Goal: Transaction & Acquisition: Book appointment/travel/reservation

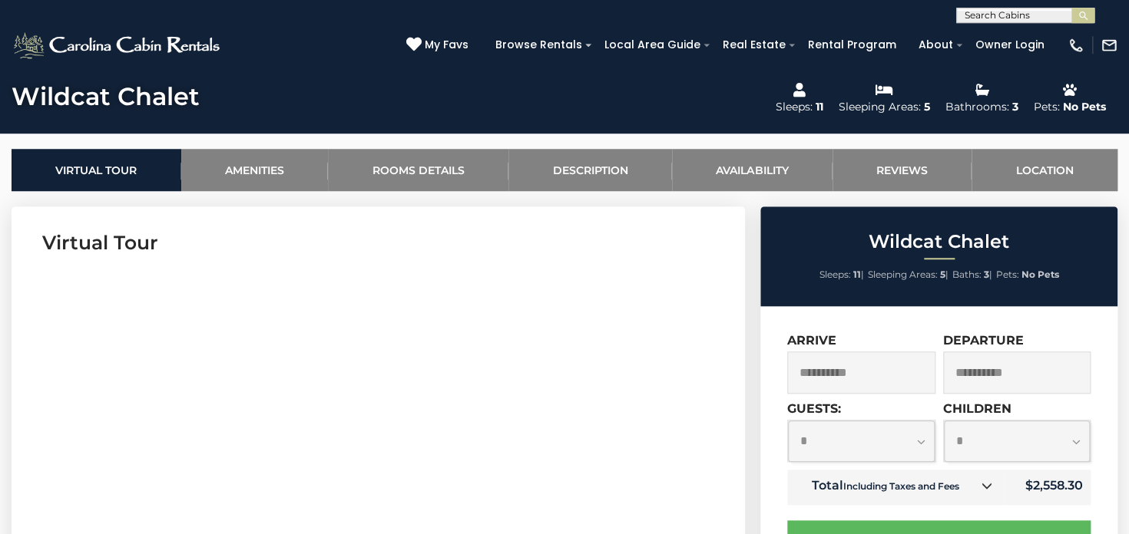
scroll to position [597, 0]
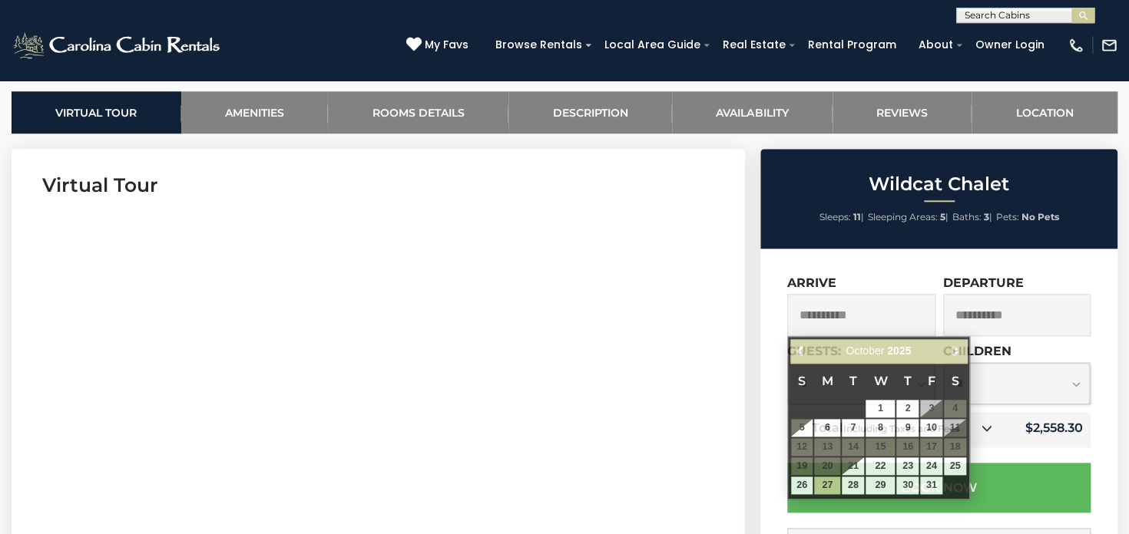
click at [818, 321] on input "**********" at bounding box center [861, 315] width 148 height 42
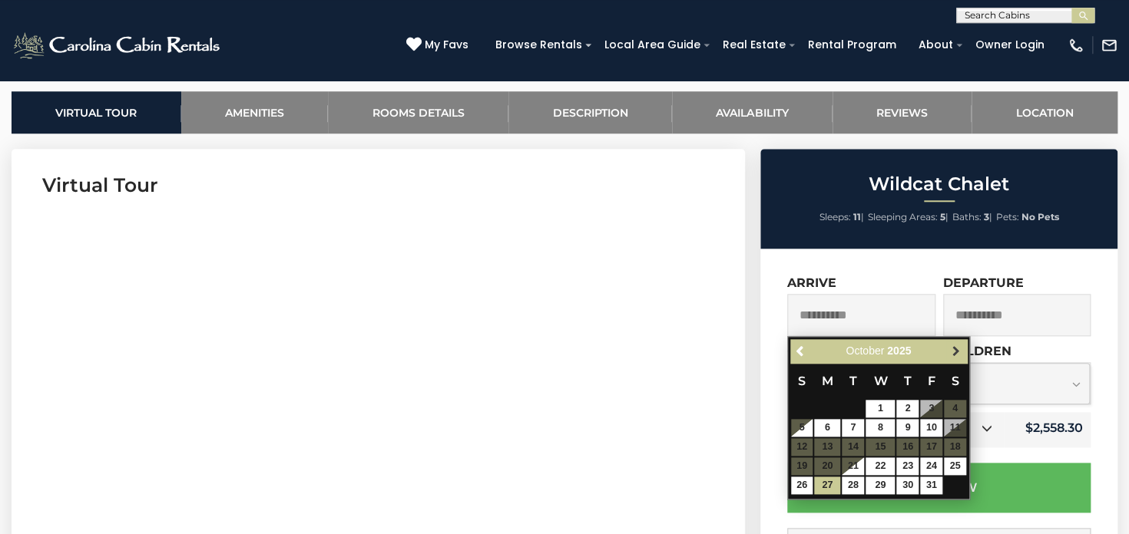
click at [955, 347] on span "Next" at bounding box center [955, 351] width 12 height 12
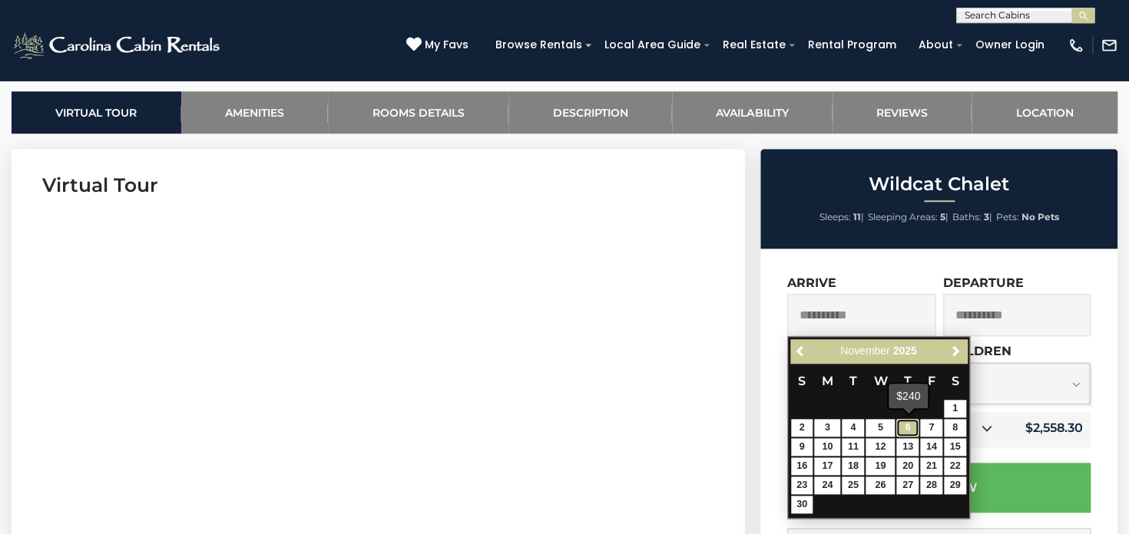
click at [909, 428] on link "6" at bounding box center [907, 428] width 22 height 18
type input "**********"
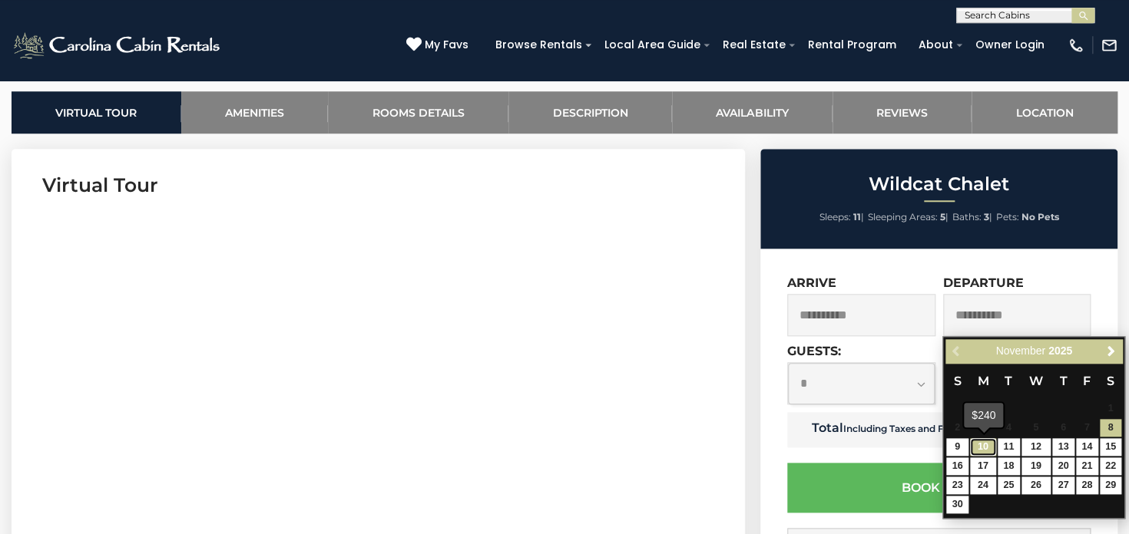
click at [982, 446] on link "10" at bounding box center [983, 447] width 26 height 18
type input "**********"
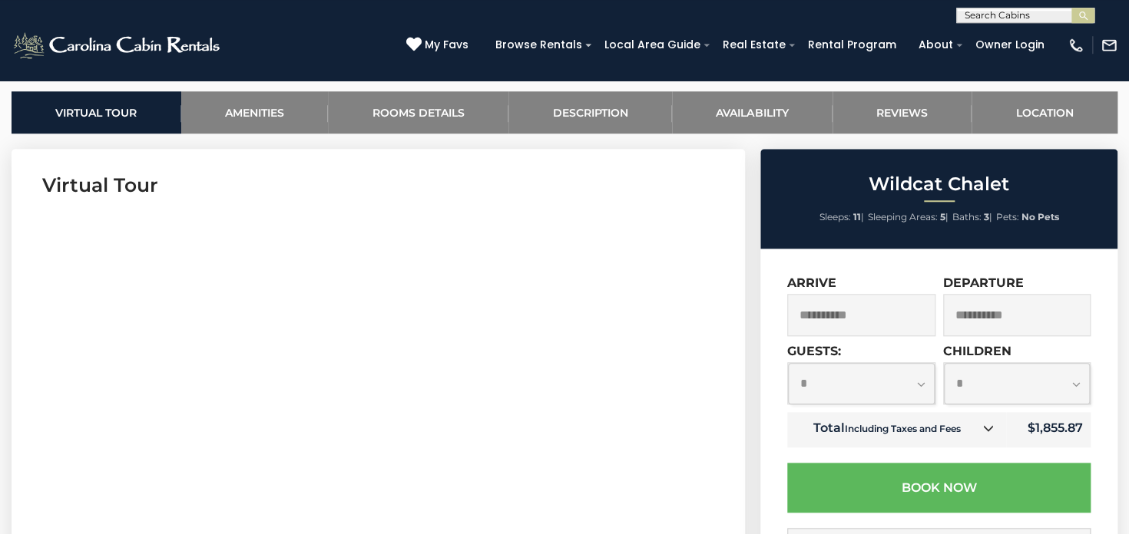
click at [788, 363] on select "**********" at bounding box center [861, 383] width 147 height 41
select select "*"
click option "*" at bounding box center [0, 0] width 0 height 0
click at [944, 363] on select "**********" at bounding box center [1017, 383] width 147 height 41
click at [975, 385] on select "**********" at bounding box center [1017, 383] width 147 height 41
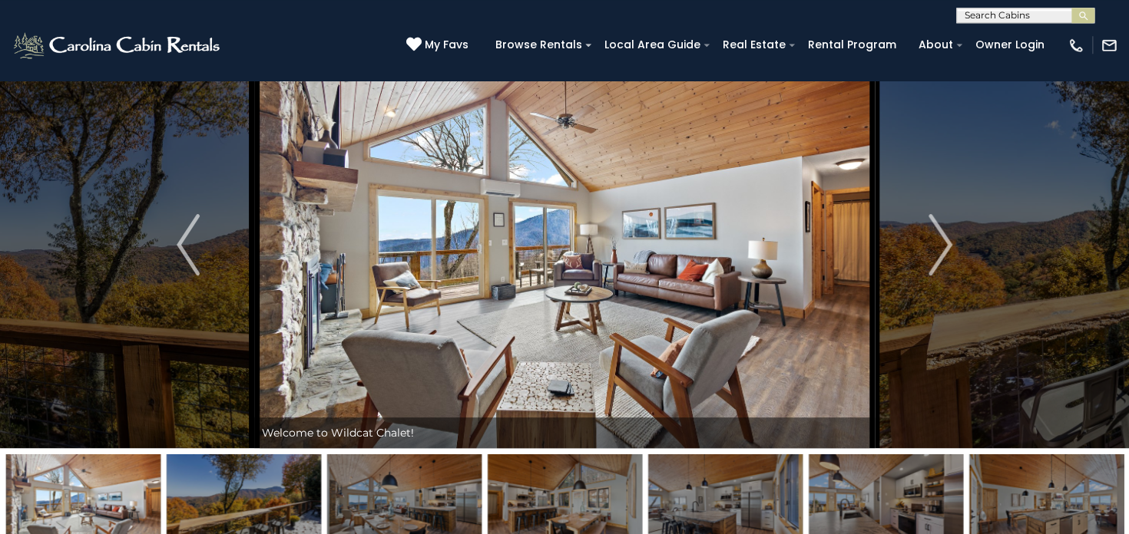
scroll to position [37, 0]
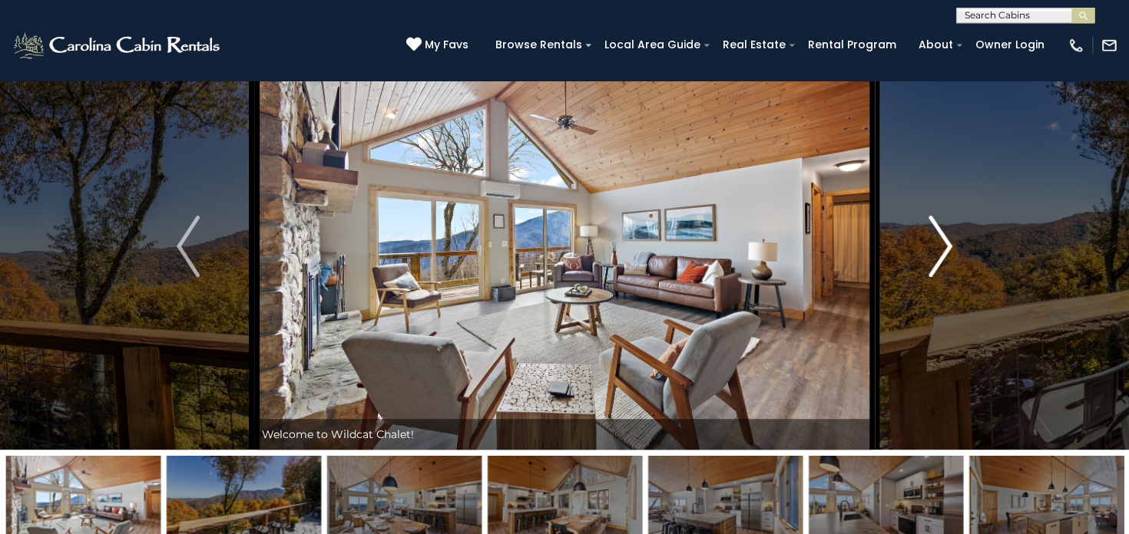
click at [941, 247] on img "Next" at bounding box center [940, 246] width 23 height 61
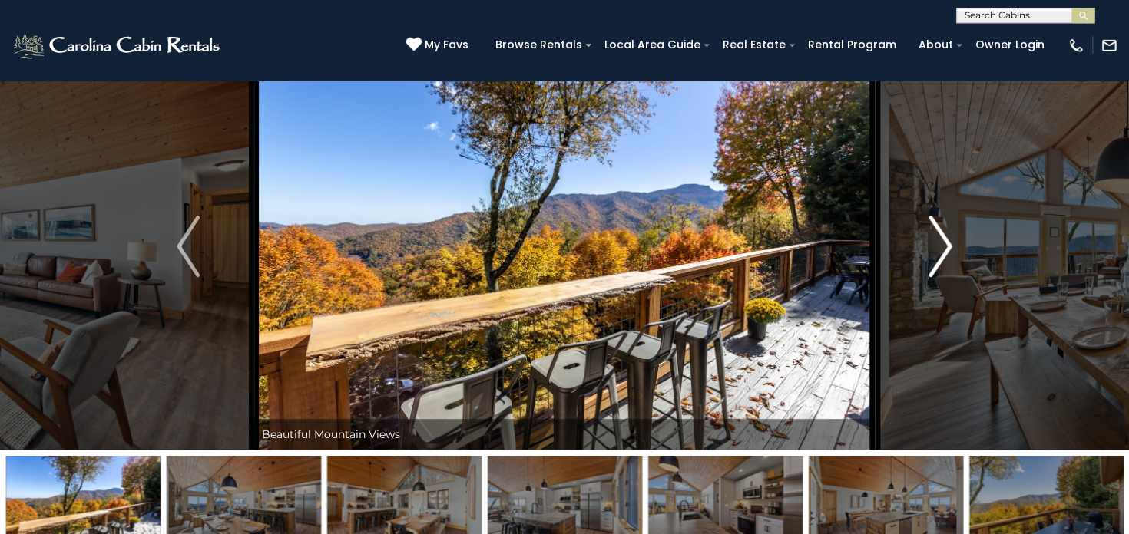
click at [941, 247] on img "Next" at bounding box center [940, 246] width 23 height 61
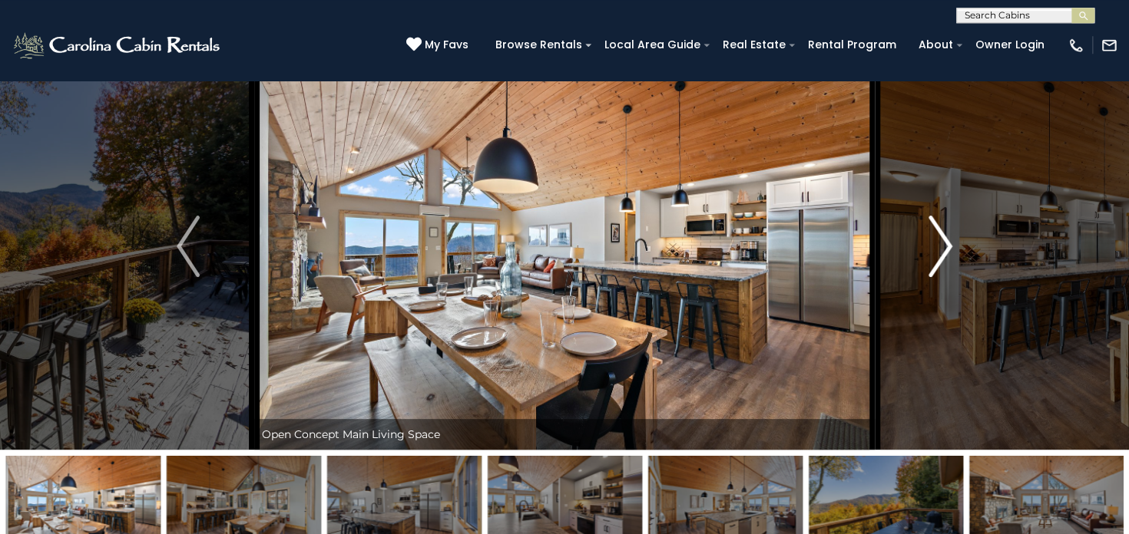
click at [941, 247] on img "Next" at bounding box center [940, 246] width 23 height 61
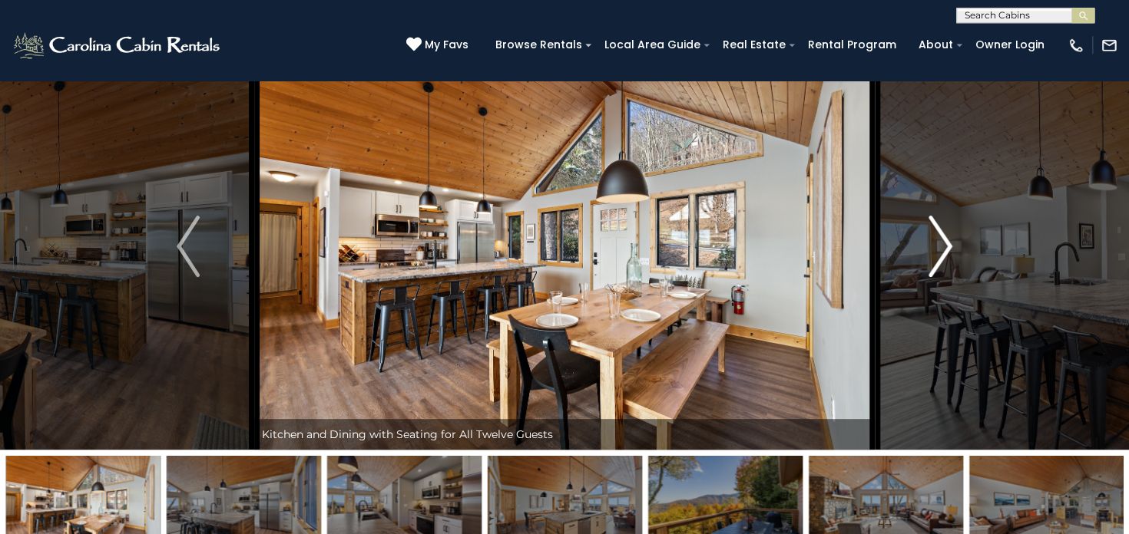
click at [941, 247] on img "Next" at bounding box center [940, 246] width 23 height 61
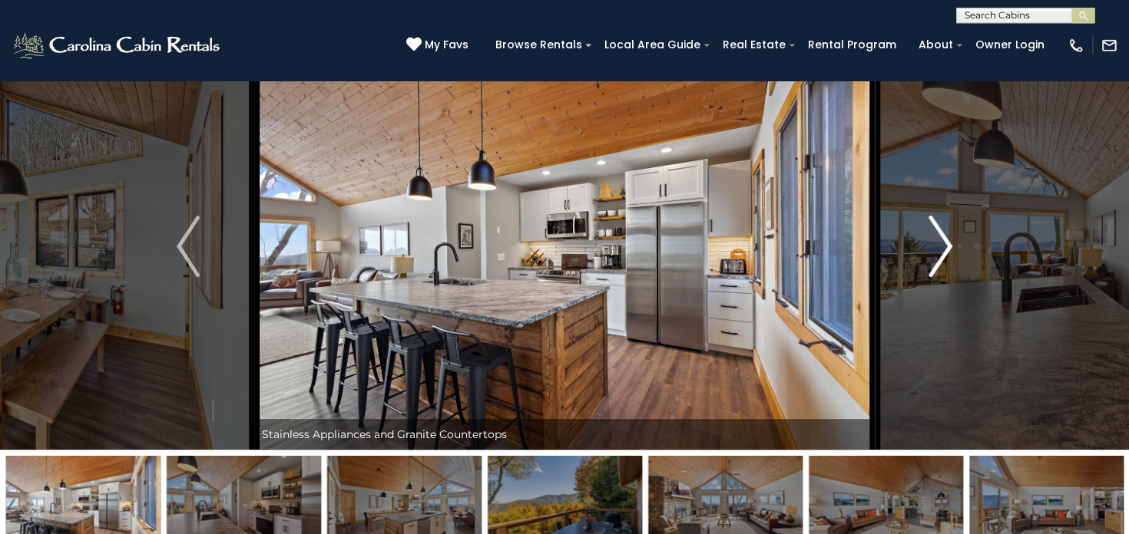
click at [941, 247] on img "Next" at bounding box center [940, 246] width 23 height 61
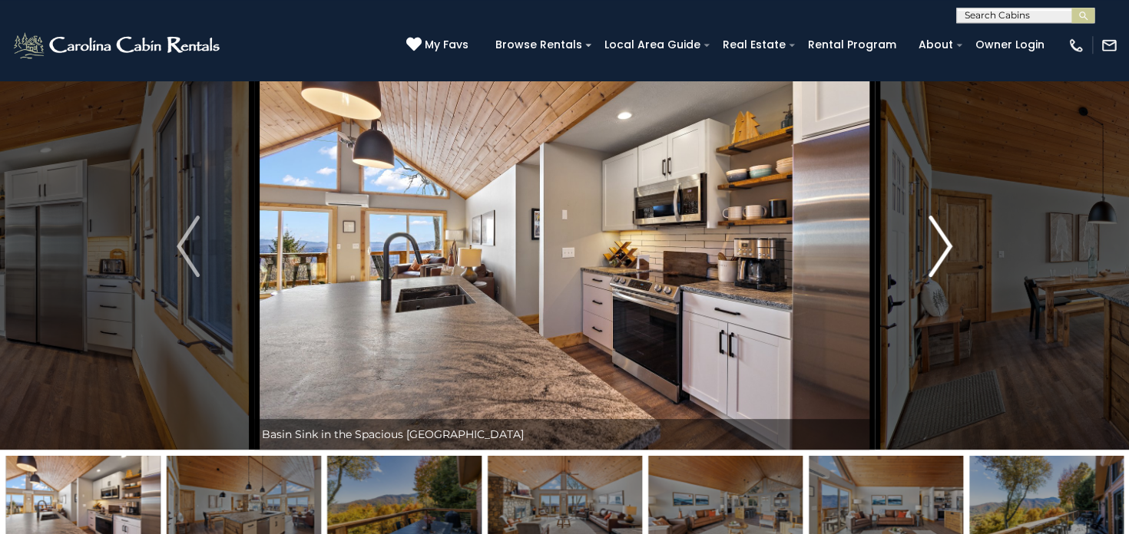
click at [941, 247] on img "Next" at bounding box center [940, 246] width 23 height 61
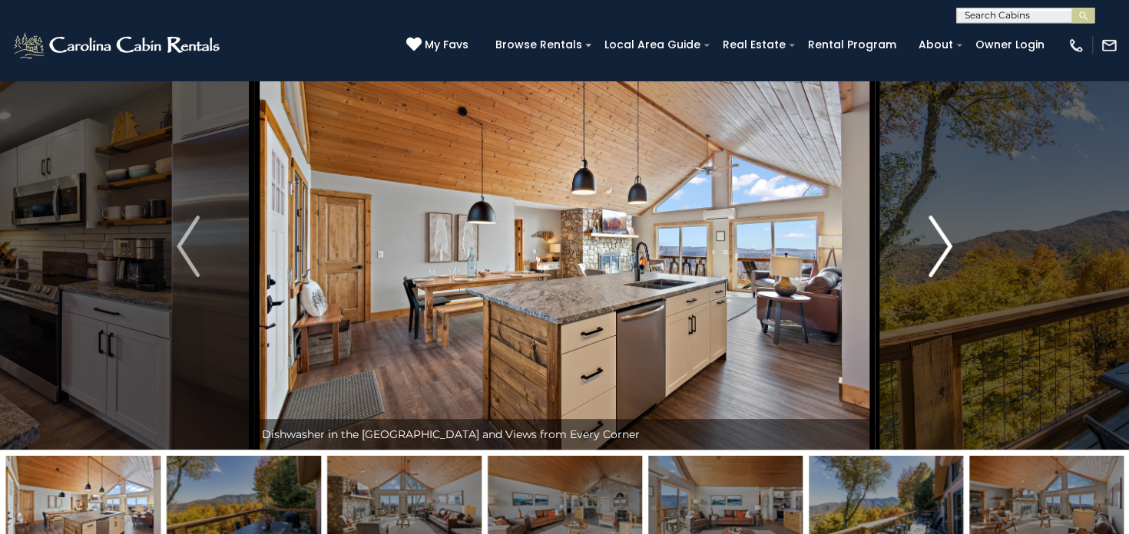
click at [941, 247] on img "Next" at bounding box center [940, 246] width 23 height 61
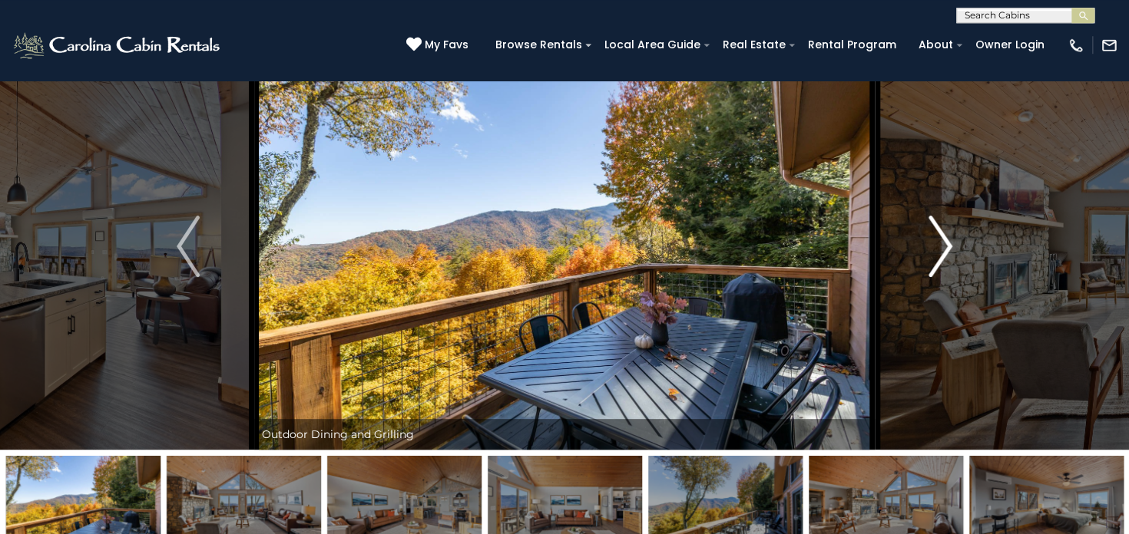
click at [941, 247] on img "Next" at bounding box center [940, 246] width 23 height 61
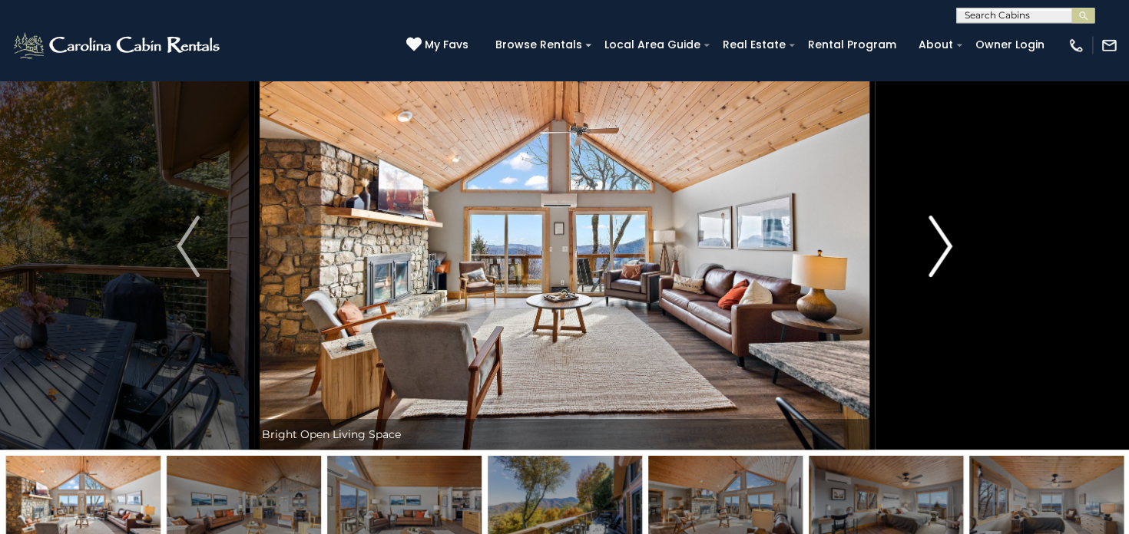
click at [941, 247] on img "Next" at bounding box center [940, 246] width 23 height 61
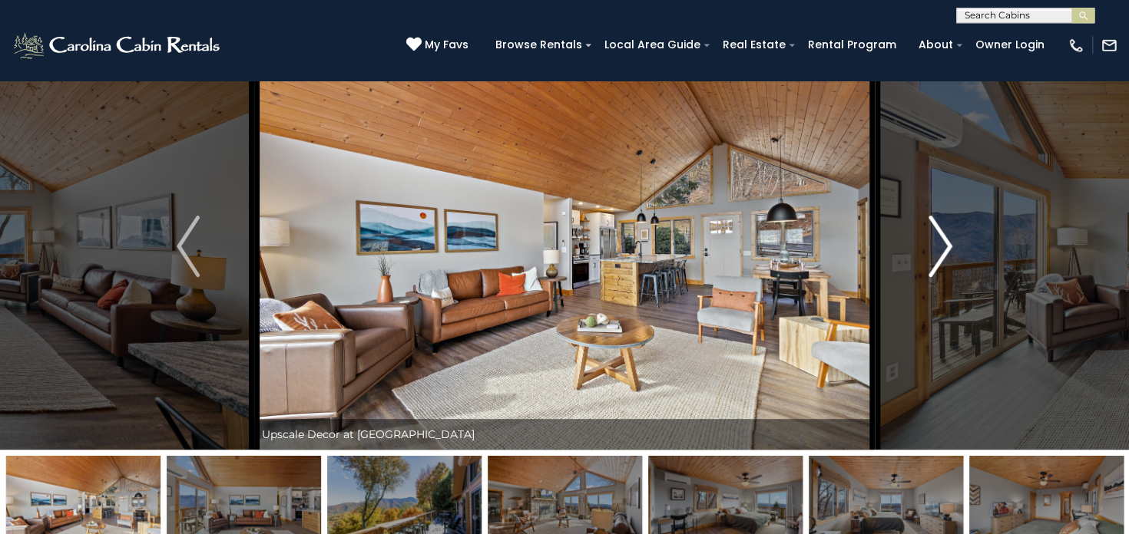
click at [941, 247] on img "Next" at bounding box center [940, 246] width 23 height 61
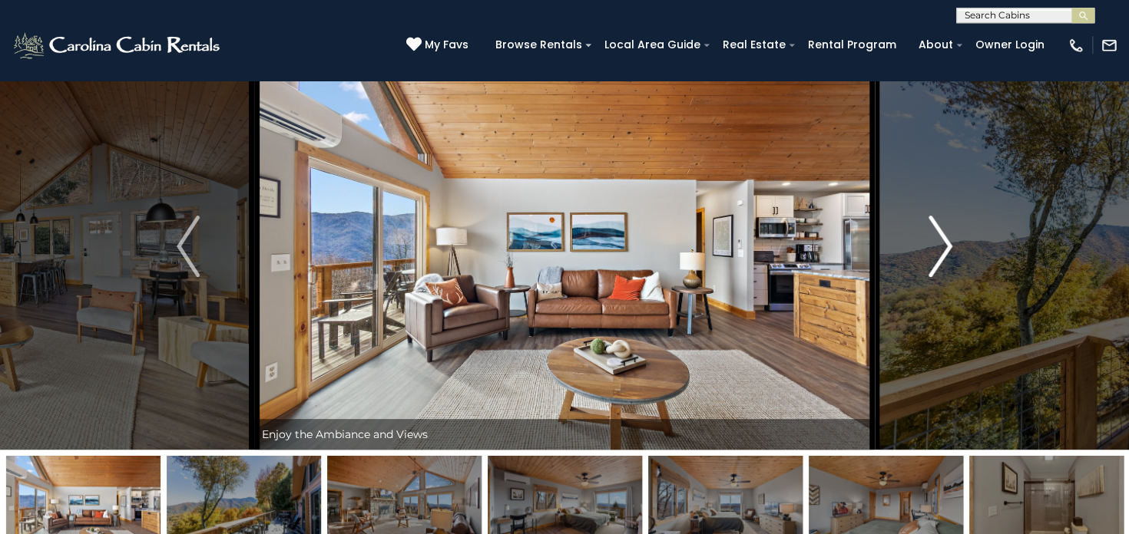
click at [941, 247] on img "Next" at bounding box center [940, 246] width 23 height 61
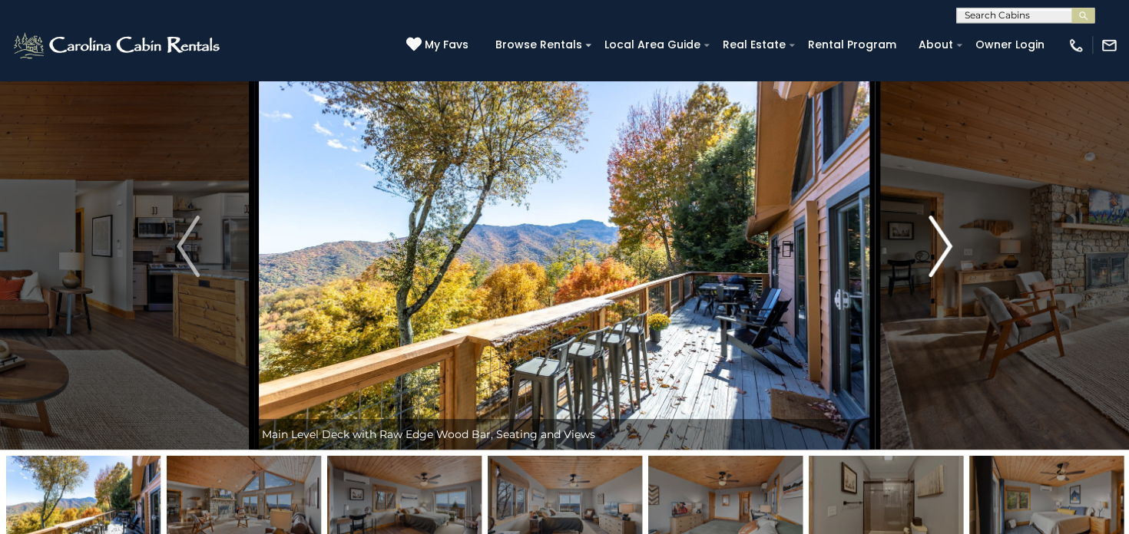
click at [941, 247] on img "Next" at bounding box center [940, 246] width 23 height 61
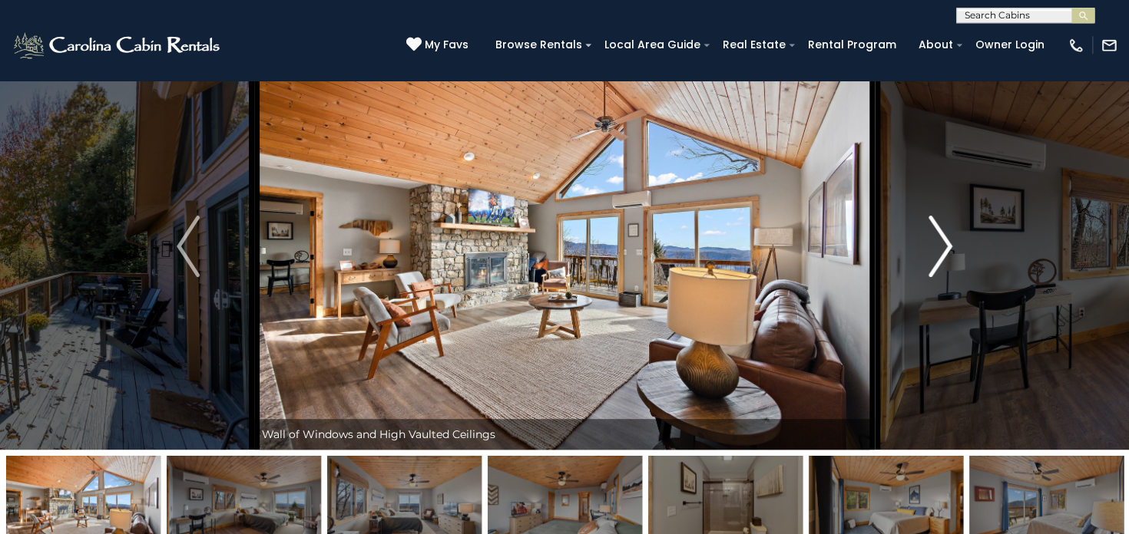
click at [941, 247] on img "Next" at bounding box center [940, 246] width 23 height 61
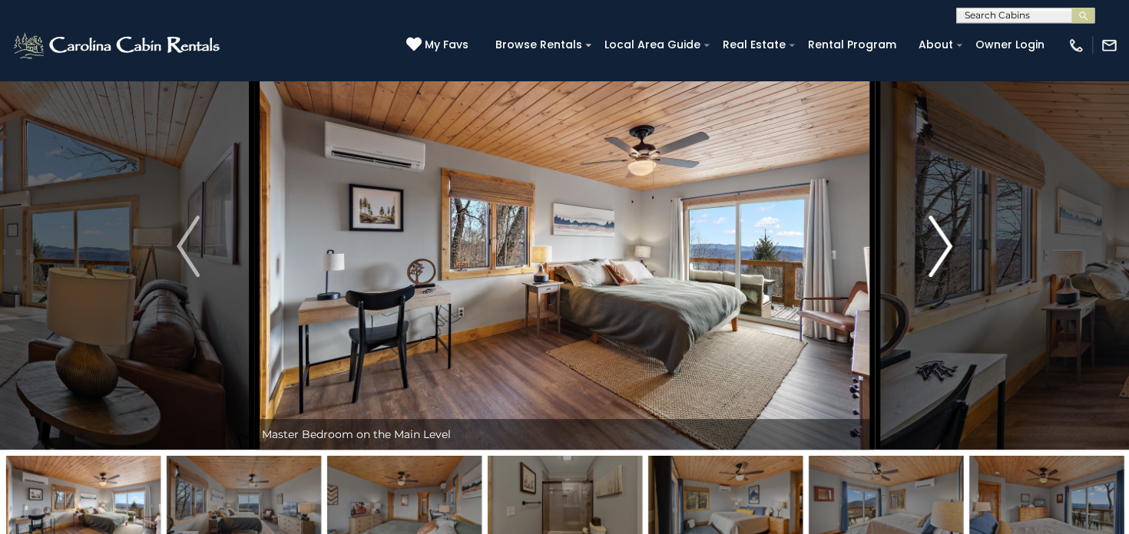
click at [941, 247] on img "Next" at bounding box center [940, 246] width 23 height 61
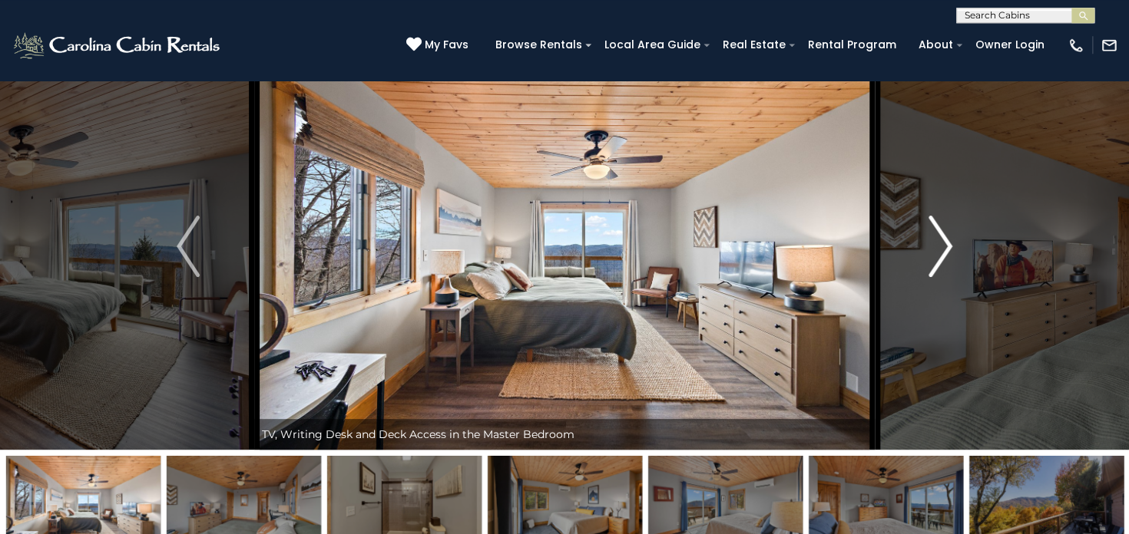
click at [941, 247] on img "Next" at bounding box center [940, 246] width 23 height 61
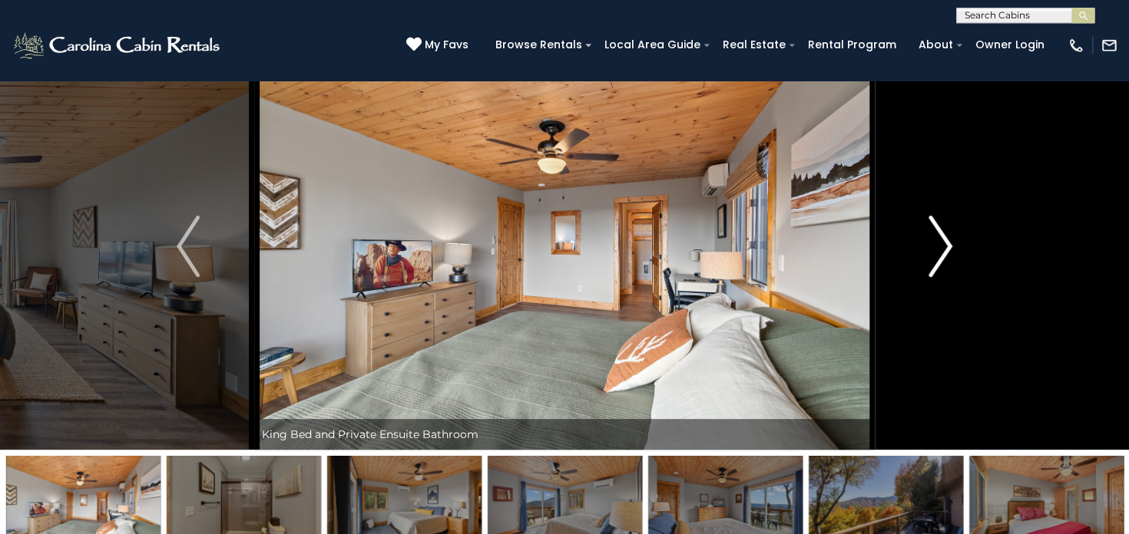
click at [941, 247] on img "Next" at bounding box center [940, 246] width 23 height 61
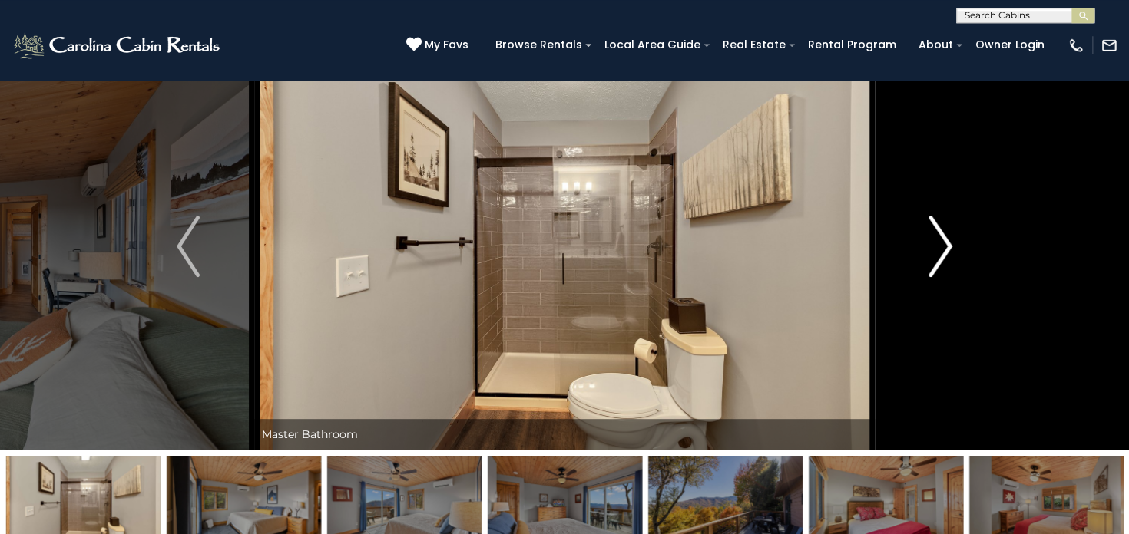
click at [941, 247] on img "Next" at bounding box center [940, 246] width 23 height 61
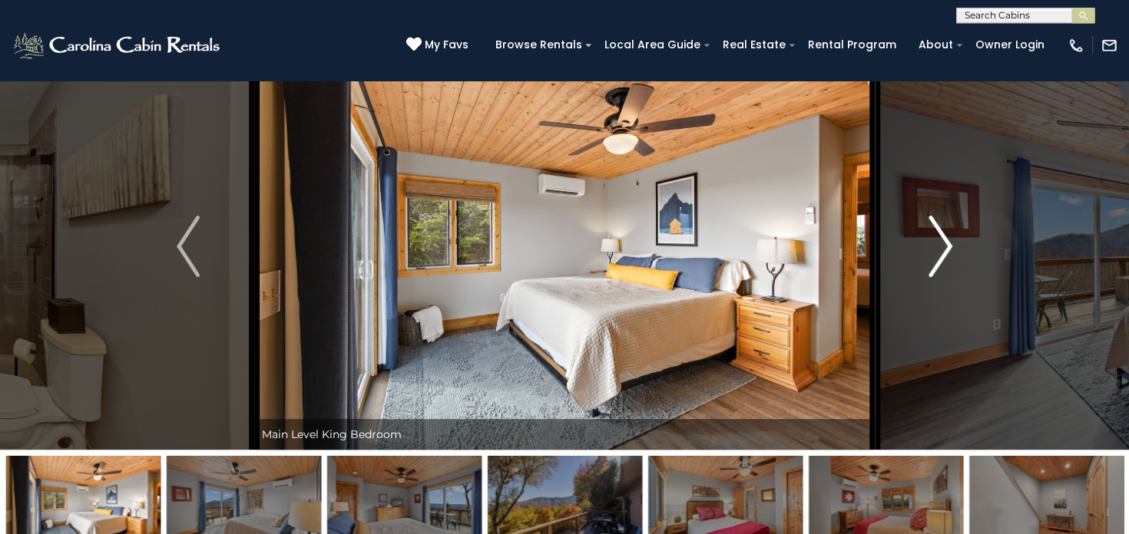
click at [941, 247] on img "Next" at bounding box center [940, 246] width 23 height 61
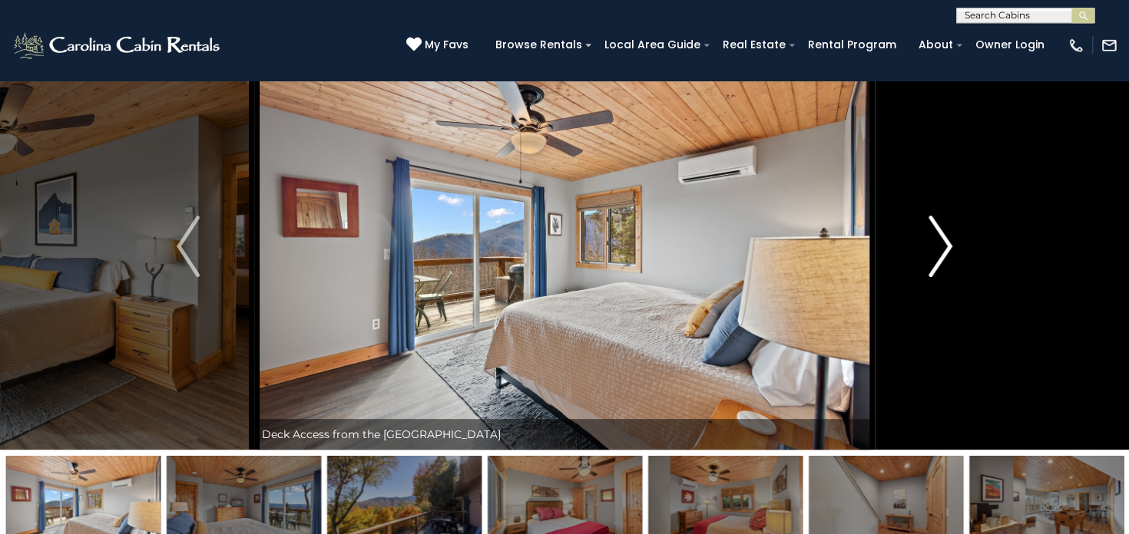
click at [941, 247] on img "Next" at bounding box center [940, 246] width 23 height 61
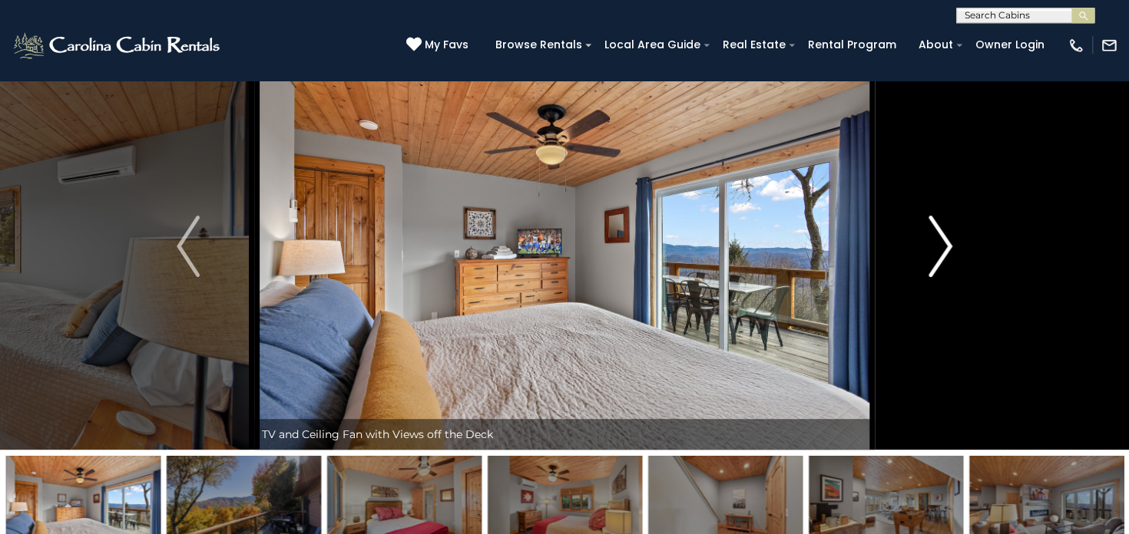
click at [941, 247] on img "Next" at bounding box center [940, 246] width 23 height 61
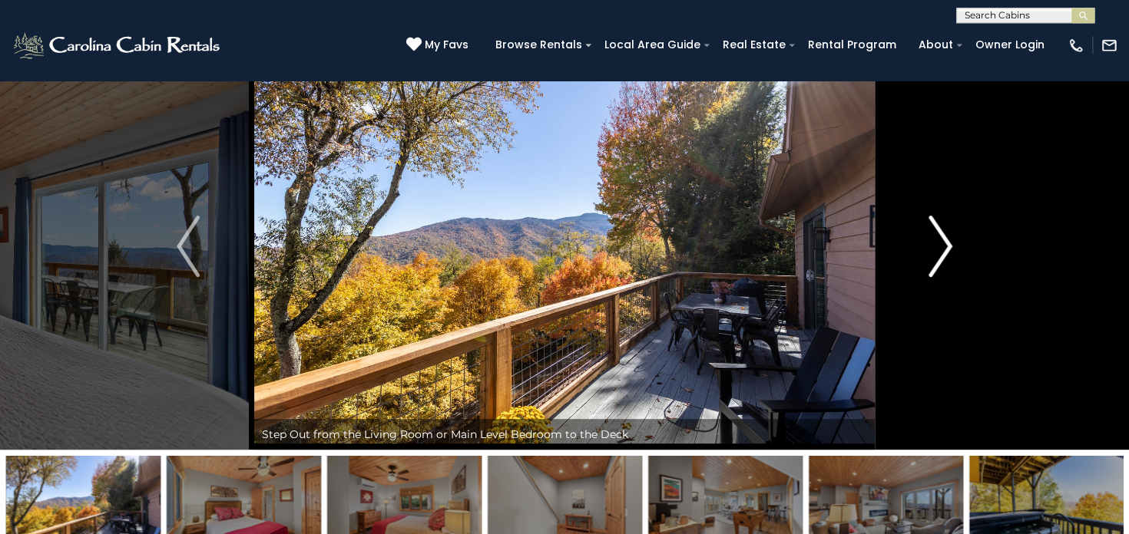
click at [941, 247] on img "Next" at bounding box center [940, 246] width 23 height 61
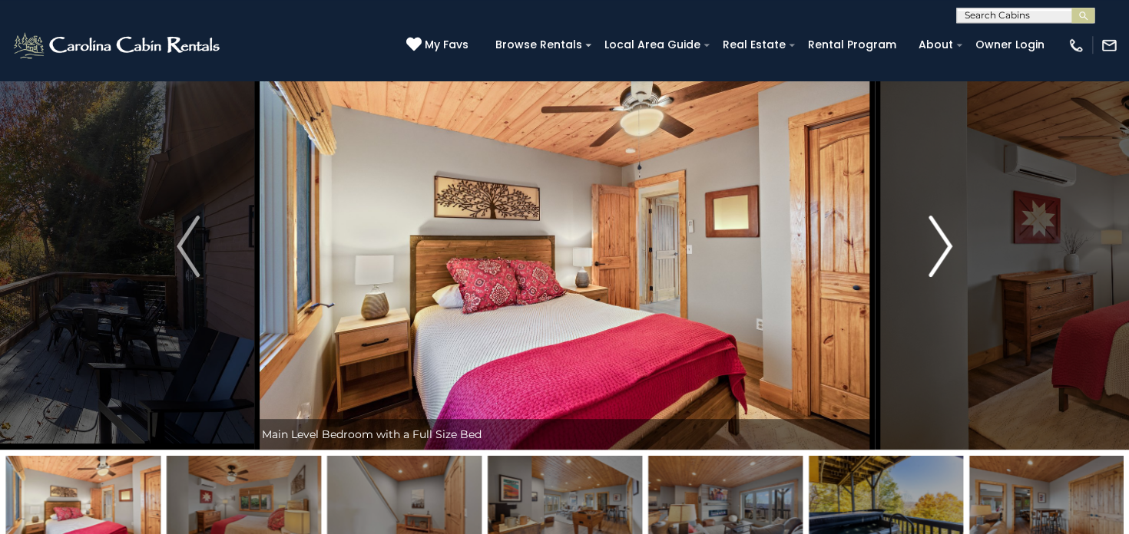
click at [941, 247] on img "Next" at bounding box center [940, 246] width 23 height 61
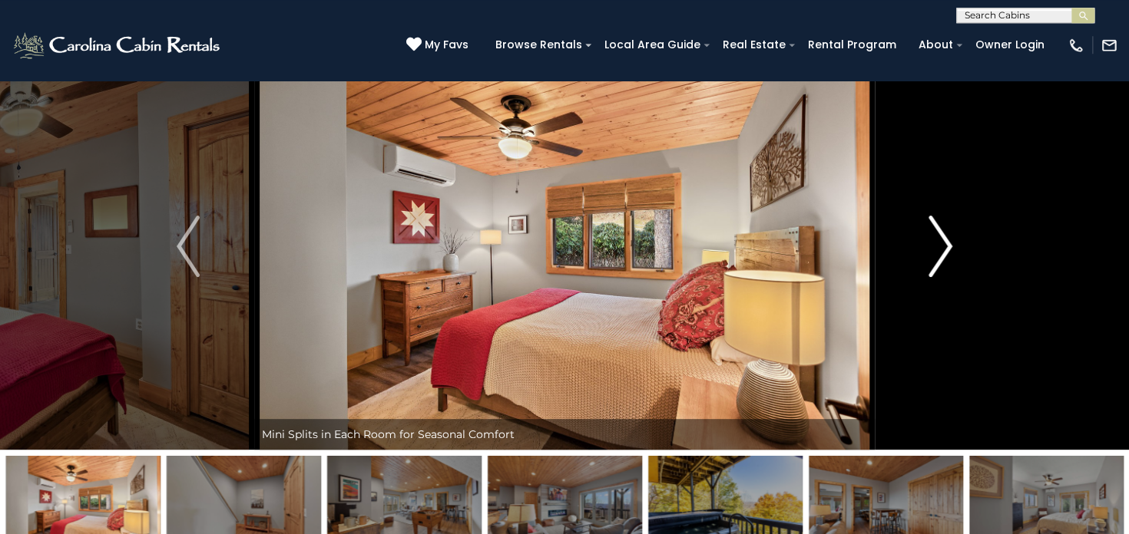
click at [941, 247] on img "Next" at bounding box center [940, 246] width 23 height 61
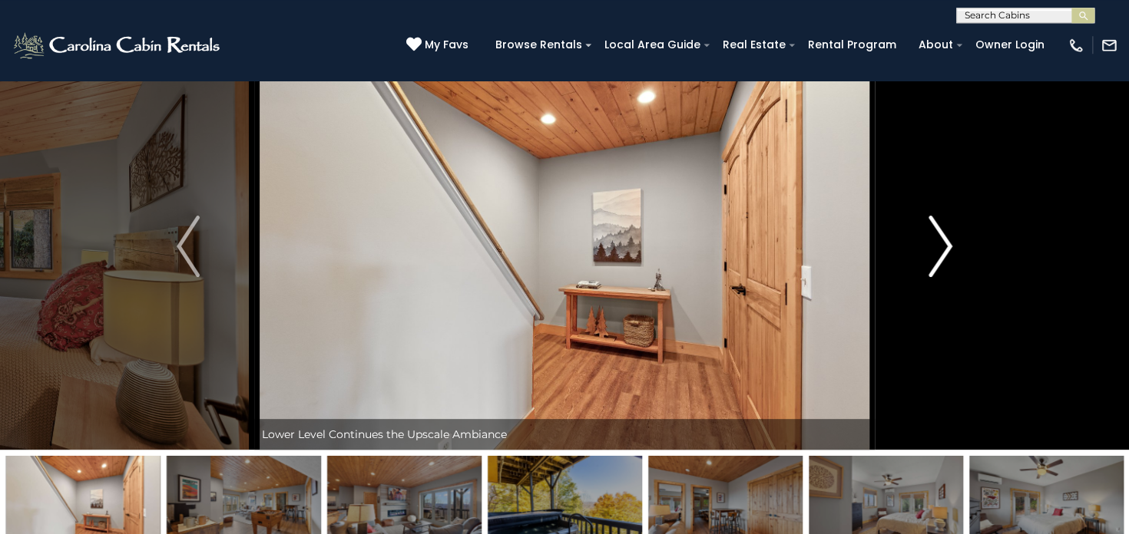
click at [941, 247] on img "Next" at bounding box center [940, 246] width 23 height 61
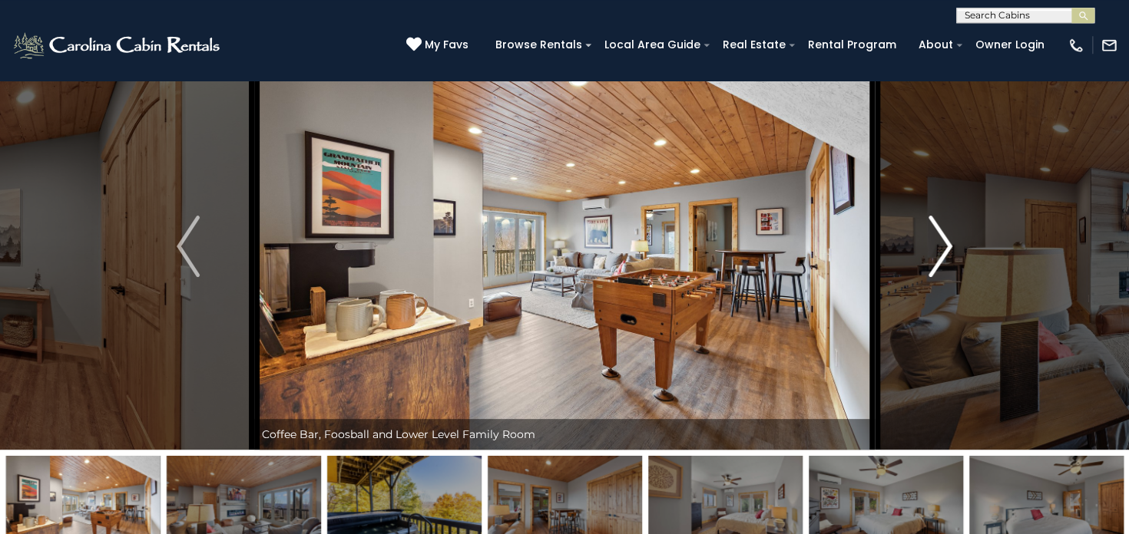
click at [941, 247] on img "Next" at bounding box center [940, 246] width 23 height 61
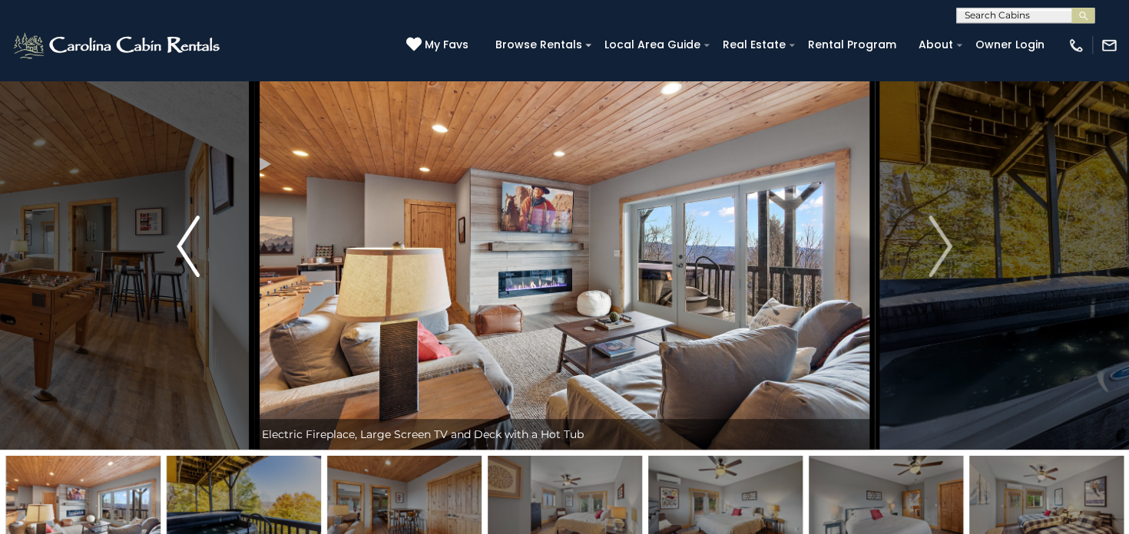
click at [183, 248] on img "Previous" at bounding box center [188, 246] width 23 height 61
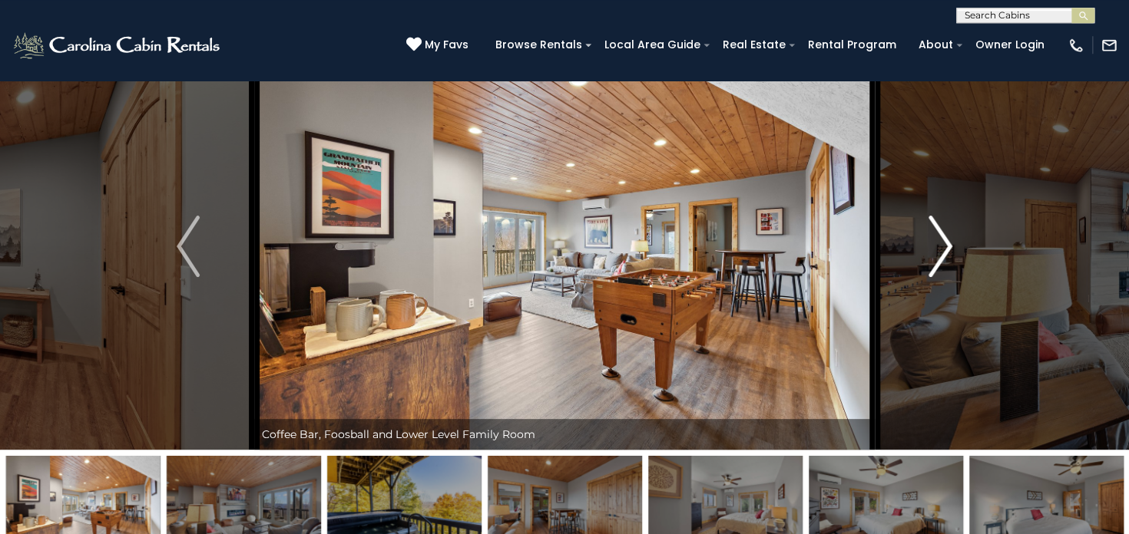
click at [941, 246] on img "Next" at bounding box center [940, 246] width 23 height 61
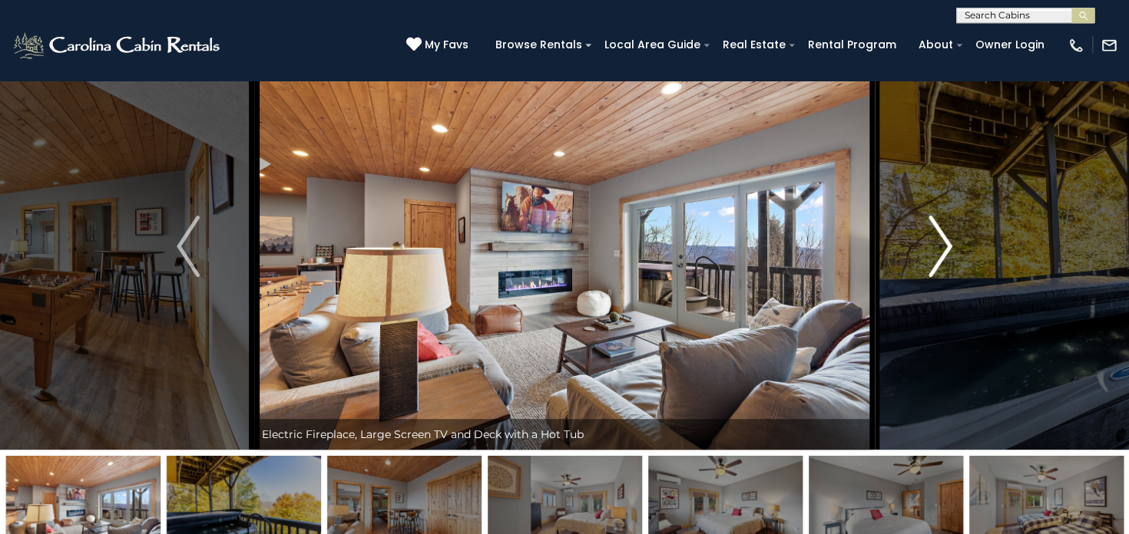
click at [941, 246] on img "Next" at bounding box center [940, 246] width 23 height 61
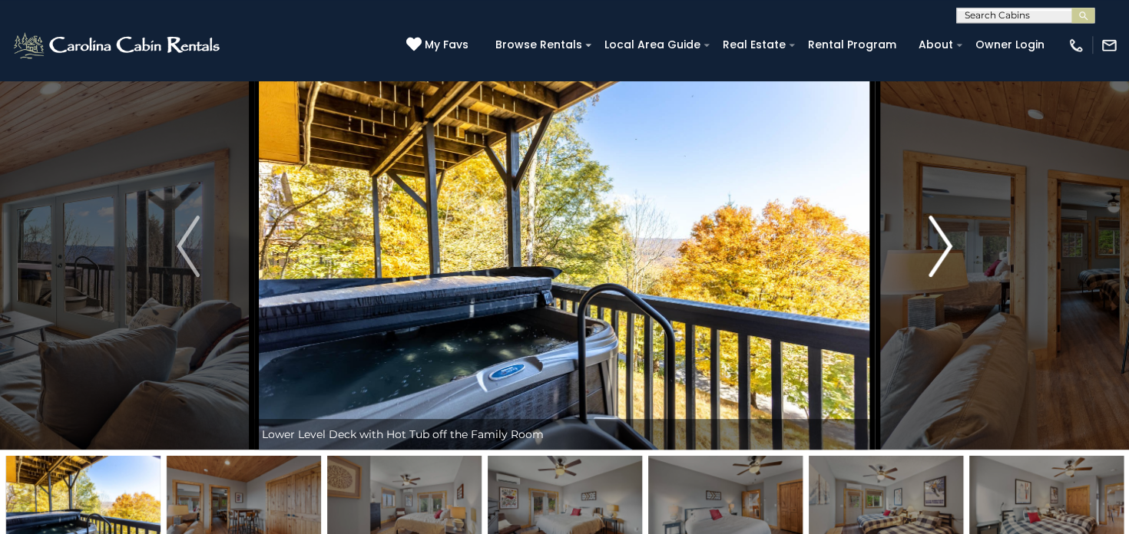
click at [941, 246] on img "Next" at bounding box center [940, 246] width 23 height 61
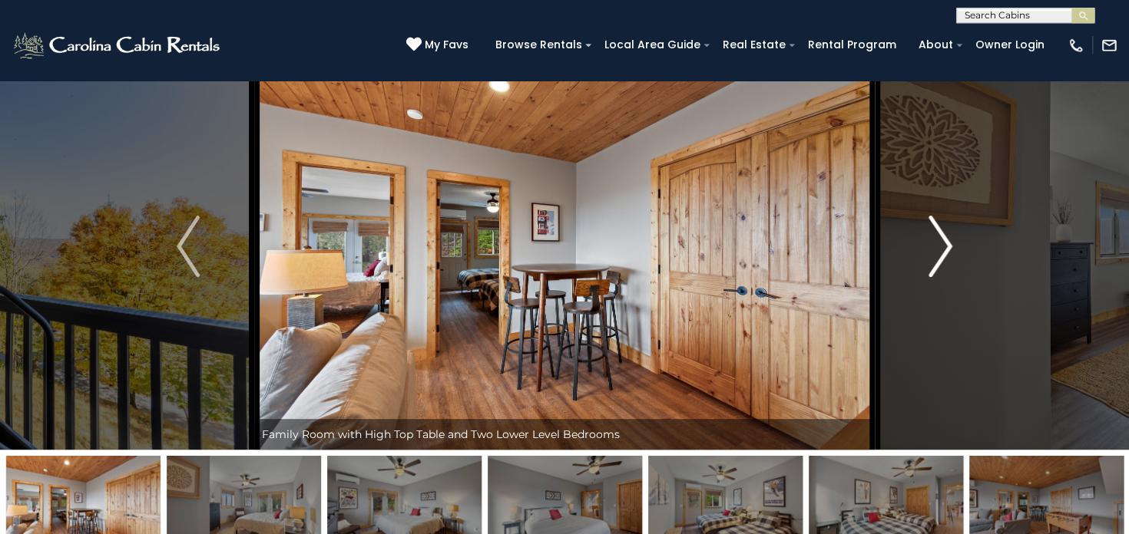
click at [941, 246] on img "Next" at bounding box center [940, 246] width 23 height 61
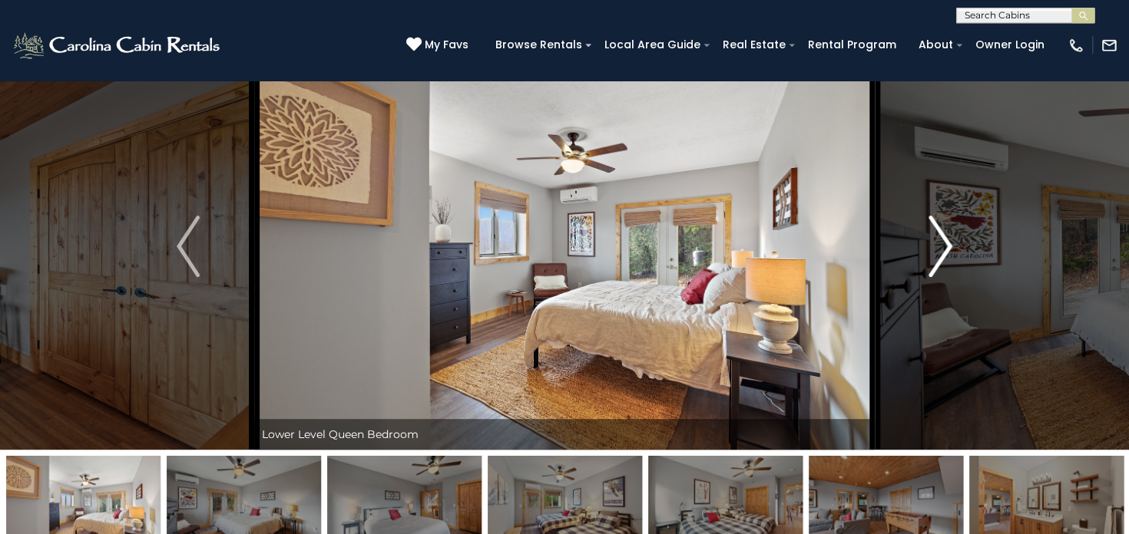
click at [941, 246] on img "Next" at bounding box center [940, 246] width 23 height 61
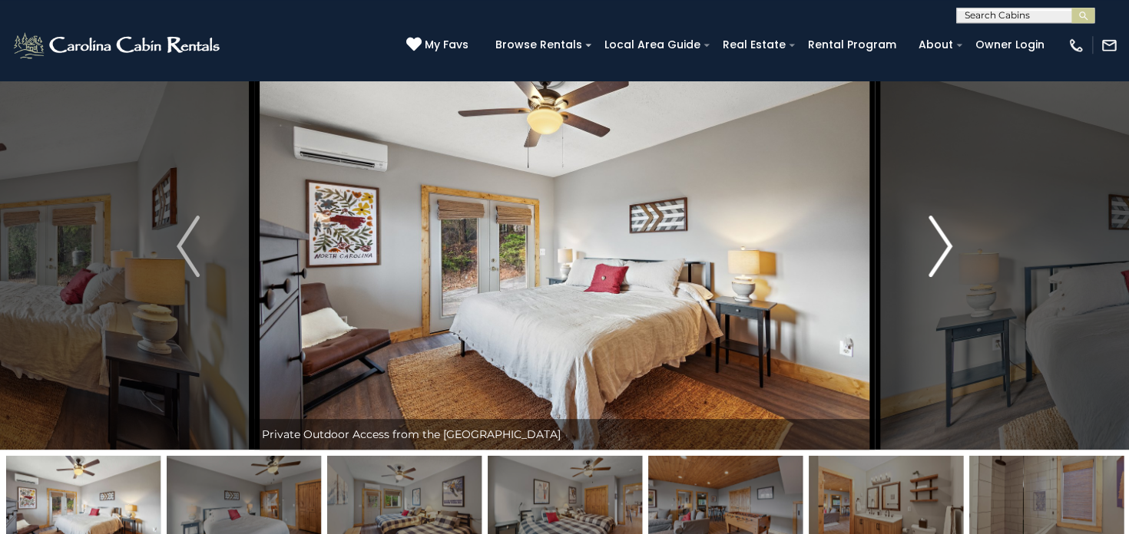
click at [941, 246] on img "Next" at bounding box center [940, 246] width 23 height 61
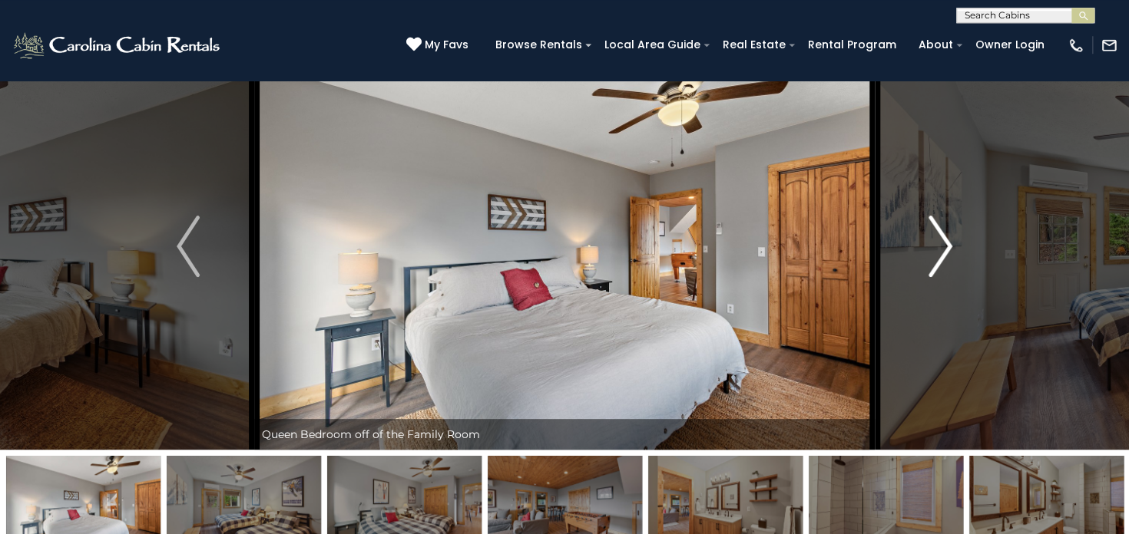
click at [941, 246] on img "Next" at bounding box center [940, 246] width 23 height 61
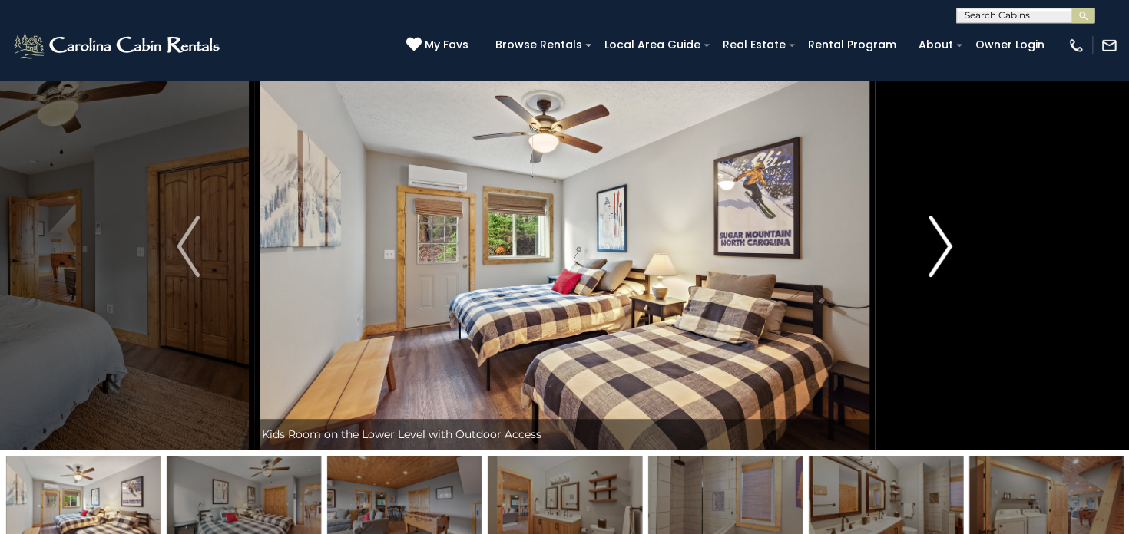
click at [941, 246] on img "Next" at bounding box center [940, 246] width 23 height 61
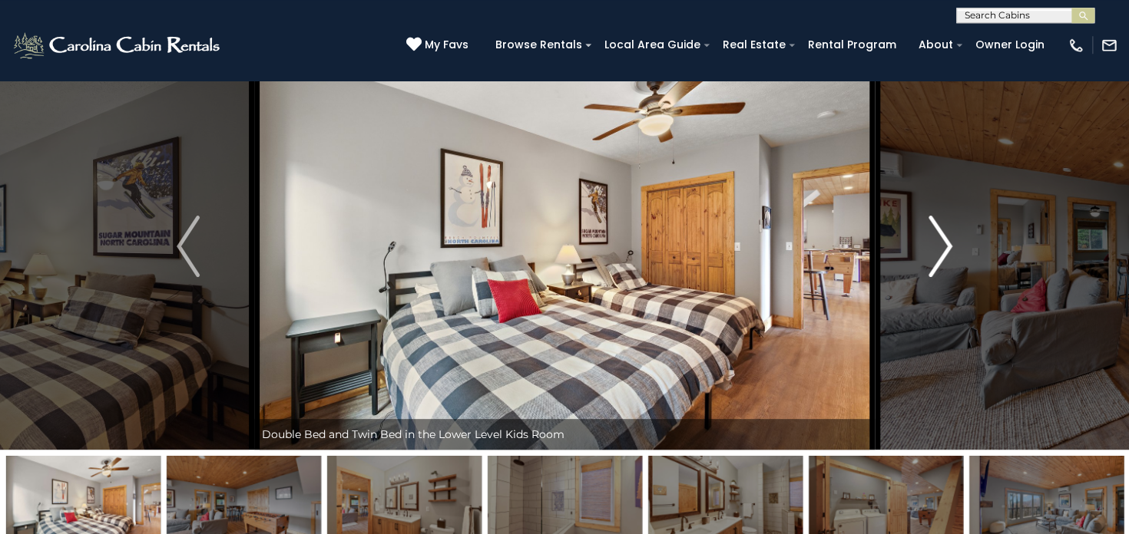
click at [941, 246] on img "Next" at bounding box center [940, 246] width 23 height 61
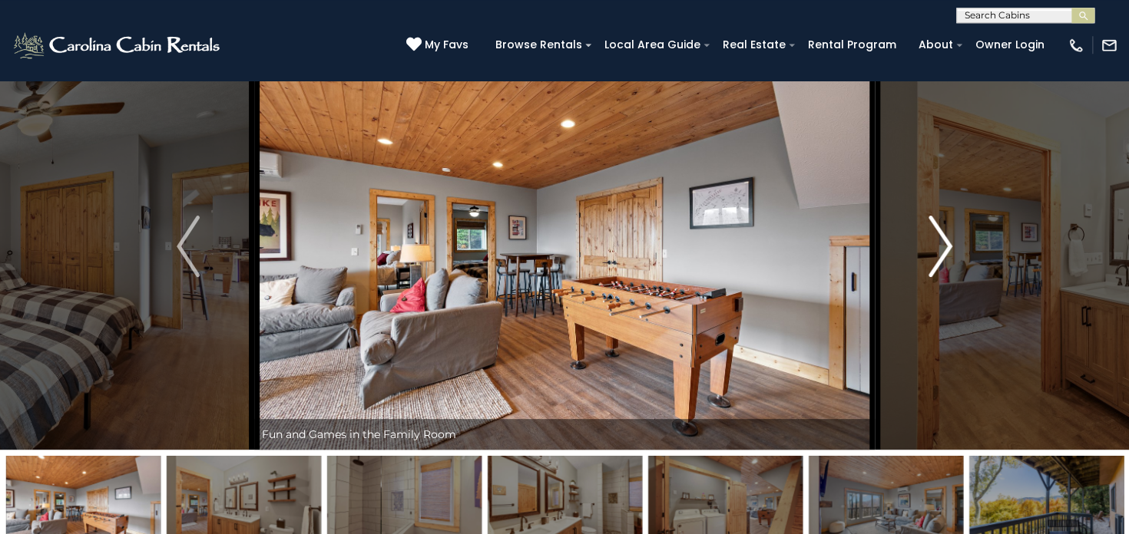
click at [941, 246] on img "Next" at bounding box center [940, 246] width 23 height 61
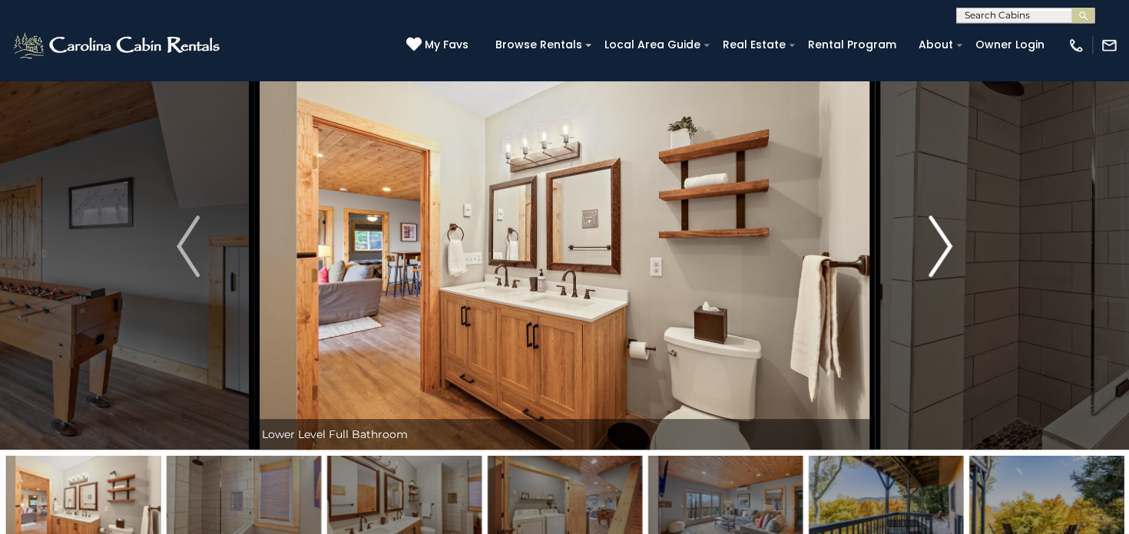
click at [941, 246] on img "Next" at bounding box center [940, 246] width 23 height 61
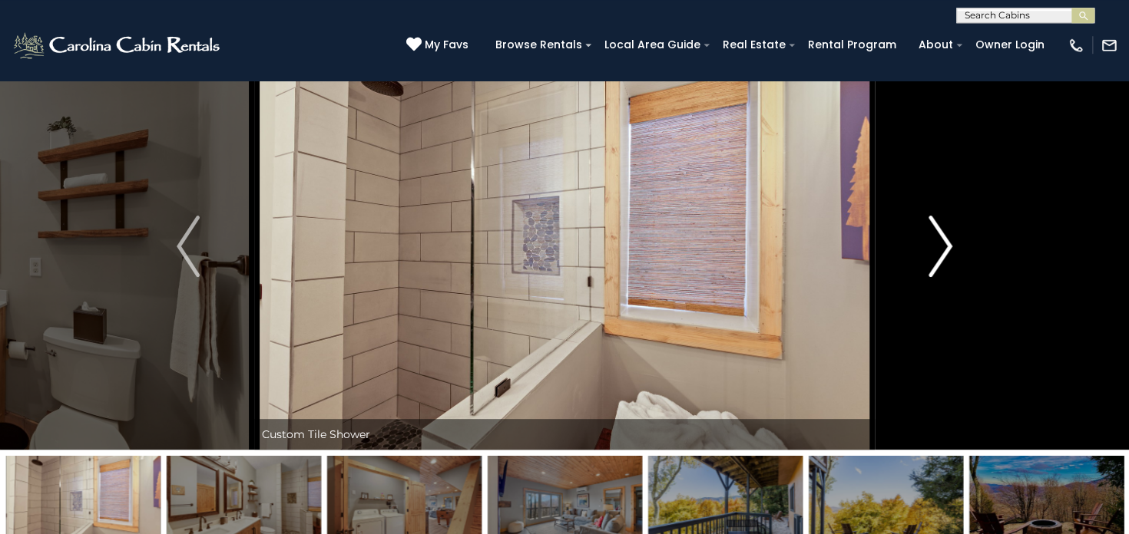
click at [941, 246] on img "Next" at bounding box center [940, 246] width 23 height 61
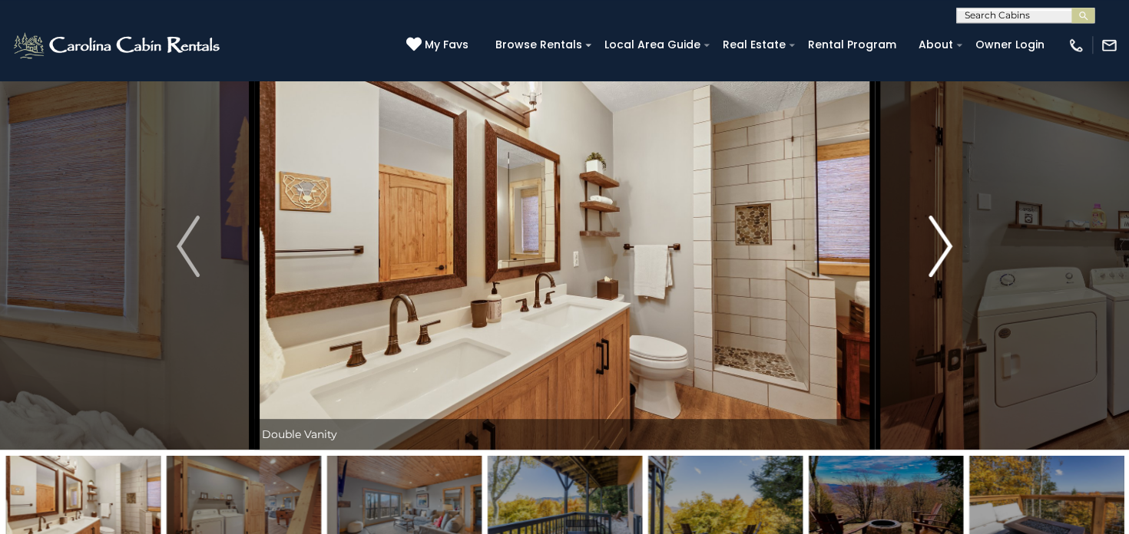
click at [941, 246] on img "Next" at bounding box center [940, 246] width 23 height 61
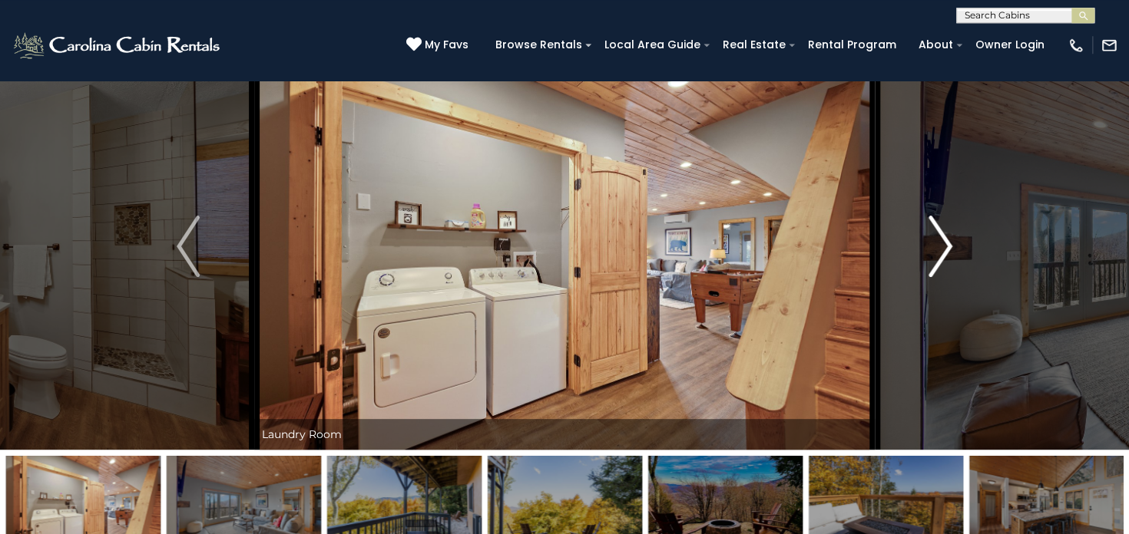
click at [941, 246] on img "Next" at bounding box center [940, 246] width 23 height 61
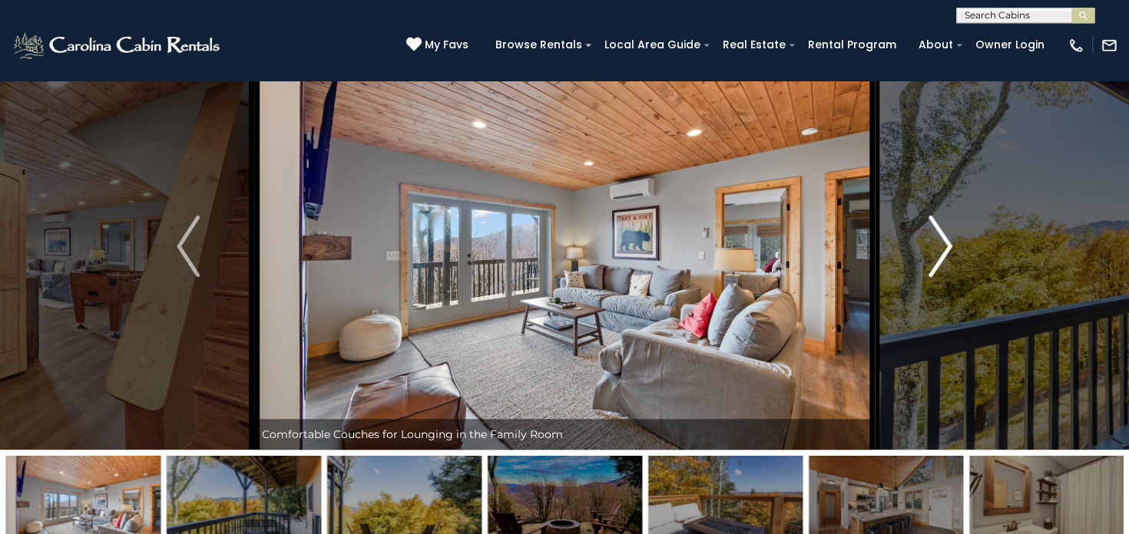
click at [941, 246] on img "Next" at bounding box center [940, 246] width 23 height 61
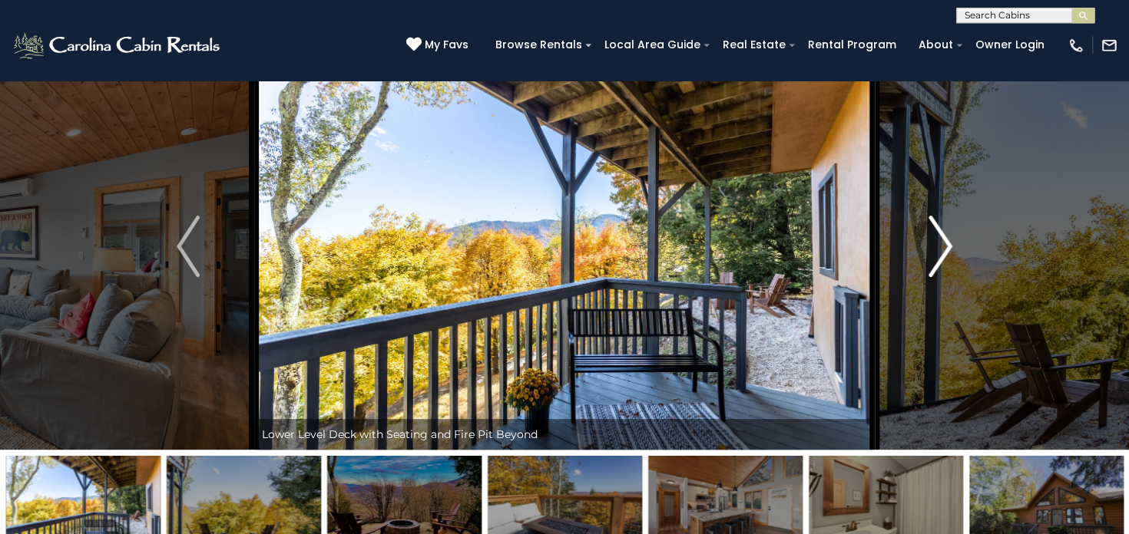
click at [941, 246] on img "Next" at bounding box center [940, 246] width 23 height 61
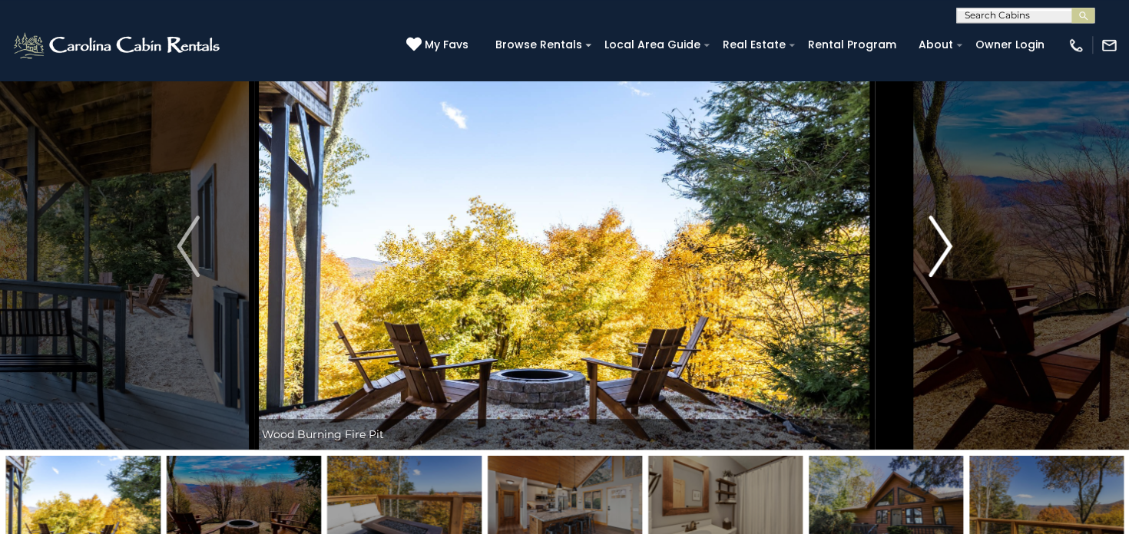
click at [941, 246] on img "Next" at bounding box center [940, 246] width 23 height 61
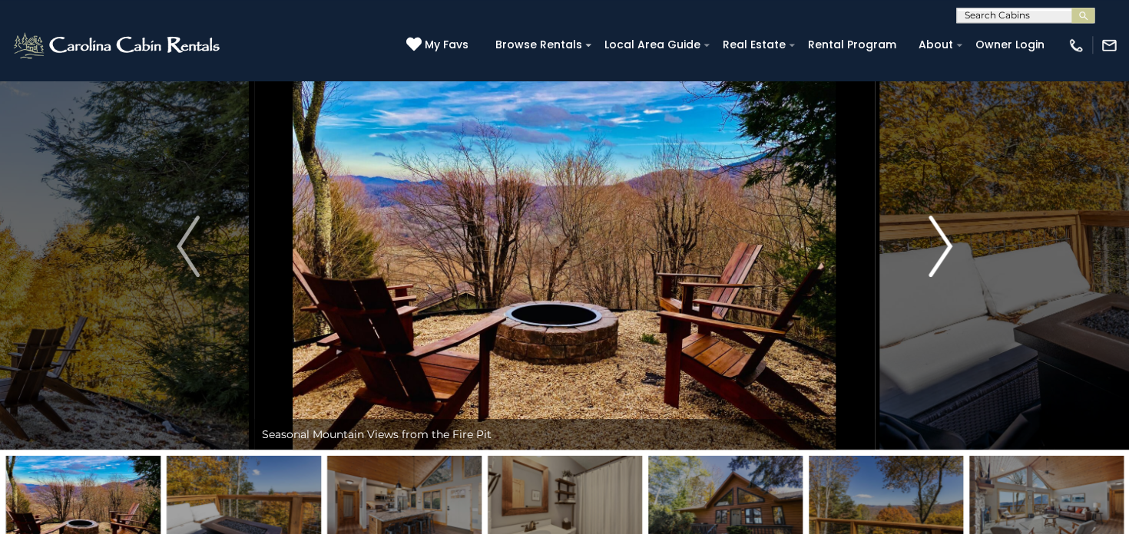
click at [941, 246] on img "Next" at bounding box center [940, 246] width 23 height 61
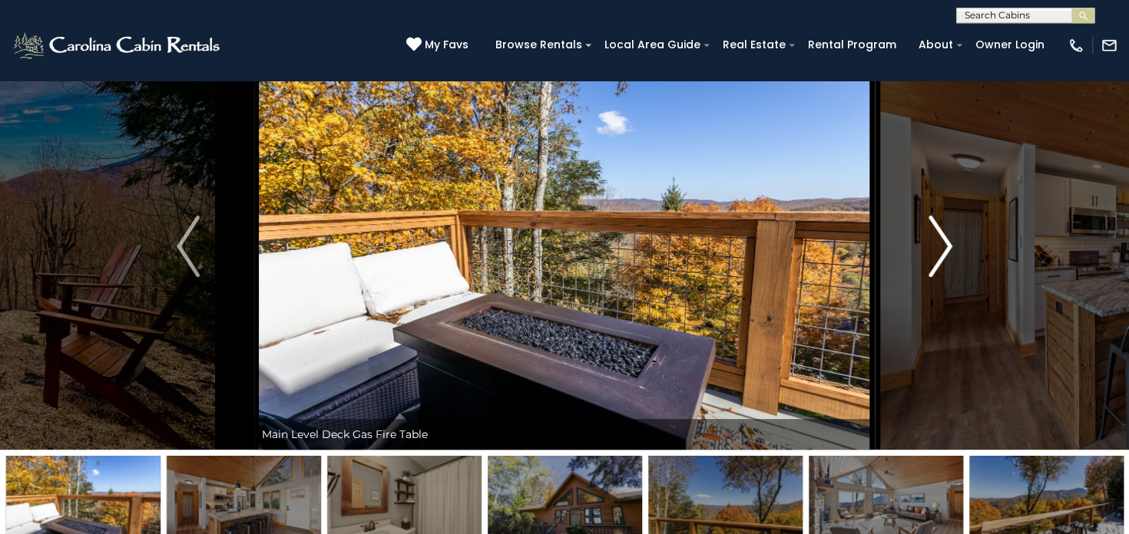
click at [941, 246] on img "Next" at bounding box center [940, 246] width 23 height 61
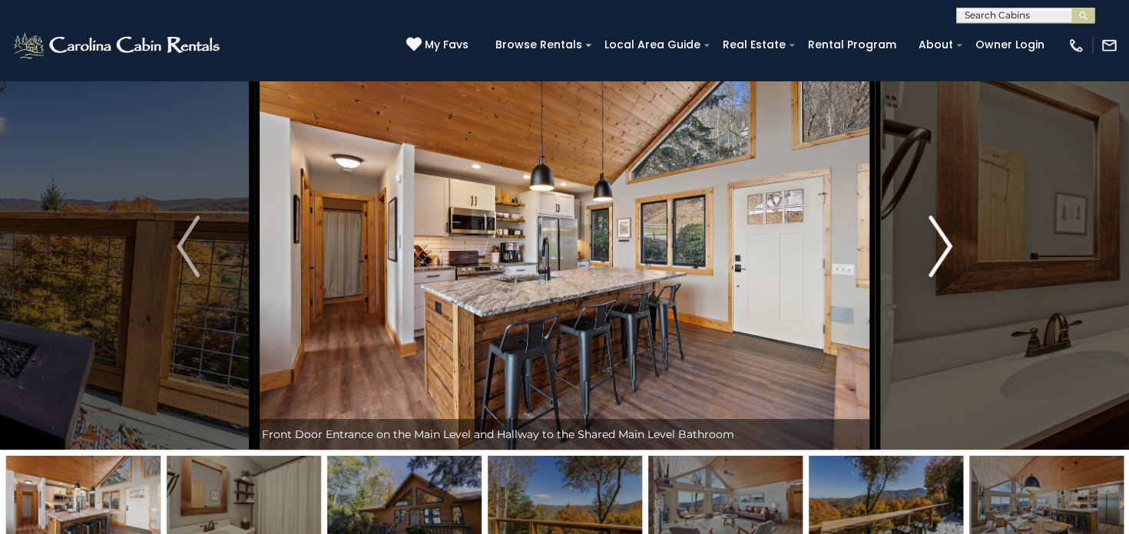
click at [941, 246] on img "Next" at bounding box center [940, 246] width 23 height 61
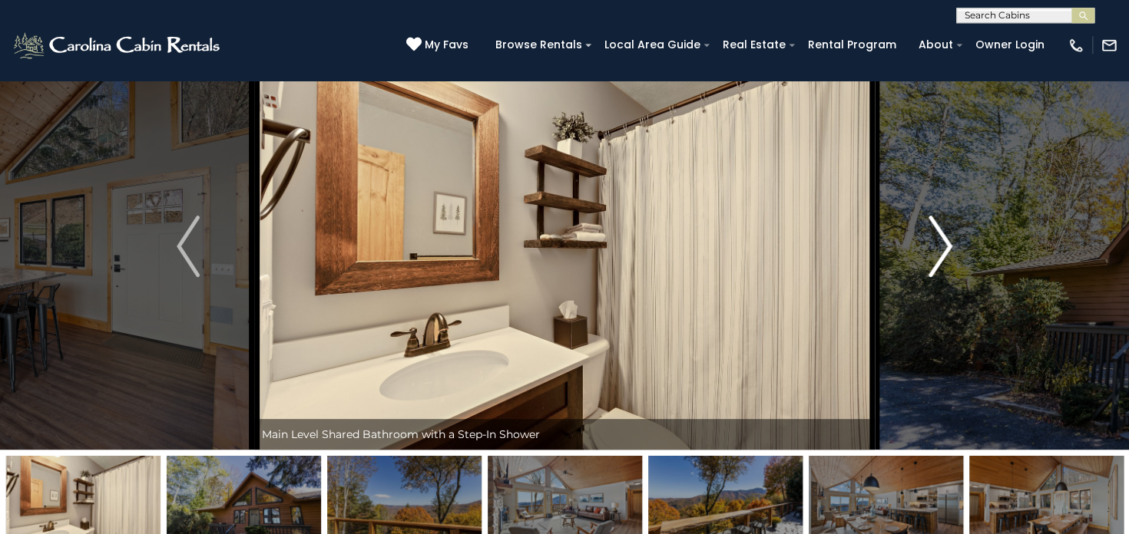
click at [941, 246] on img "Next" at bounding box center [940, 246] width 23 height 61
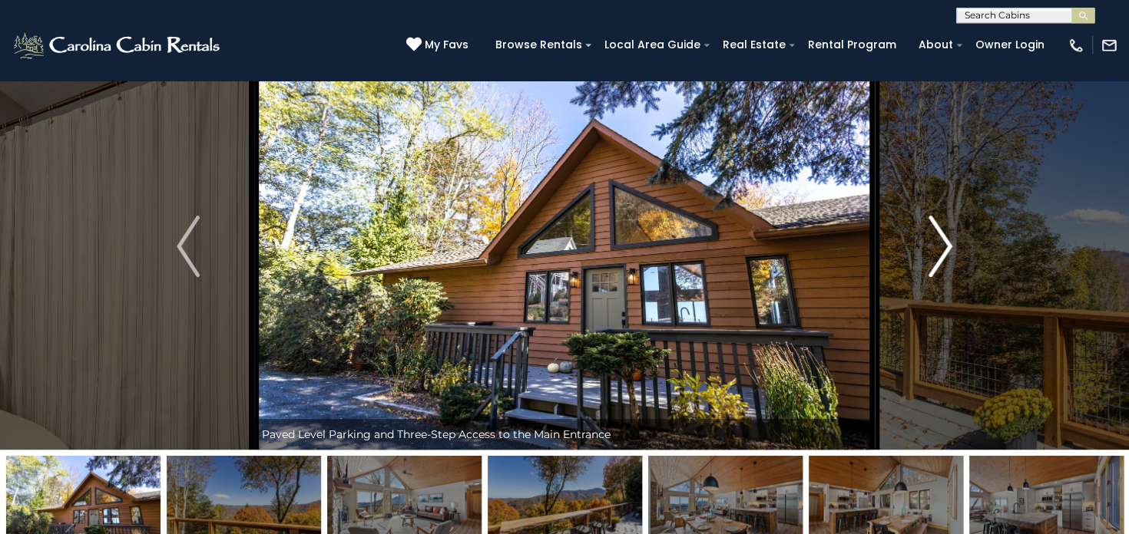
click at [941, 246] on img "Next" at bounding box center [940, 246] width 23 height 61
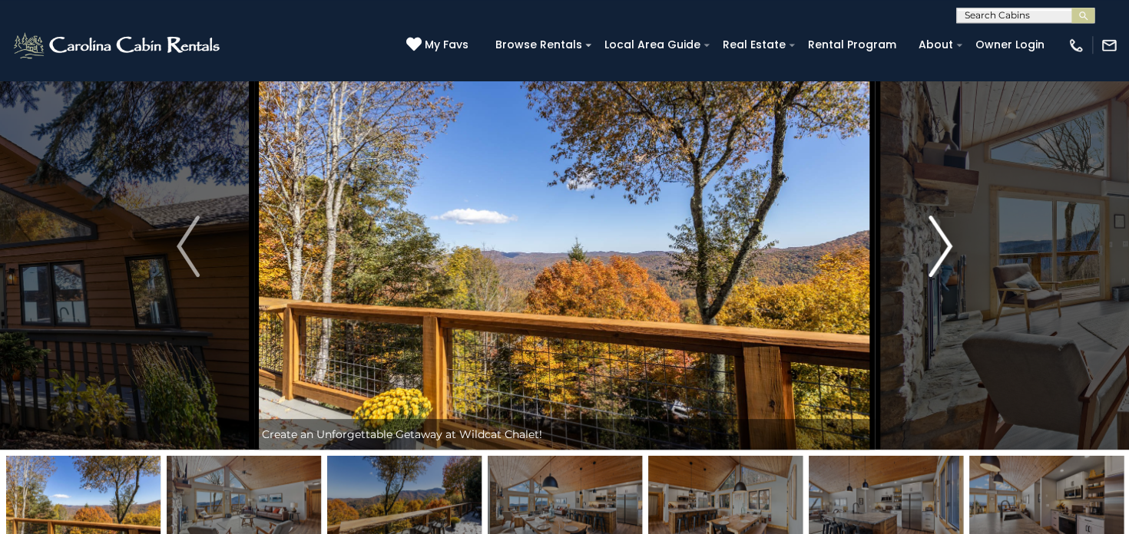
click at [941, 246] on img "Next" at bounding box center [940, 246] width 23 height 61
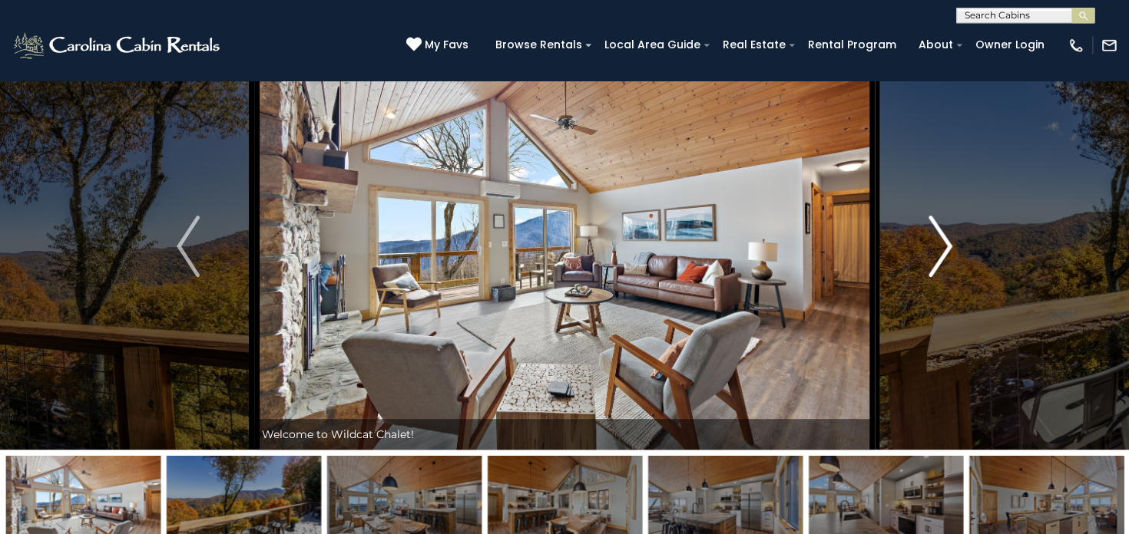
click at [941, 246] on img "Next" at bounding box center [940, 246] width 23 height 61
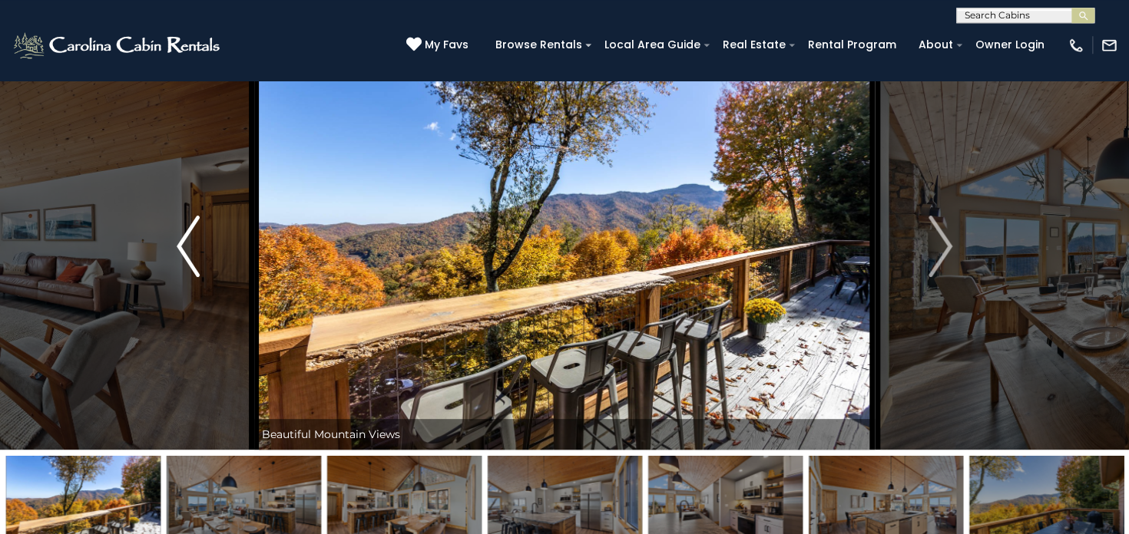
click at [187, 243] on img "Previous" at bounding box center [188, 246] width 23 height 61
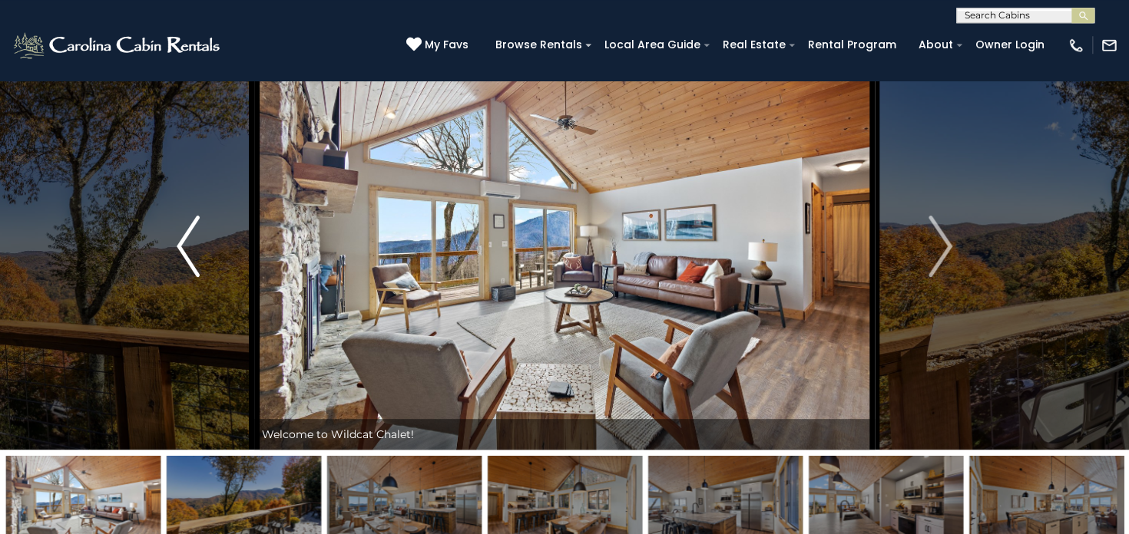
click at [187, 243] on img "Previous" at bounding box center [188, 246] width 23 height 61
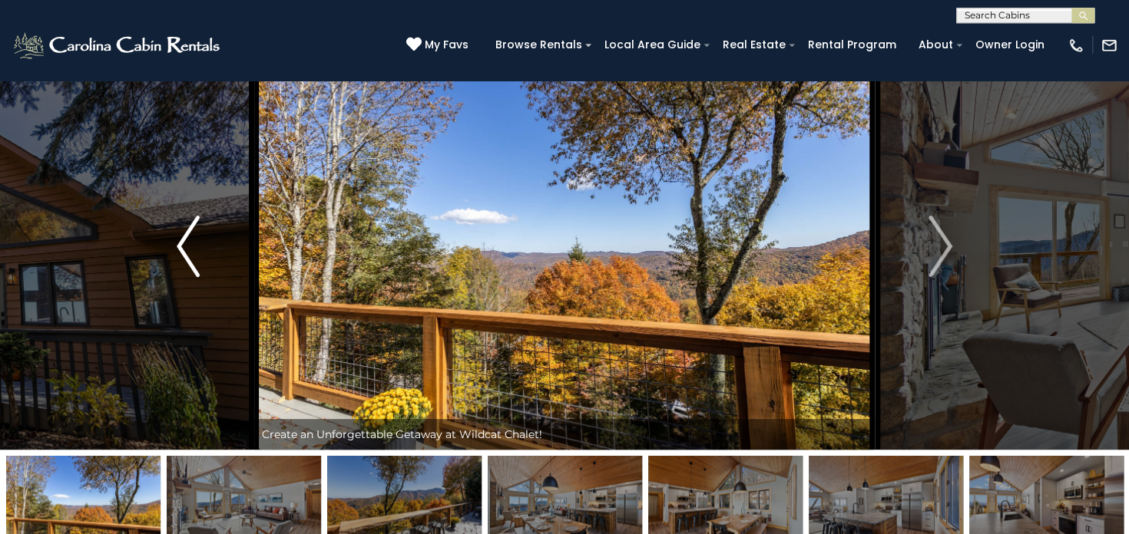
click at [187, 243] on img "Previous" at bounding box center [188, 246] width 23 height 61
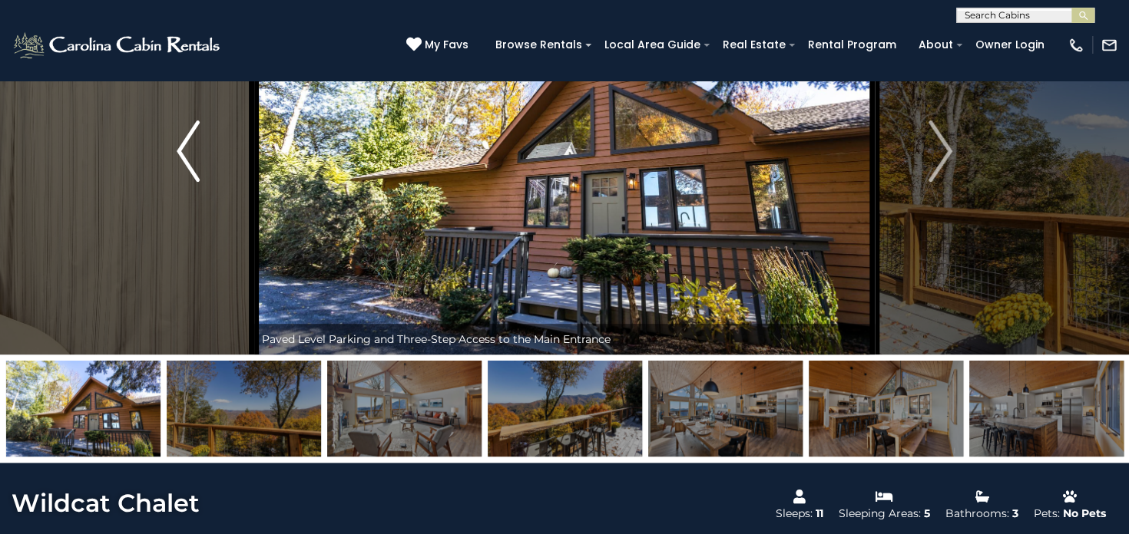
scroll to position [137, 0]
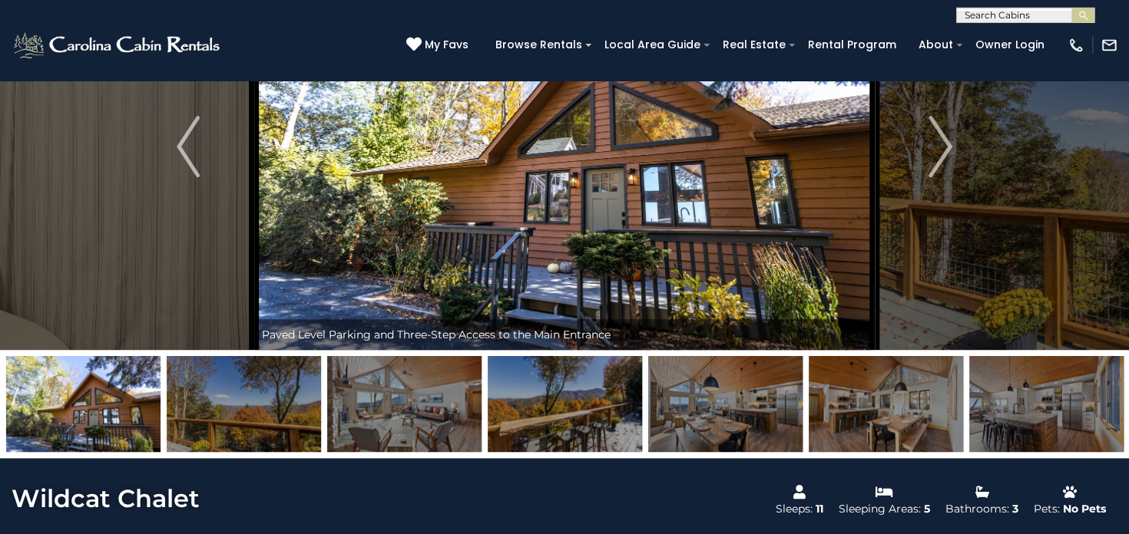
click at [124, 404] on img at bounding box center [83, 404] width 154 height 96
click at [41, 409] on img at bounding box center [83, 404] width 154 height 96
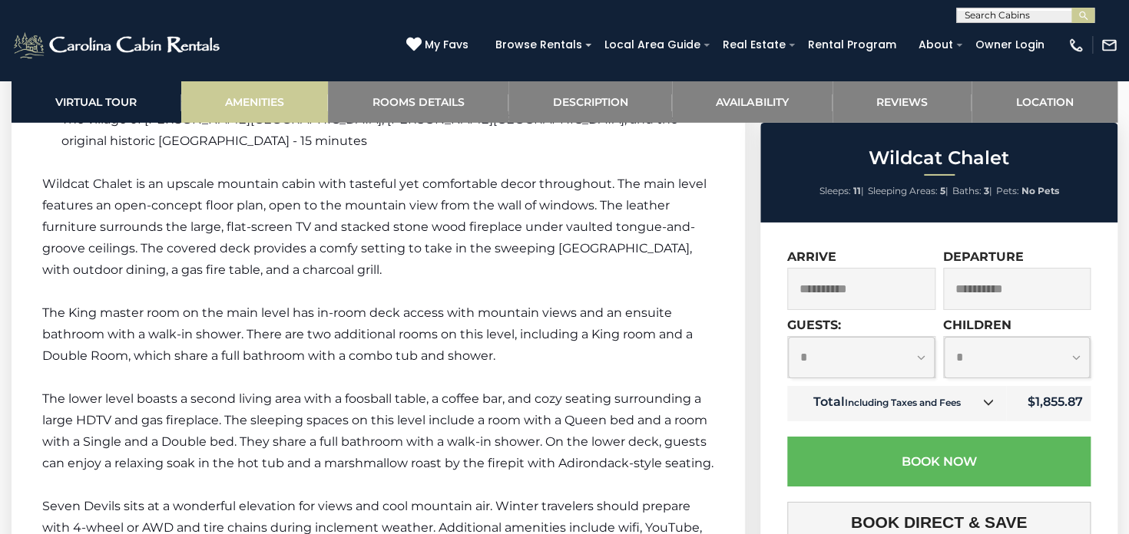
scroll to position [2374, 0]
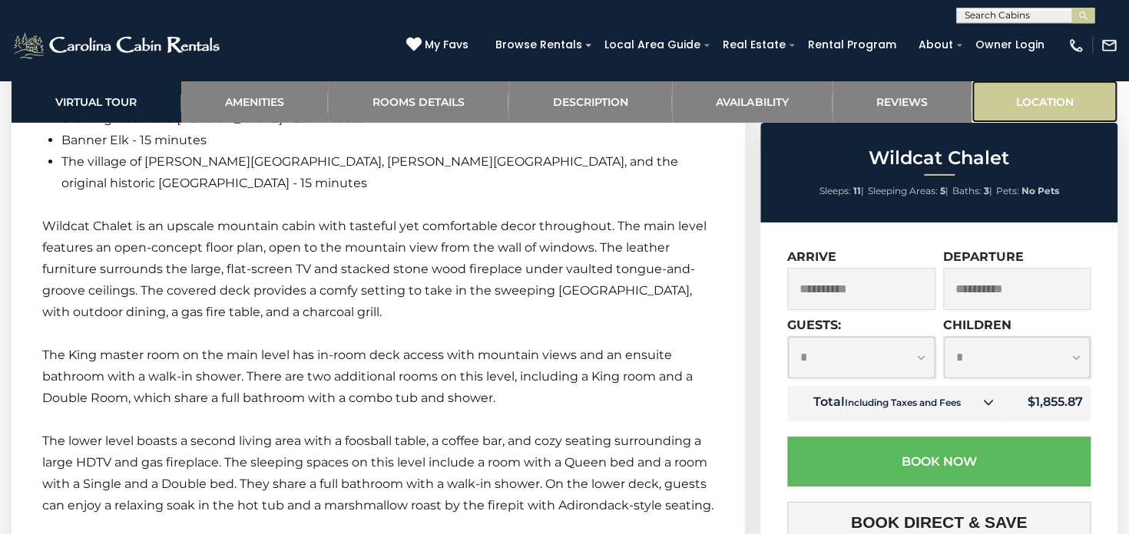
click at [1027, 97] on link "Location" at bounding box center [1044, 102] width 146 height 42
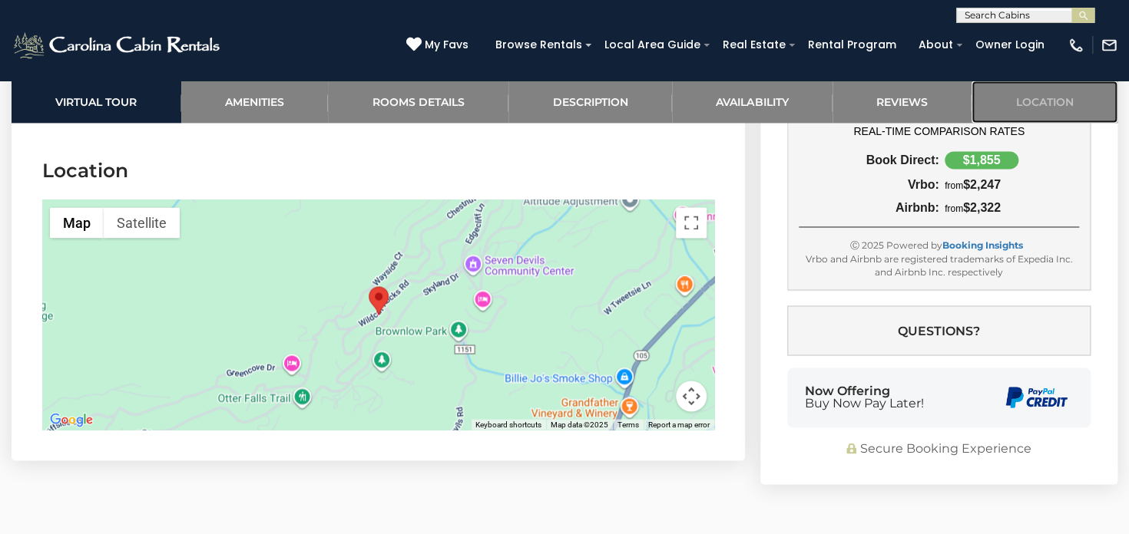
scroll to position [3944, 0]
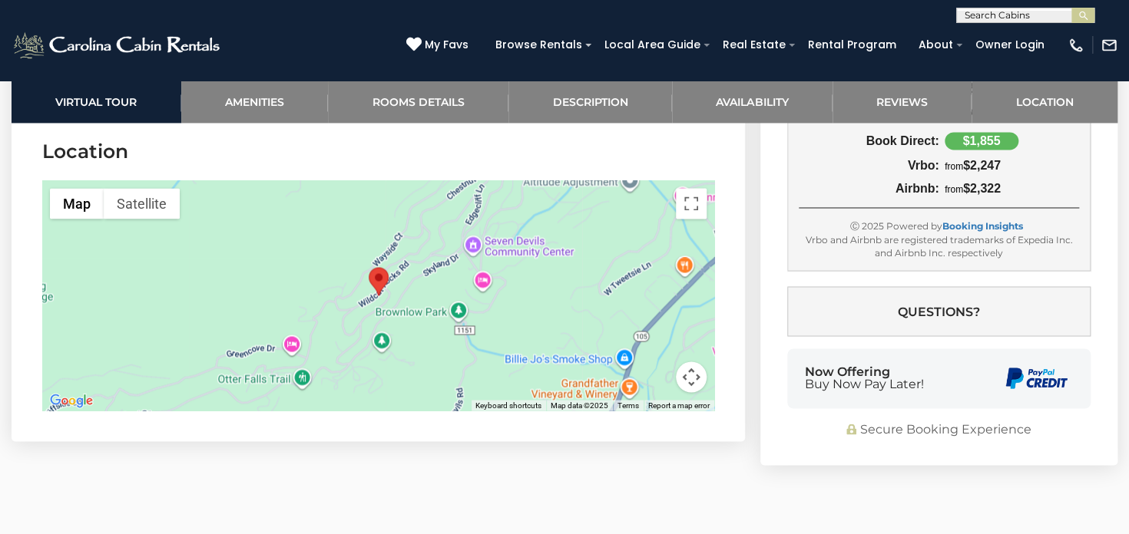
click at [693, 379] on button "Map camera controls" at bounding box center [691, 377] width 31 height 31
click at [653, 378] on button "Zoom out" at bounding box center [652, 377] width 31 height 31
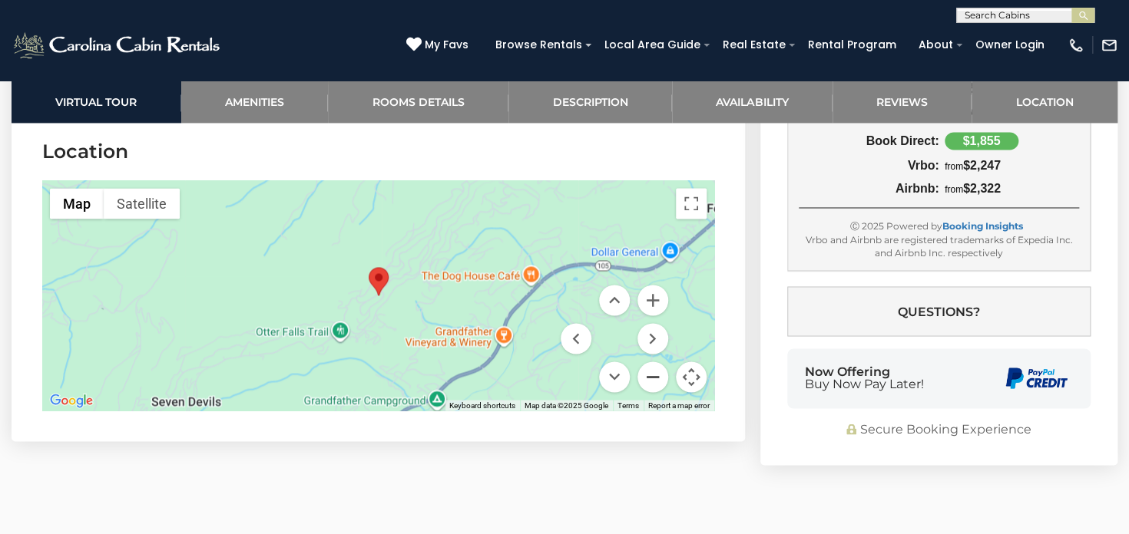
click at [653, 378] on button "Zoom out" at bounding box center [652, 377] width 31 height 31
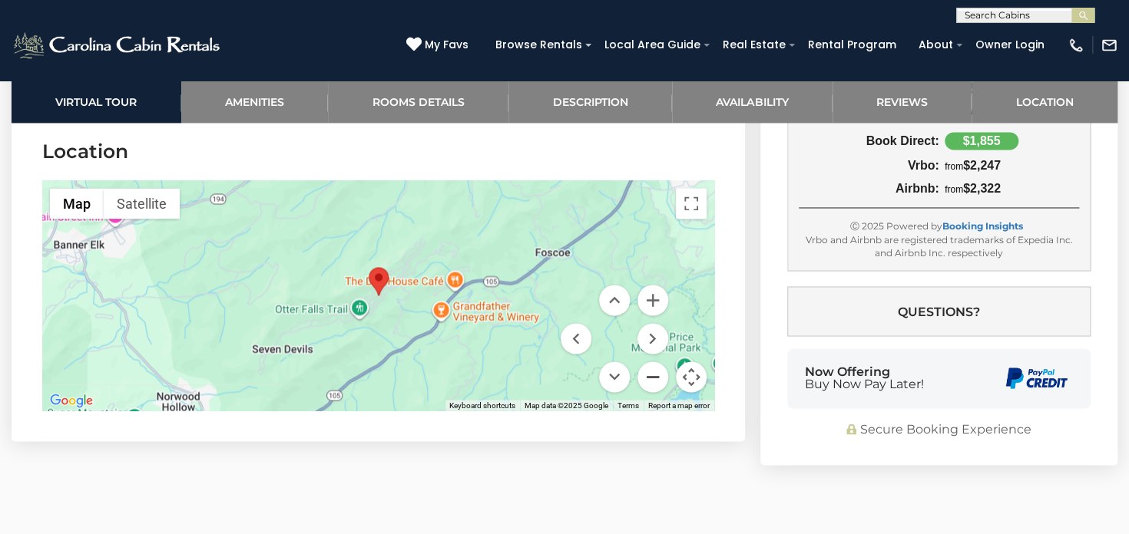
click at [653, 378] on button "Zoom out" at bounding box center [652, 377] width 31 height 31
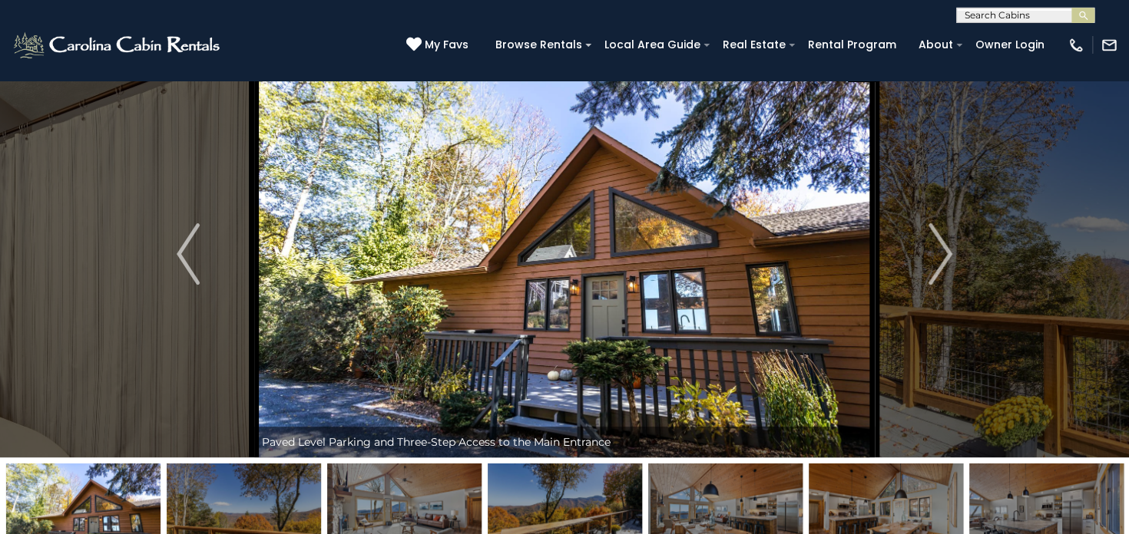
scroll to position [0, 0]
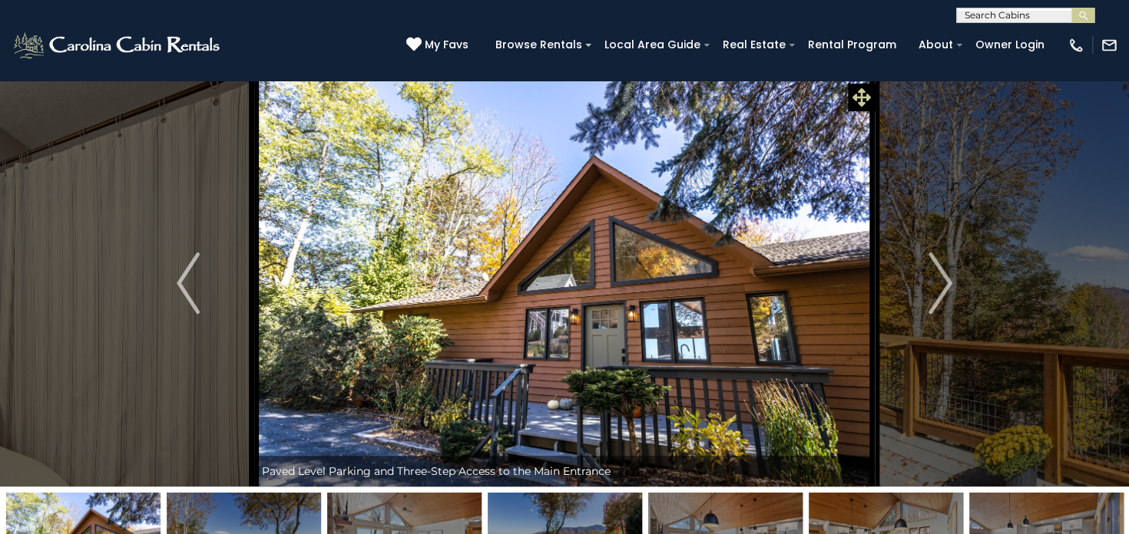
click at [862, 92] on icon at bounding box center [861, 97] width 18 height 18
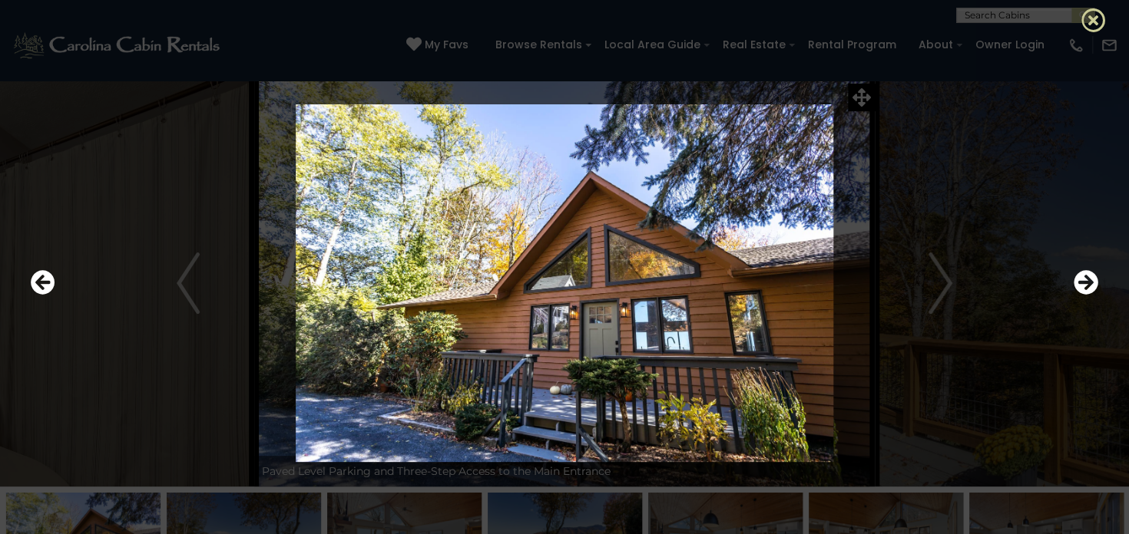
click at [1096, 21] on icon at bounding box center [1093, 20] width 25 height 25
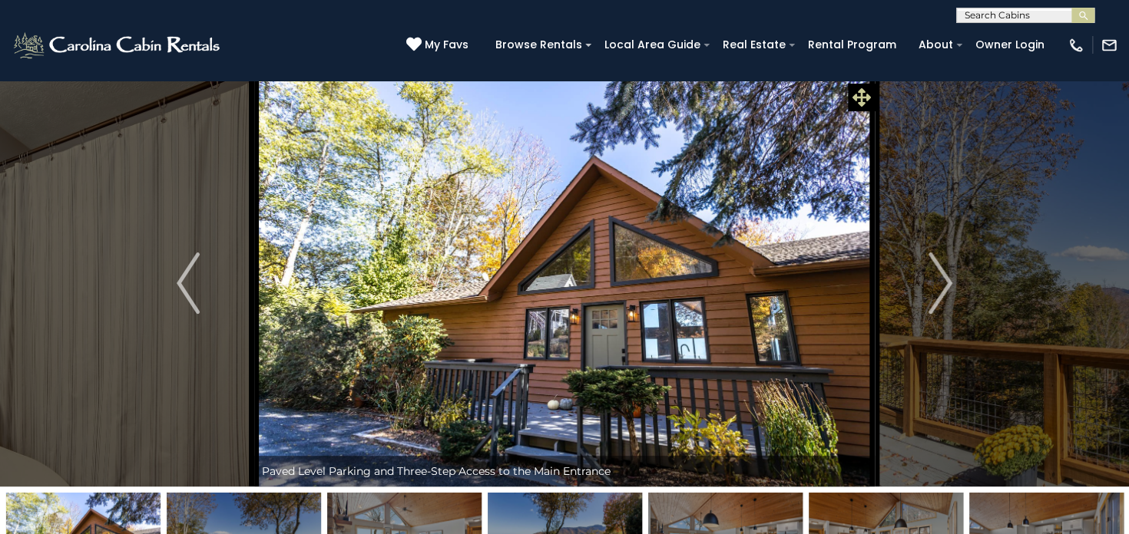
click at [858, 95] on icon at bounding box center [861, 97] width 18 height 18
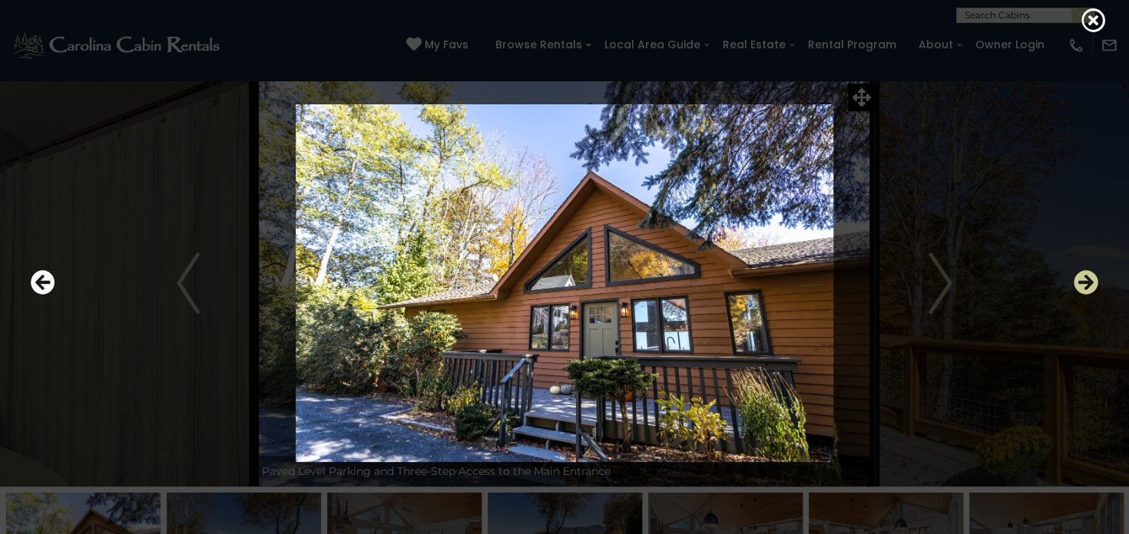
click at [1086, 279] on icon "Next" at bounding box center [1085, 282] width 25 height 25
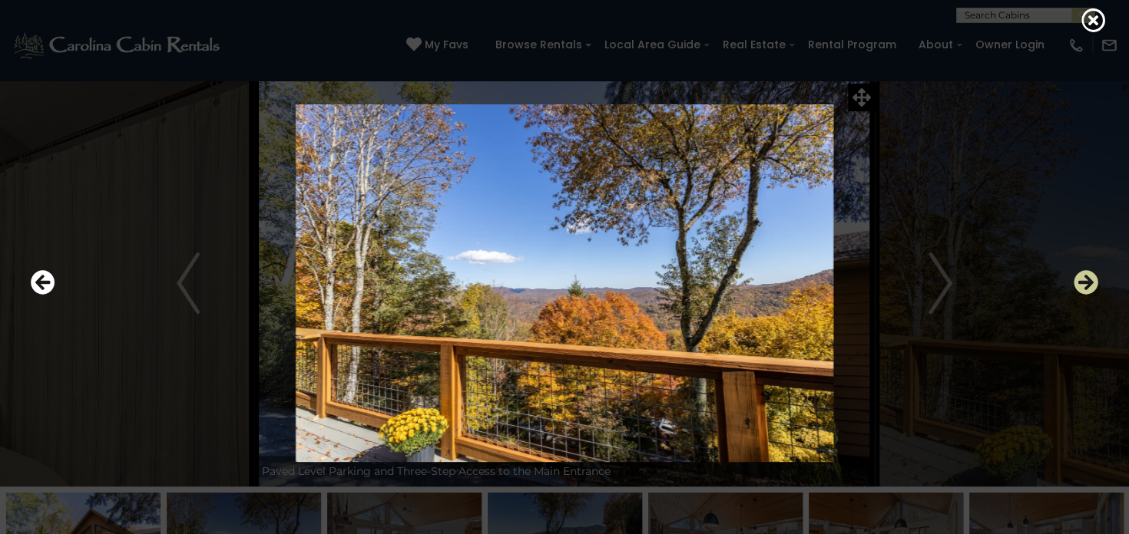
click at [1086, 279] on icon "Next" at bounding box center [1085, 282] width 25 height 25
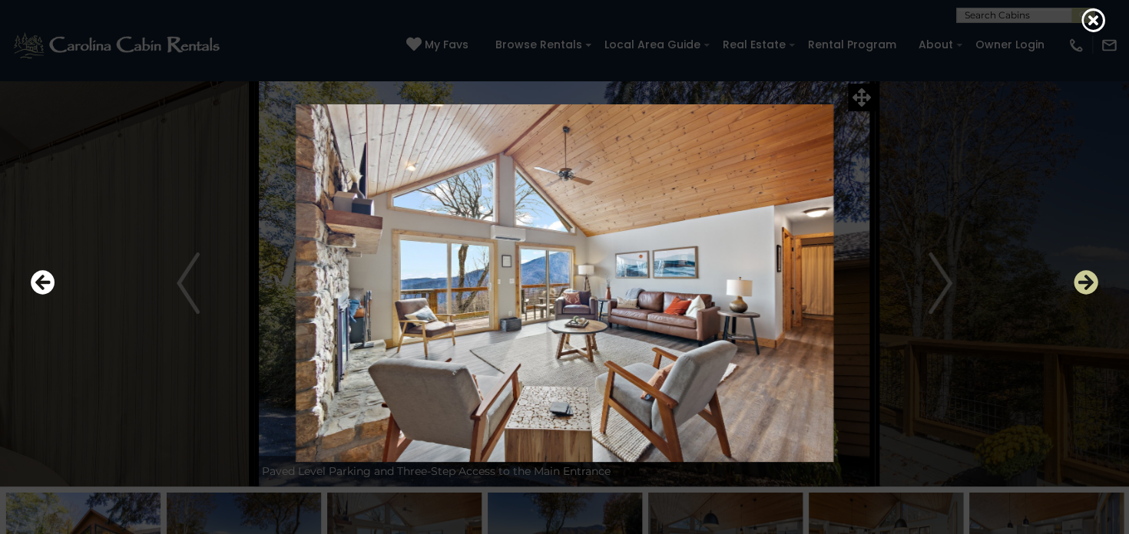
click at [1086, 279] on icon "Next" at bounding box center [1085, 282] width 25 height 25
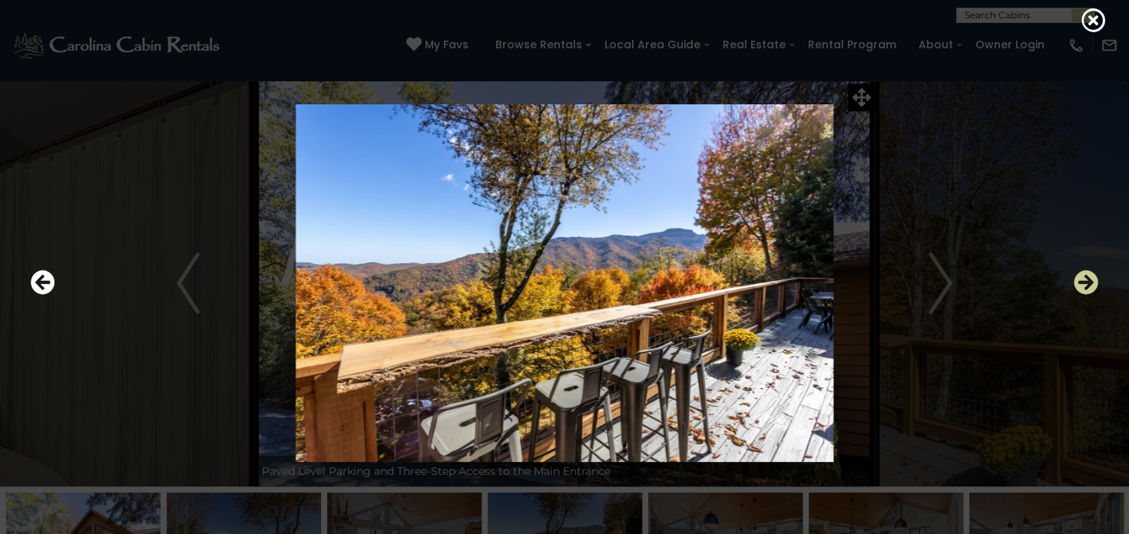
click at [1086, 279] on icon "Next" at bounding box center [1085, 282] width 25 height 25
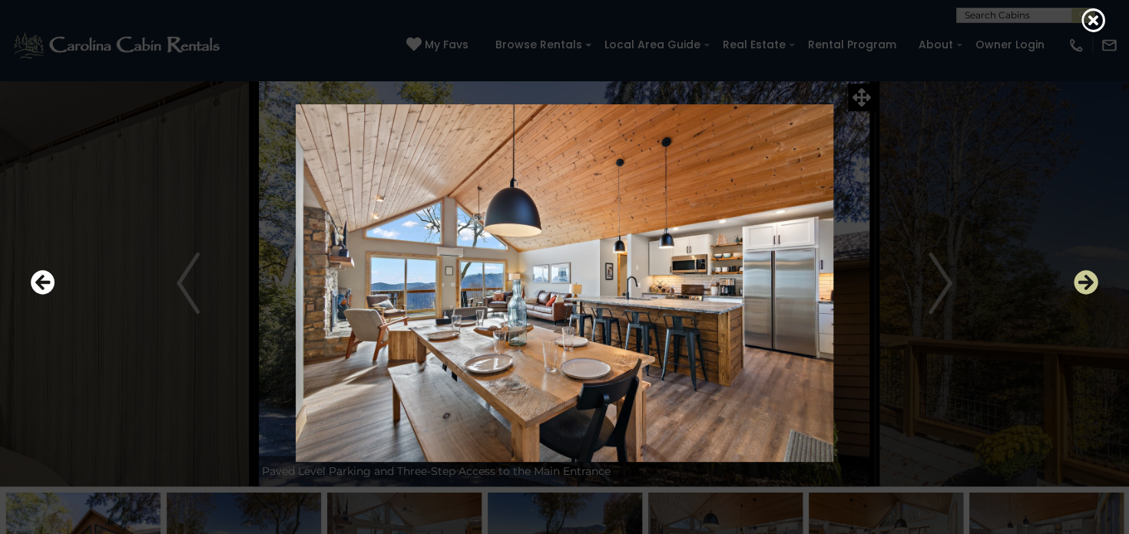
click at [1086, 279] on icon "Next" at bounding box center [1085, 282] width 25 height 25
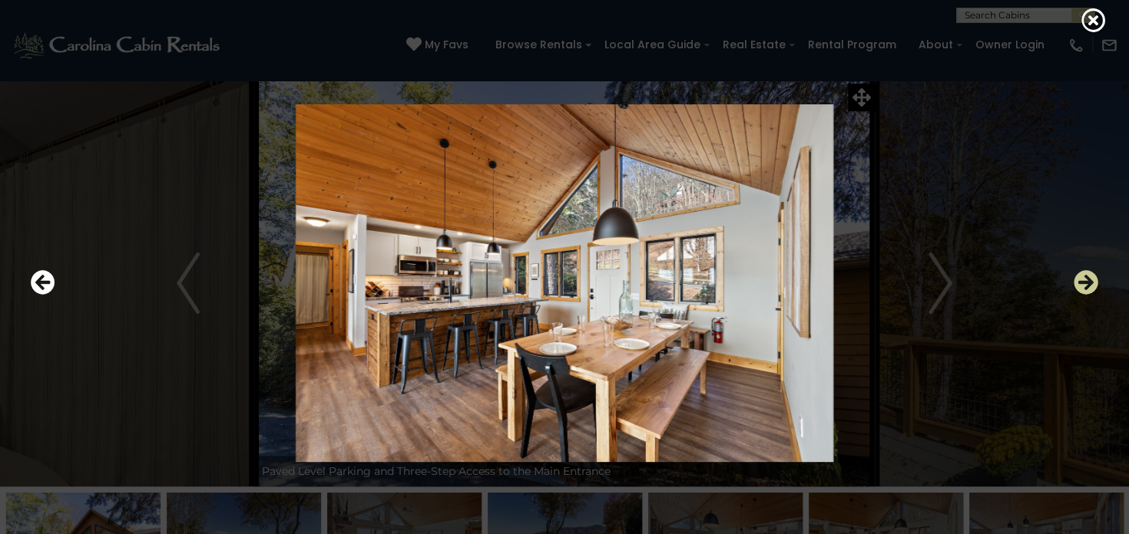
click at [1086, 279] on icon "Next" at bounding box center [1085, 282] width 25 height 25
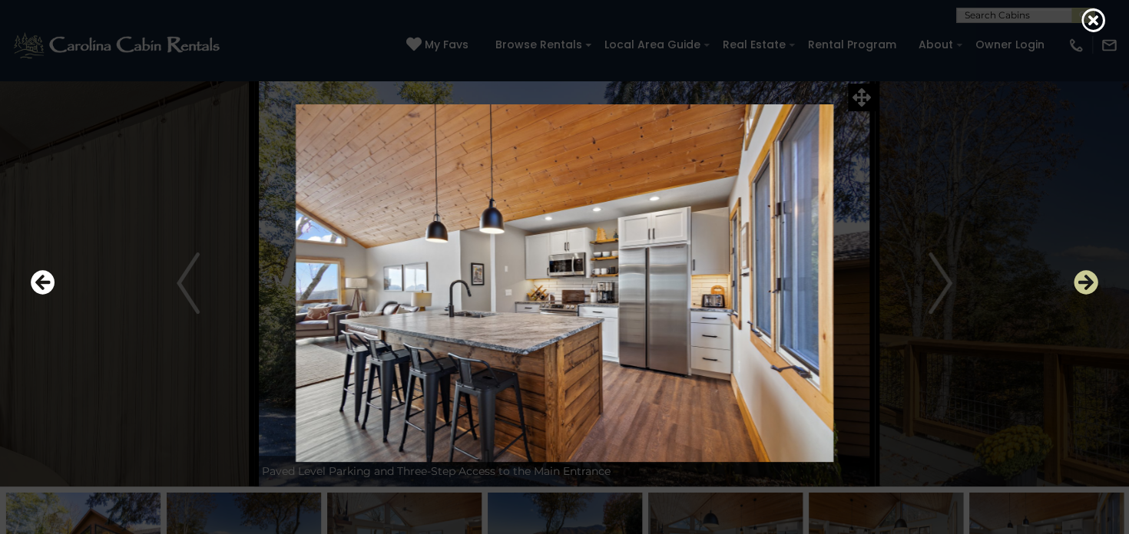
click at [1086, 279] on icon "Next" at bounding box center [1085, 282] width 25 height 25
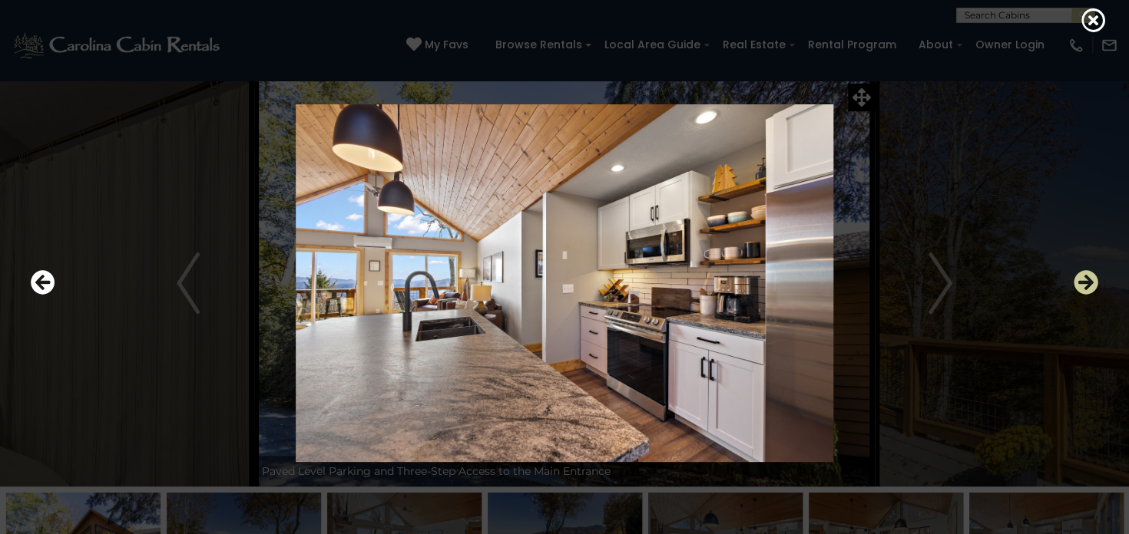
click at [1086, 279] on icon "Next" at bounding box center [1085, 282] width 25 height 25
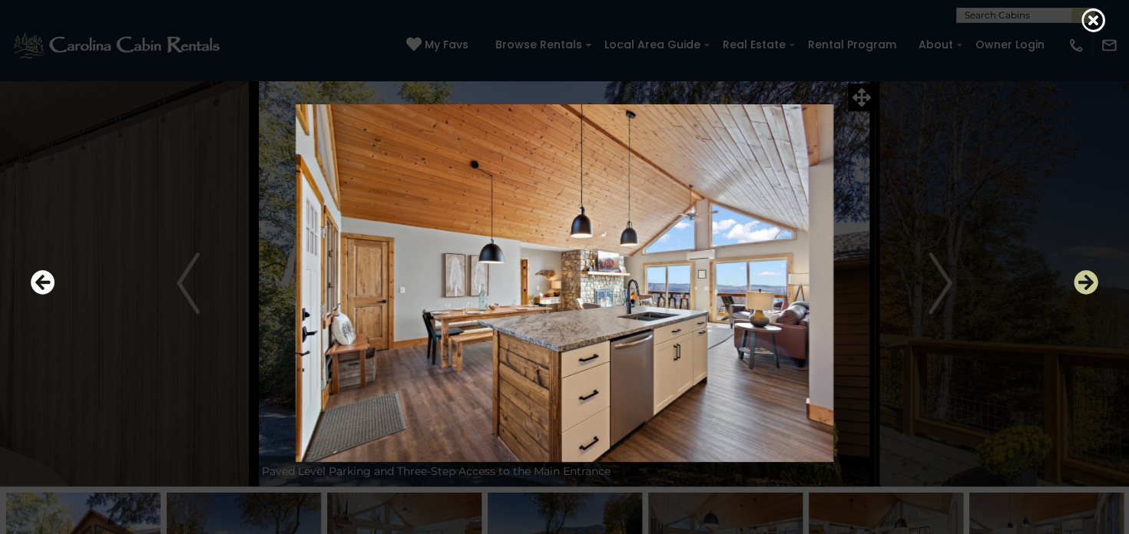
click at [1086, 279] on icon "Next" at bounding box center [1085, 282] width 25 height 25
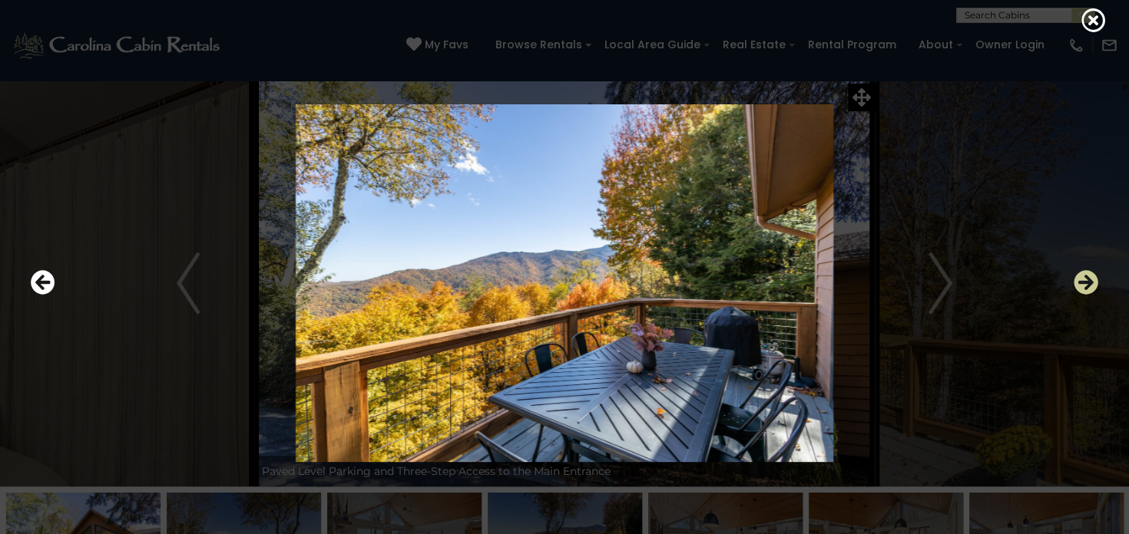
click at [1086, 279] on icon "Next" at bounding box center [1085, 282] width 25 height 25
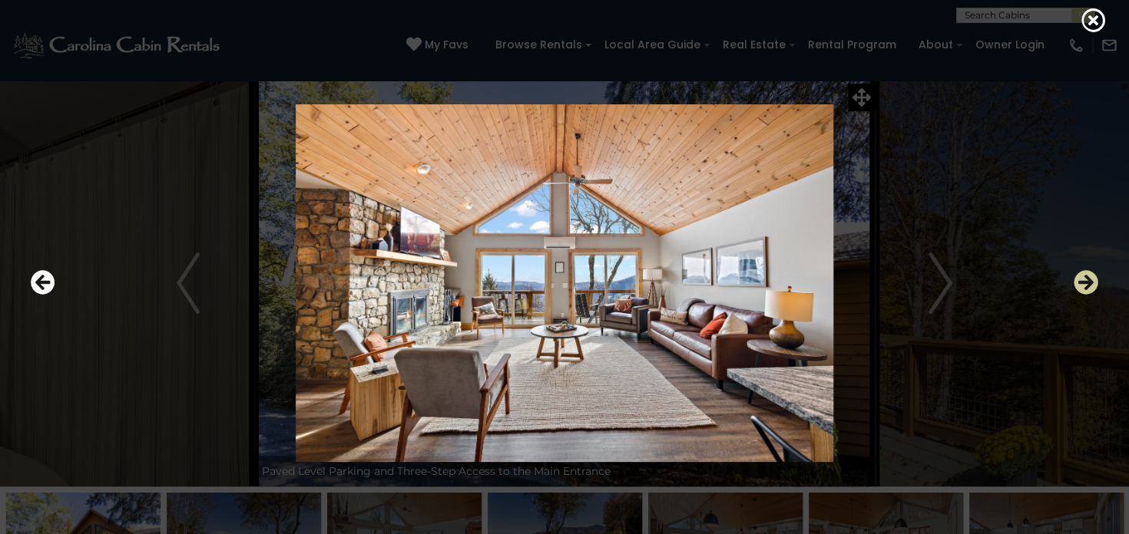
click at [1086, 279] on icon "Next" at bounding box center [1085, 282] width 25 height 25
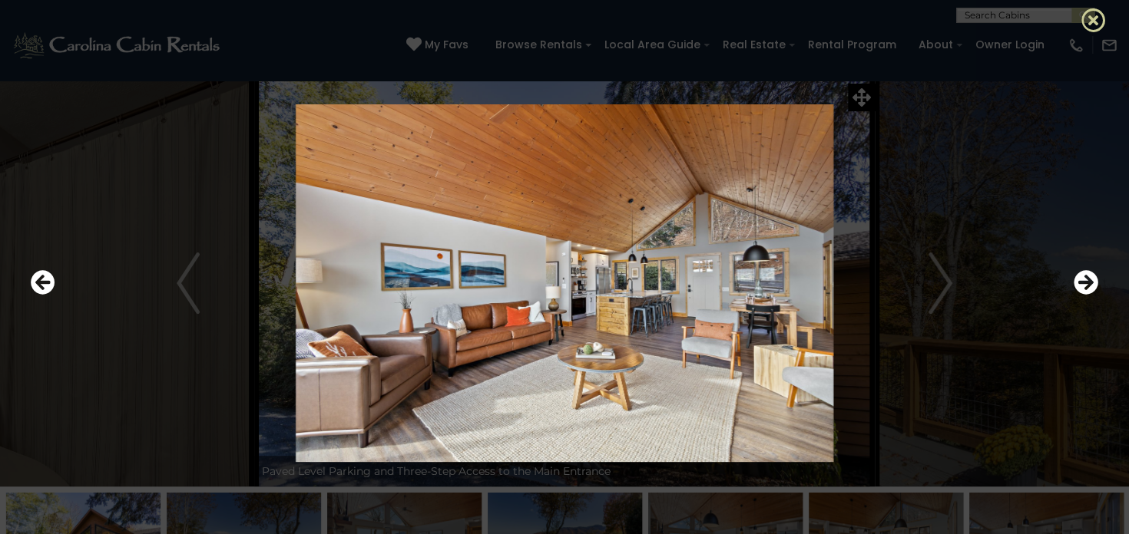
click at [1090, 21] on icon at bounding box center [1093, 20] width 25 height 25
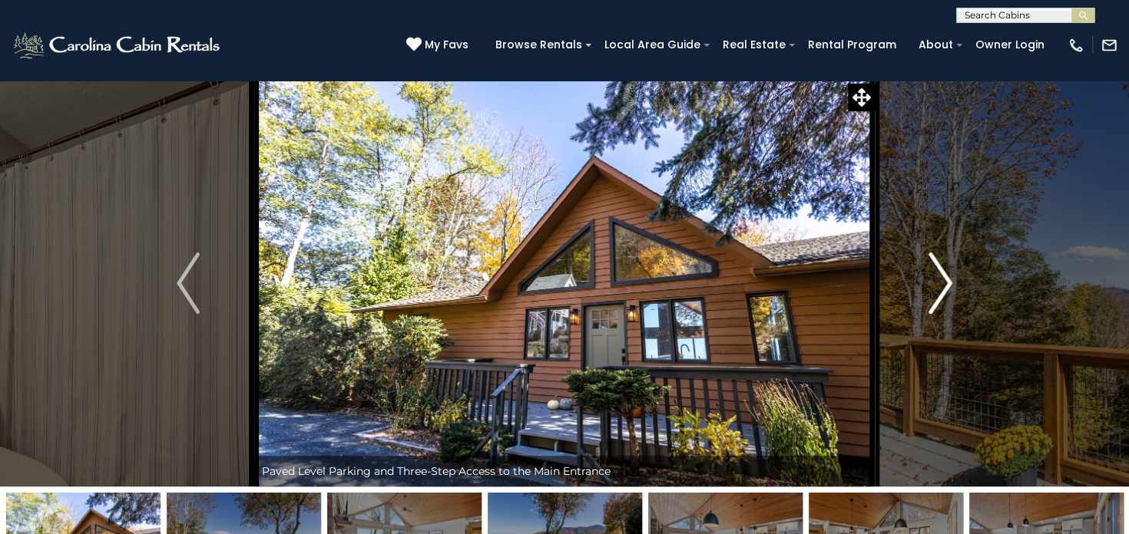
click at [938, 286] on img "Next" at bounding box center [940, 283] width 23 height 61
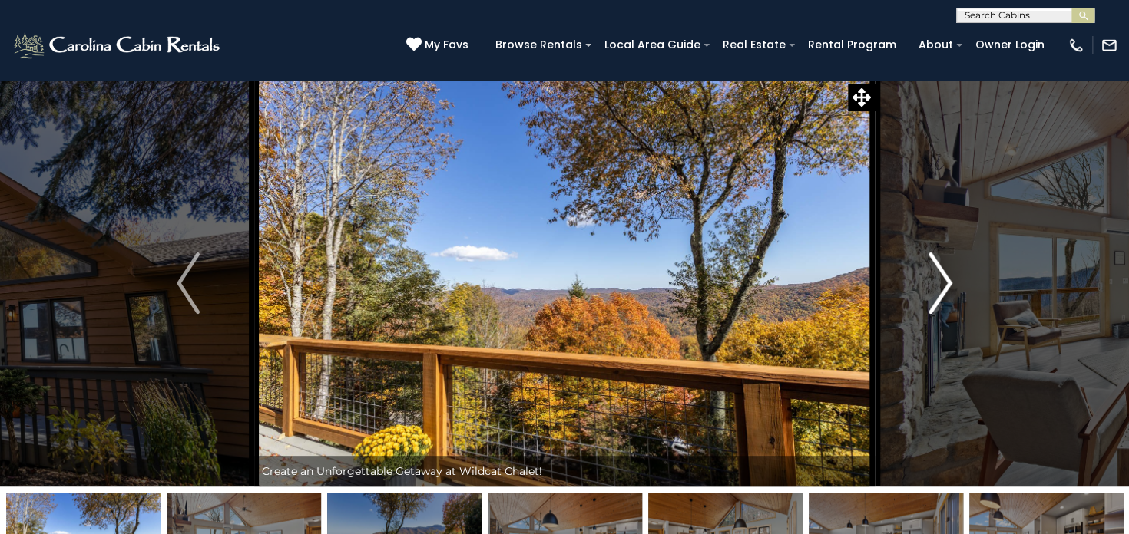
click at [938, 286] on img "Next" at bounding box center [940, 283] width 23 height 61
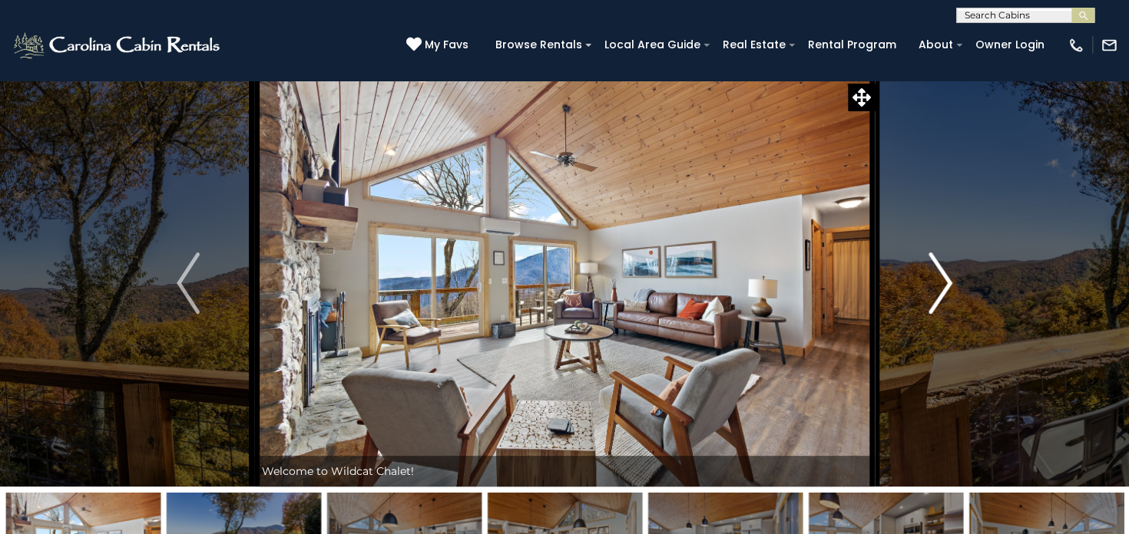
click at [938, 286] on img "Next" at bounding box center [940, 283] width 23 height 61
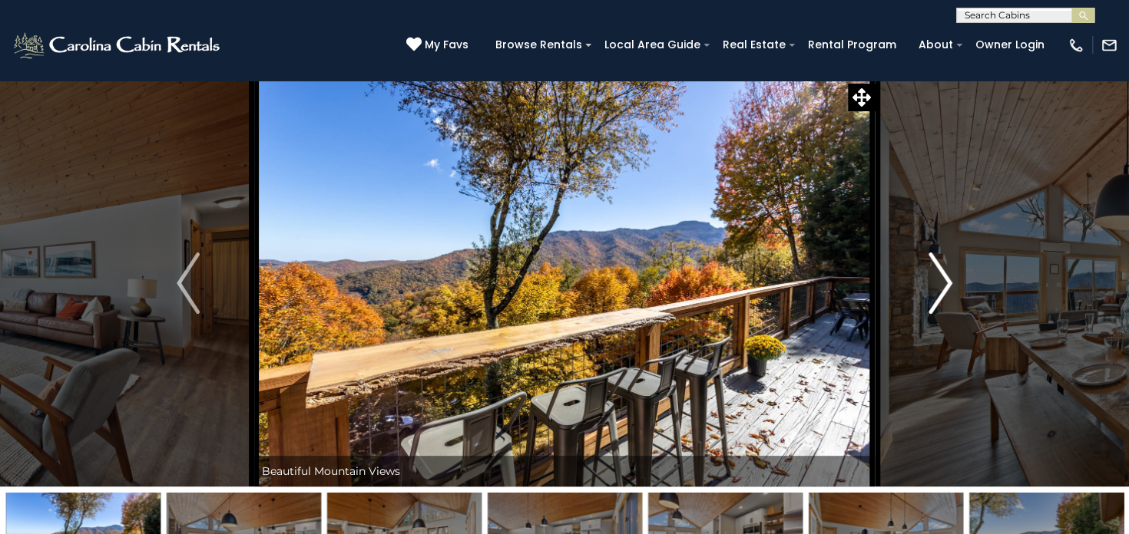
click at [938, 286] on img "Next" at bounding box center [940, 283] width 23 height 61
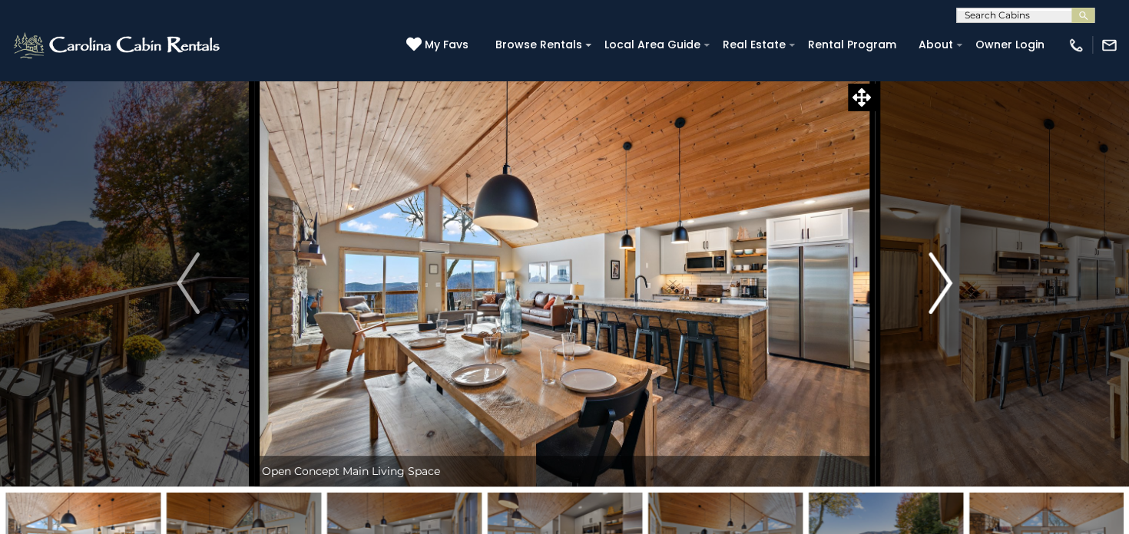
click at [938, 286] on img "Next" at bounding box center [940, 283] width 23 height 61
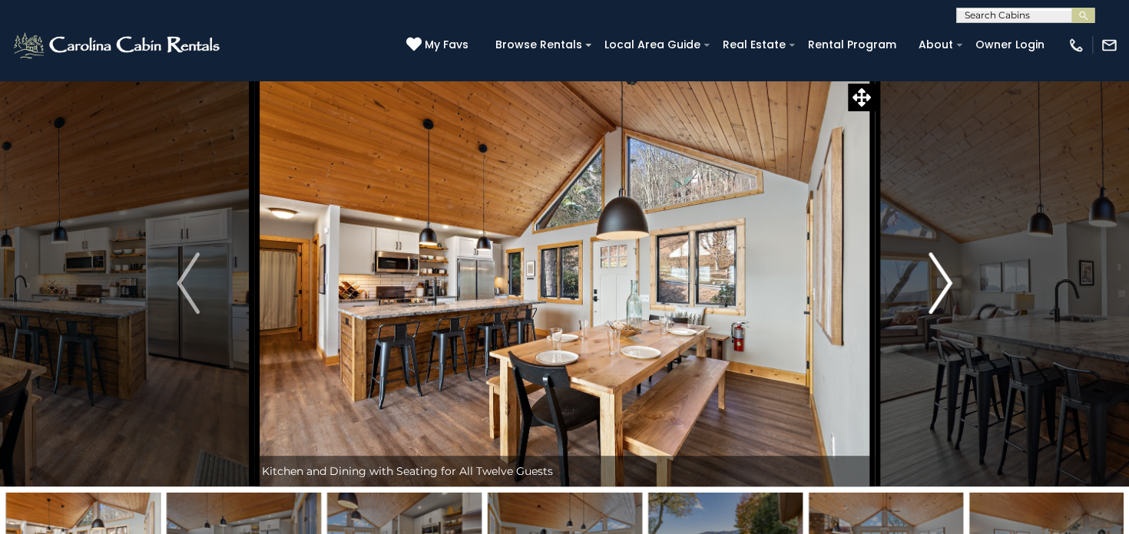
click at [938, 286] on img "Next" at bounding box center [940, 283] width 23 height 61
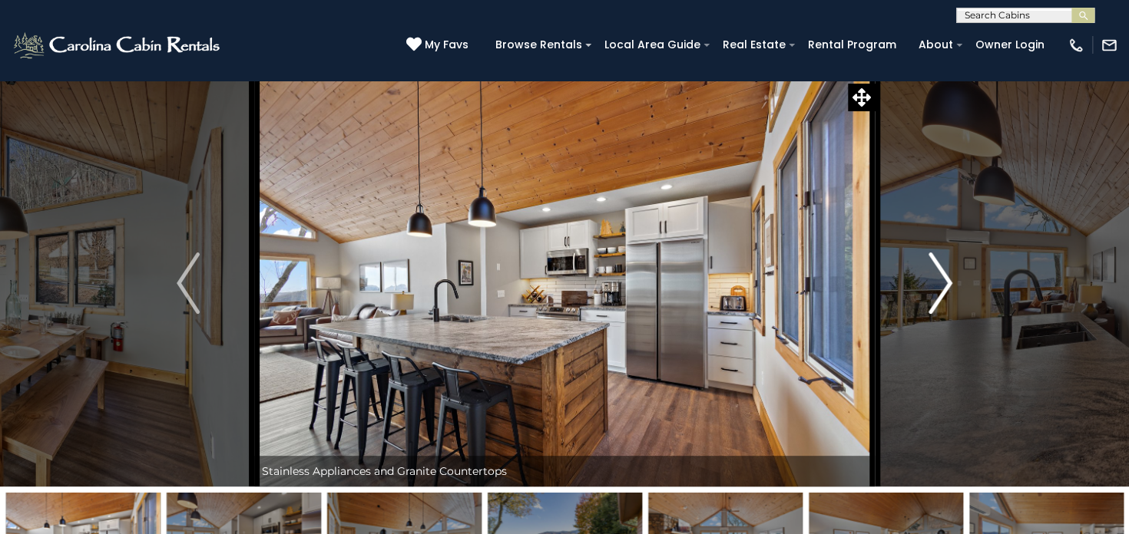
click at [938, 286] on img "Next" at bounding box center [940, 283] width 23 height 61
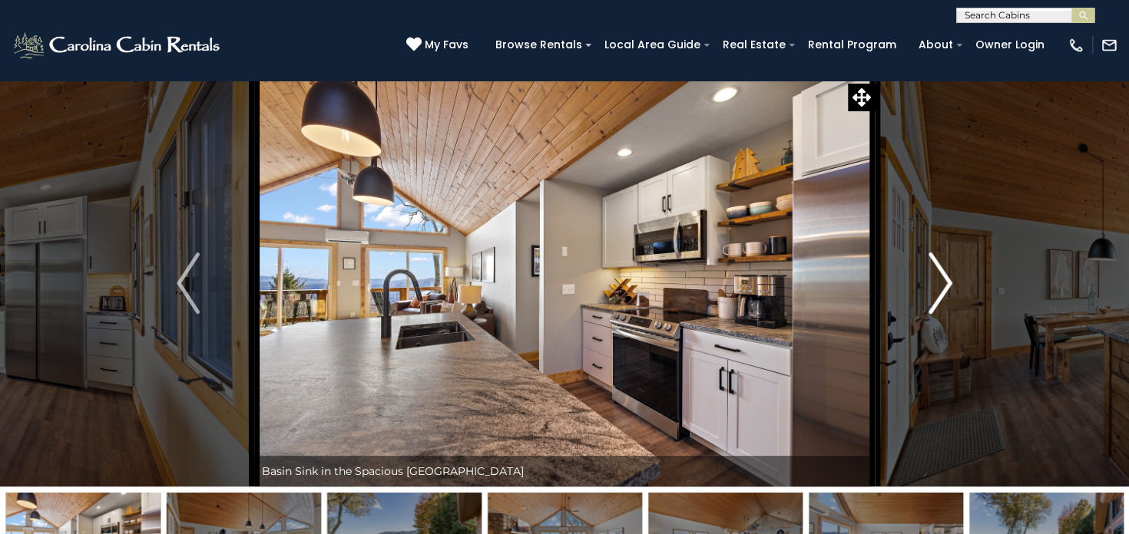
click at [938, 286] on img "Next" at bounding box center [940, 283] width 23 height 61
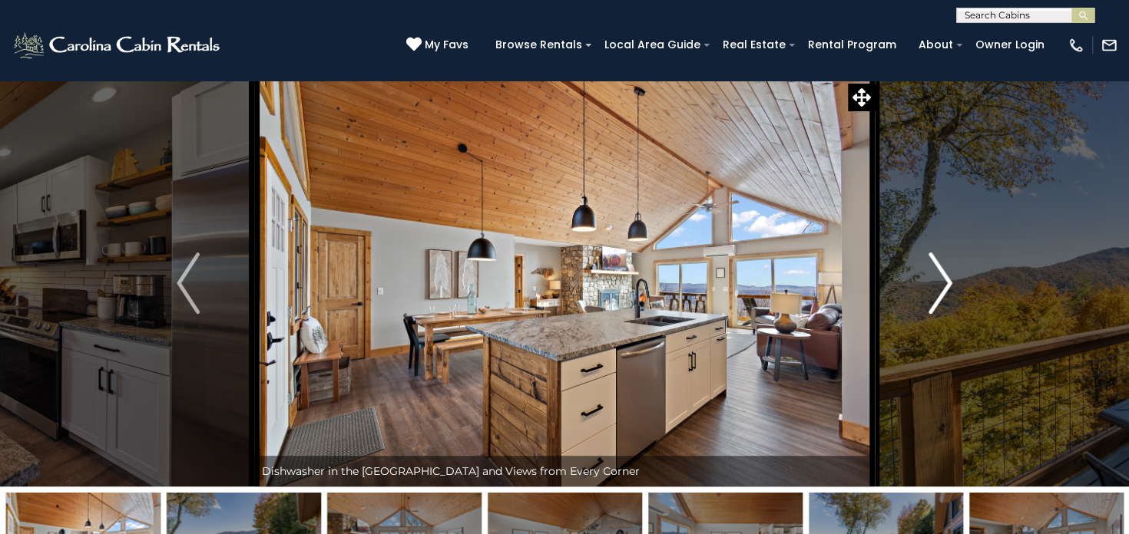
click at [938, 286] on img "Next" at bounding box center [940, 283] width 23 height 61
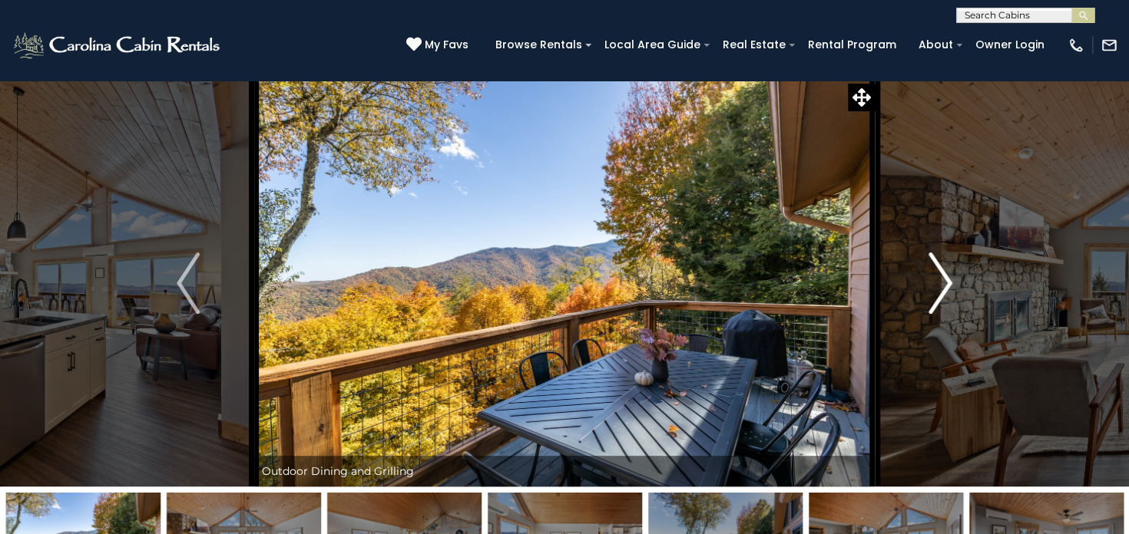
click at [938, 286] on img "Next" at bounding box center [940, 283] width 23 height 61
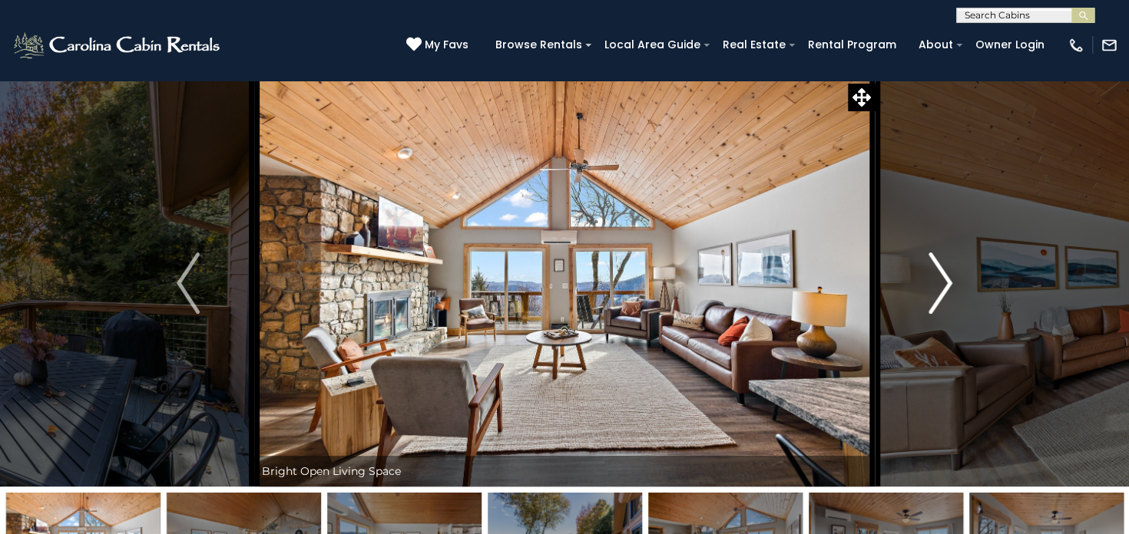
click at [938, 286] on img "Next" at bounding box center [940, 283] width 23 height 61
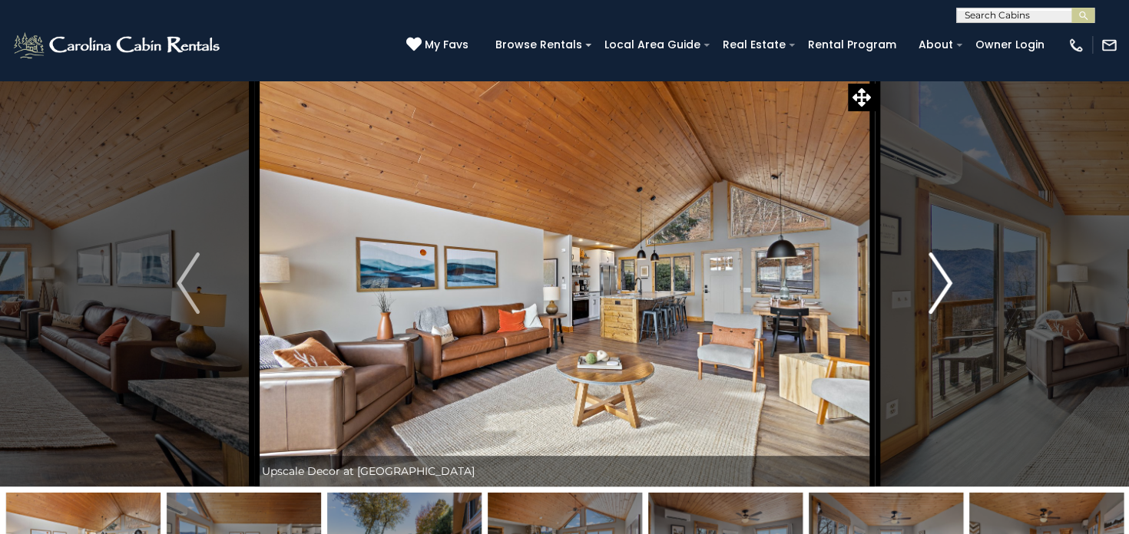
click at [938, 286] on img "Next" at bounding box center [940, 283] width 23 height 61
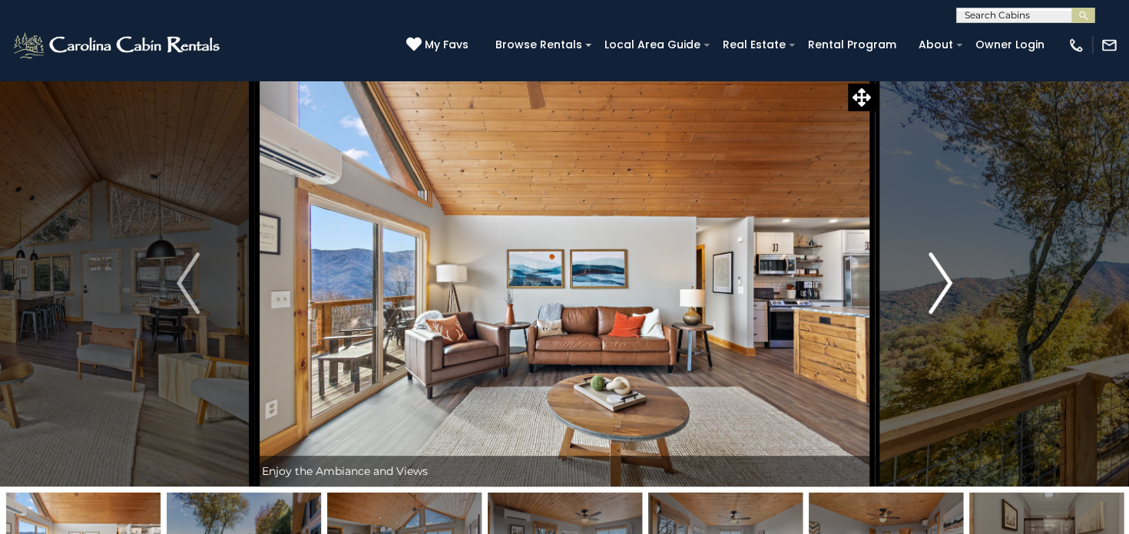
click at [938, 286] on img "Next" at bounding box center [940, 283] width 23 height 61
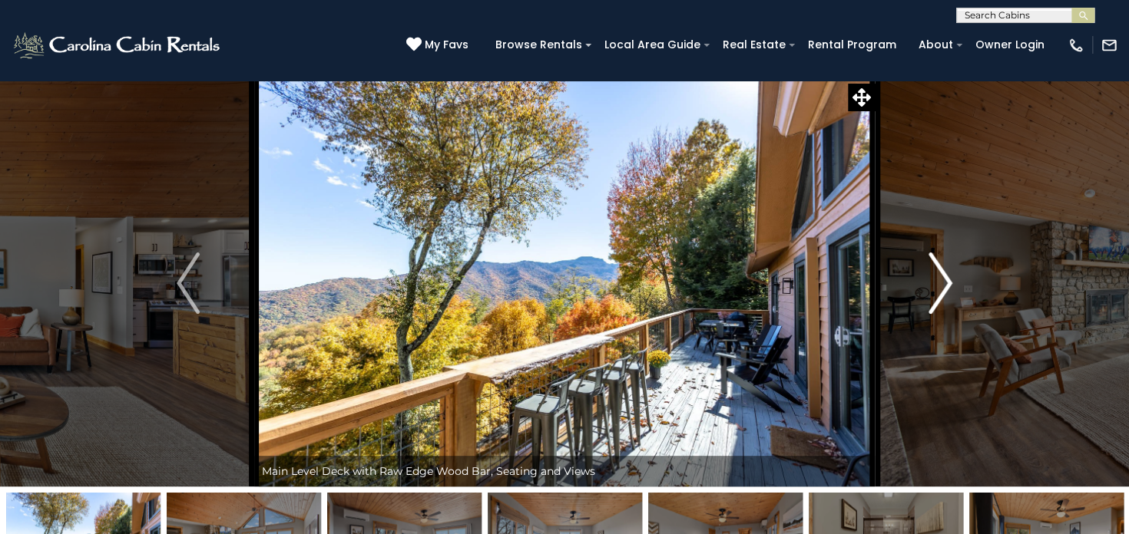
click at [938, 286] on img "Next" at bounding box center [940, 283] width 23 height 61
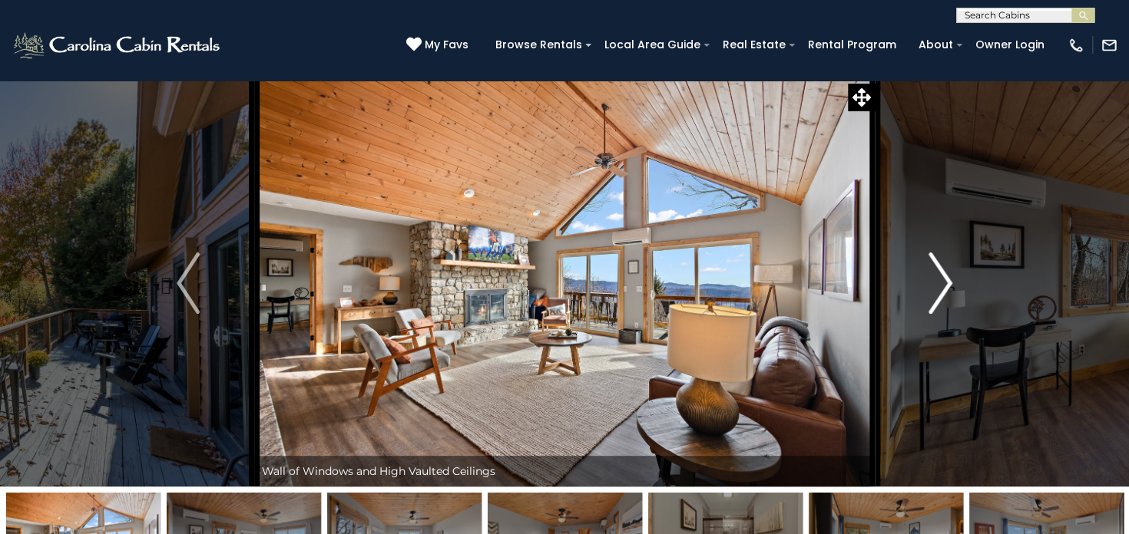
click at [941, 283] on img "Next" at bounding box center [940, 283] width 23 height 61
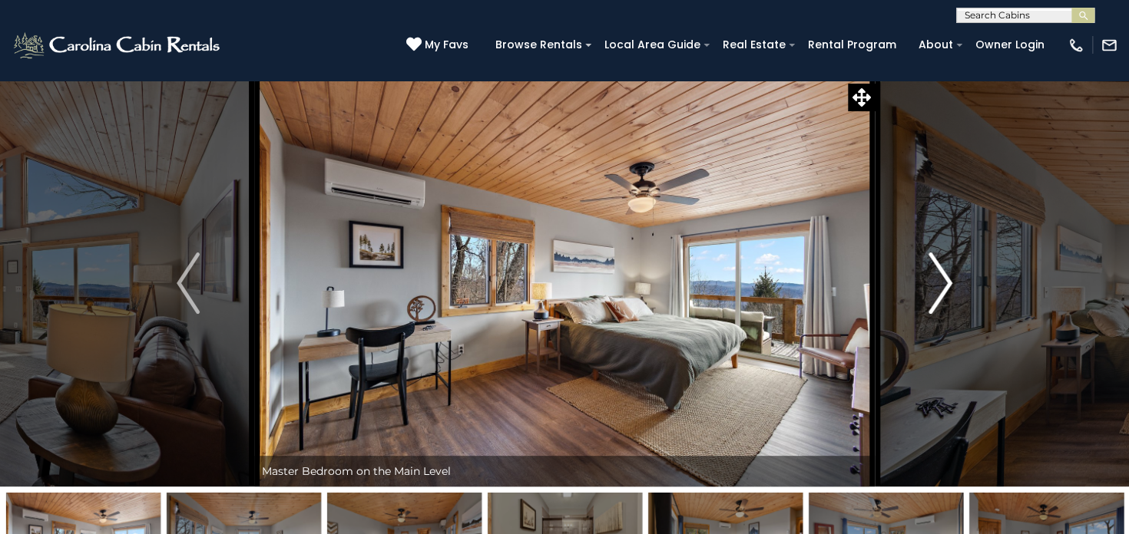
click at [941, 283] on img "Next" at bounding box center [940, 283] width 23 height 61
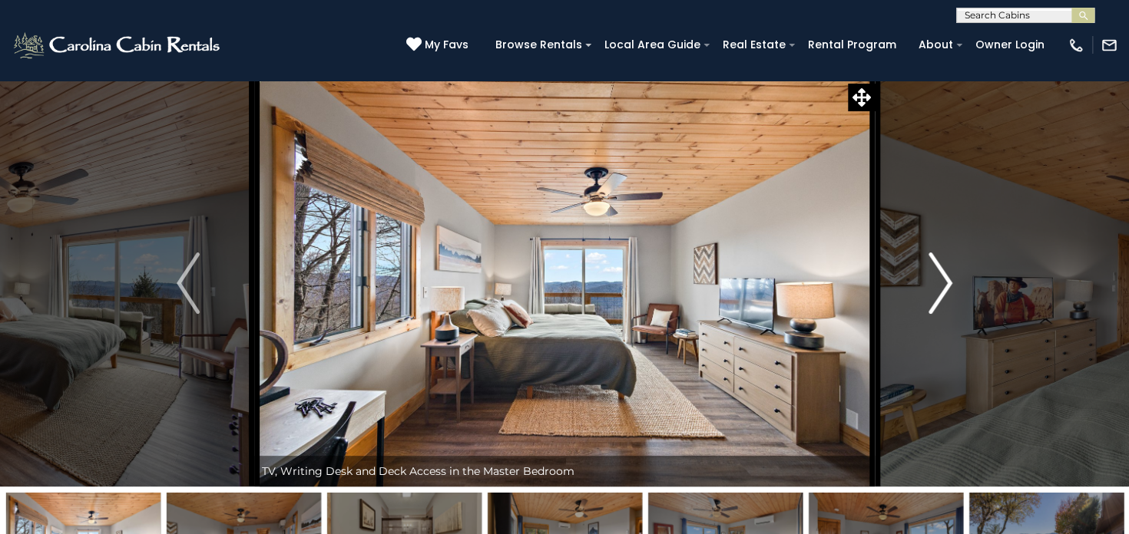
click at [941, 283] on img "Next" at bounding box center [940, 283] width 23 height 61
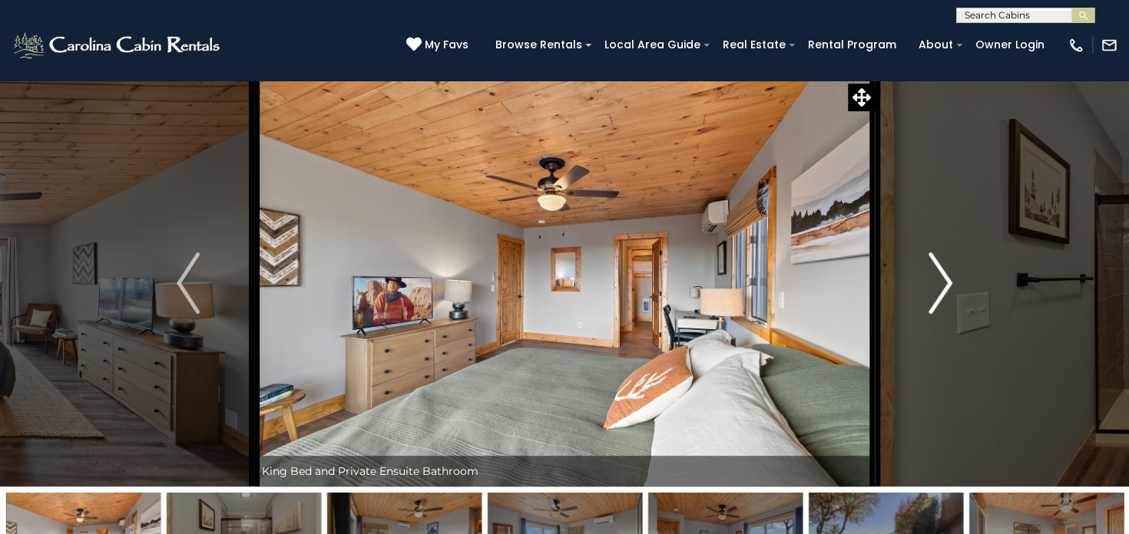
click at [939, 285] on img "Next" at bounding box center [940, 283] width 23 height 61
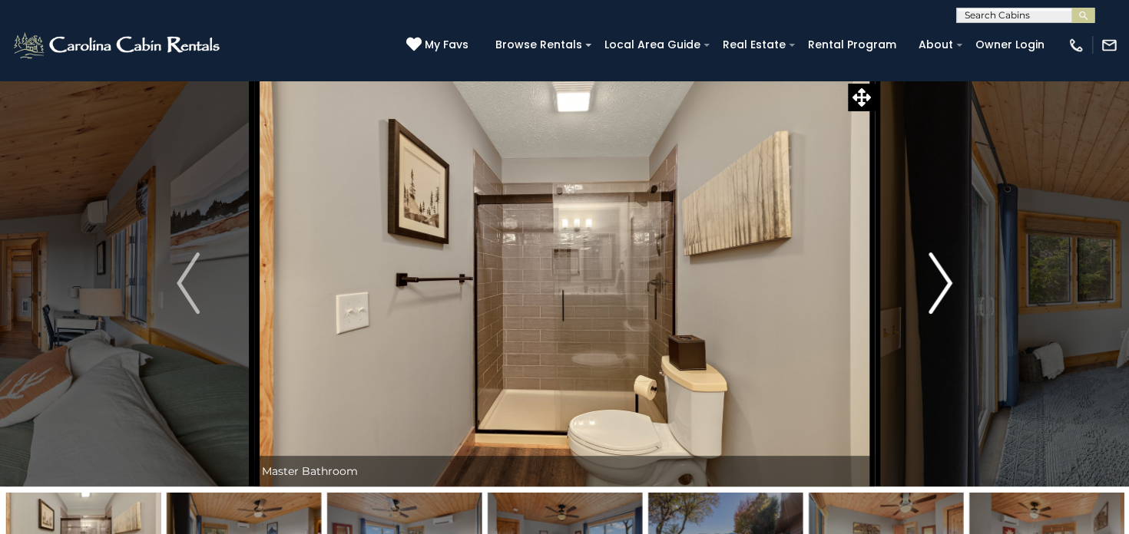
click at [939, 285] on img "Next" at bounding box center [940, 283] width 23 height 61
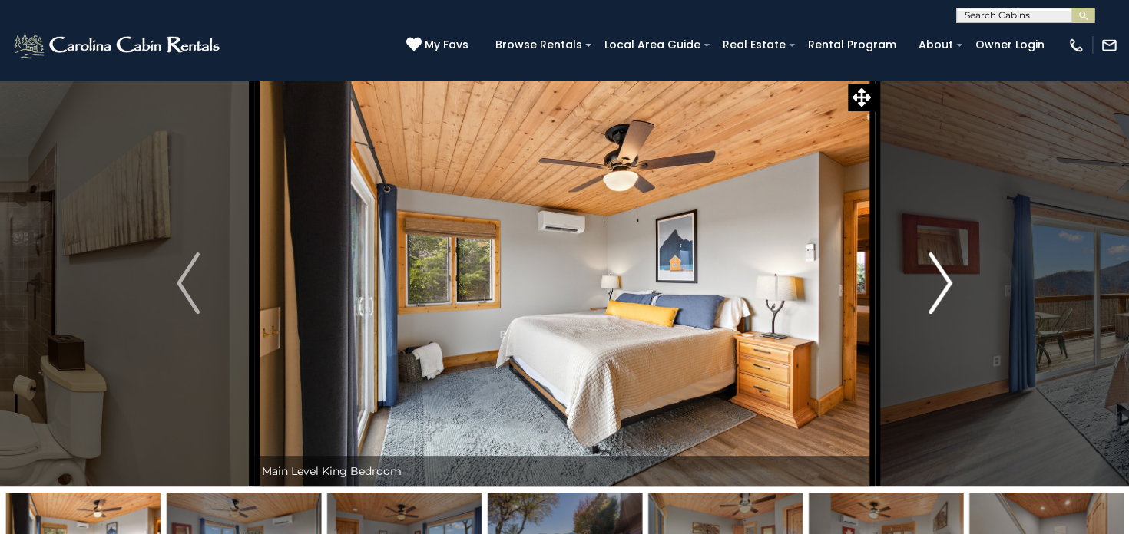
click at [939, 285] on img "Next" at bounding box center [940, 283] width 23 height 61
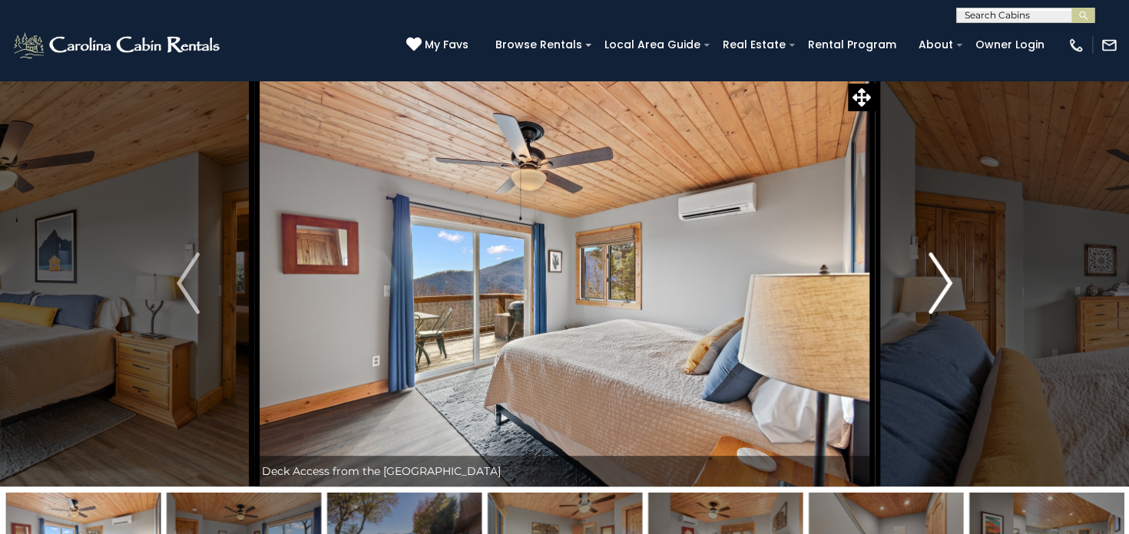
click at [939, 285] on img "Next" at bounding box center [940, 283] width 23 height 61
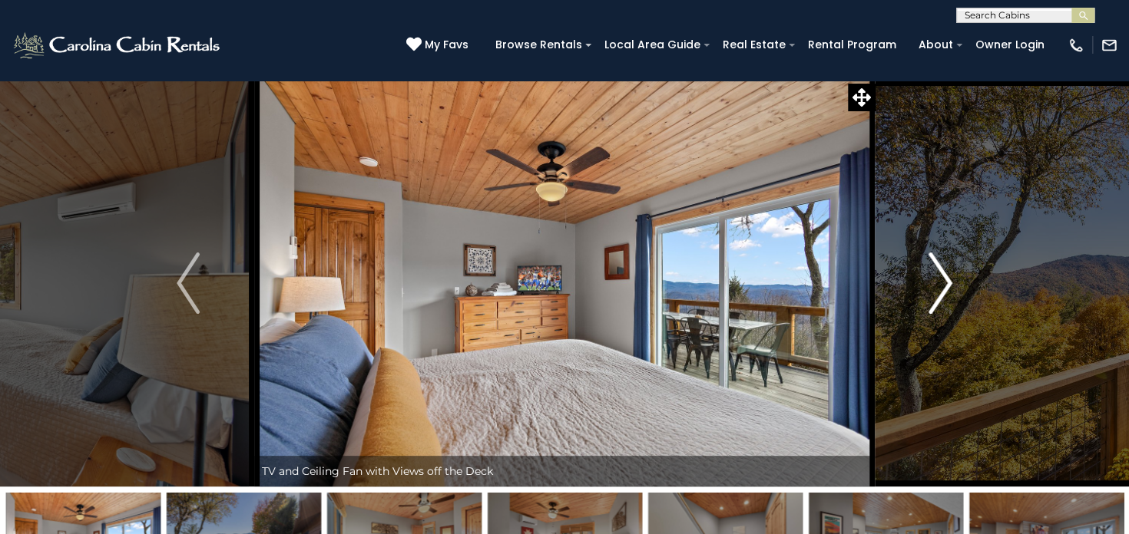
click at [939, 285] on img "Next" at bounding box center [940, 283] width 23 height 61
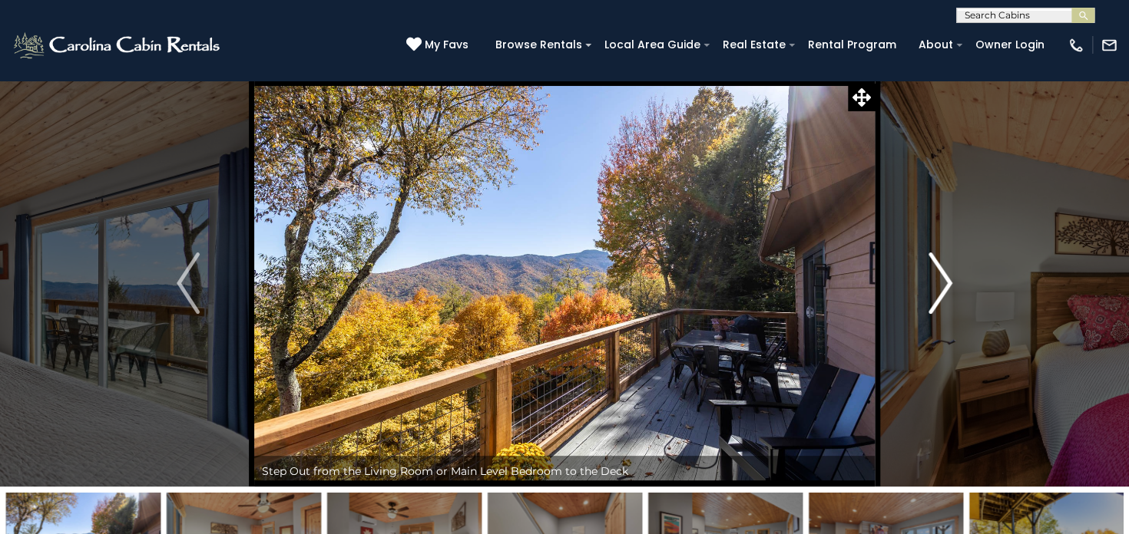
click at [938, 289] on img "Next" at bounding box center [940, 283] width 23 height 61
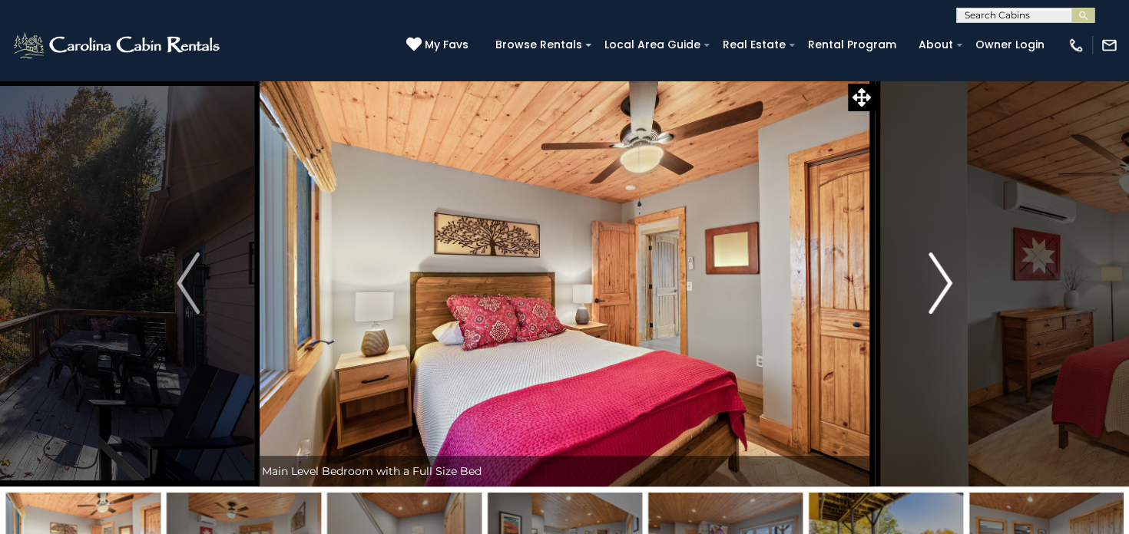
click at [938, 289] on img "Next" at bounding box center [940, 283] width 23 height 61
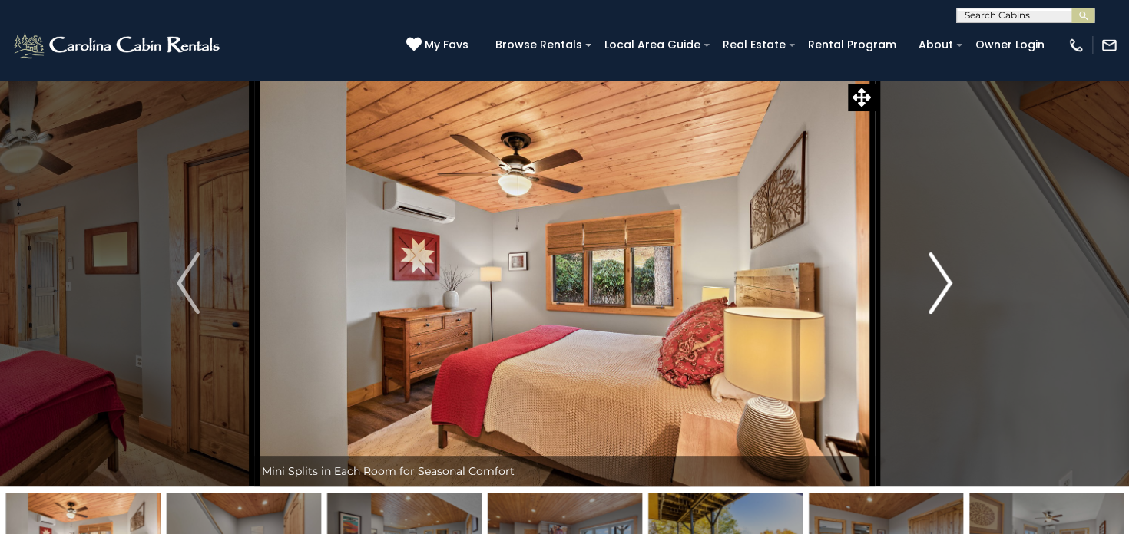
click at [938, 289] on img "Next" at bounding box center [940, 283] width 23 height 61
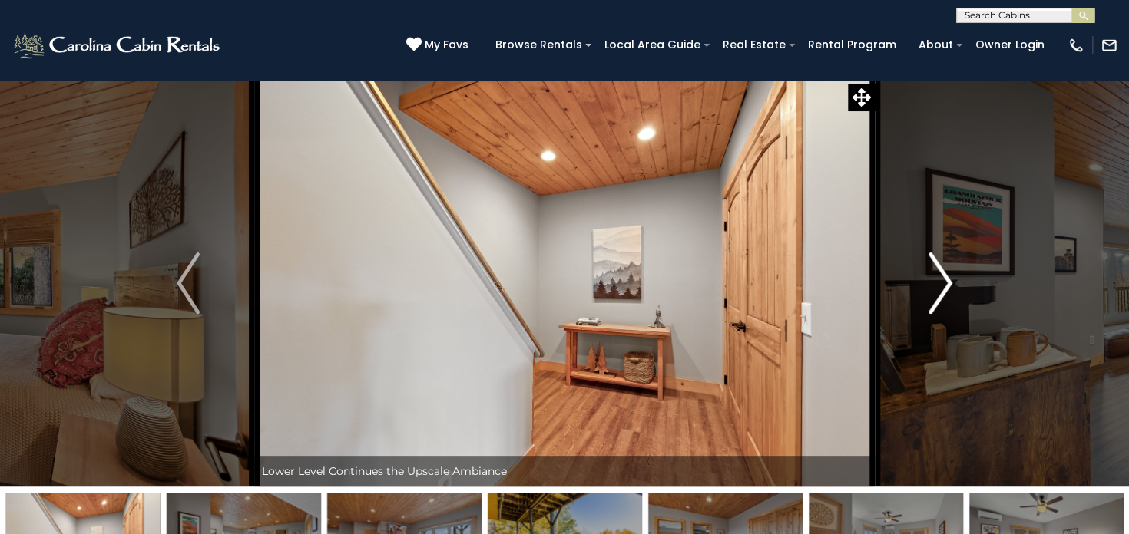
click at [938, 289] on img "Next" at bounding box center [940, 283] width 23 height 61
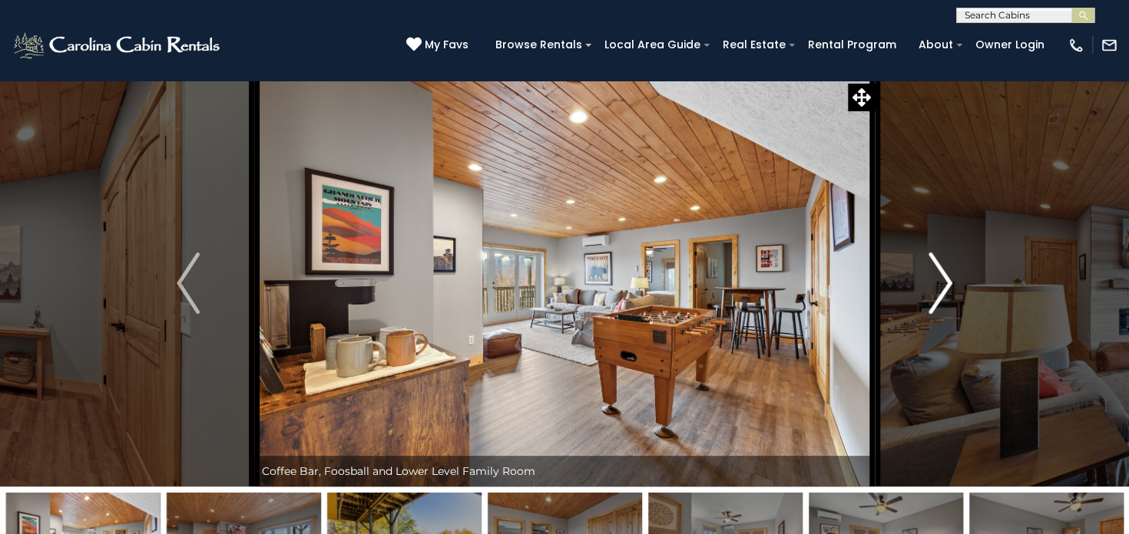
click at [938, 289] on img "Next" at bounding box center [940, 283] width 23 height 61
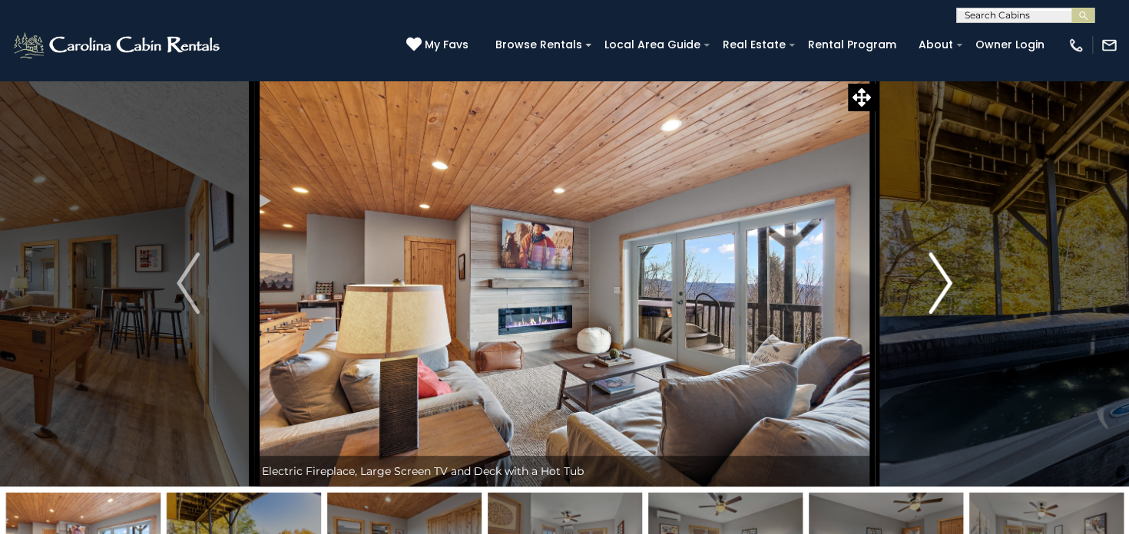
click at [938, 289] on img "Next" at bounding box center [940, 283] width 23 height 61
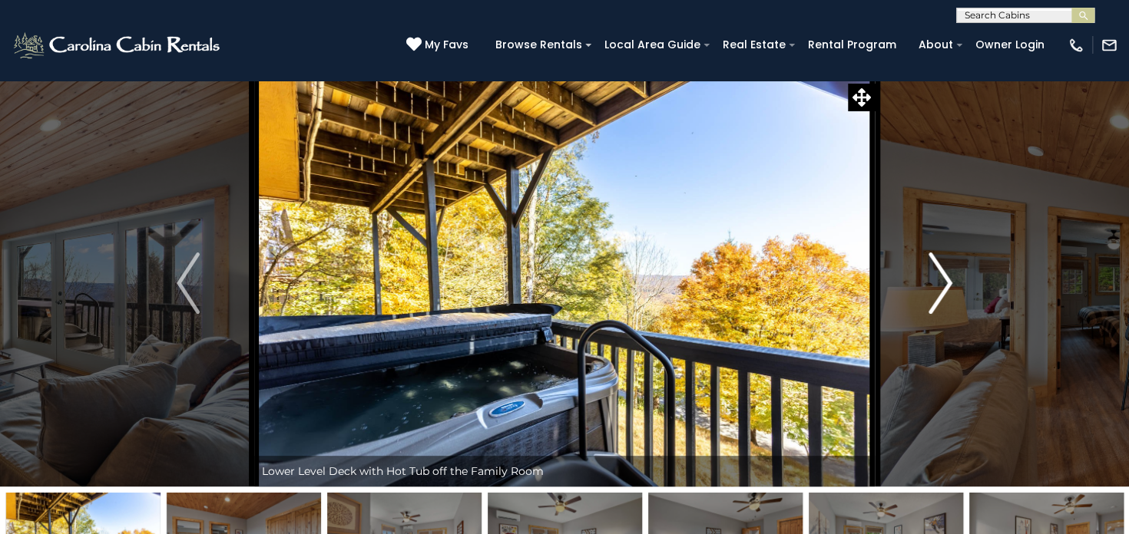
click at [938, 289] on img "Next" at bounding box center [940, 283] width 23 height 61
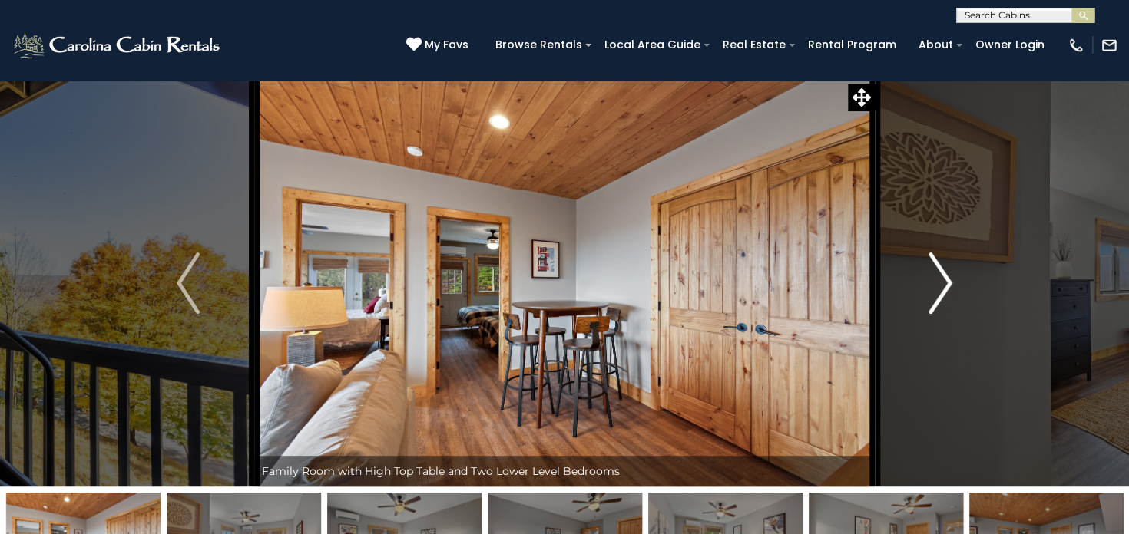
click at [938, 289] on img "Next" at bounding box center [940, 283] width 23 height 61
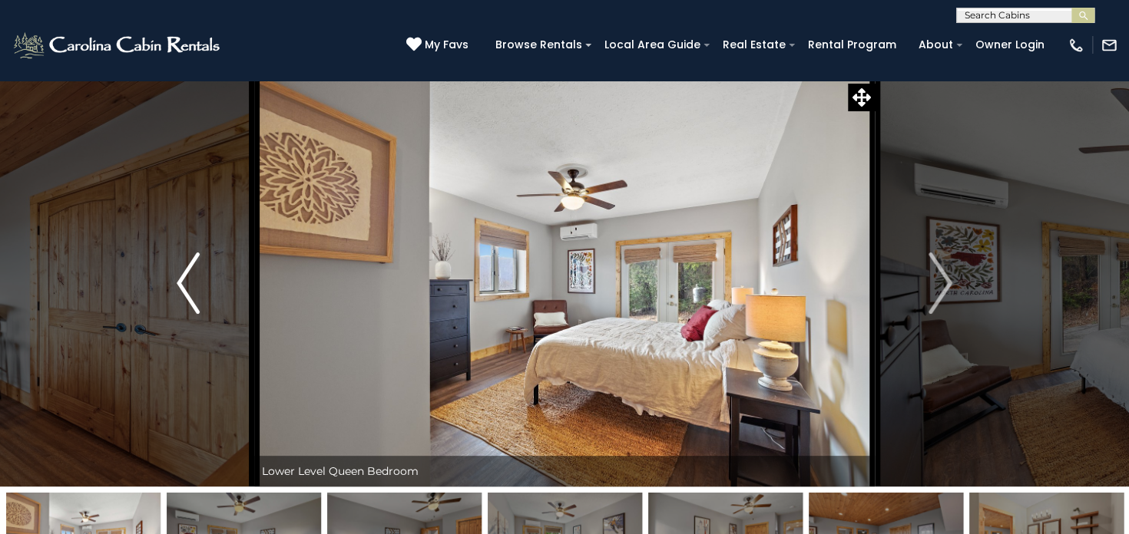
click at [181, 278] on img "Previous" at bounding box center [188, 283] width 23 height 61
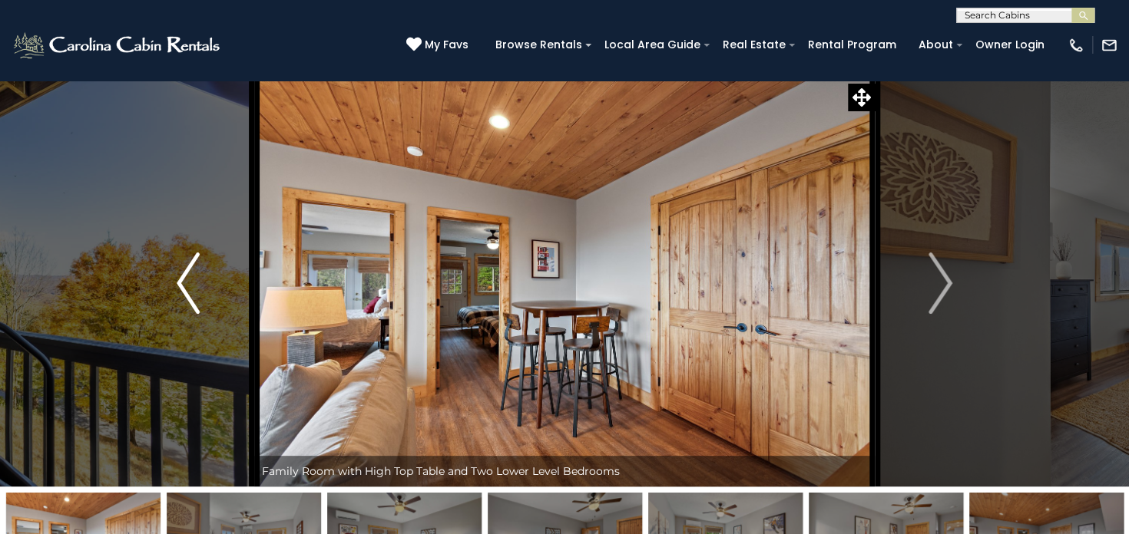
click at [181, 278] on img "Previous" at bounding box center [188, 283] width 23 height 61
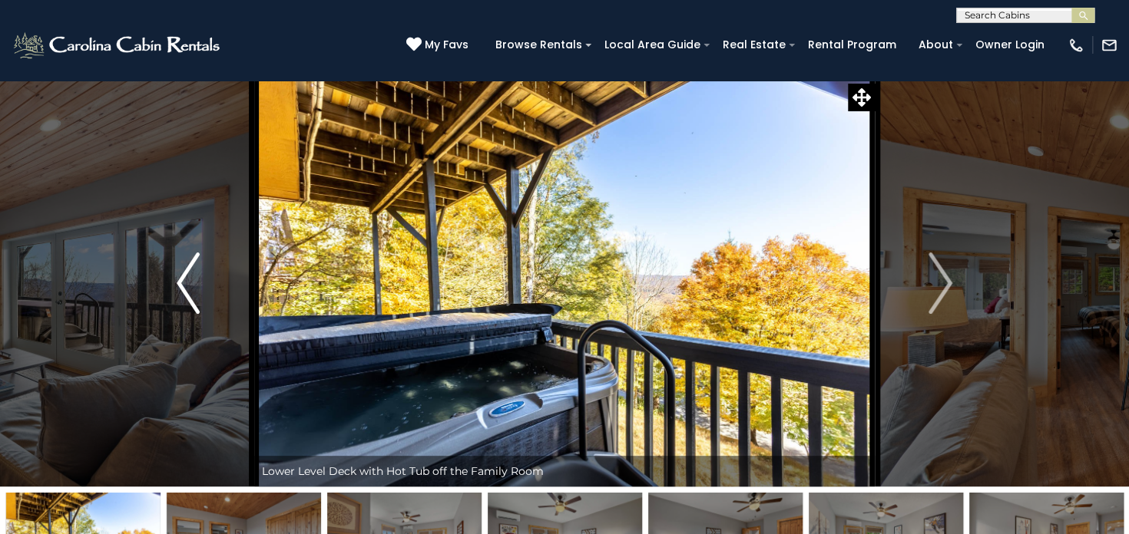
click at [181, 278] on img "Previous" at bounding box center [188, 283] width 23 height 61
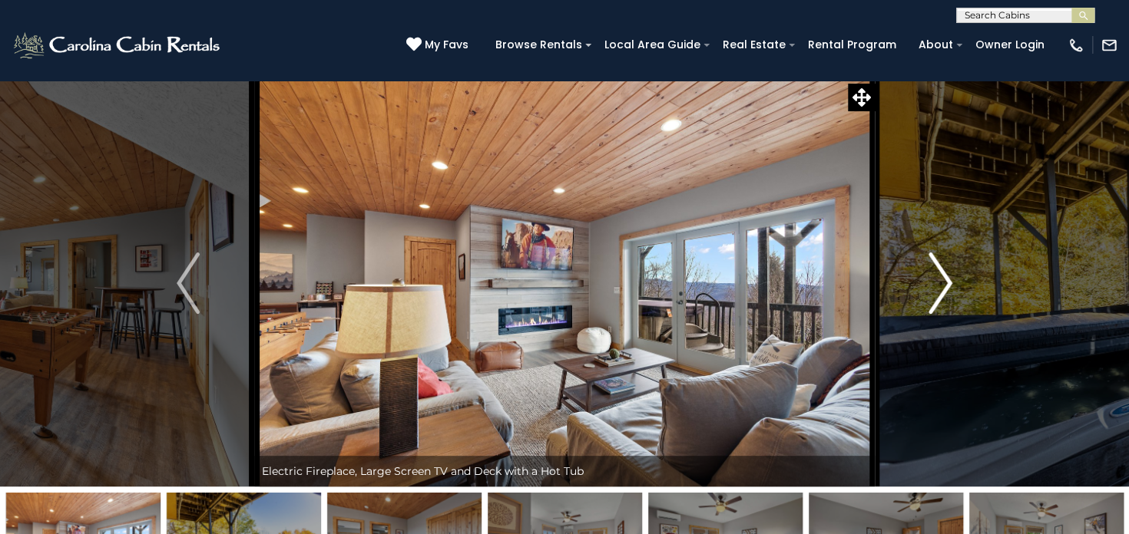
click at [939, 281] on img "Next" at bounding box center [940, 283] width 23 height 61
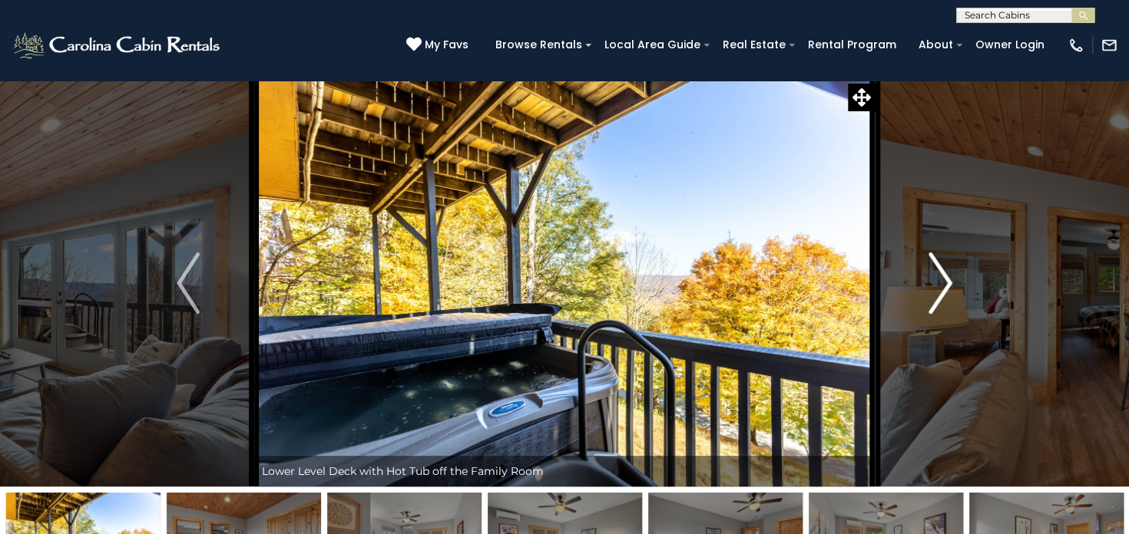
click at [939, 281] on img "Next" at bounding box center [940, 283] width 23 height 61
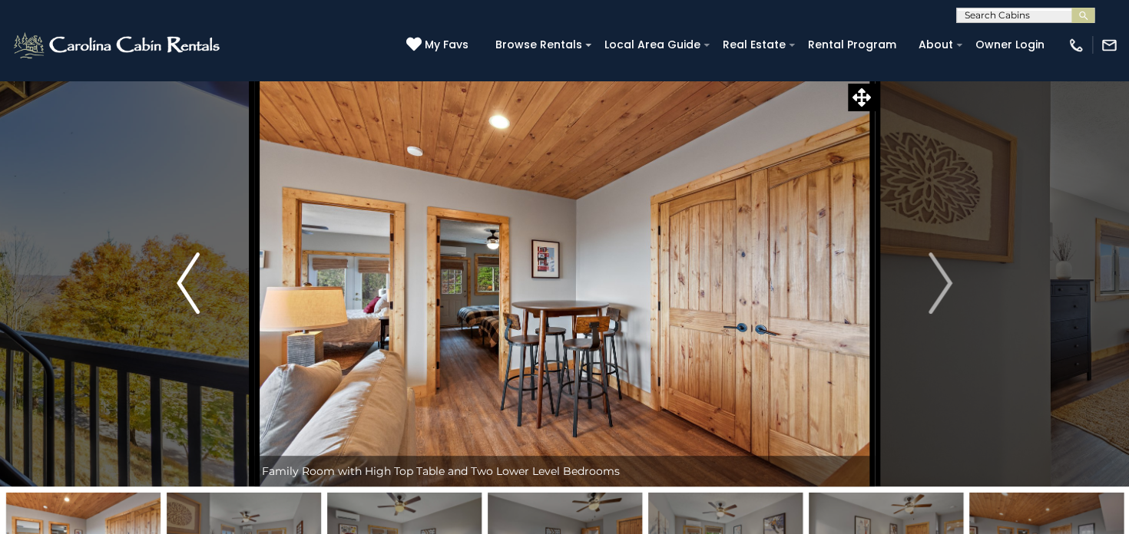
click at [192, 283] on img "Previous" at bounding box center [188, 283] width 23 height 61
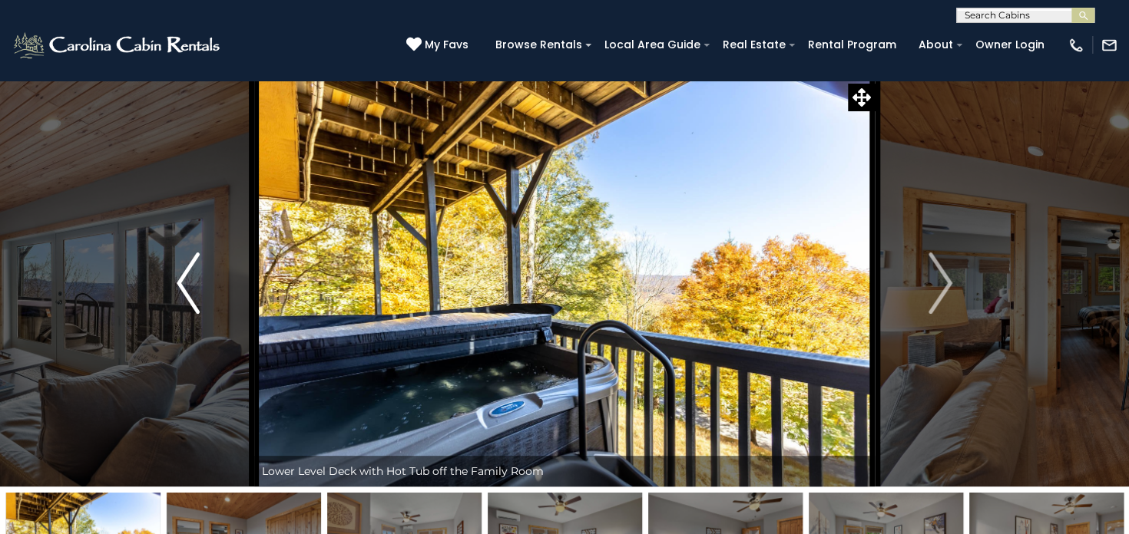
click at [192, 283] on img "Previous" at bounding box center [188, 283] width 23 height 61
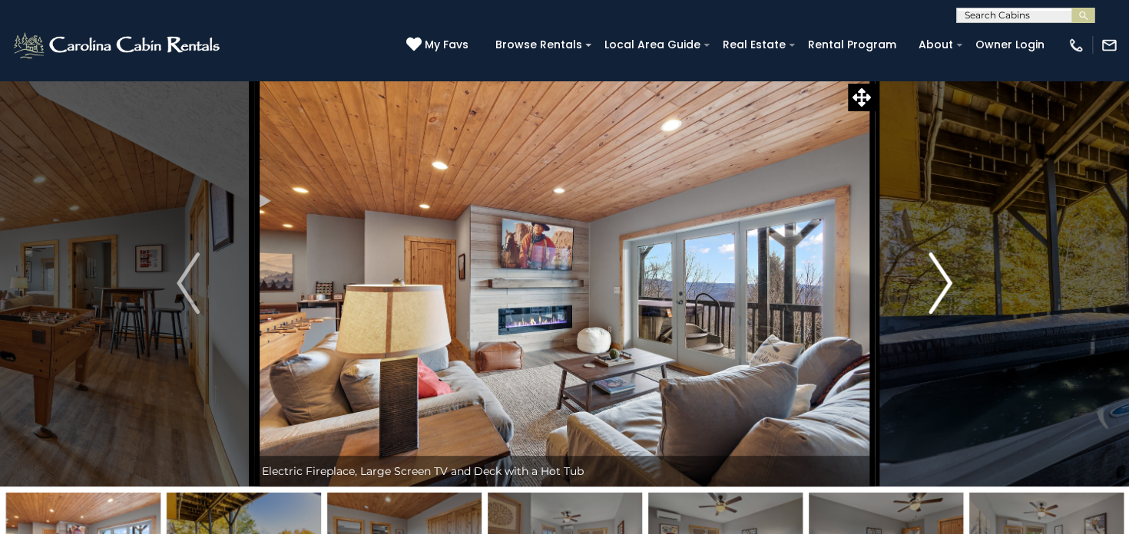
click at [936, 286] on img "Next" at bounding box center [940, 283] width 23 height 61
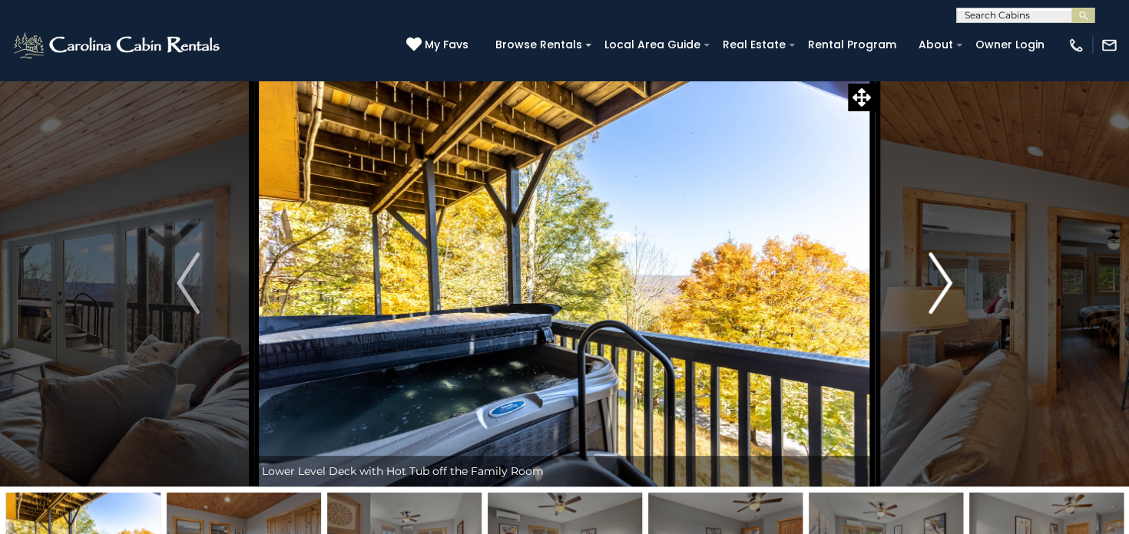
click at [936, 286] on img "Next" at bounding box center [940, 283] width 23 height 61
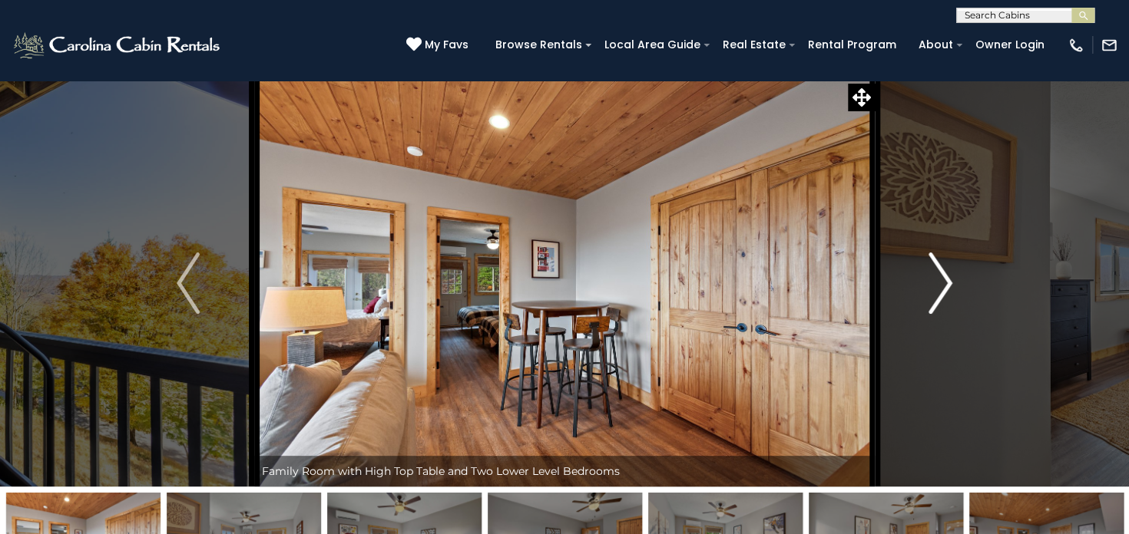
click at [936, 286] on img "Next" at bounding box center [940, 283] width 23 height 61
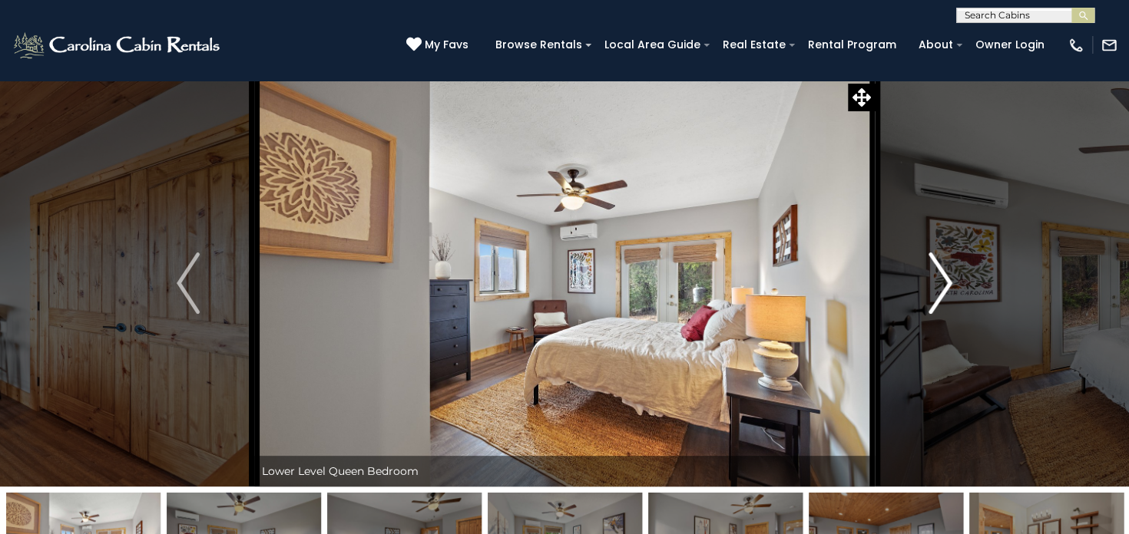
click at [936, 286] on img "Next" at bounding box center [940, 283] width 23 height 61
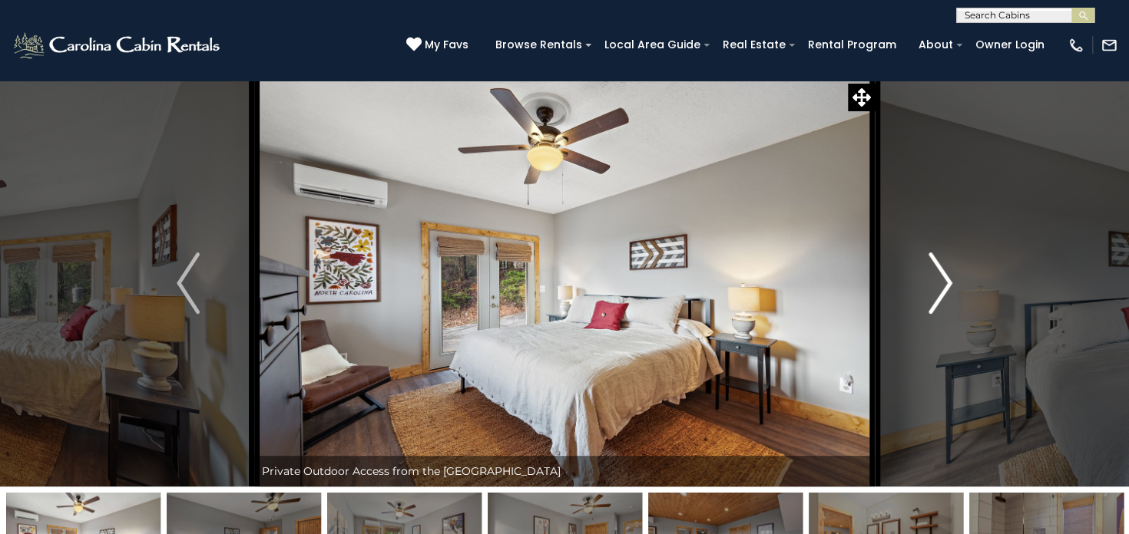
click at [936, 286] on img "Next" at bounding box center [940, 283] width 23 height 61
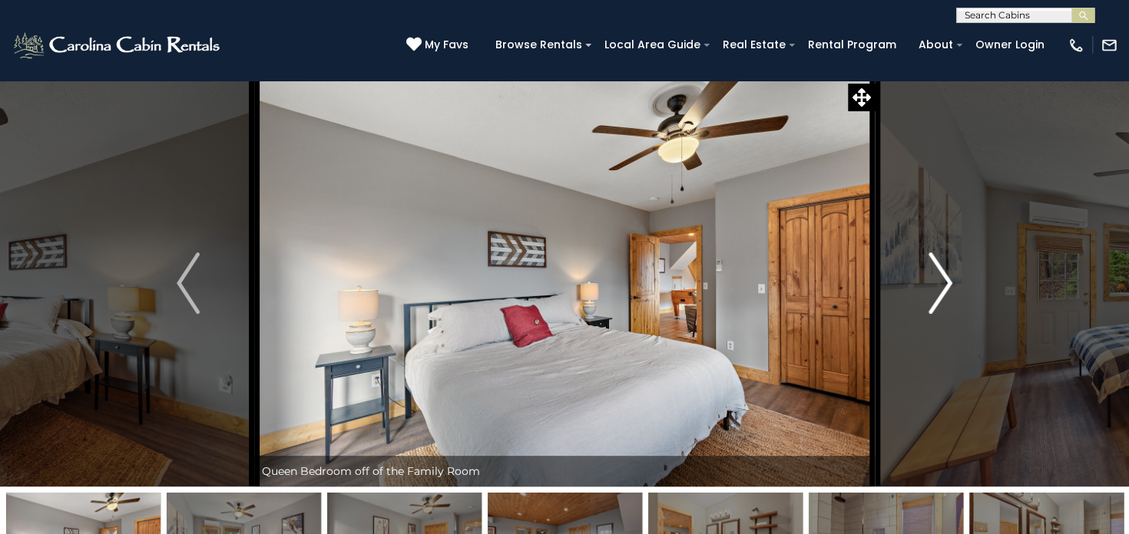
click at [936, 286] on img "Next" at bounding box center [940, 283] width 23 height 61
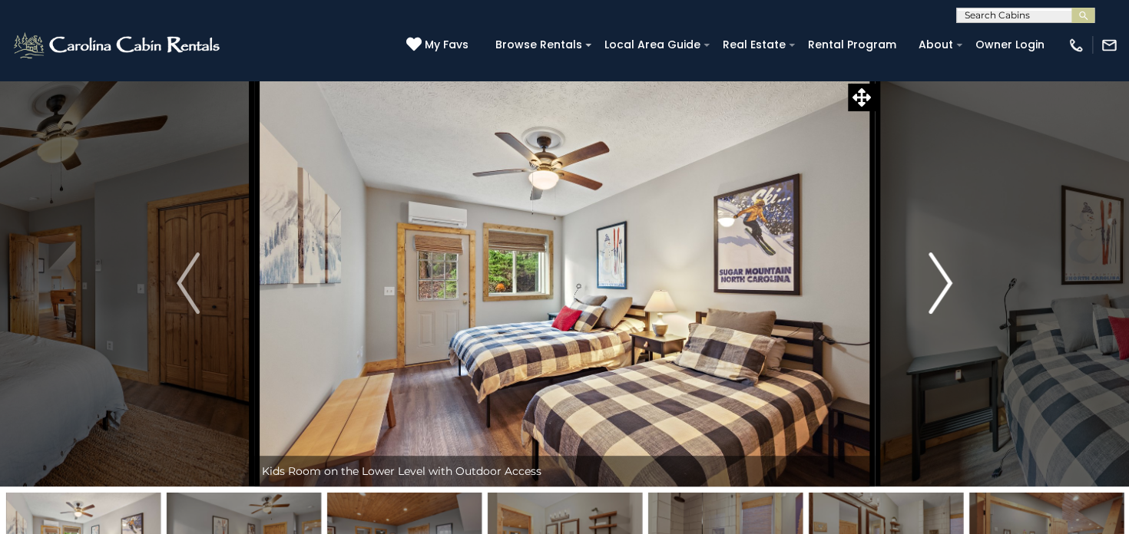
click at [936, 286] on img "Next" at bounding box center [940, 283] width 23 height 61
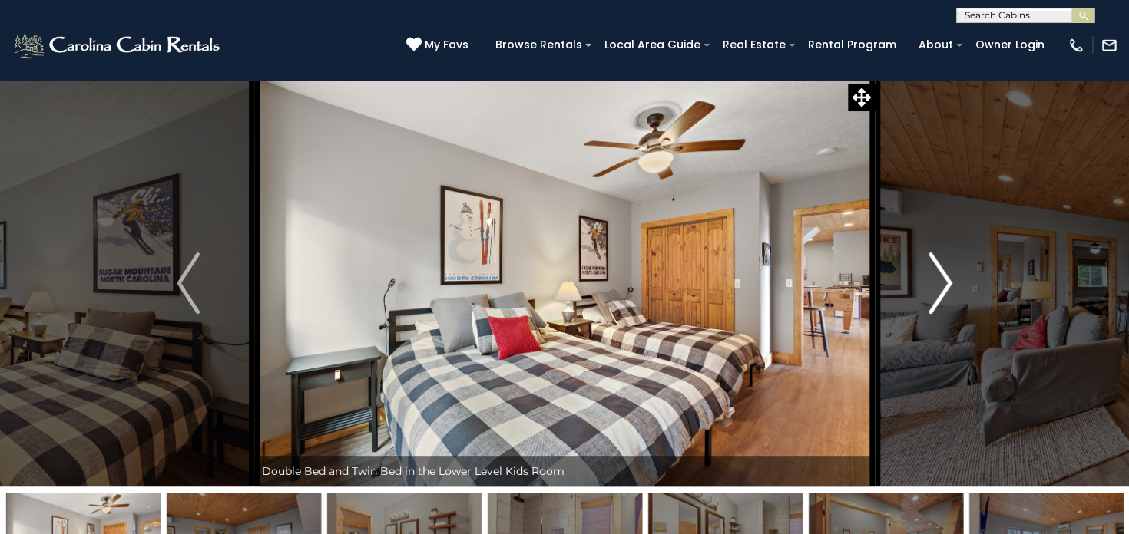
click at [936, 286] on img "Next" at bounding box center [940, 283] width 23 height 61
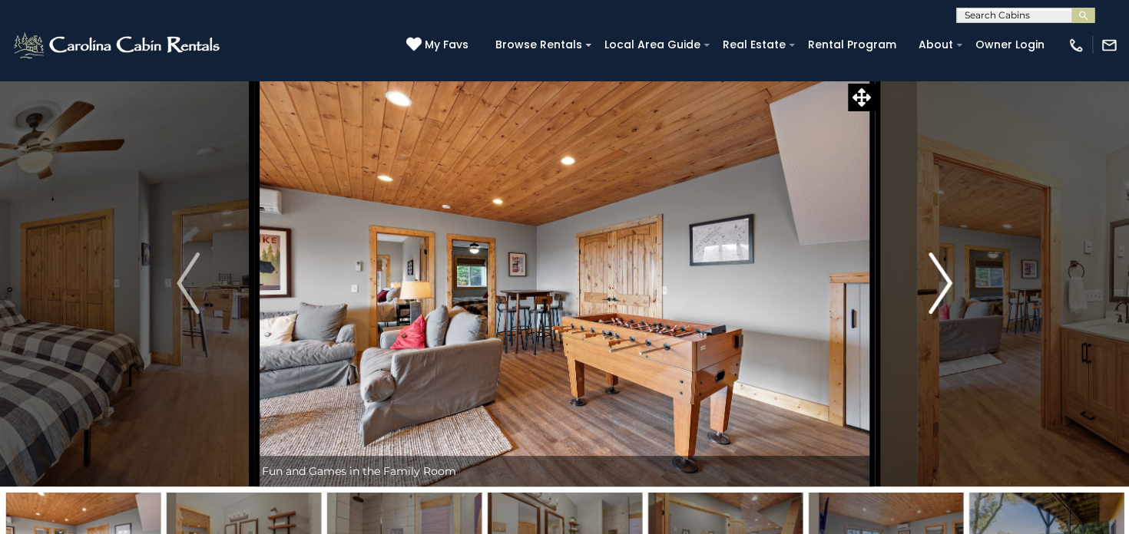
click at [936, 286] on img "Next" at bounding box center [940, 283] width 23 height 61
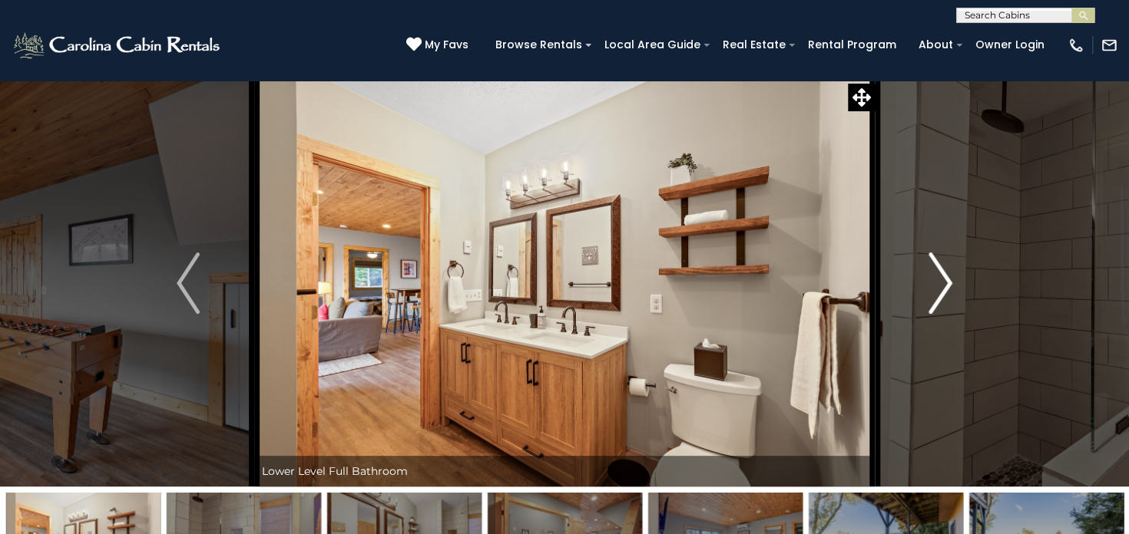
click at [936, 286] on img "Next" at bounding box center [940, 283] width 23 height 61
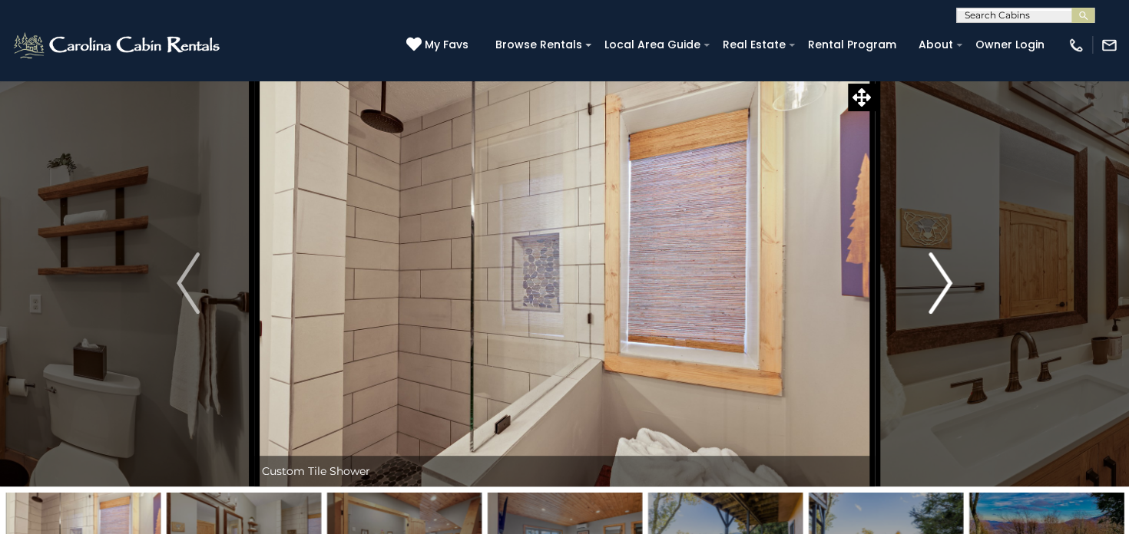
click at [936, 286] on img "Next" at bounding box center [940, 283] width 23 height 61
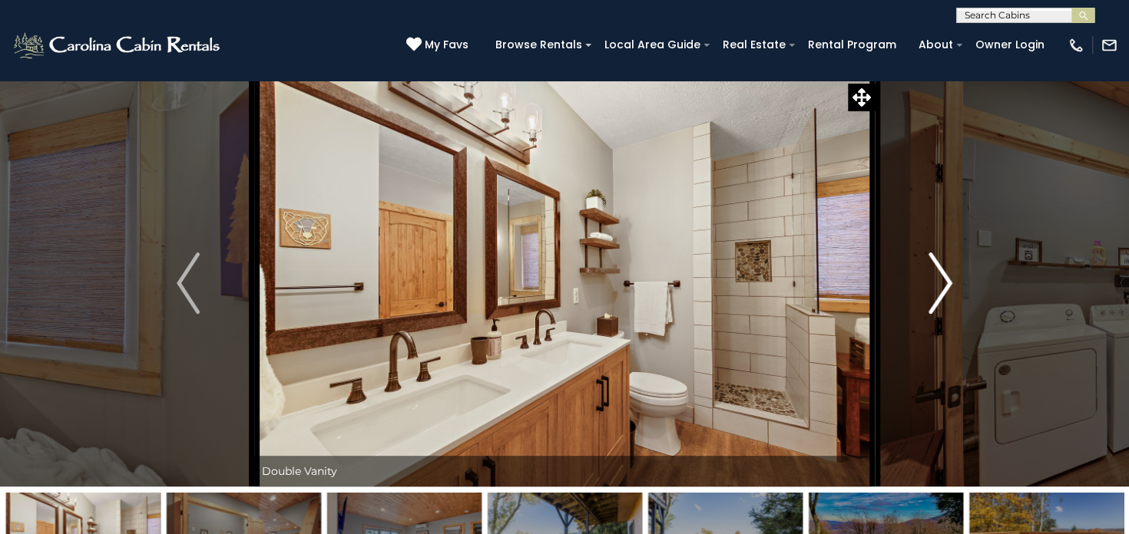
click at [936, 286] on img "Next" at bounding box center [940, 283] width 23 height 61
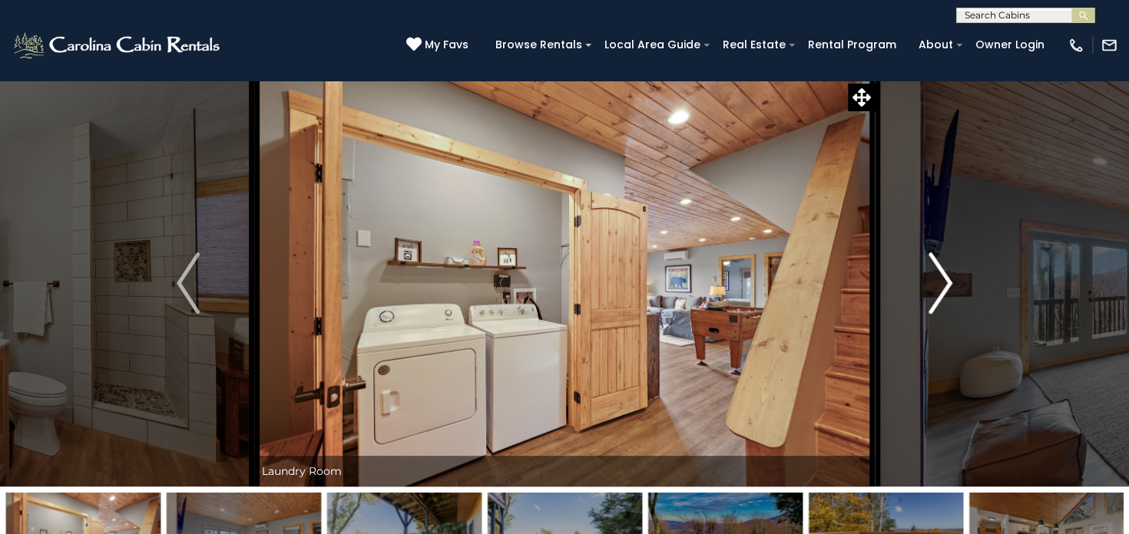
click at [936, 286] on img "Next" at bounding box center [940, 283] width 23 height 61
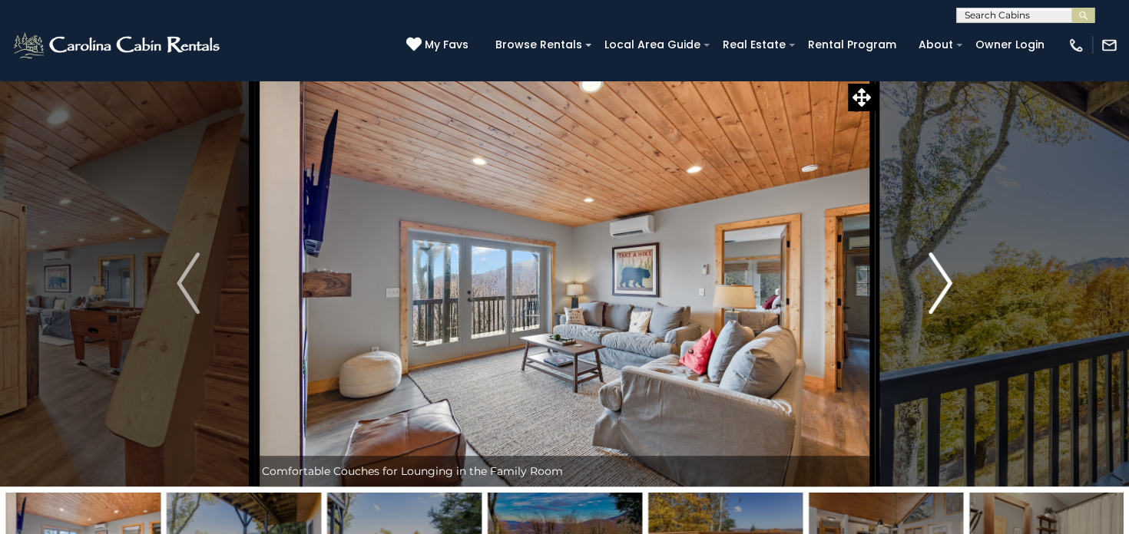
click at [936, 286] on img "Next" at bounding box center [940, 283] width 23 height 61
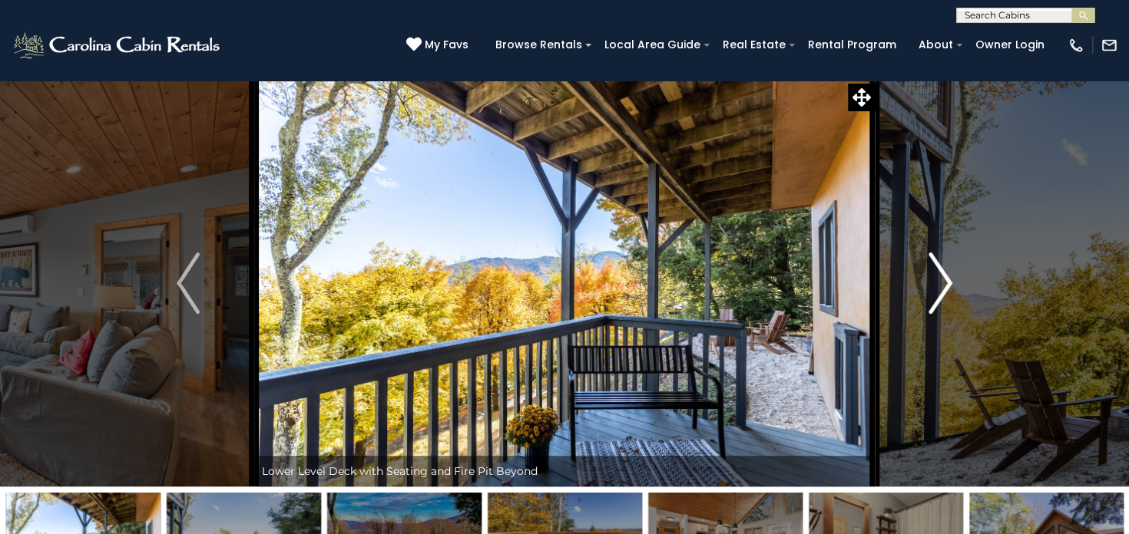
click at [943, 286] on img "Next" at bounding box center [940, 283] width 23 height 61
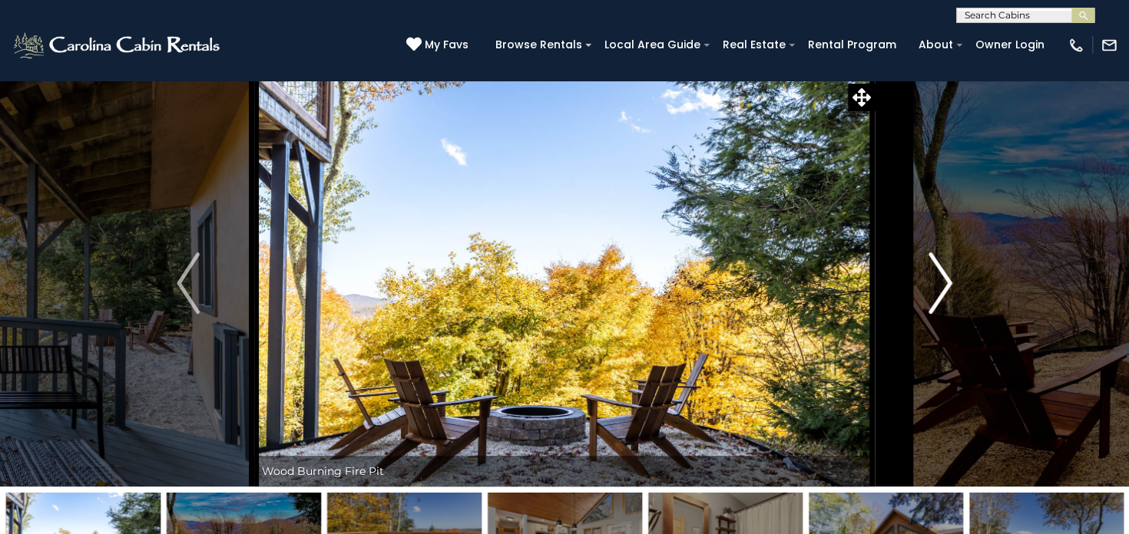
click at [943, 286] on img "Next" at bounding box center [940, 283] width 23 height 61
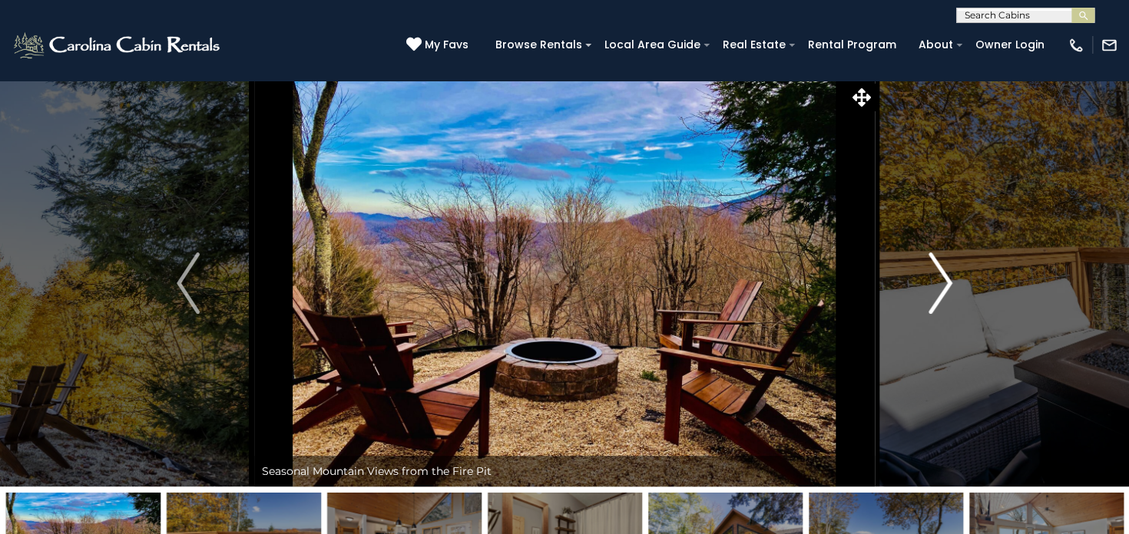
click at [943, 286] on img "Next" at bounding box center [940, 283] width 23 height 61
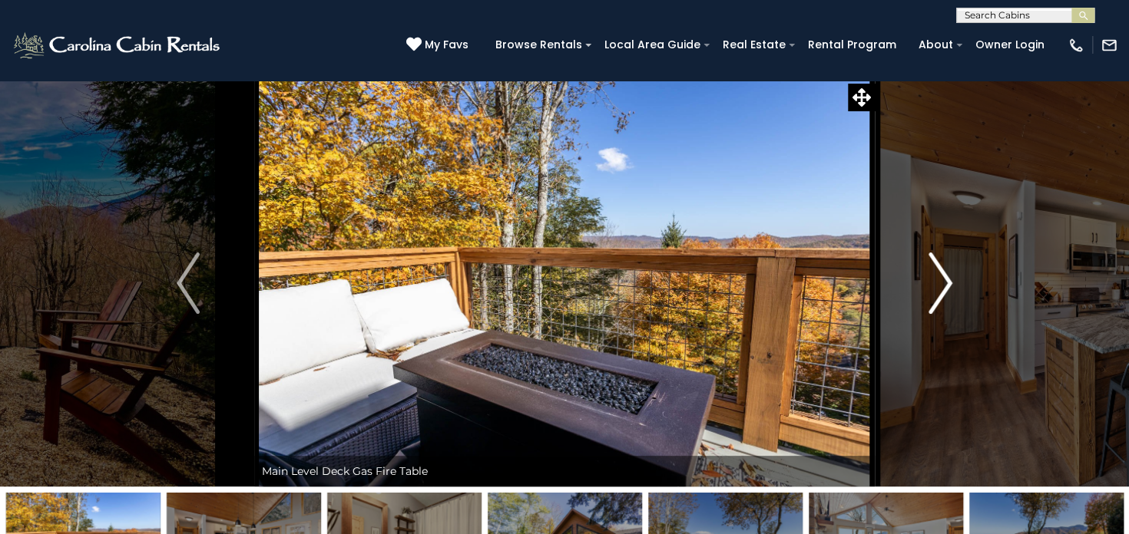
click at [943, 286] on img "Next" at bounding box center [940, 283] width 23 height 61
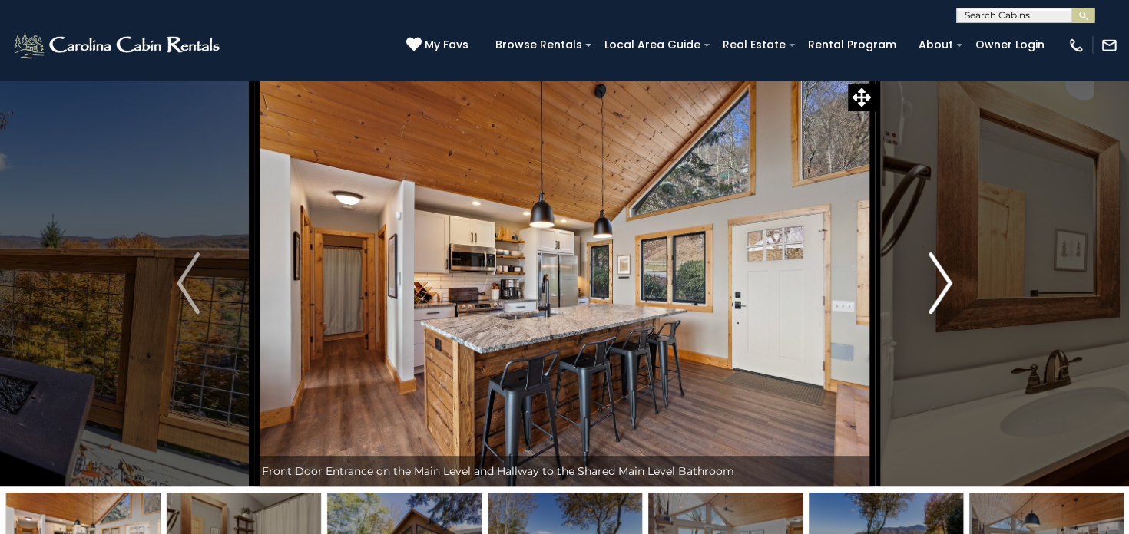
click at [943, 286] on img "Next" at bounding box center [940, 283] width 23 height 61
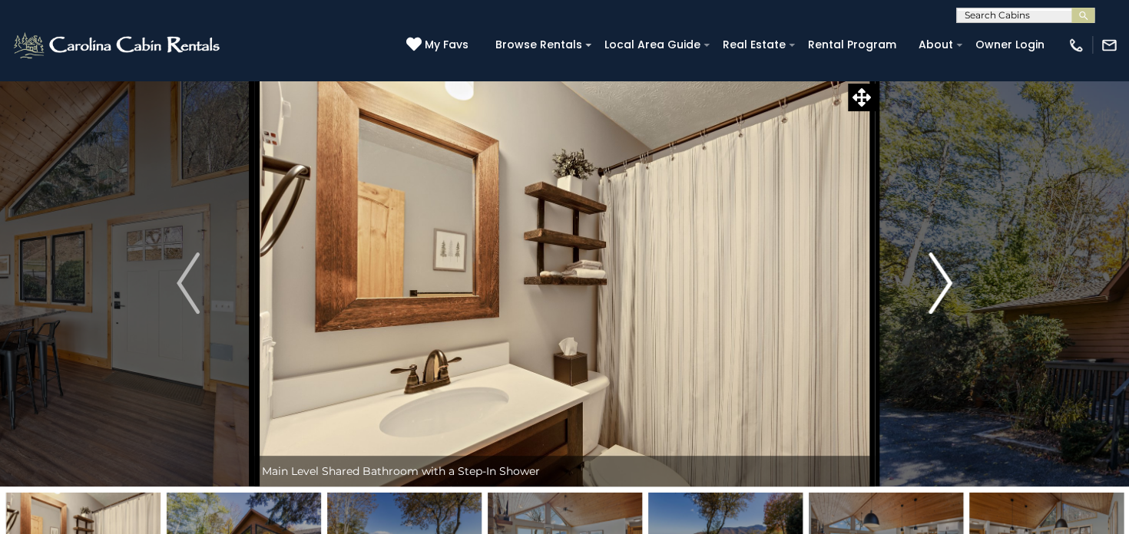
click at [943, 283] on img "Next" at bounding box center [940, 283] width 23 height 61
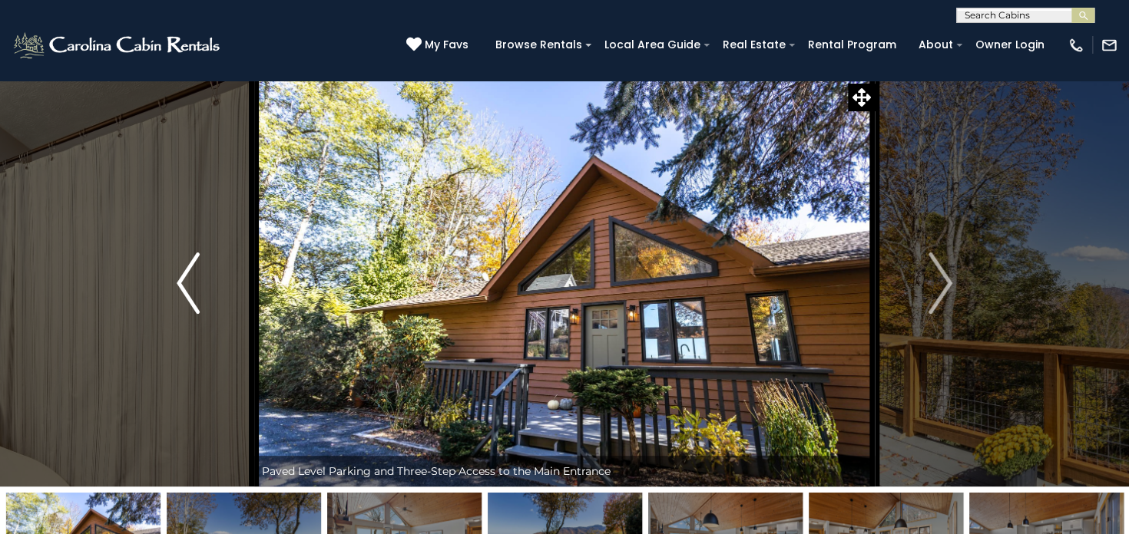
click at [189, 281] on img "Previous" at bounding box center [188, 283] width 23 height 61
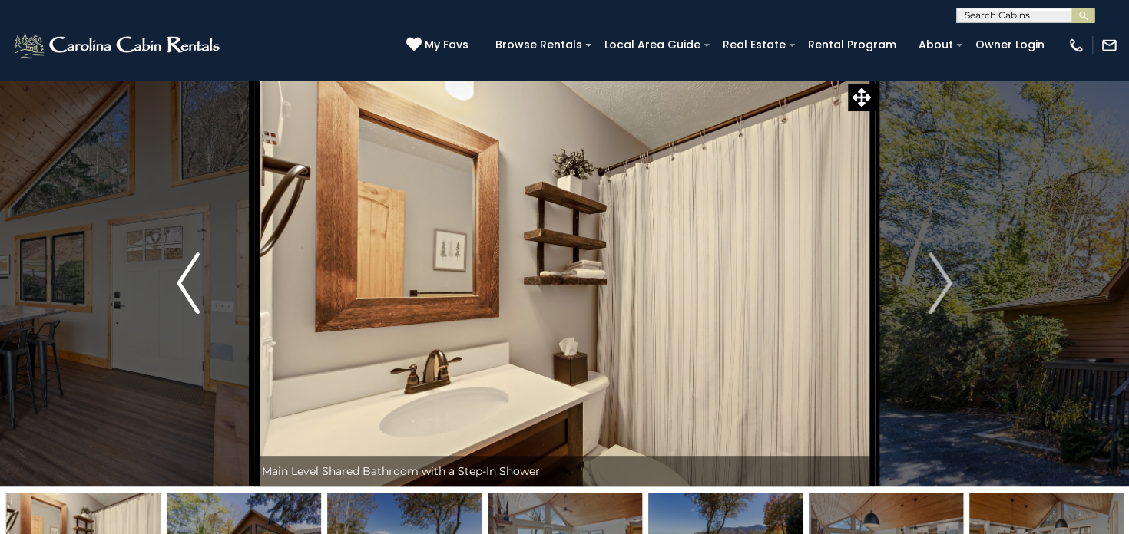
click at [189, 281] on img "Previous" at bounding box center [188, 283] width 23 height 61
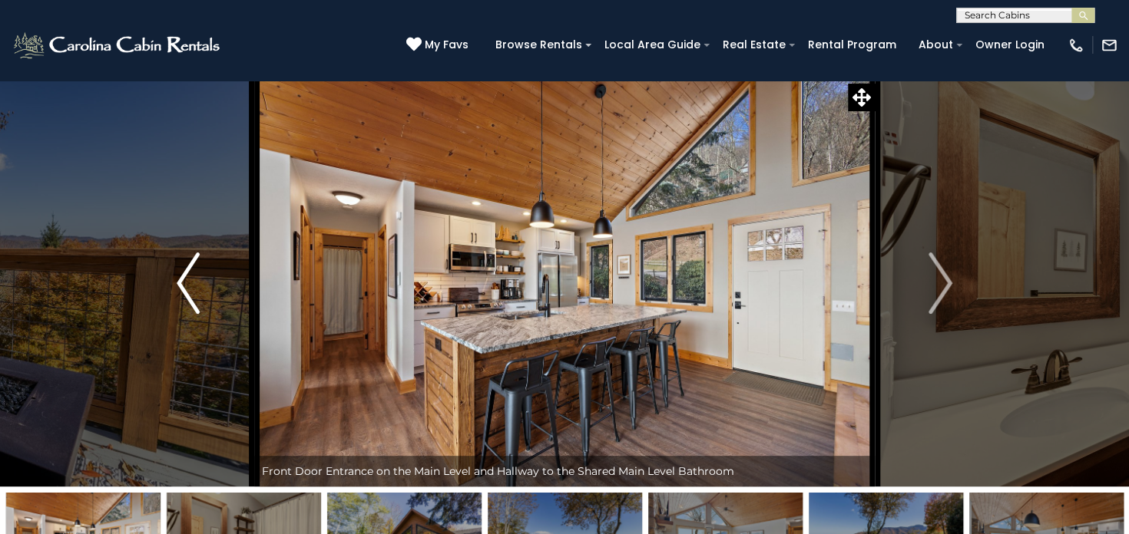
click at [189, 281] on img "Previous" at bounding box center [188, 283] width 23 height 61
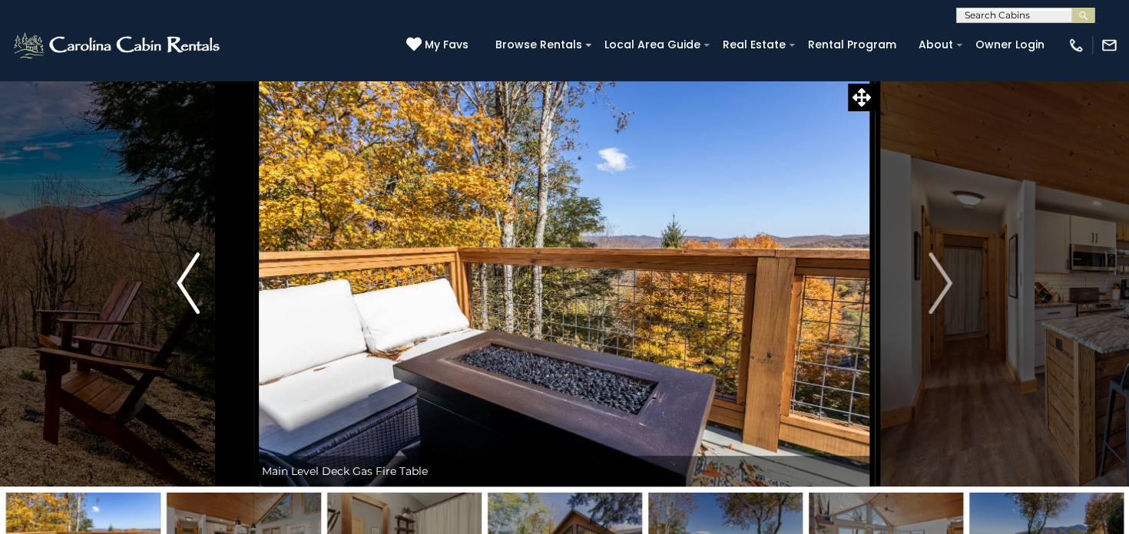
click at [189, 281] on img "Previous" at bounding box center [188, 283] width 23 height 61
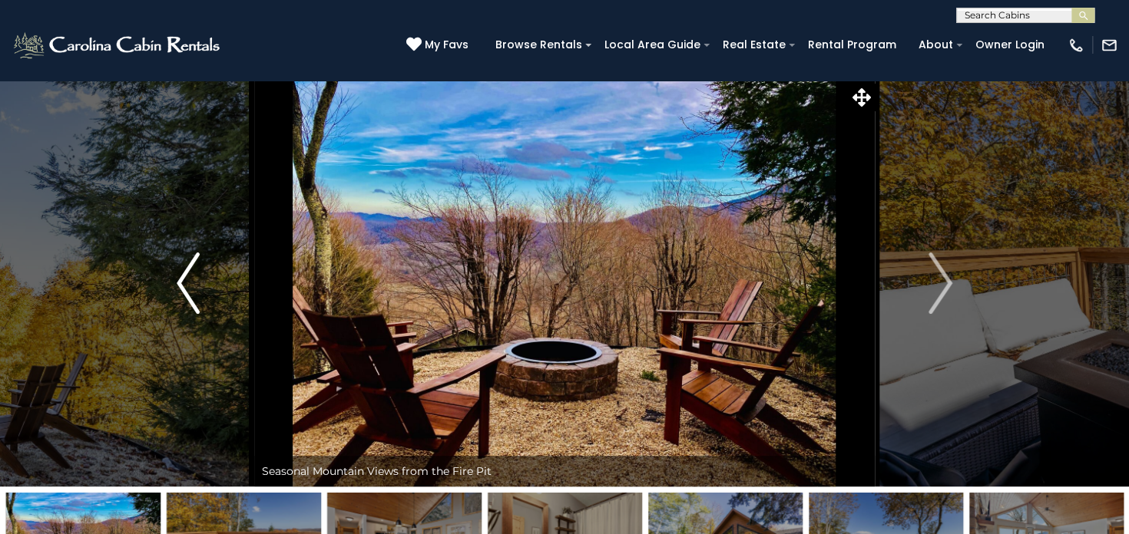
click at [189, 281] on img "Previous" at bounding box center [188, 283] width 23 height 61
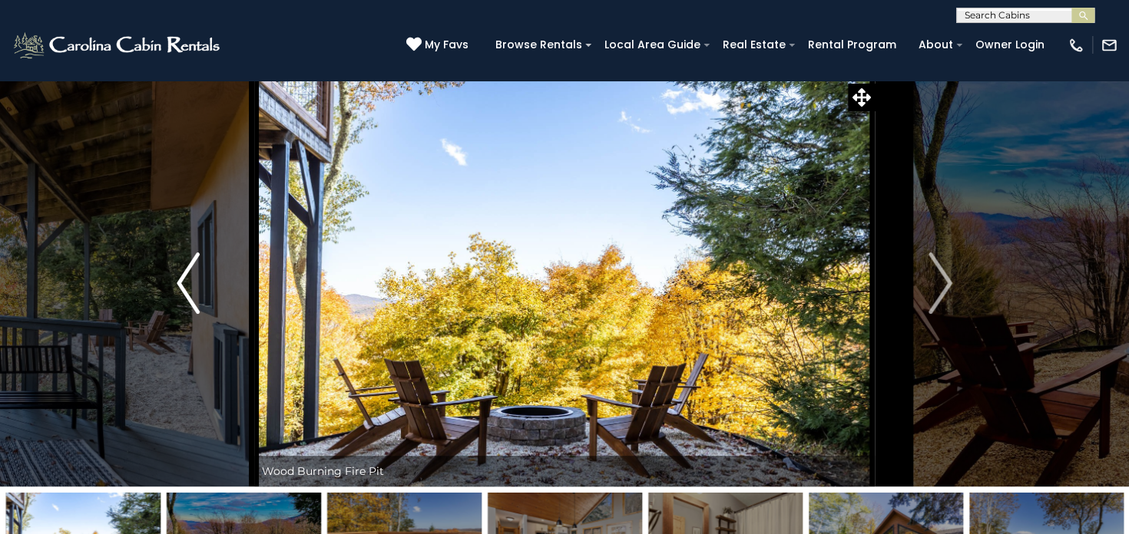
click at [189, 281] on img "Previous" at bounding box center [188, 283] width 23 height 61
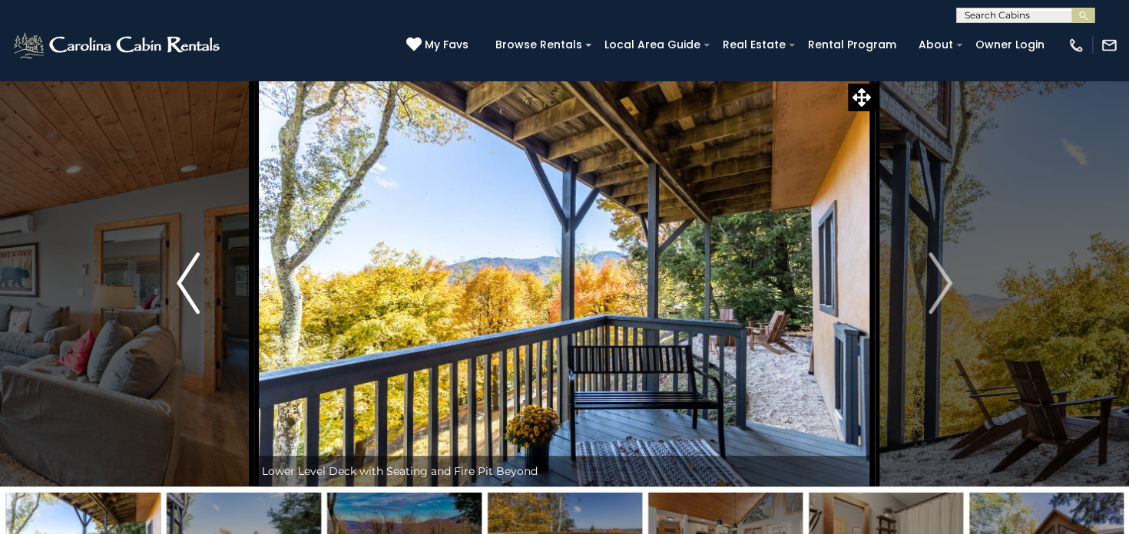
click at [189, 281] on img "Previous" at bounding box center [188, 283] width 23 height 61
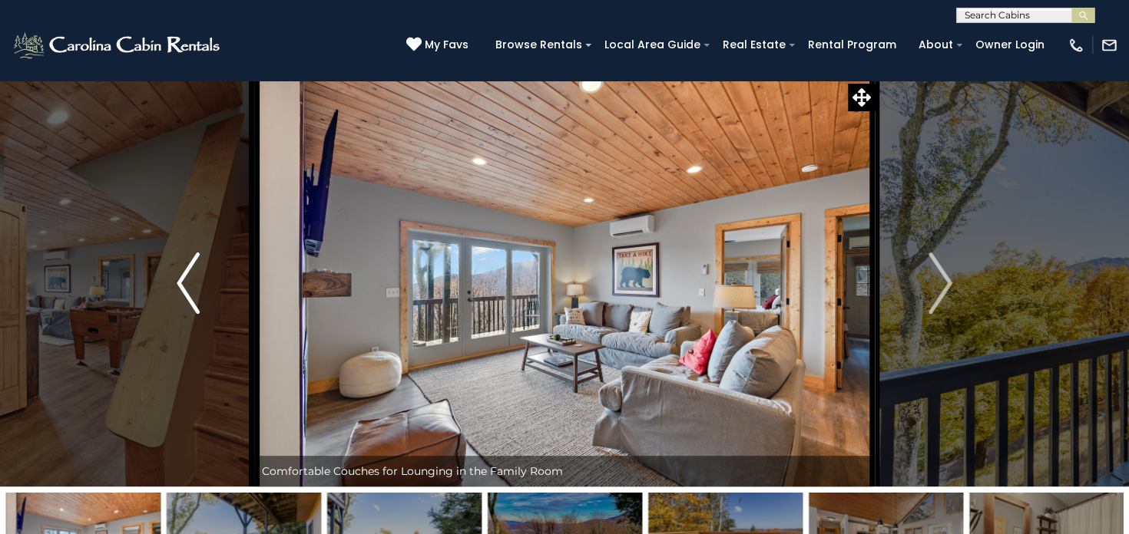
click at [189, 281] on img "Previous" at bounding box center [188, 283] width 23 height 61
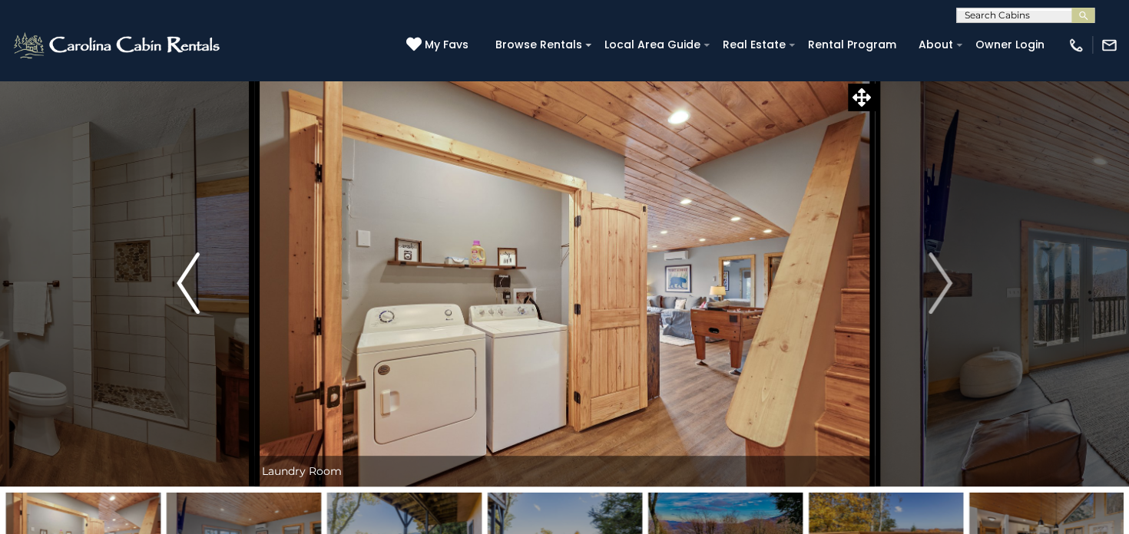
click at [189, 281] on img "Previous" at bounding box center [188, 283] width 23 height 61
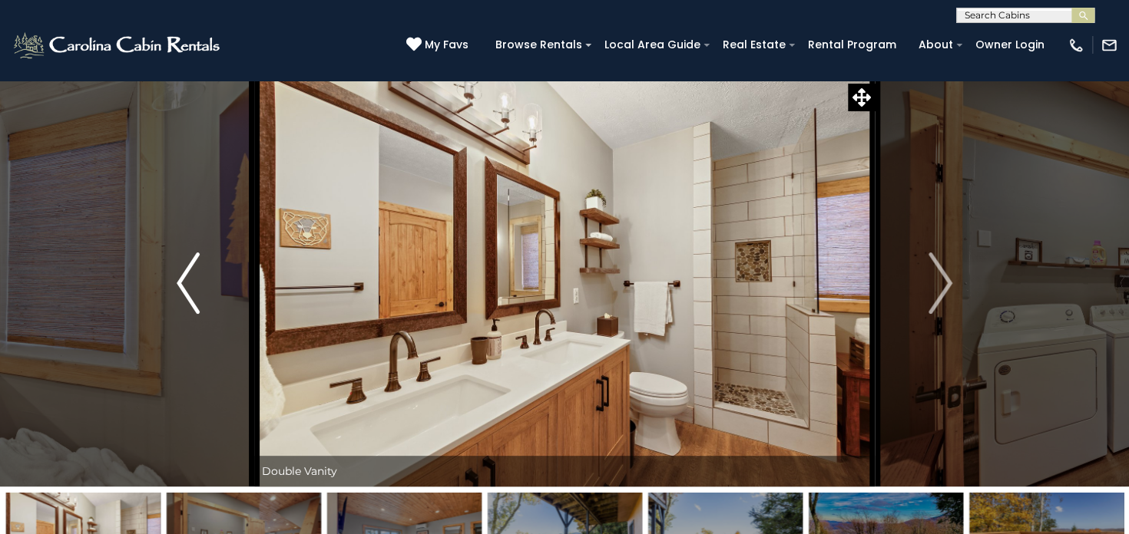
click at [189, 281] on img "Previous" at bounding box center [188, 283] width 23 height 61
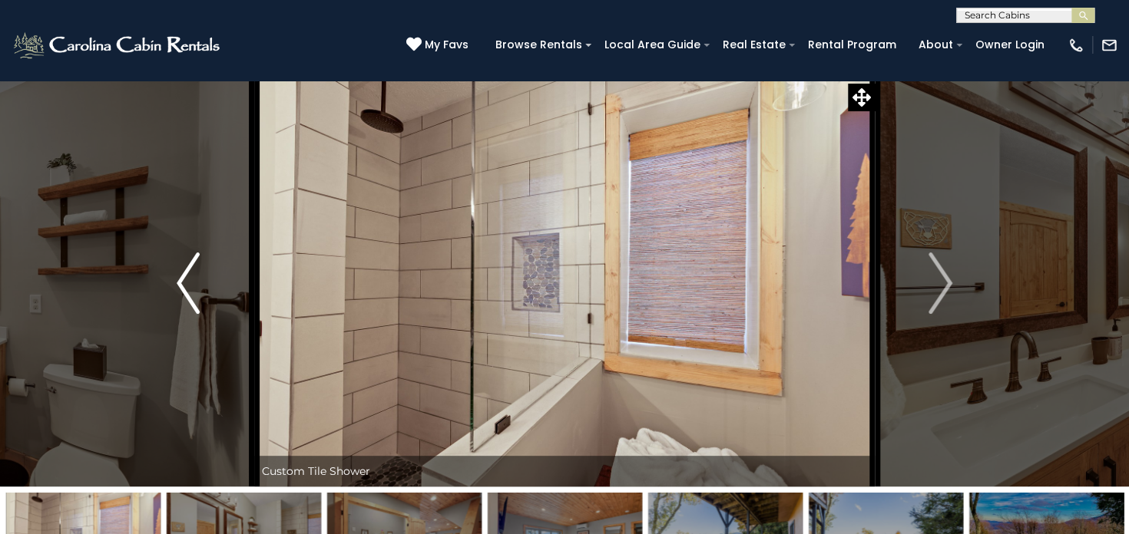
click at [189, 281] on img "Previous" at bounding box center [188, 283] width 23 height 61
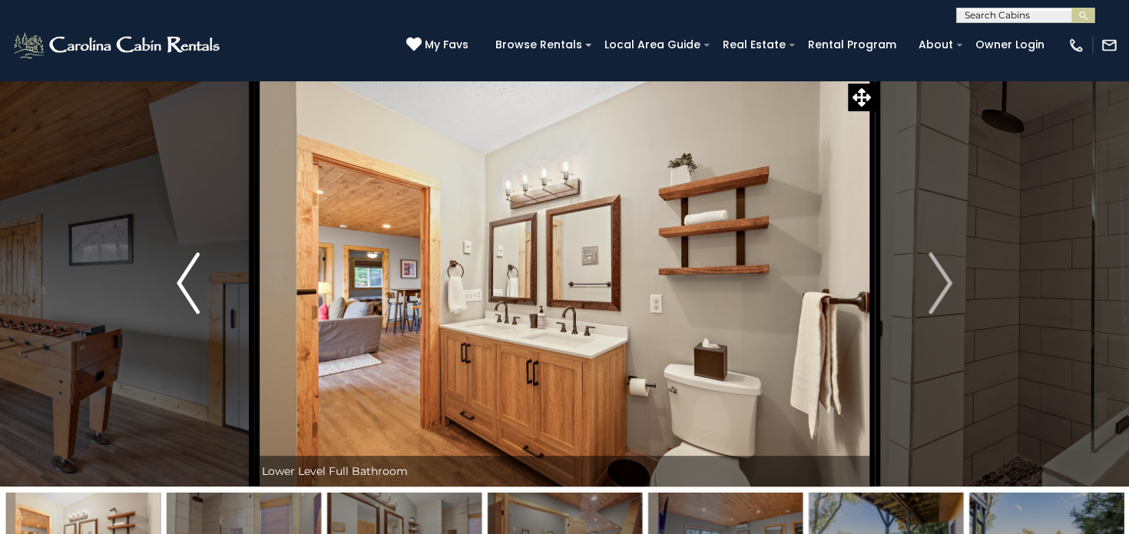
click at [189, 281] on img "Previous" at bounding box center [188, 283] width 23 height 61
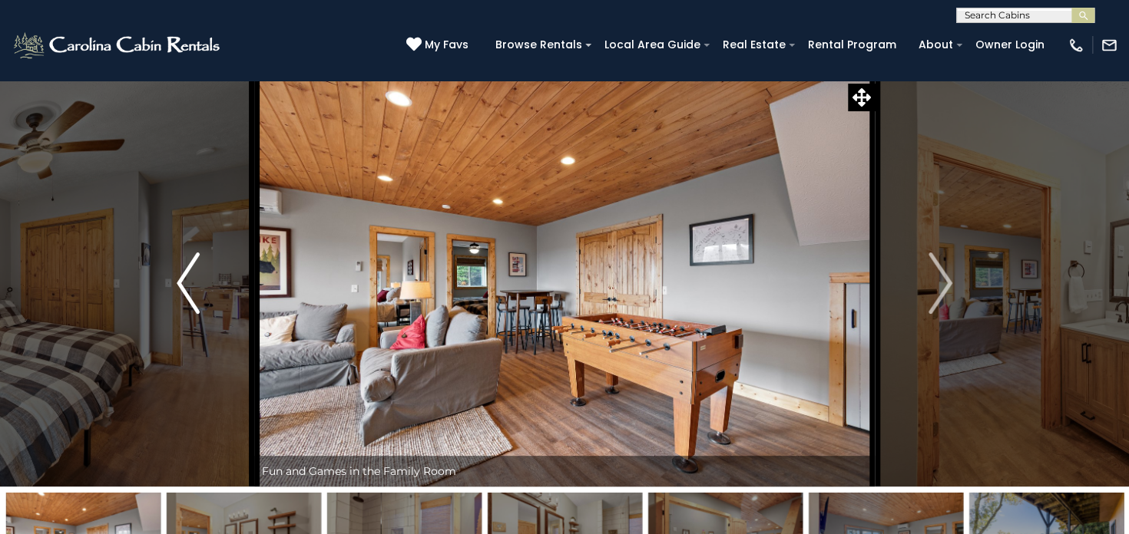
click at [189, 281] on img "Previous" at bounding box center [188, 283] width 23 height 61
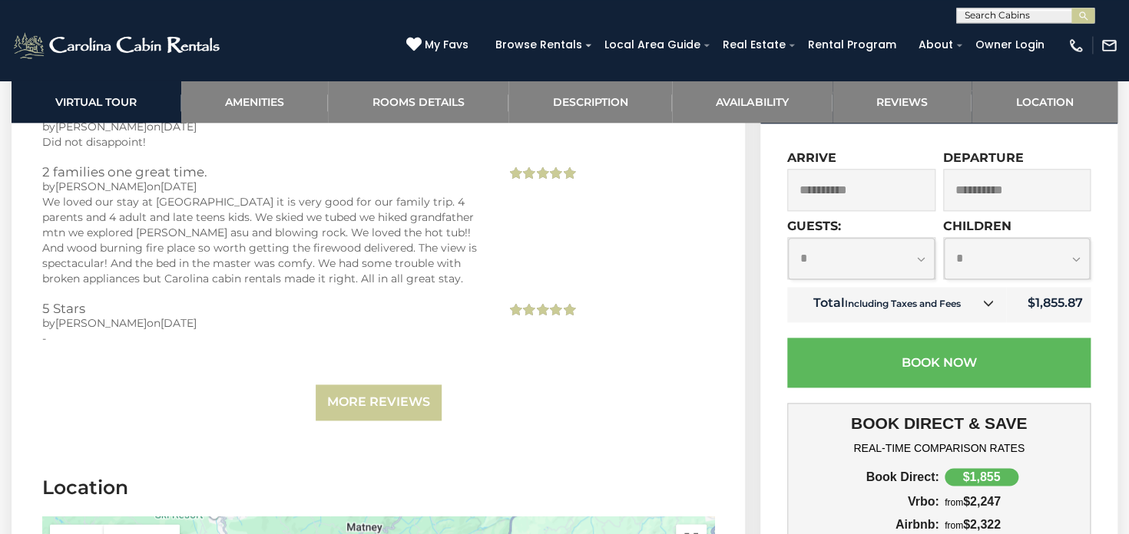
scroll to position [3609, 0]
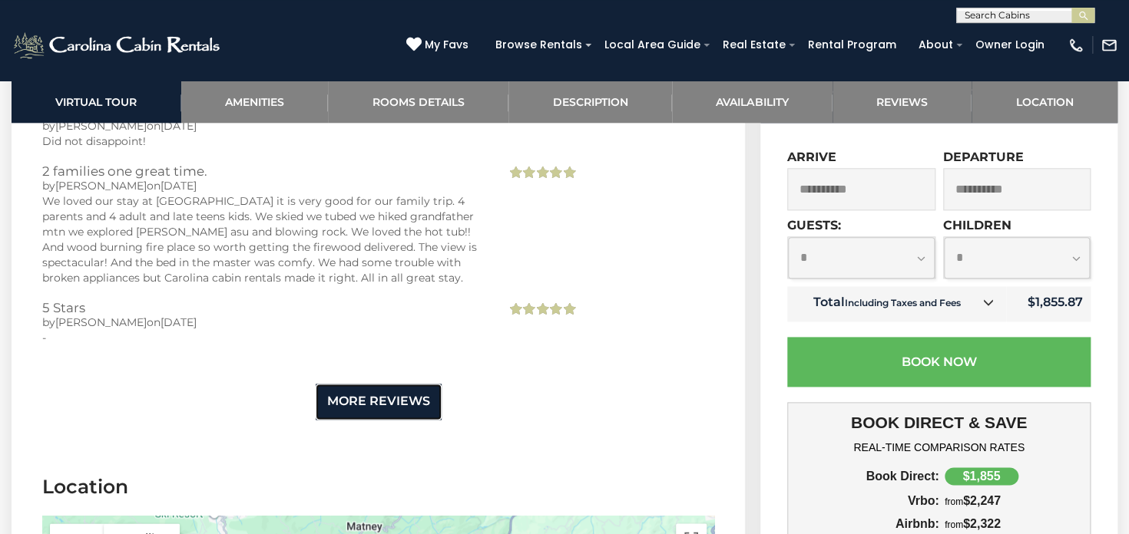
click at [389, 395] on link "More Reviews" at bounding box center [379, 402] width 126 height 36
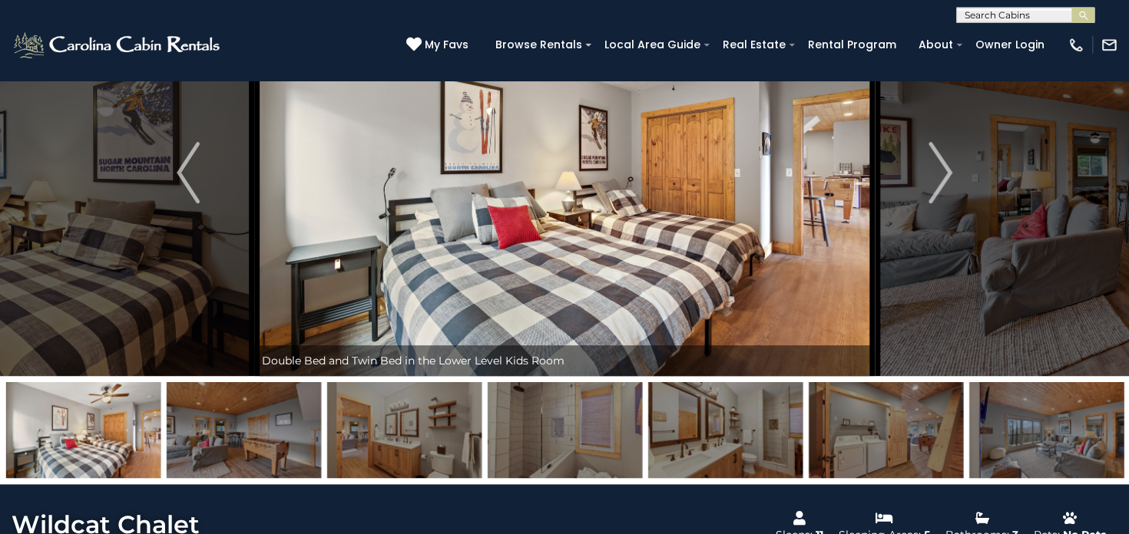
scroll to position [143, 0]
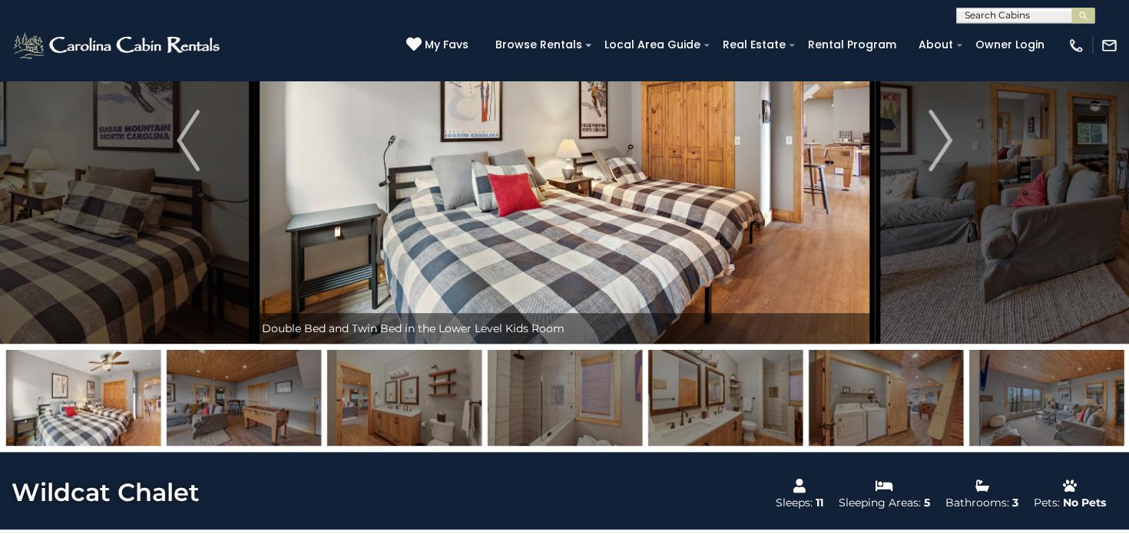
click at [114, 408] on img at bounding box center [83, 398] width 154 height 96
click at [189, 141] on img "Previous" at bounding box center [188, 140] width 23 height 61
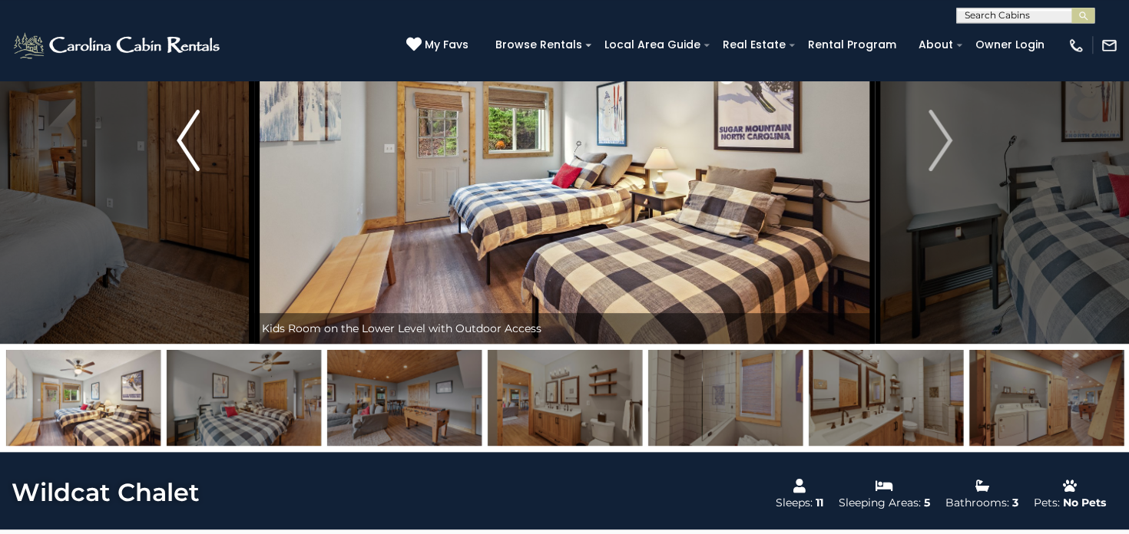
click at [189, 141] on img "Previous" at bounding box center [188, 140] width 23 height 61
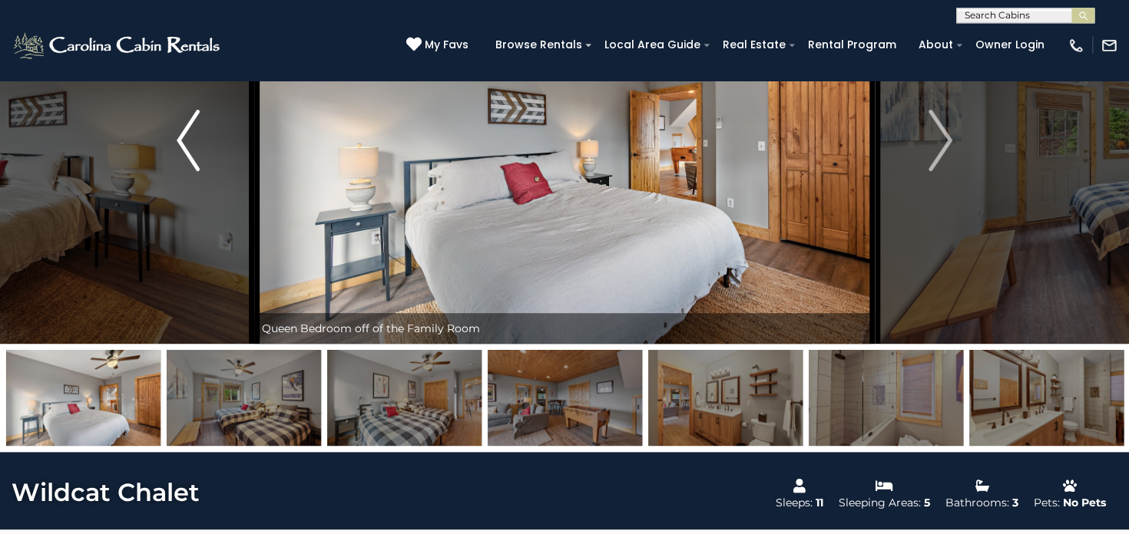
click at [189, 141] on img "Previous" at bounding box center [188, 140] width 23 height 61
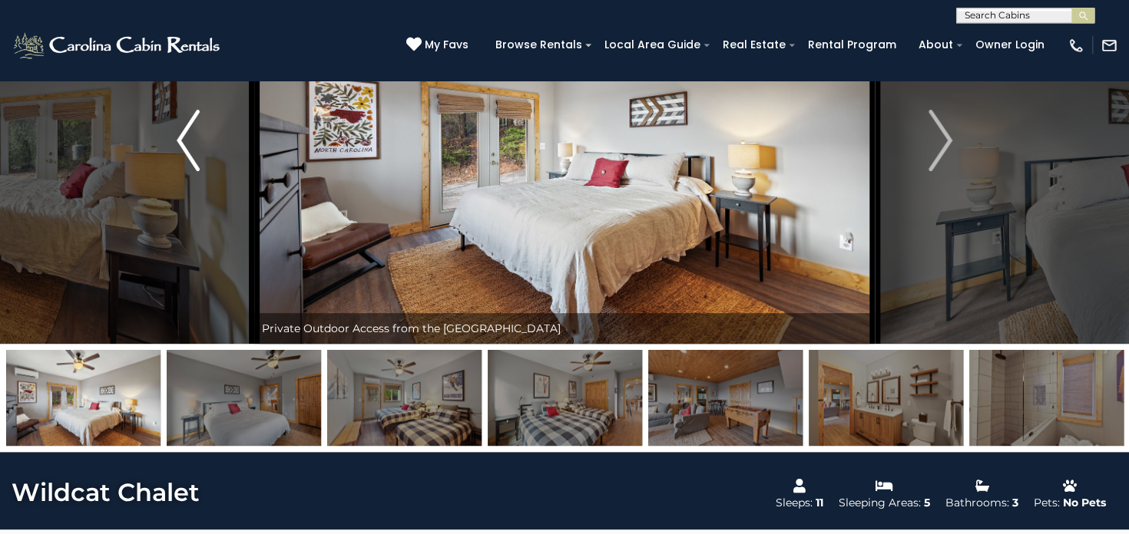
click at [189, 141] on img "Previous" at bounding box center [188, 140] width 23 height 61
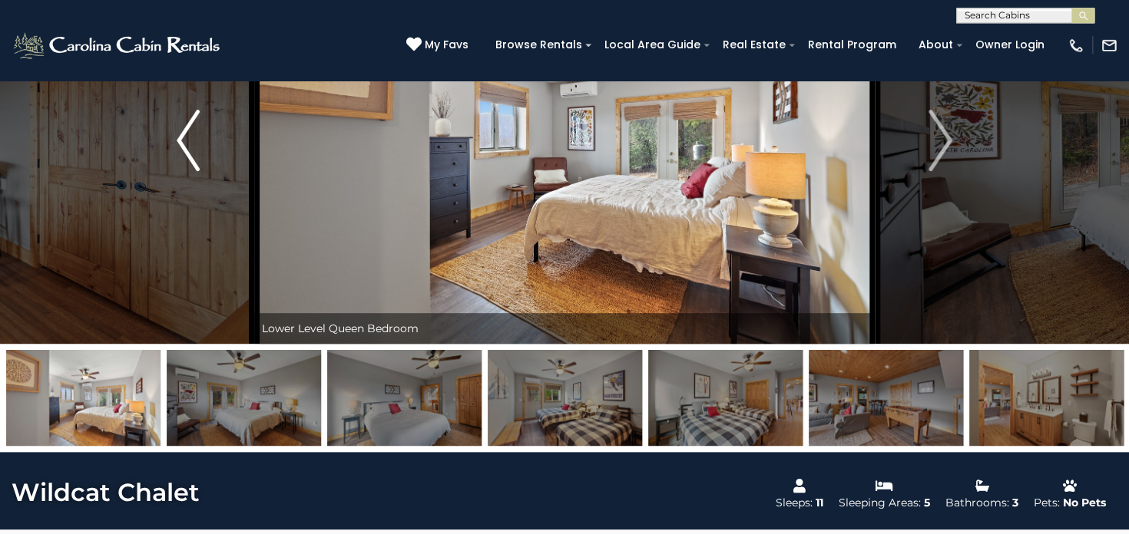
click at [189, 141] on img "Previous" at bounding box center [188, 140] width 23 height 61
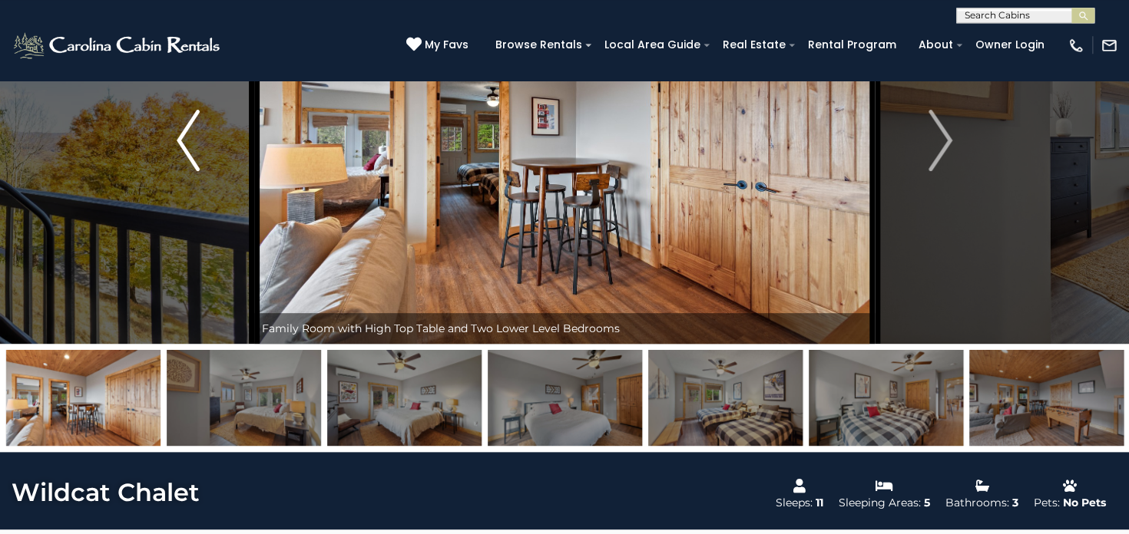
click at [189, 141] on img "Previous" at bounding box center [188, 140] width 23 height 61
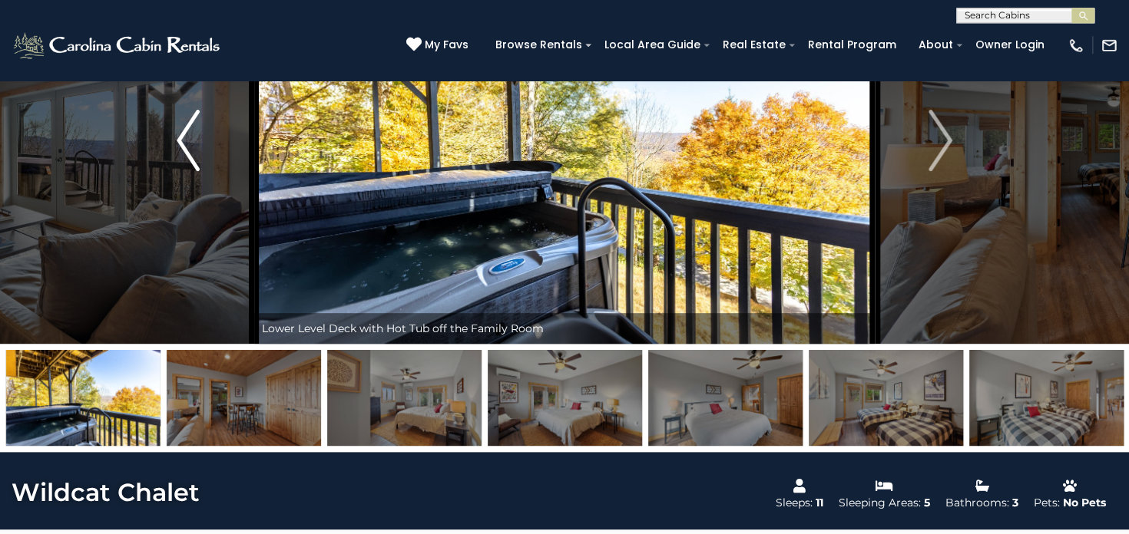
click at [189, 141] on img "Previous" at bounding box center [188, 140] width 23 height 61
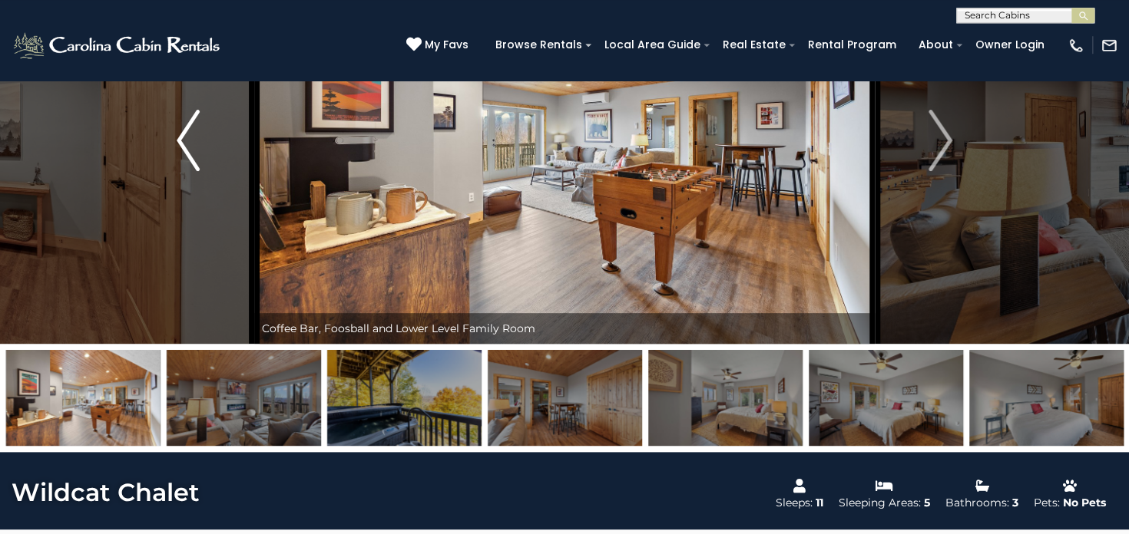
click at [189, 141] on img "Previous" at bounding box center [188, 140] width 23 height 61
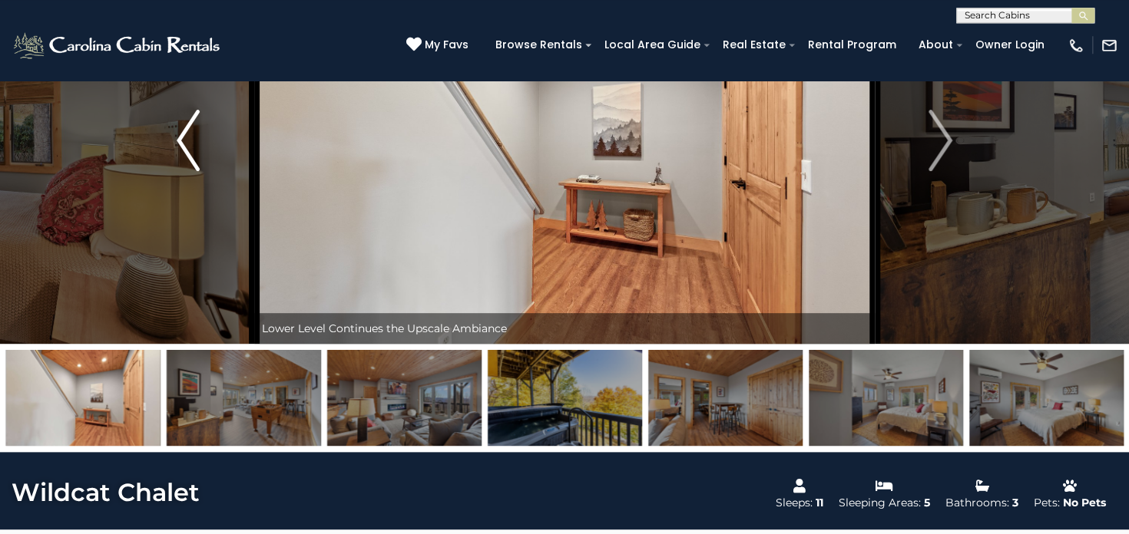
click at [189, 141] on img "Previous" at bounding box center [188, 140] width 23 height 61
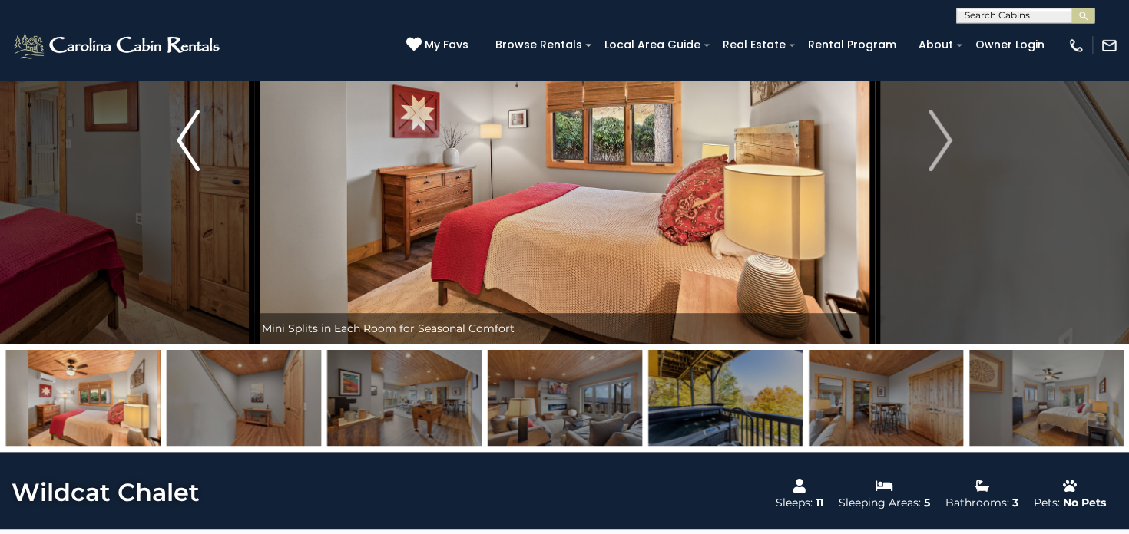
click at [189, 141] on img "Previous" at bounding box center [188, 140] width 23 height 61
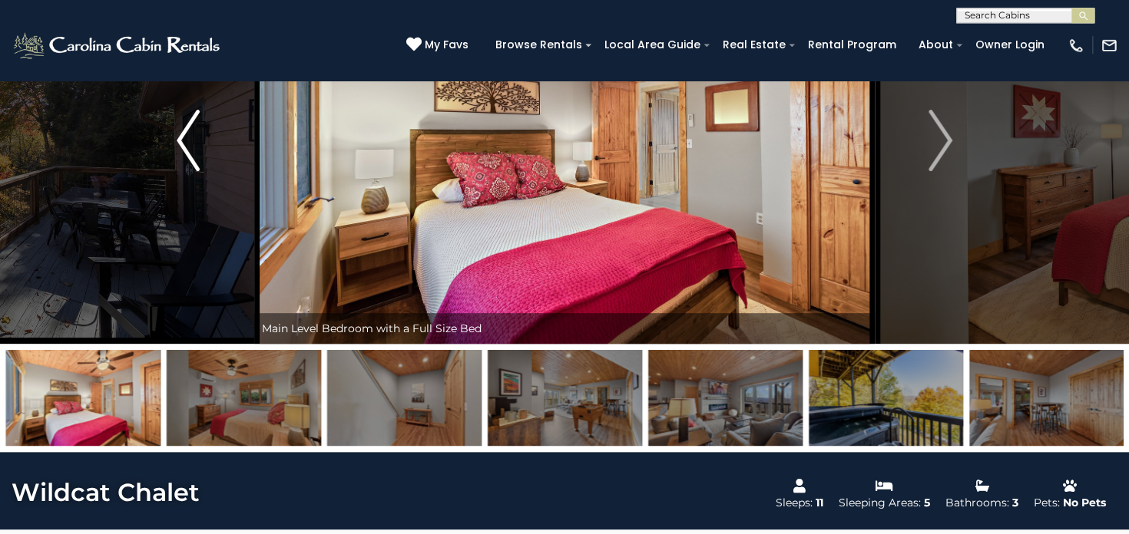
click at [189, 141] on img "Previous" at bounding box center [188, 140] width 23 height 61
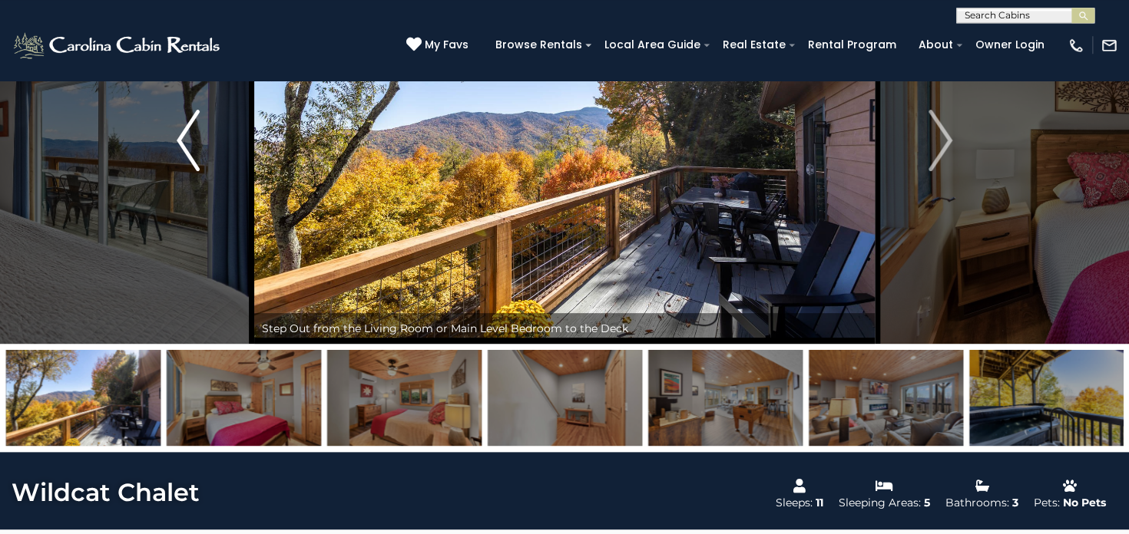
click at [189, 141] on img "Previous" at bounding box center [188, 140] width 23 height 61
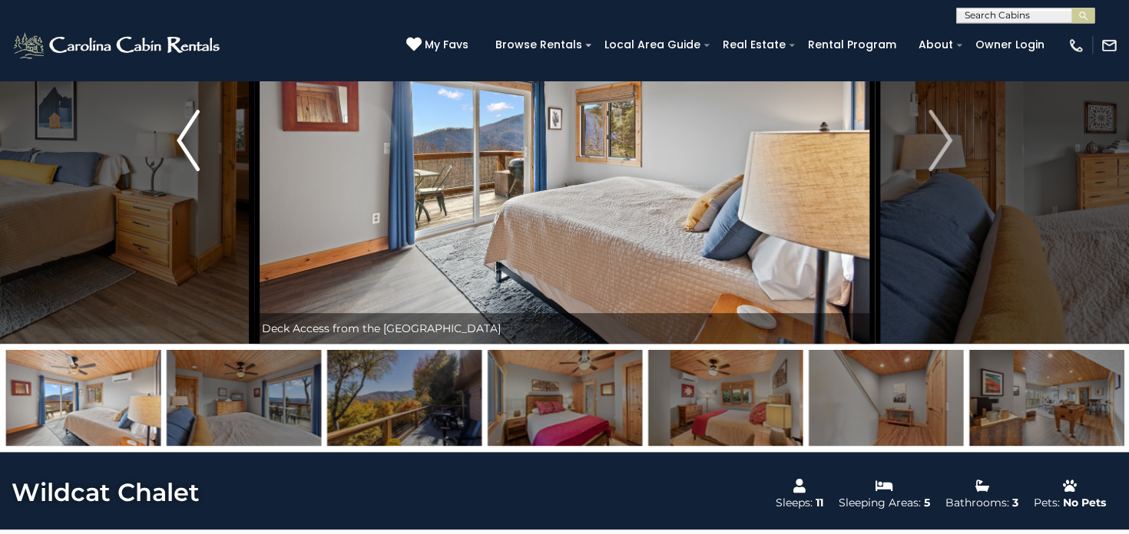
click at [189, 141] on img "Previous" at bounding box center [188, 140] width 23 height 61
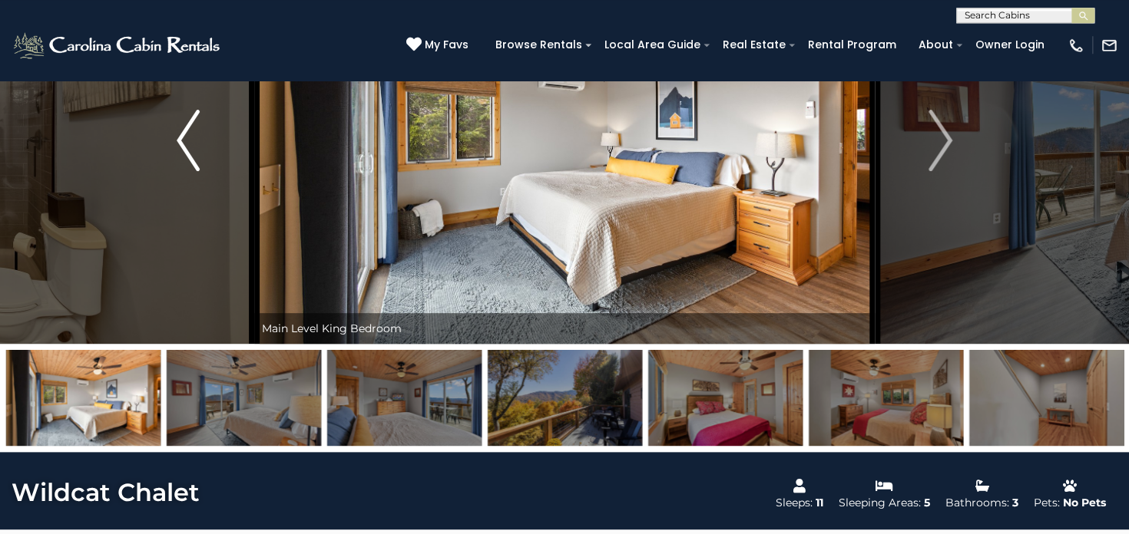
click at [189, 141] on img "Previous" at bounding box center [188, 140] width 23 height 61
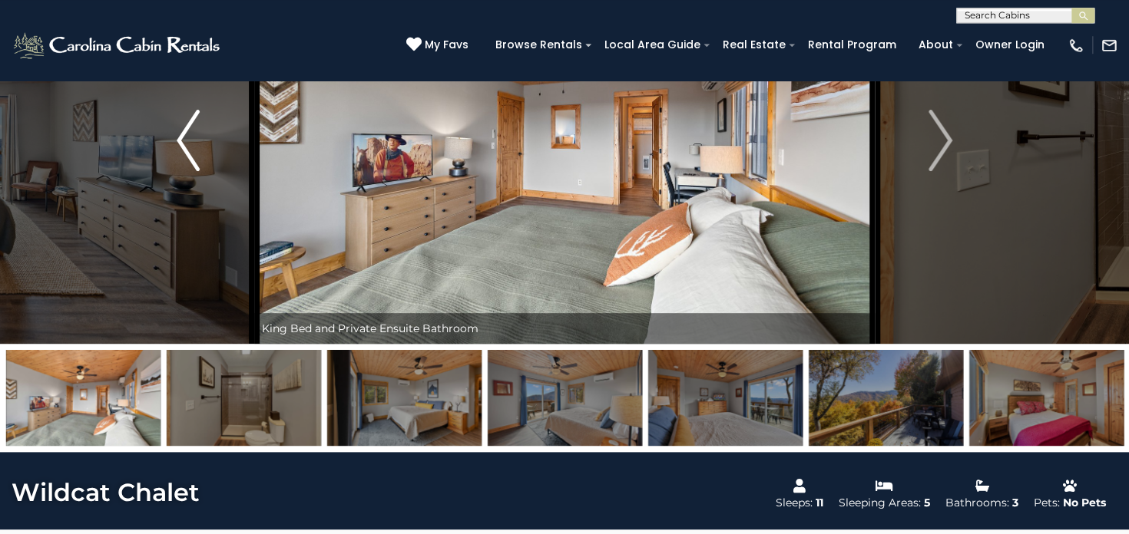
click at [189, 141] on img "Previous" at bounding box center [188, 140] width 23 height 61
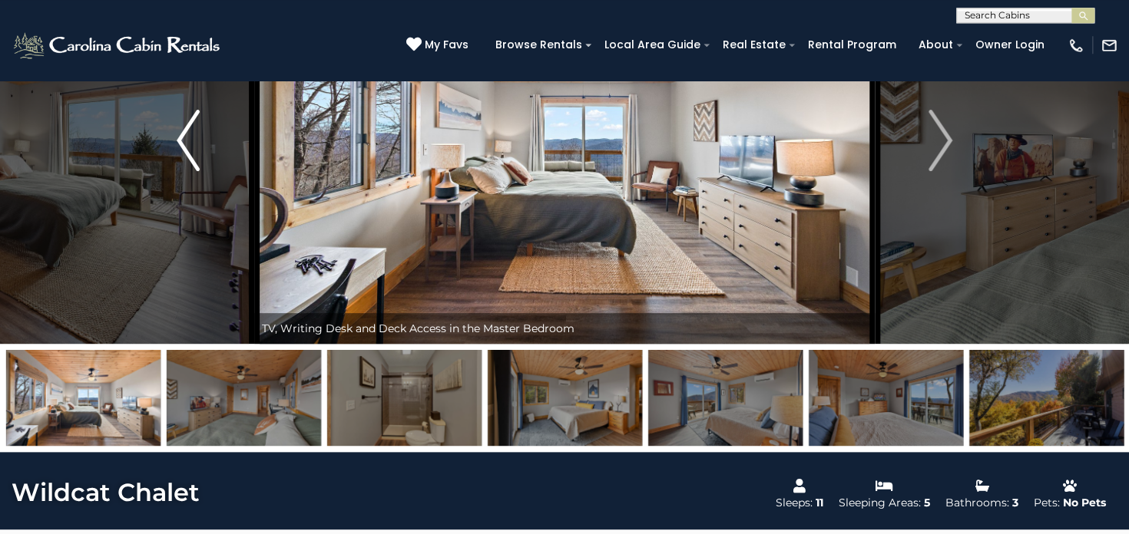
click at [189, 141] on img "Previous" at bounding box center [188, 140] width 23 height 61
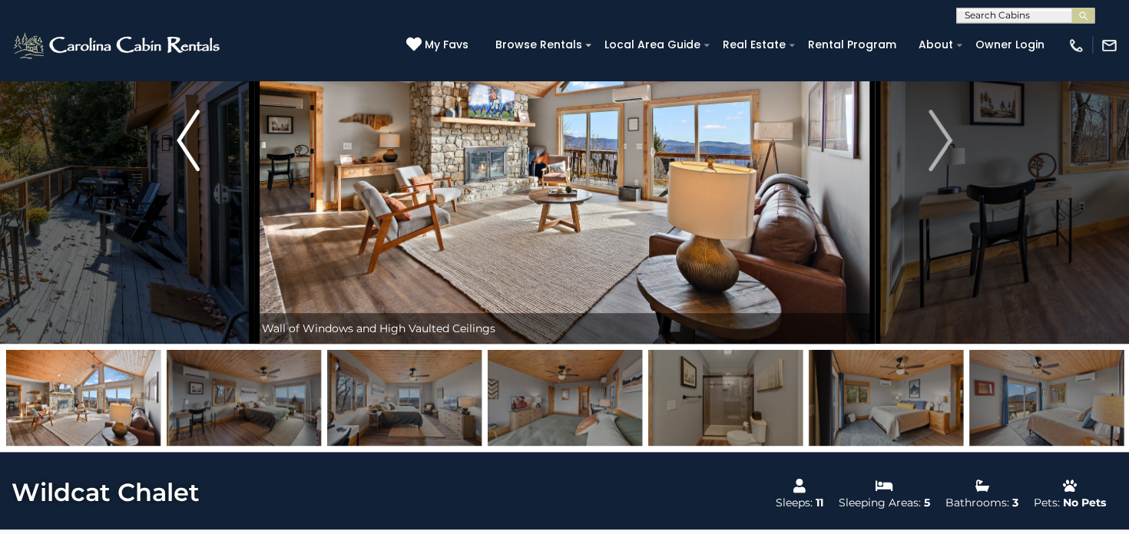
click at [189, 141] on img "Previous" at bounding box center [188, 140] width 23 height 61
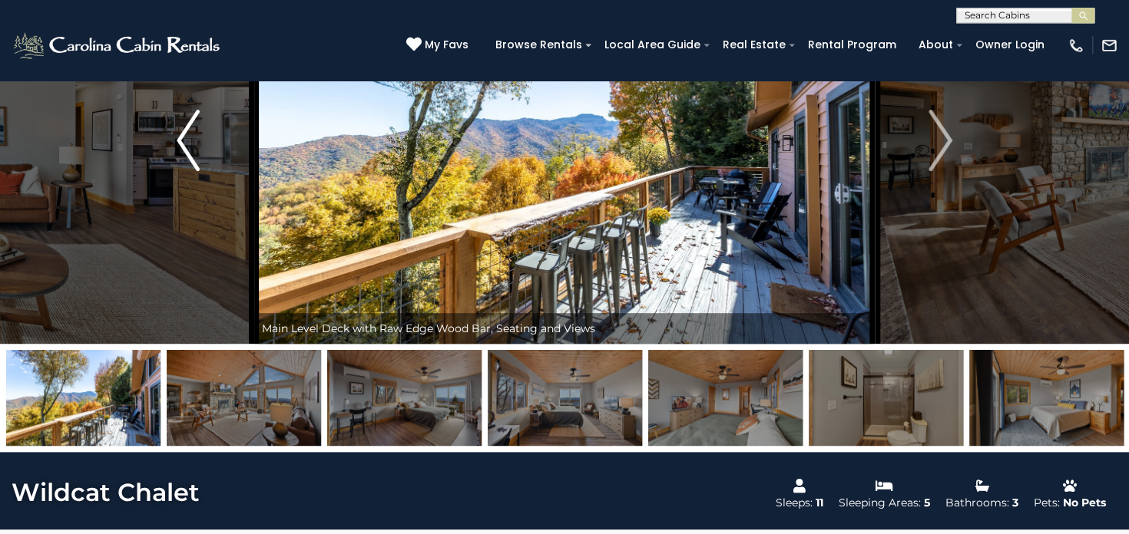
click at [189, 141] on img "Previous" at bounding box center [188, 140] width 23 height 61
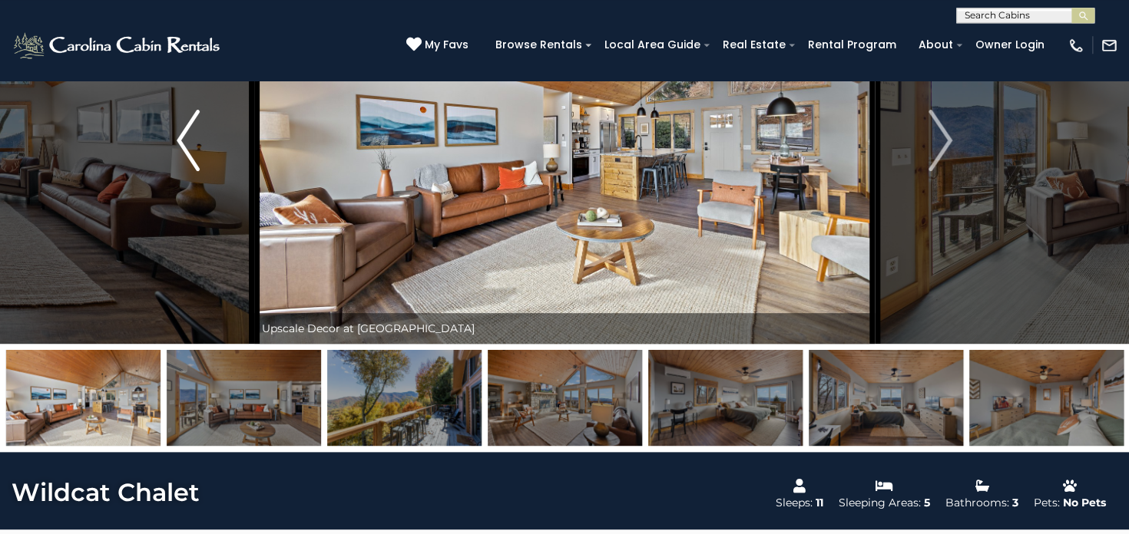
click at [189, 141] on img "Previous" at bounding box center [188, 140] width 23 height 61
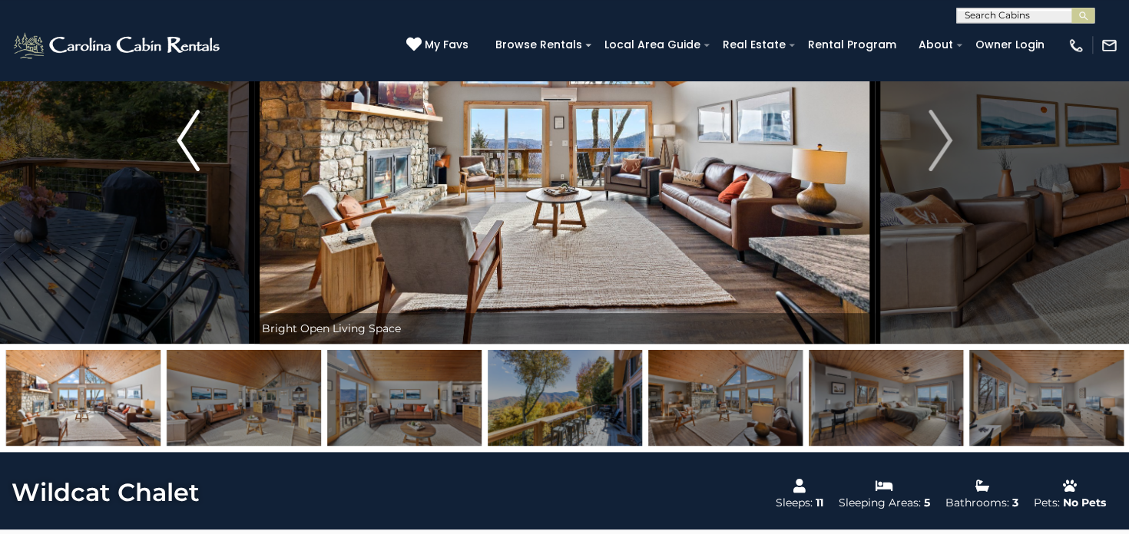
click at [189, 141] on img "Previous" at bounding box center [188, 140] width 23 height 61
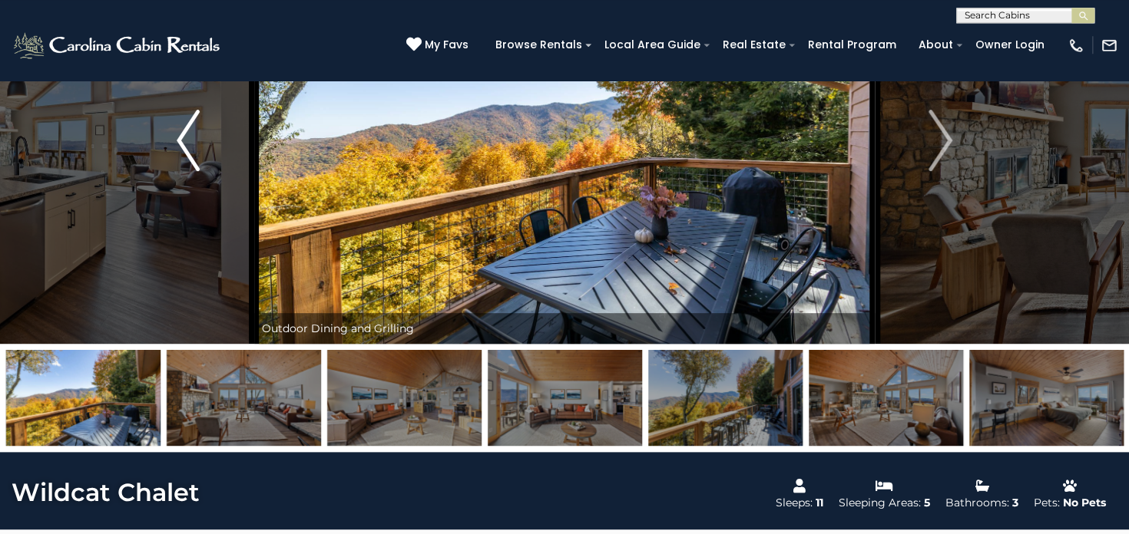
click at [189, 141] on img "Previous" at bounding box center [188, 140] width 23 height 61
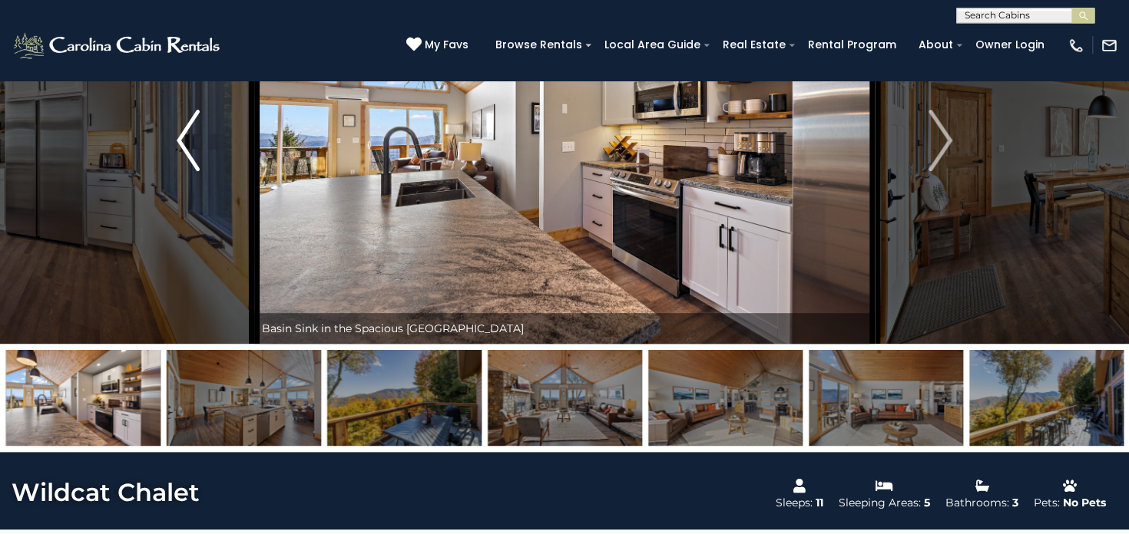
click at [189, 141] on img "Previous" at bounding box center [188, 140] width 23 height 61
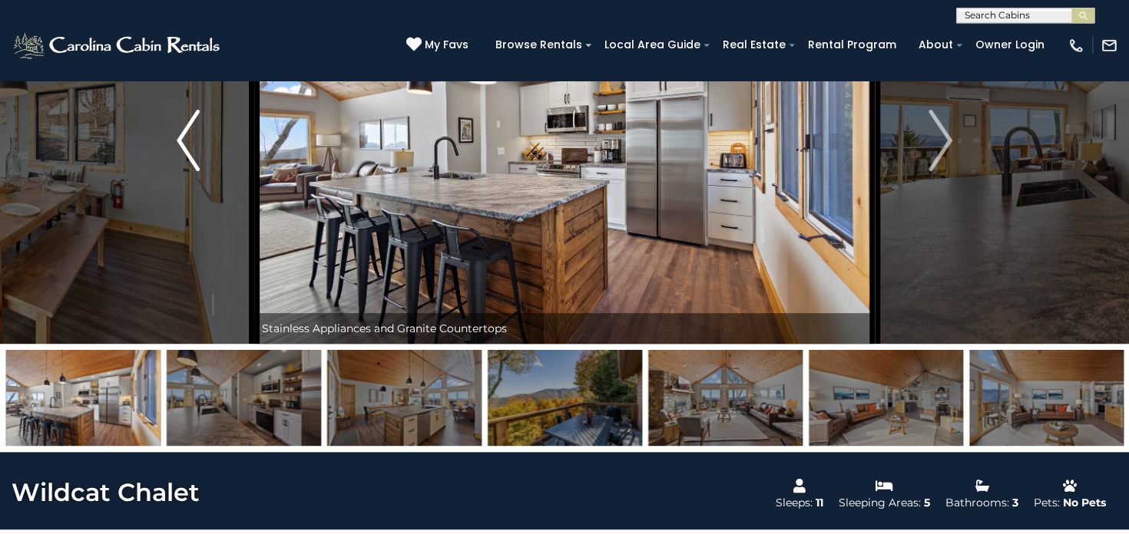
click at [189, 141] on img "Previous" at bounding box center [188, 140] width 23 height 61
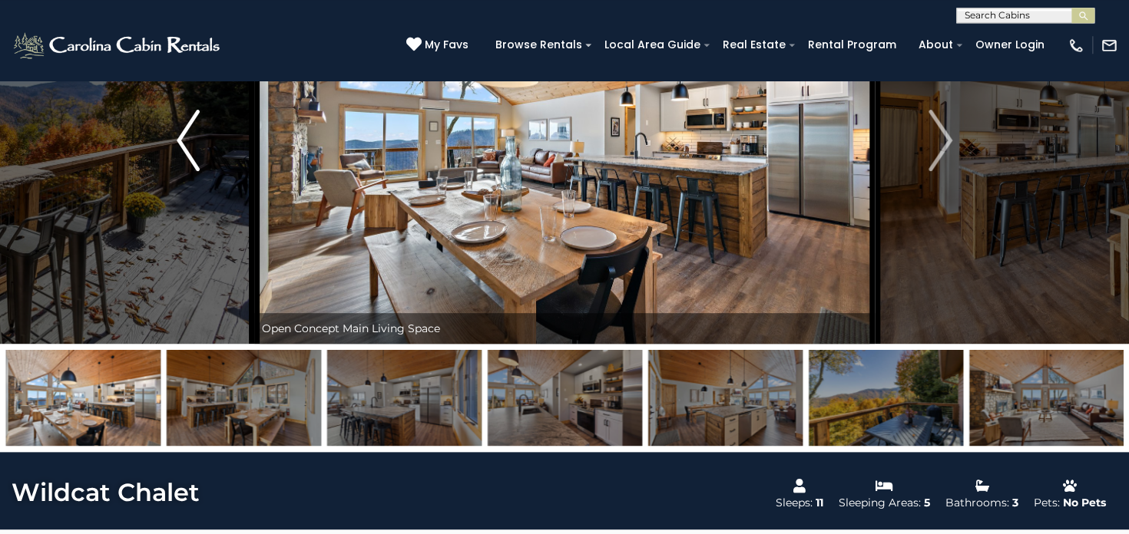
click at [189, 141] on img "Previous" at bounding box center [188, 140] width 23 height 61
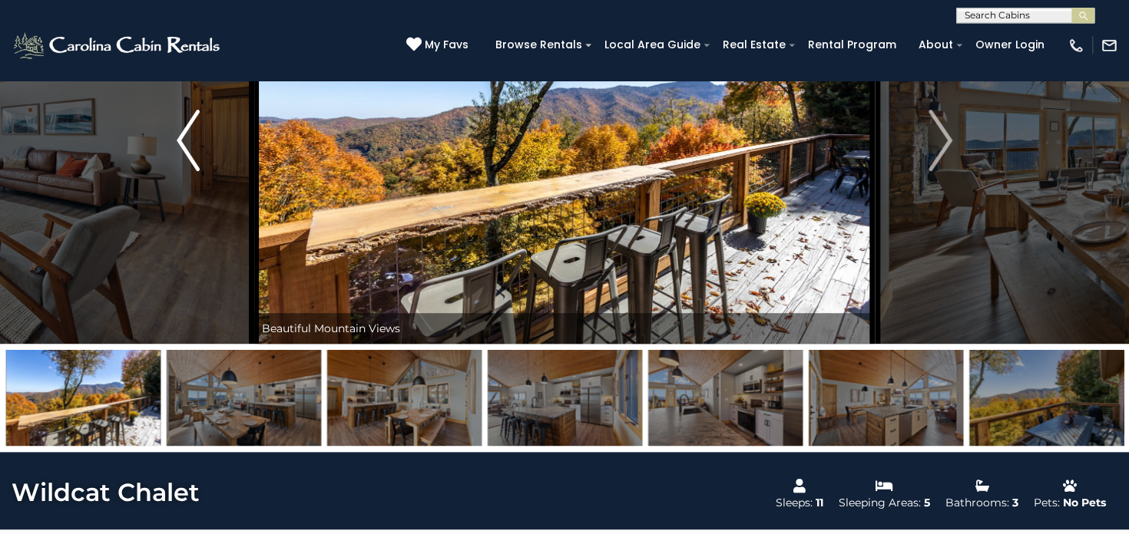
click at [189, 141] on img "Previous" at bounding box center [188, 140] width 23 height 61
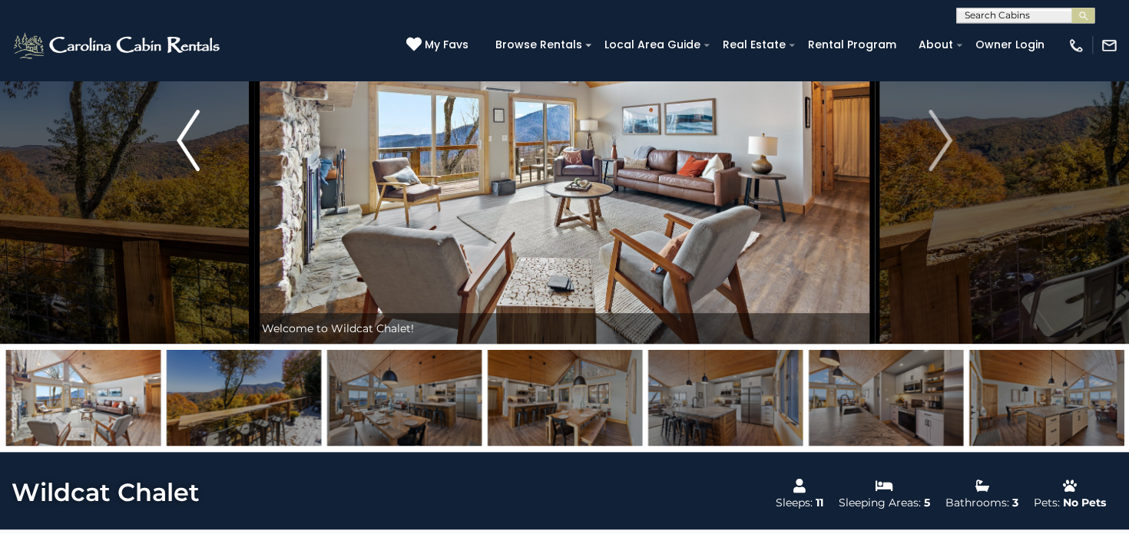
click at [189, 141] on img "Previous" at bounding box center [188, 140] width 23 height 61
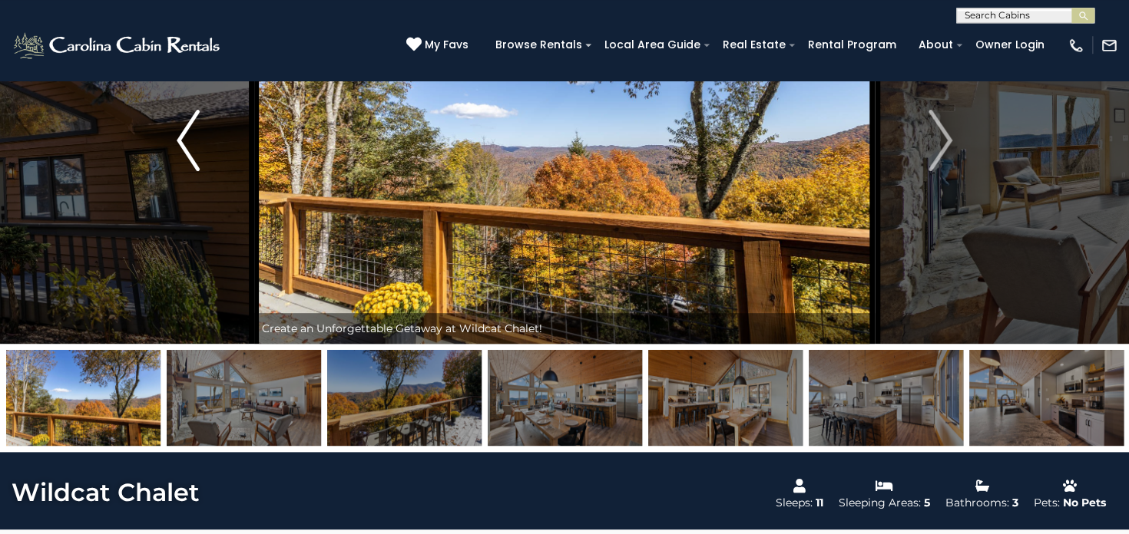
click at [189, 141] on img "Previous" at bounding box center [188, 140] width 23 height 61
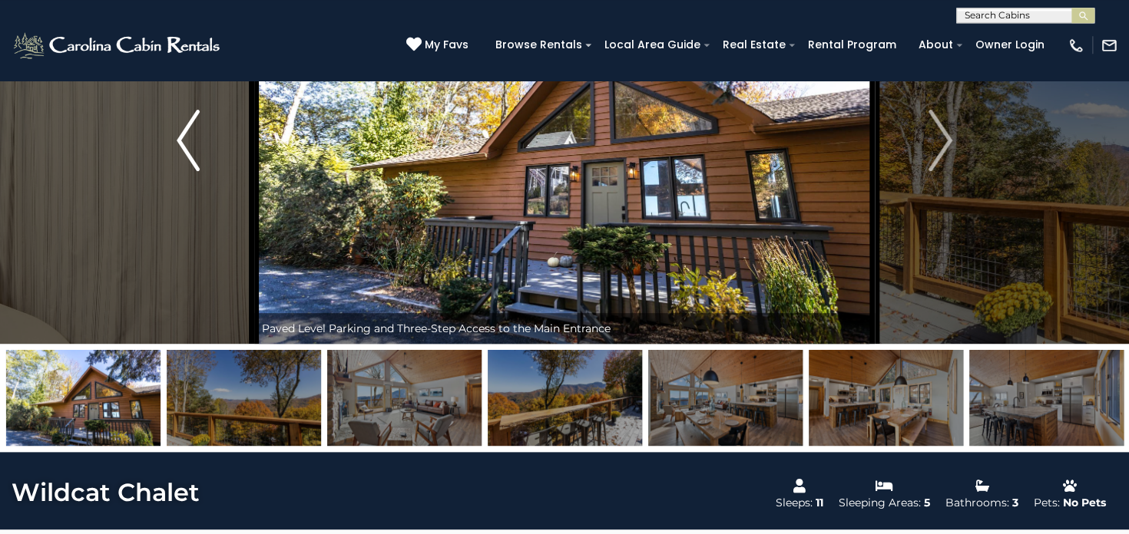
click at [189, 141] on img "Previous" at bounding box center [188, 140] width 23 height 61
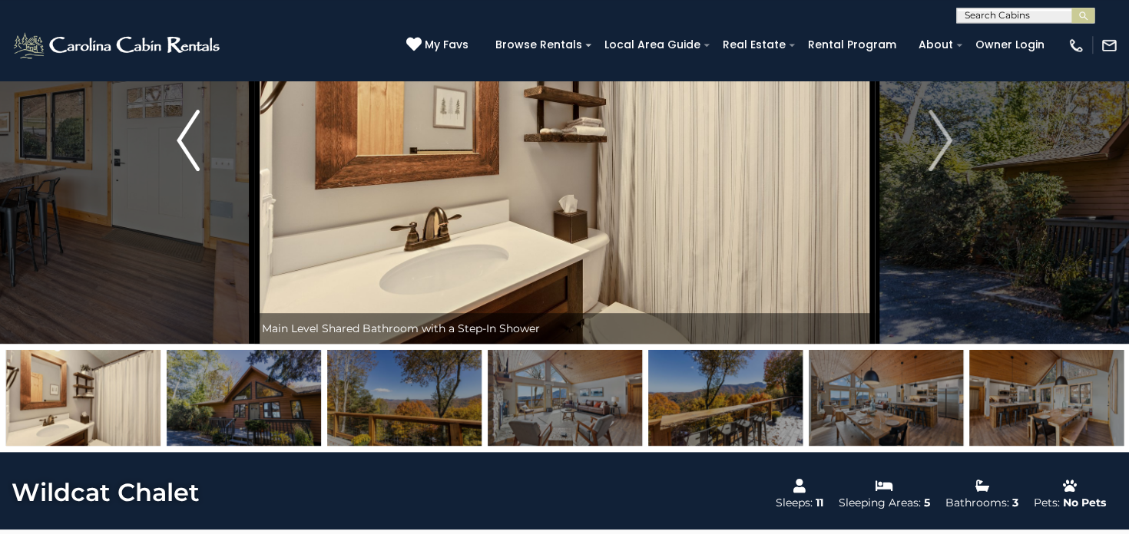
click at [189, 141] on img "Previous" at bounding box center [188, 140] width 23 height 61
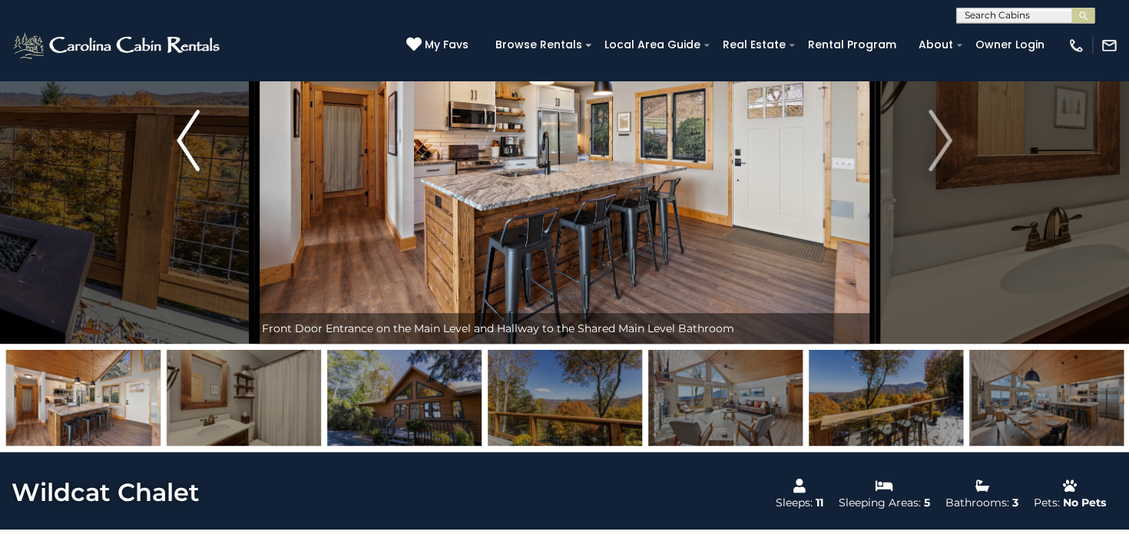
click at [189, 141] on img "Previous" at bounding box center [188, 140] width 23 height 61
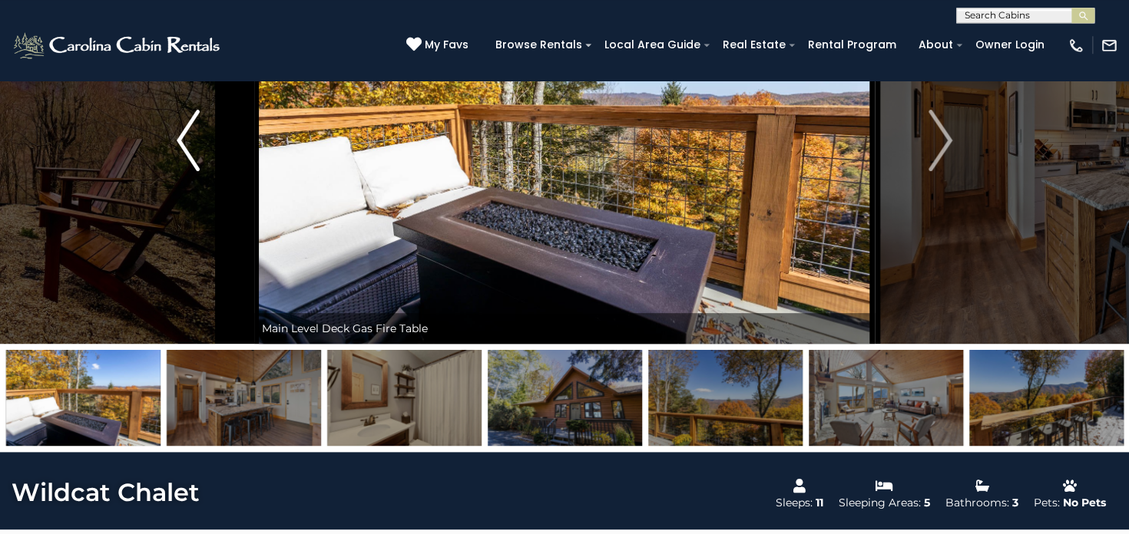
click at [189, 141] on img "Previous" at bounding box center [188, 140] width 23 height 61
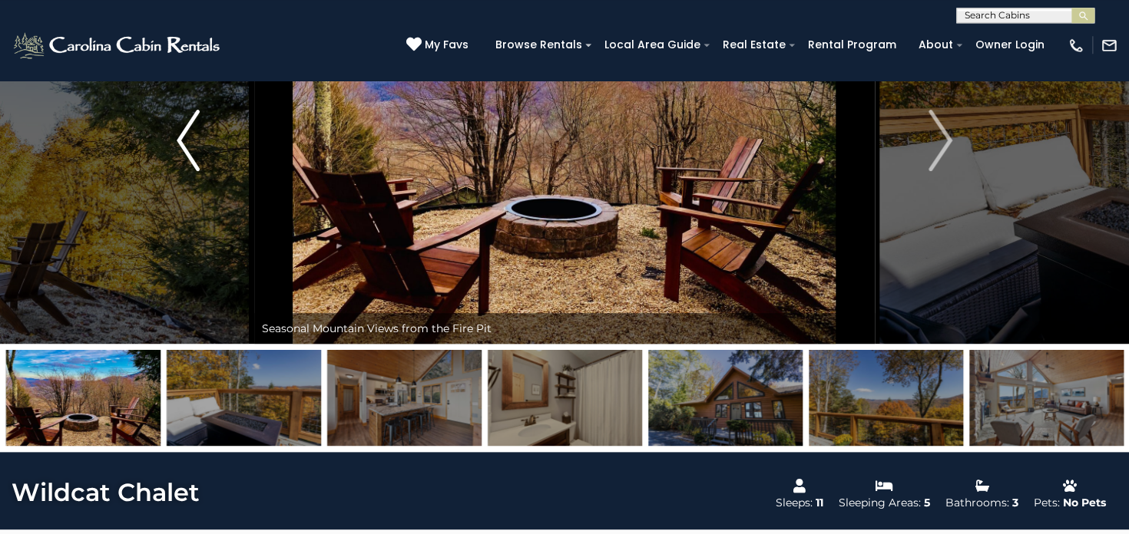
click at [189, 141] on img "Previous" at bounding box center [188, 140] width 23 height 61
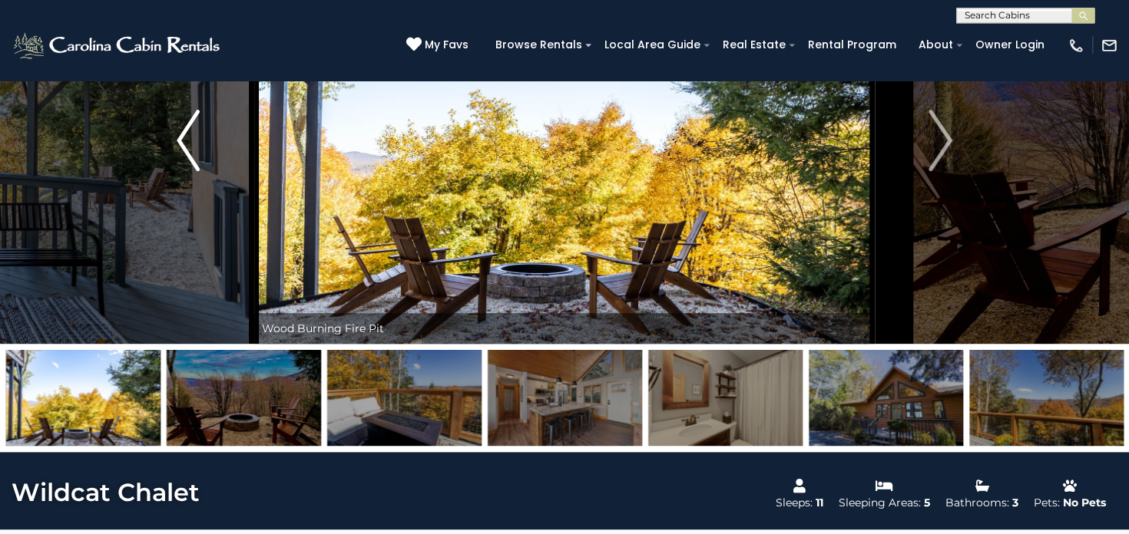
click at [189, 141] on img "Previous" at bounding box center [188, 140] width 23 height 61
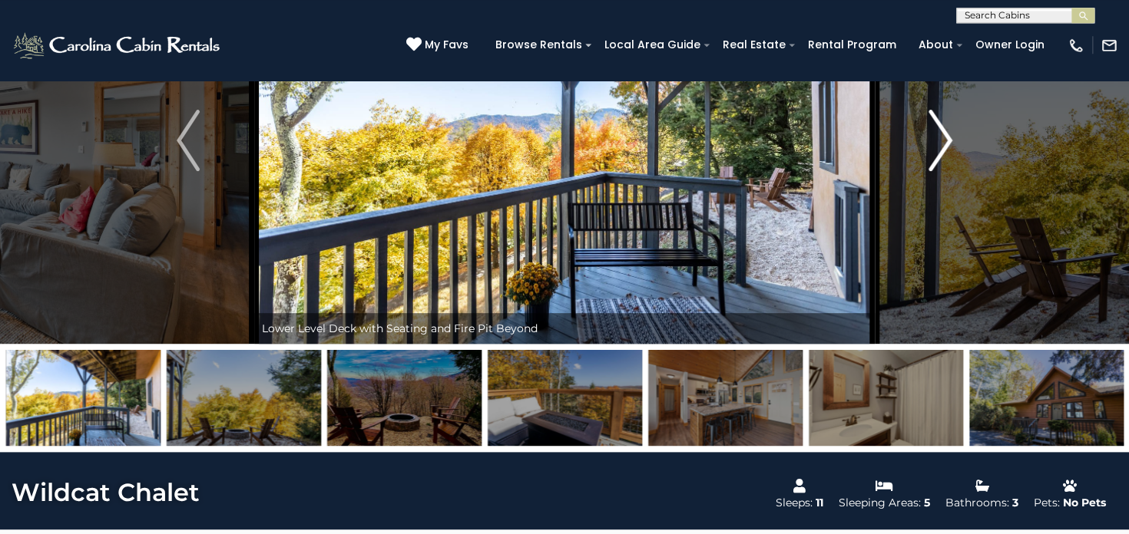
click at [942, 134] on img "Next" at bounding box center [940, 140] width 23 height 61
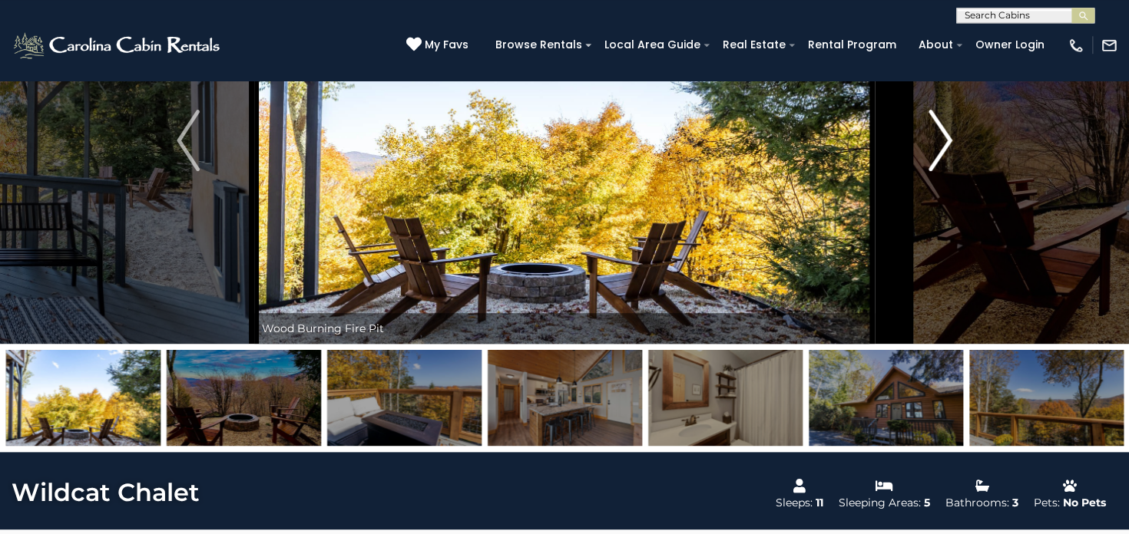
click at [942, 134] on img "Next" at bounding box center [940, 140] width 23 height 61
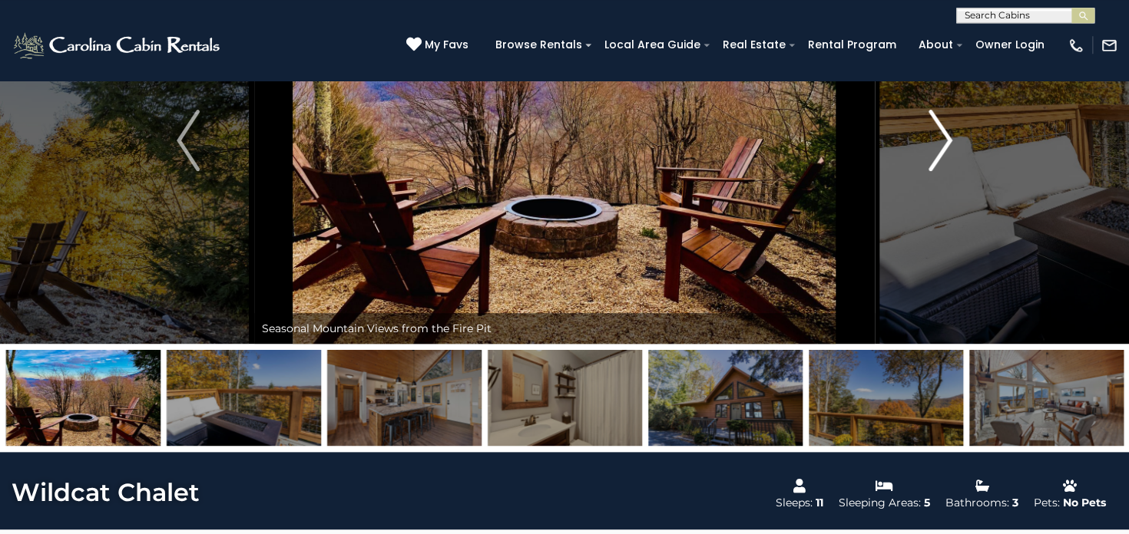
click at [942, 134] on img "Next" at bounding box center [940, 140] width 23 height 61
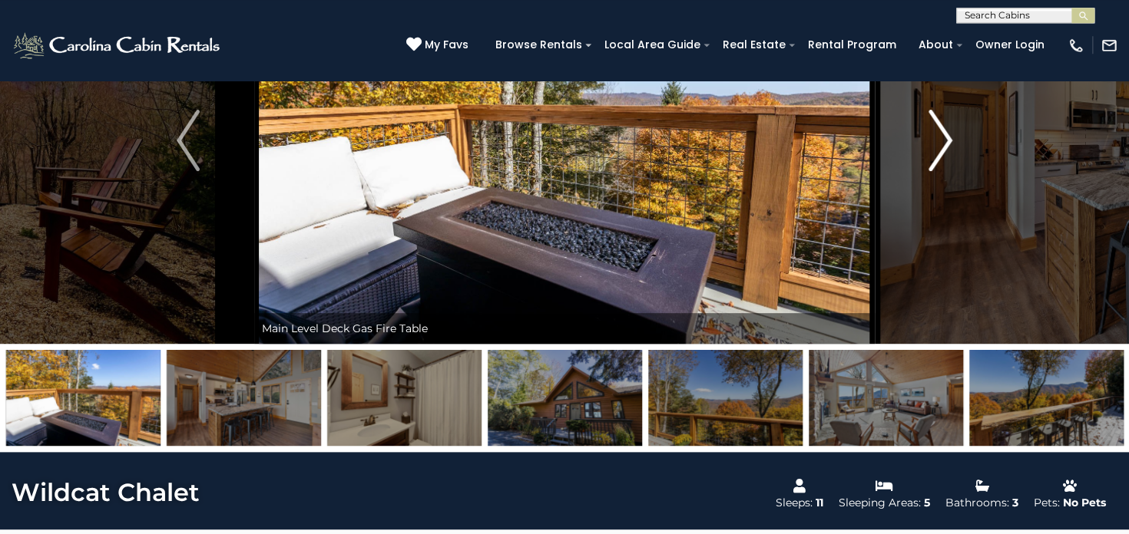
click at [942, 134] on img "Next" at bounding box center [940, 140] width 23 height 61
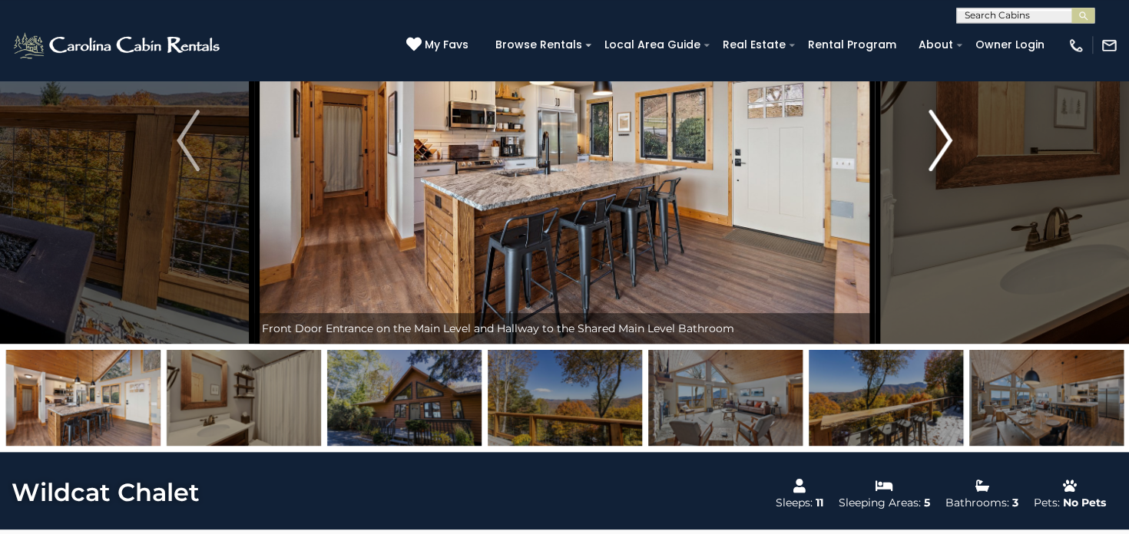
click at [942, 134] on img "Next" at bounding box center [940, 140] width 23 height 61
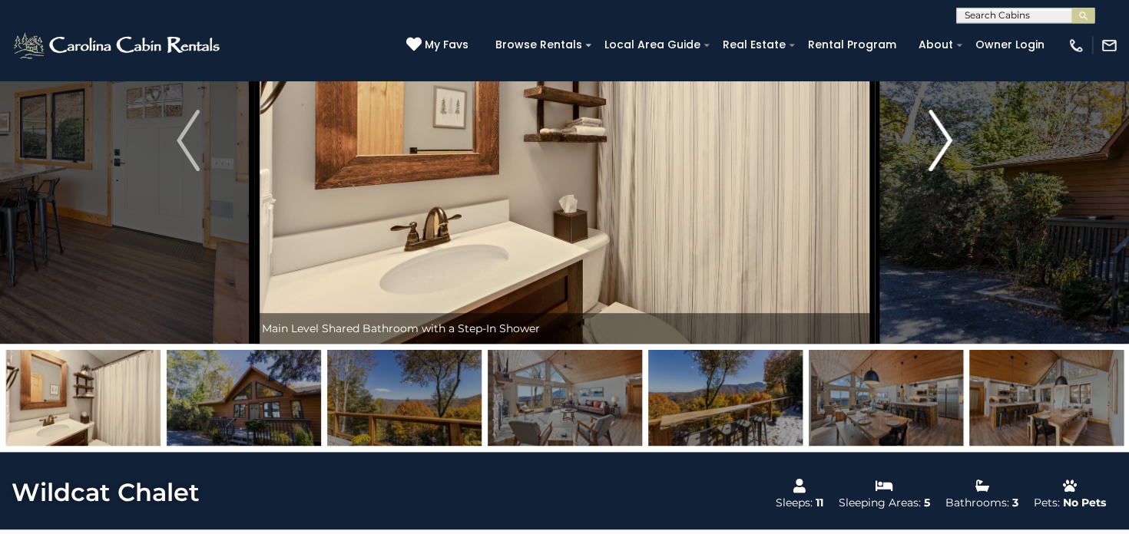
click at [942, 134] on img "Next" at bounding box center [940, 140] width 23 height 61
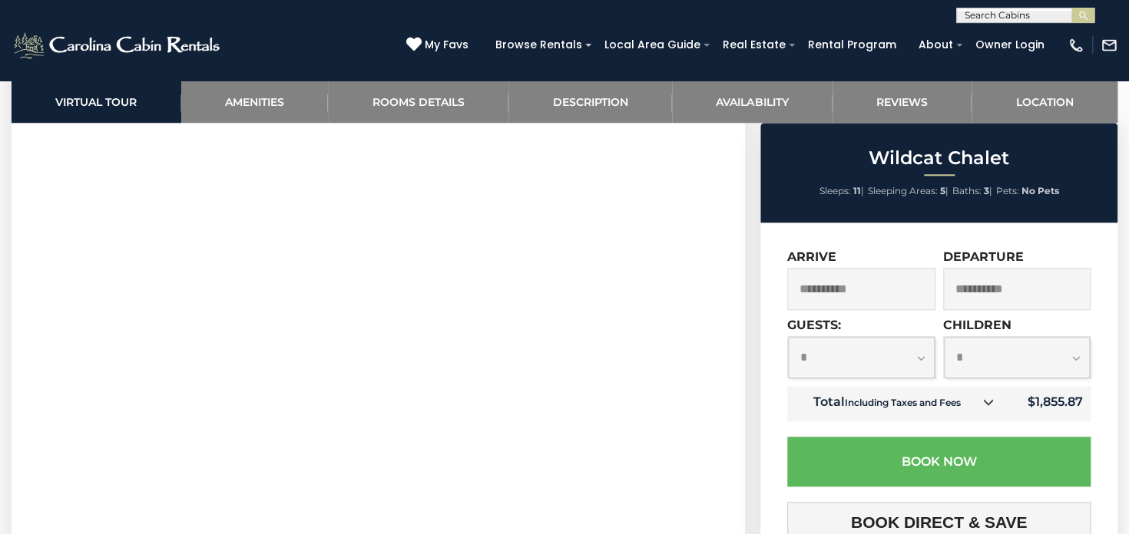
scroll to position [687, 0]
click at [822, 287] on input "**********" at bounding box center [861, 289] width 148 height 42
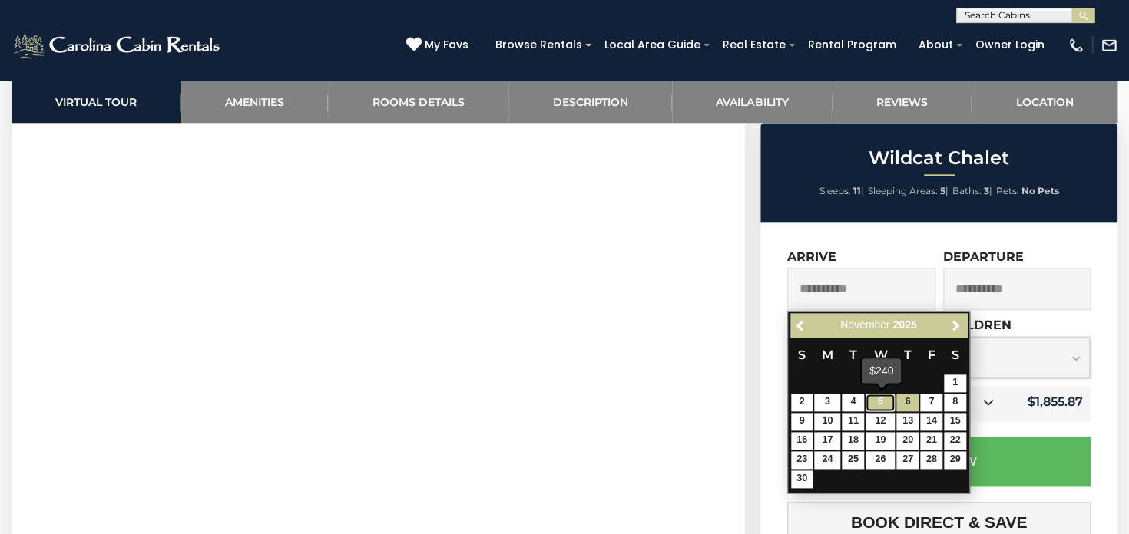
click at [880, 407] on link "5" at bounding box center [879, 403] width 29 height 18
type input "**********"
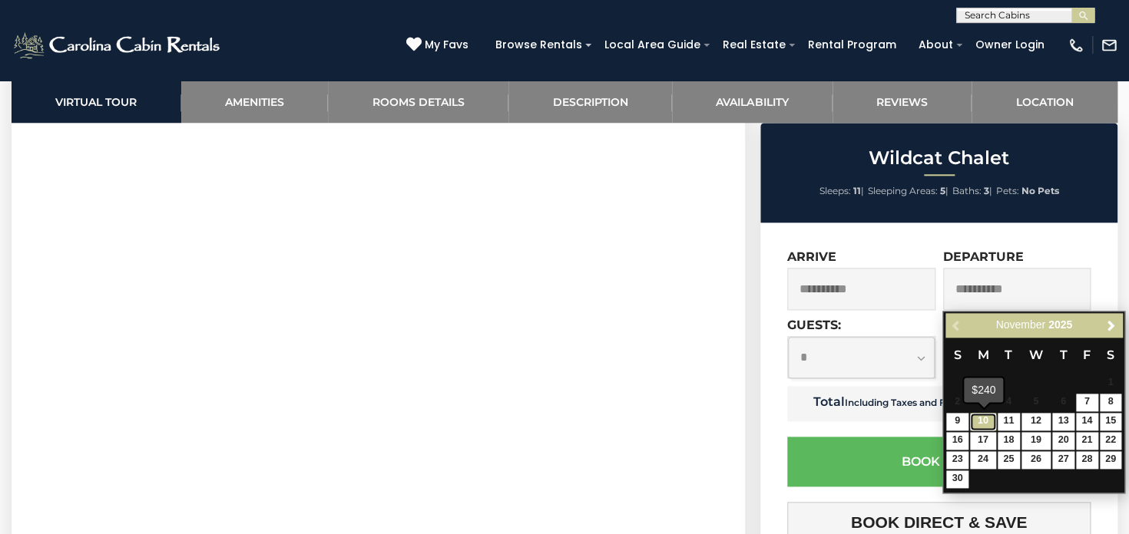
click at [987, 421] on link "10" at bounding box center [983, 422] width 26 height 18
type input "**********"
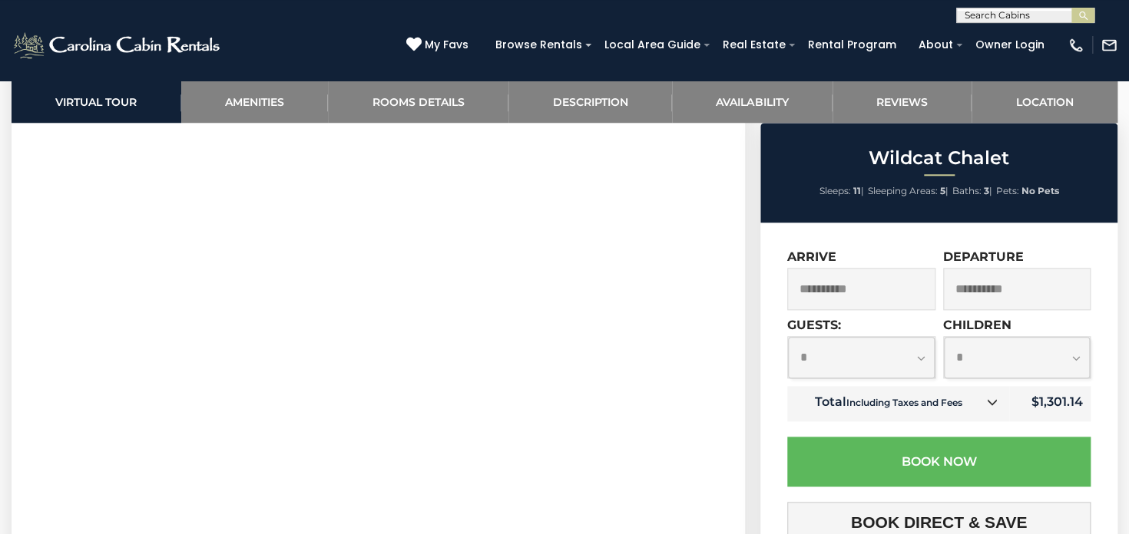
click at [944, 337] on select "**********" at bounding box center [1017, 357] width 147 height 41
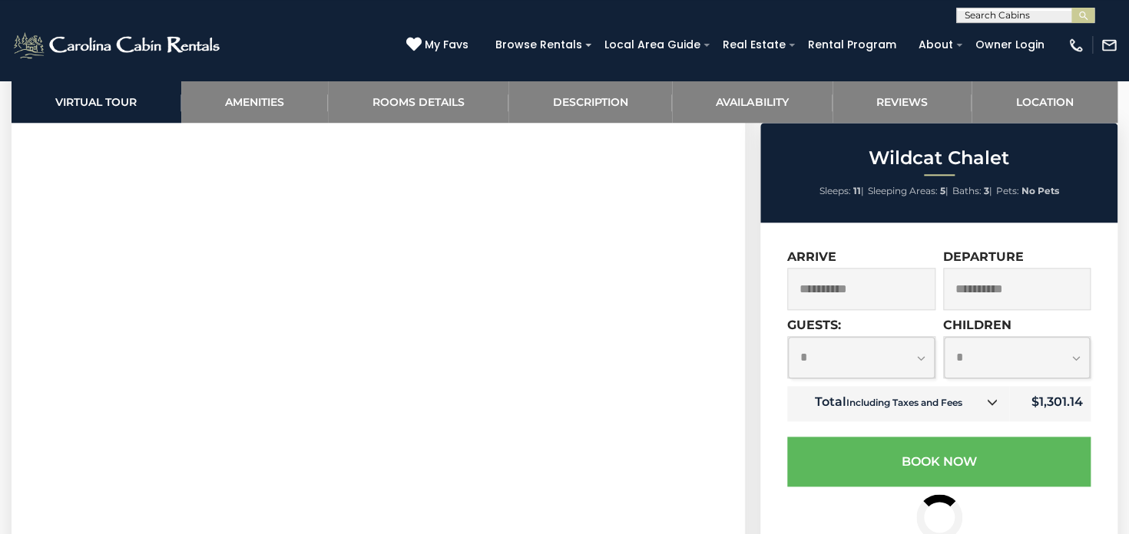
select select "*"
click option "*" at bounding box center [0, 0] width 0 height 0
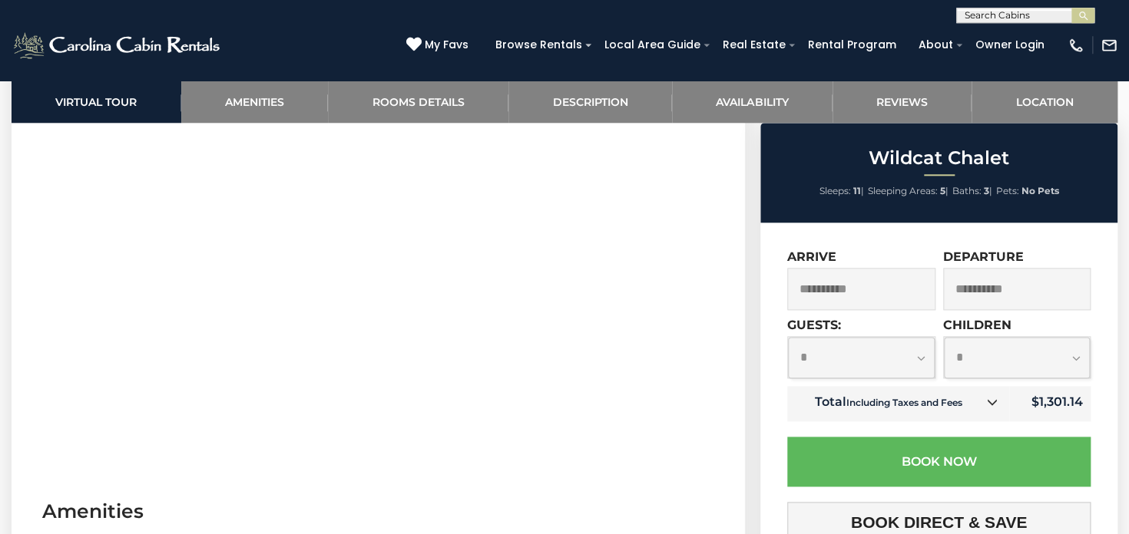
scroll to position [682, 0]
click at [994, 401] on icon at bounding box center [991, 402] width 11 height 11
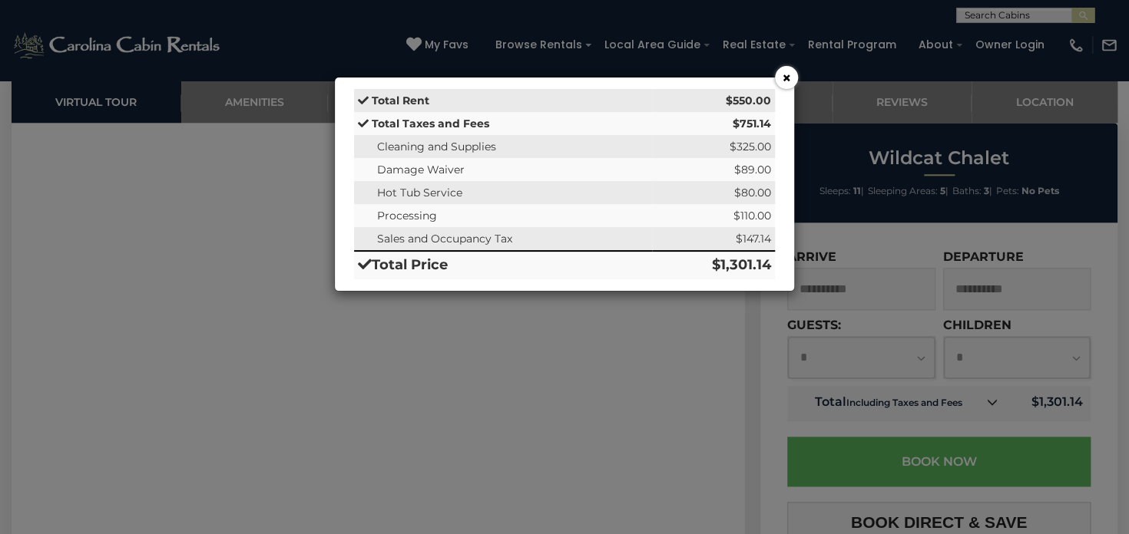
click at [786, 78] on button "×" at bounding box center [786, 77] width 23 height 23
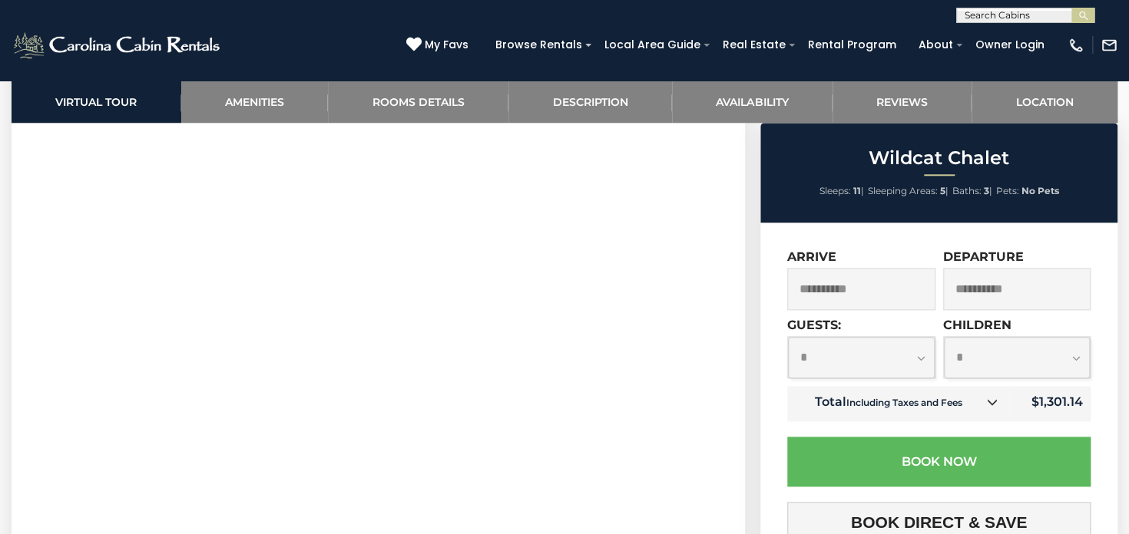
click at [981, 306] on input "**********" at bounding box center [1017, 289] width 148 height 42
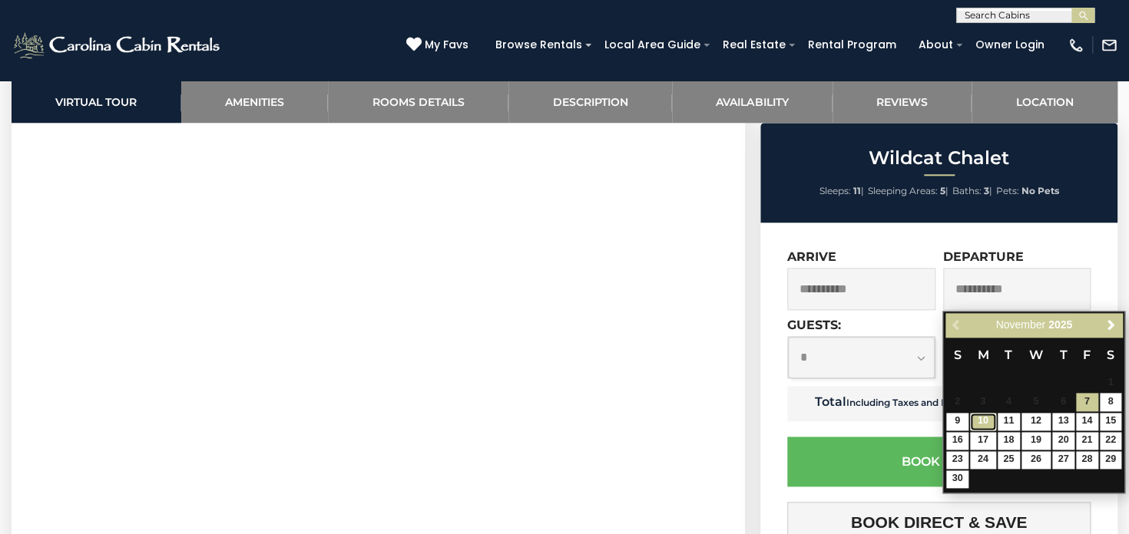
click at [983, 420] on link "10" at bounding box center [983, 422] width 26 height 18
type input "**********"
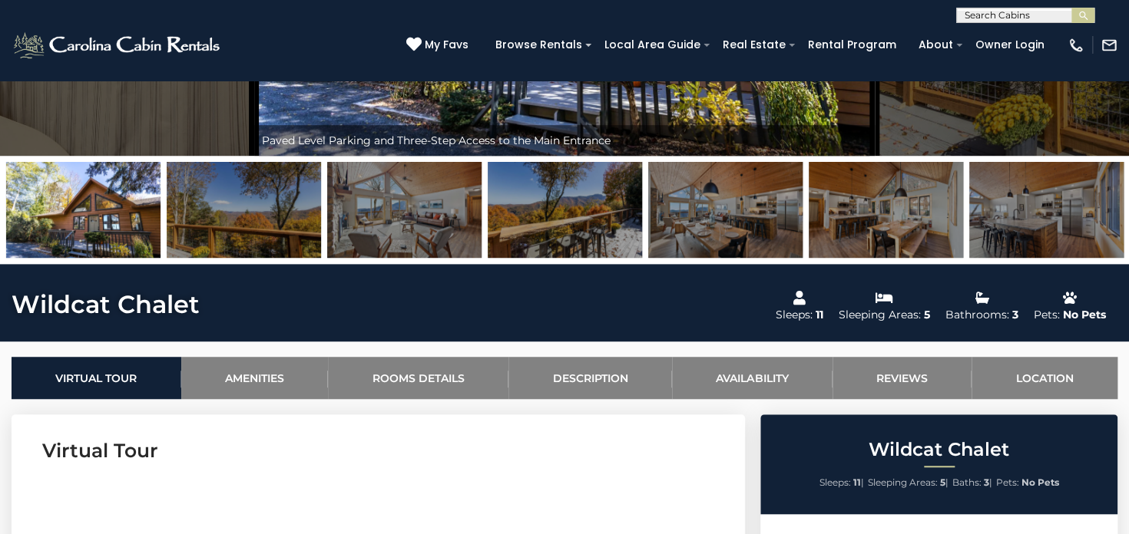
scroll to position [228, 0]
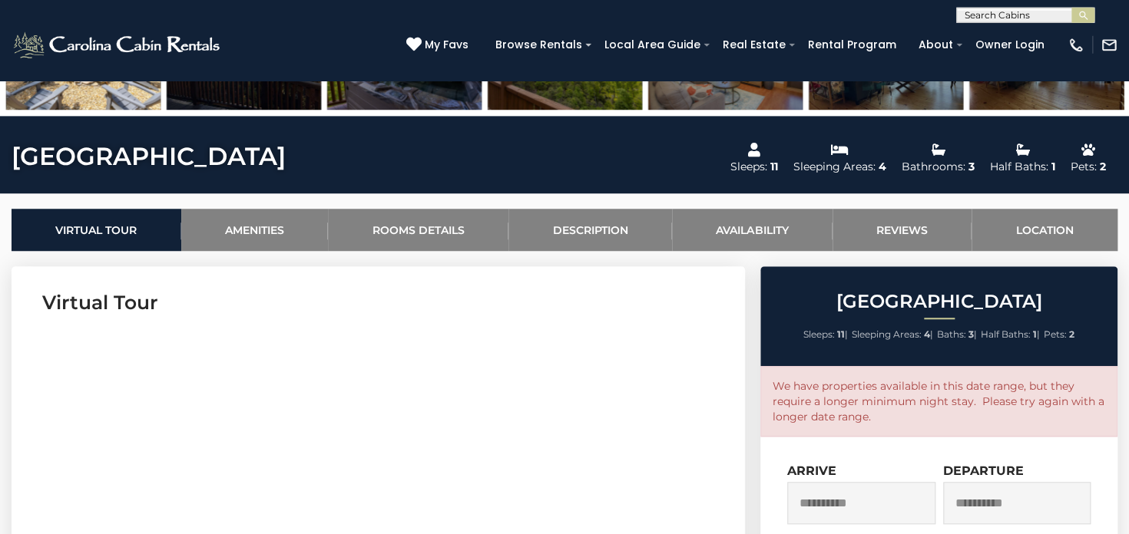
scroll to position [621, 0]
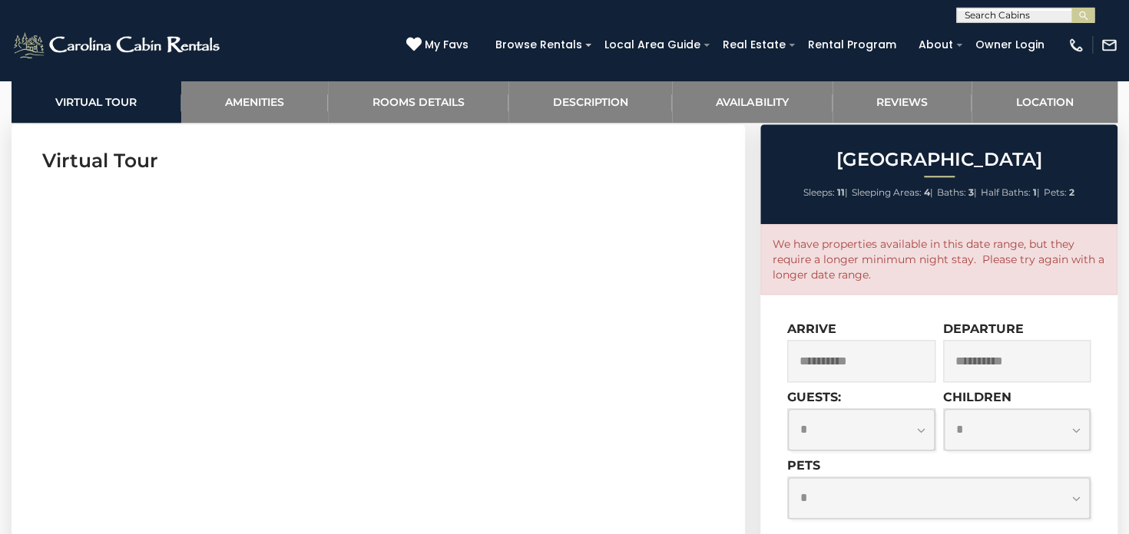
click at [844, 361] on input "**********" at bounding box center [861, 361] width 148 height 42
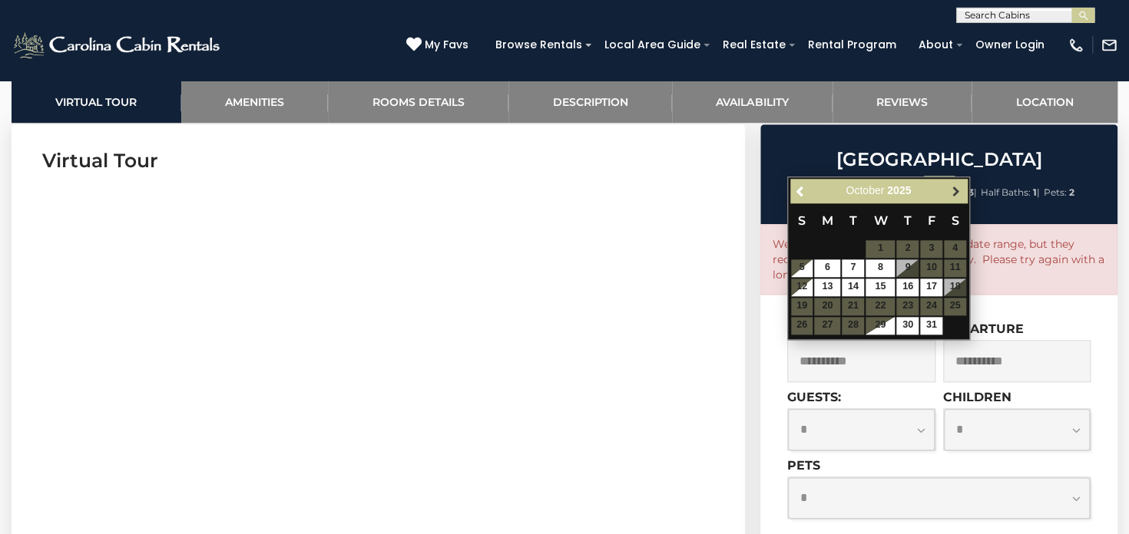
click at [959, 191] on span "Next" at bounding box center [955, 191] width 12 height 12
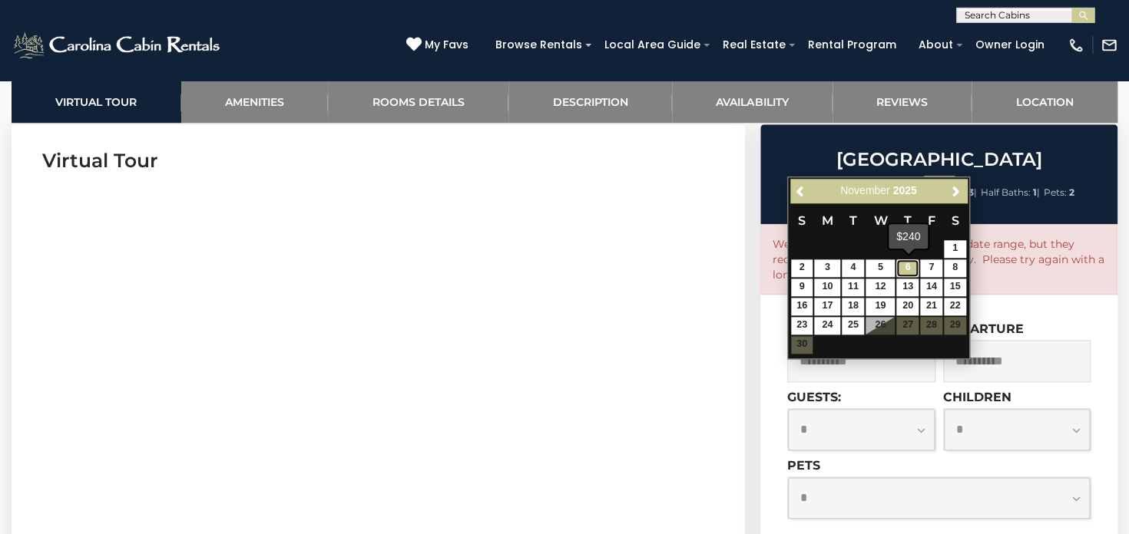
click at [905, 269] on link "6" at bounding box center [907, 269] width 22 height 18
type input "**********"
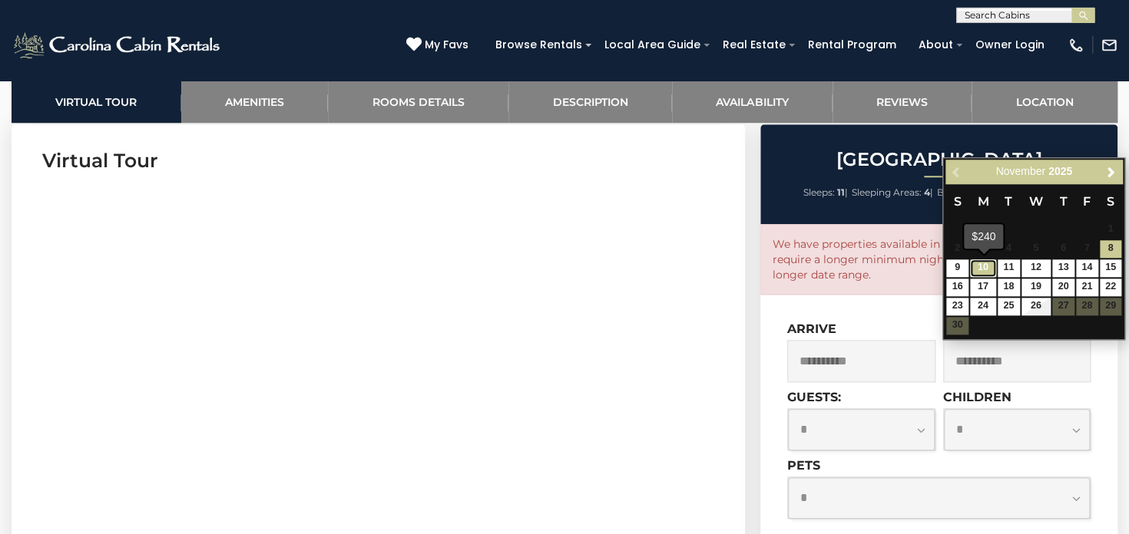
click at [984, 270] on link "10" at bounding box center [983, 269] width 26 height 18
type input "**********"
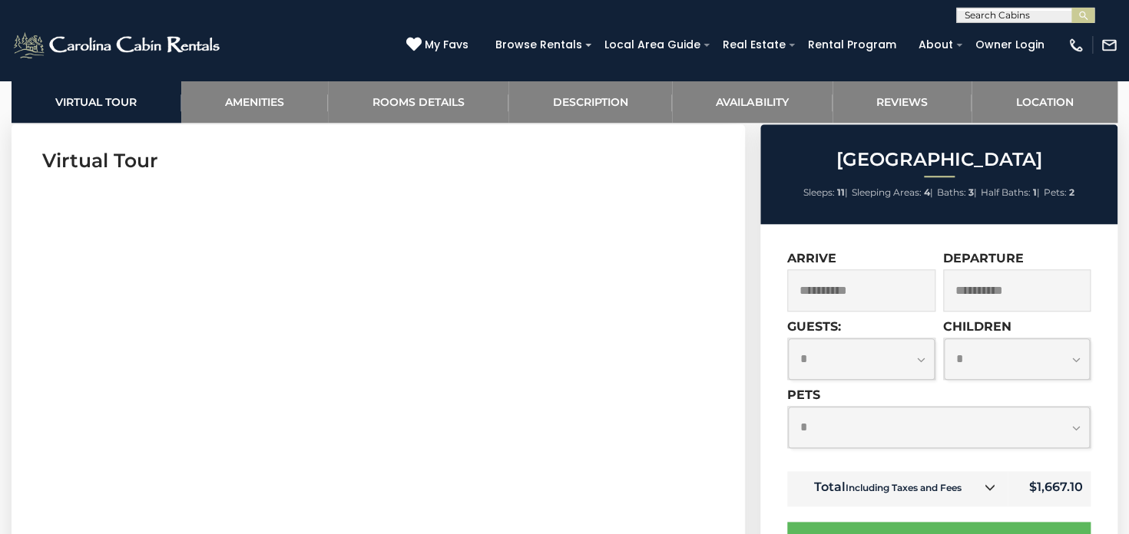
click at [788, 339] on select "**********" at bounding box center [861, 359] width 147 height 41
select select "*"
click option "*" at bounding box center [0, 0] width 0 height 0
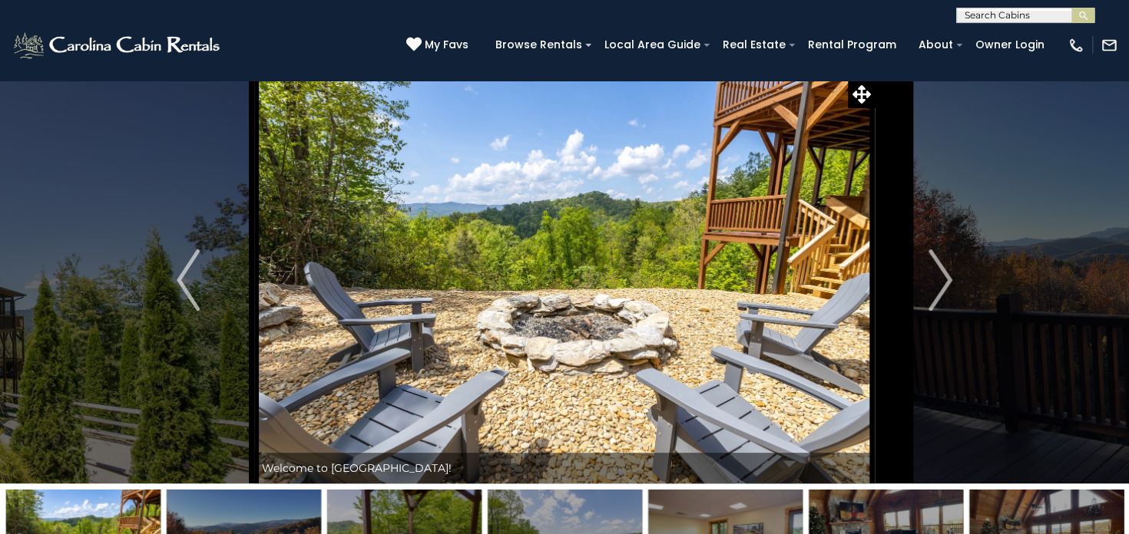
scroll to position [0, 0]
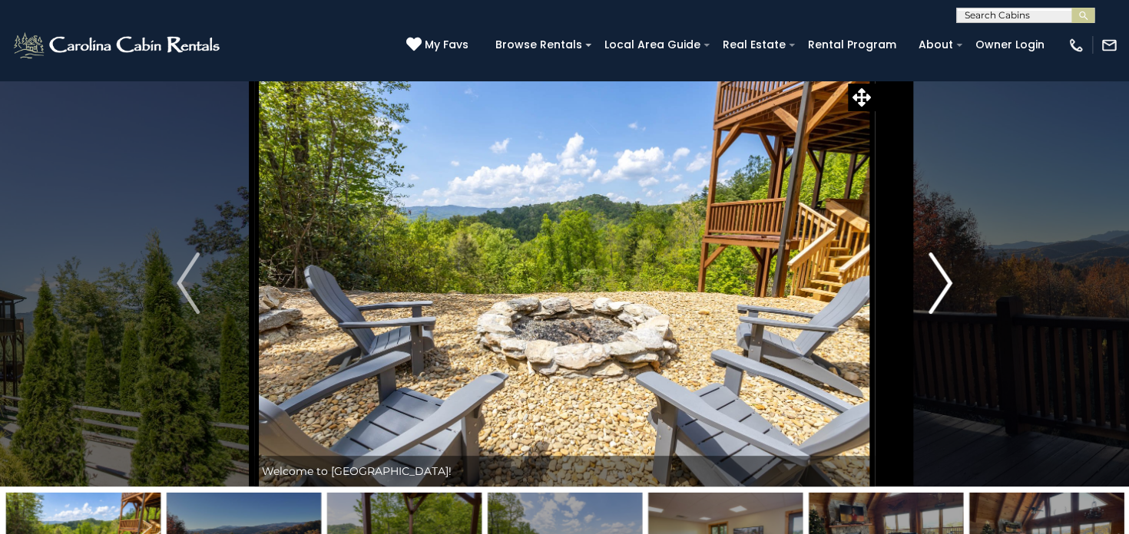
click at [940, 285] on img "Next" at bounding box center [940, 283] width 23 height 61
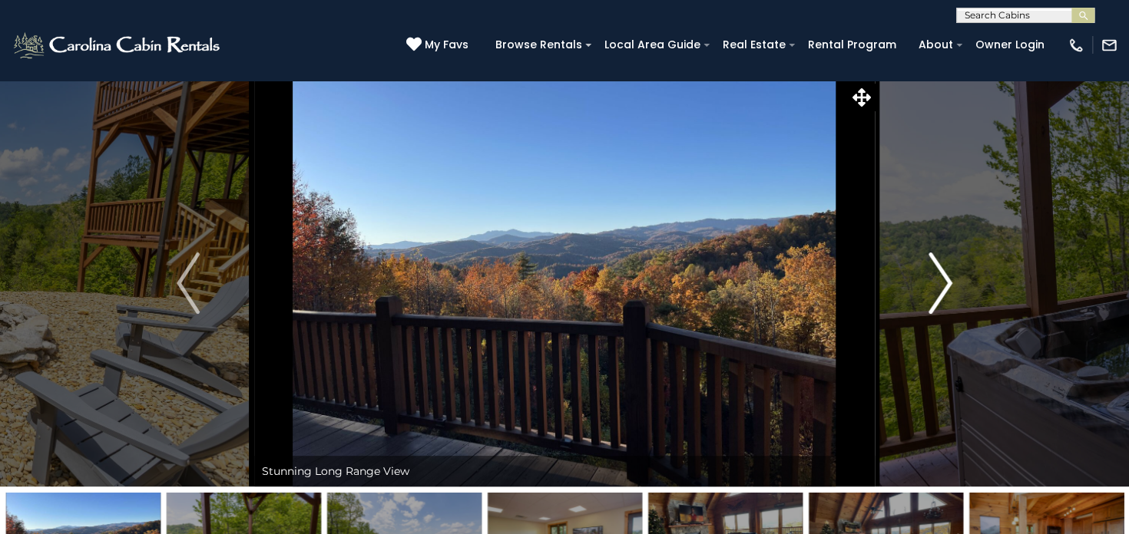
click at [940, 285] on img "Next" at bounding box center [940, 283] width 23 height 61
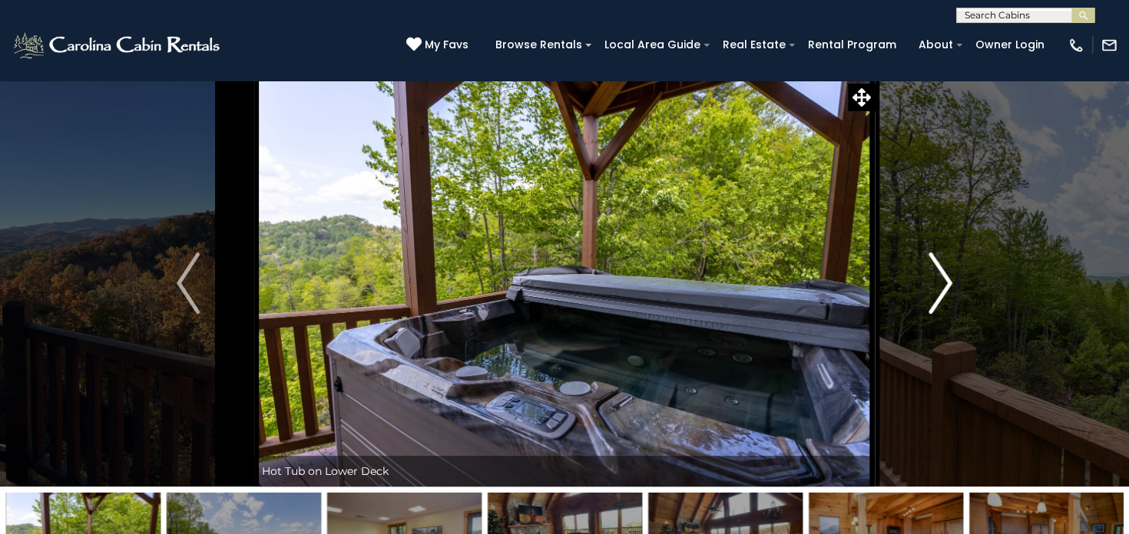
click at [940, 285] on img "Next" at bounding box center [940, 283] width 23 height 61
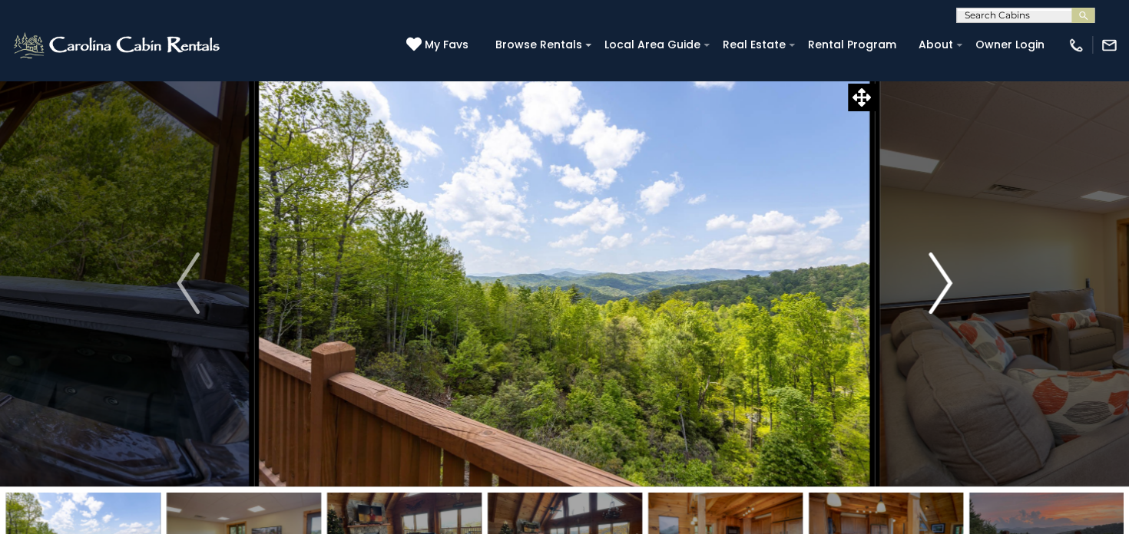
click at [940, 285] on img "Next" at bounding box center [940, 283] width 23 height 61
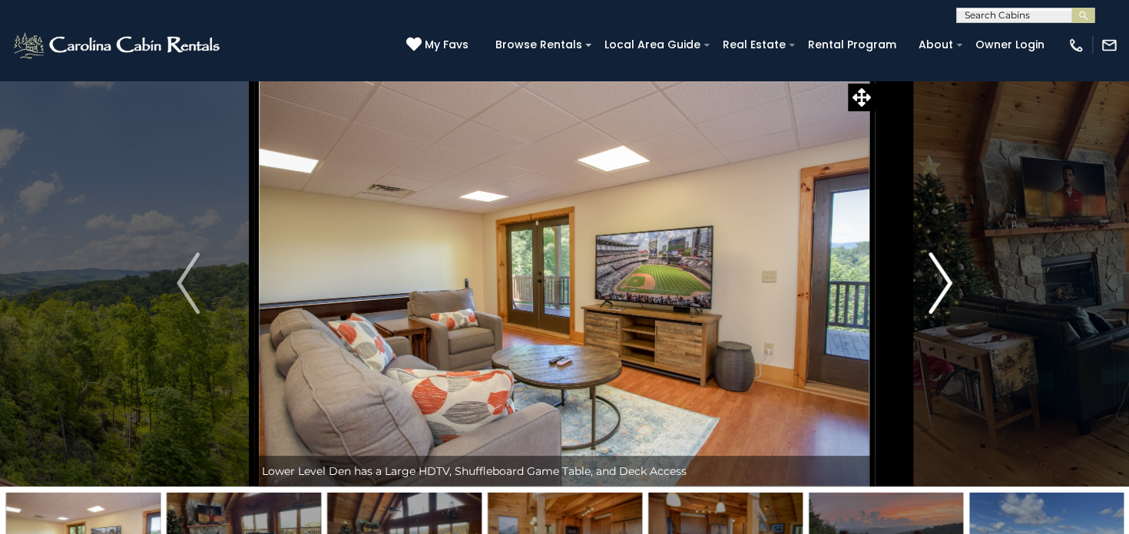
click at [940, 285] on img "Next" at bounding box center [940, 283] width 23 height 61
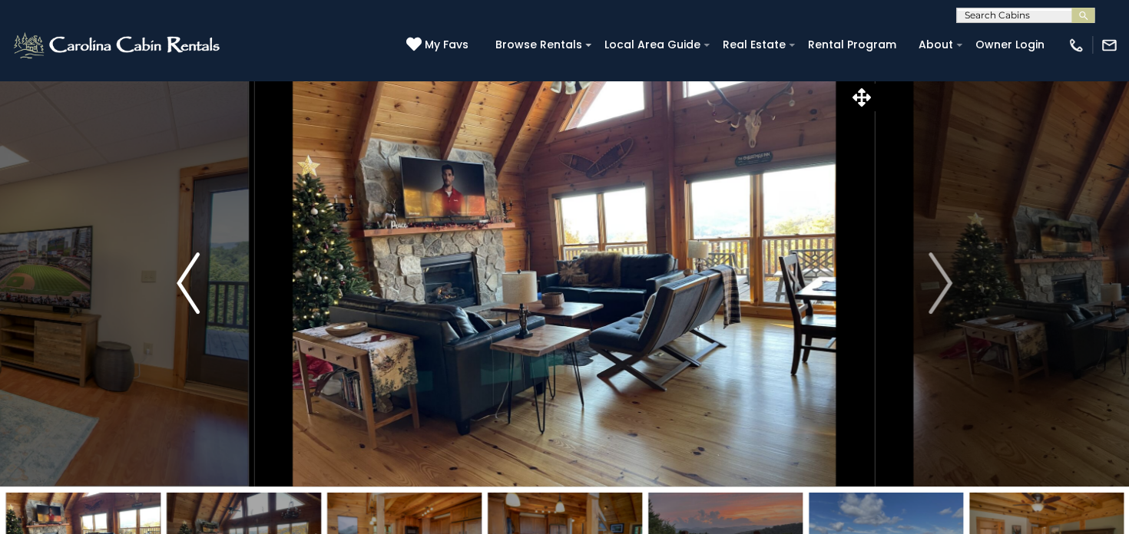
click at [186, 290] on img "Previous" at bounding box center [188, 283] width 23 height 61
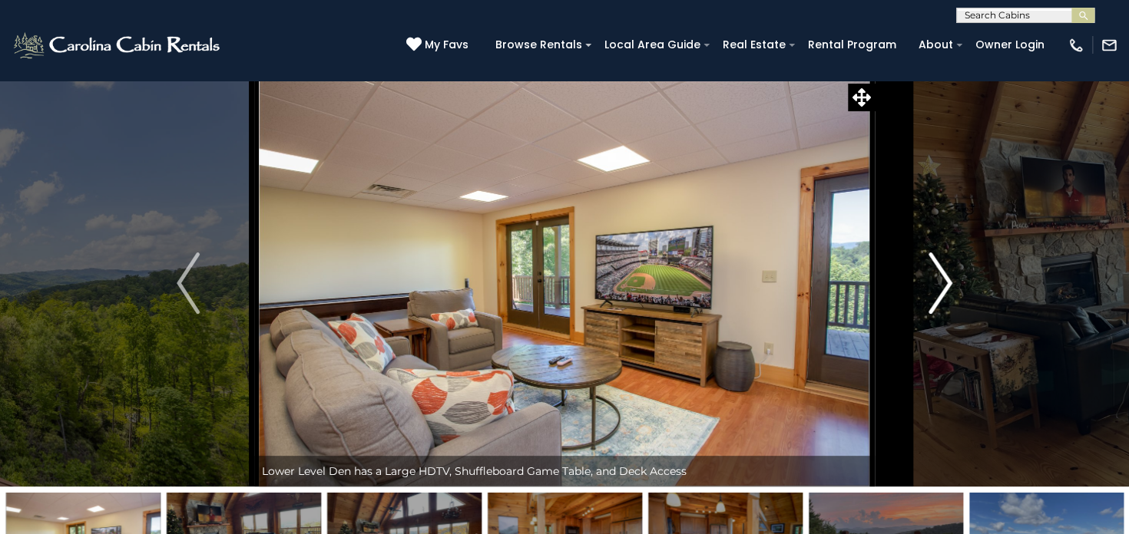
click at [940, 280] on img "Next" at bounding box center [940, 283] width 23 height 61
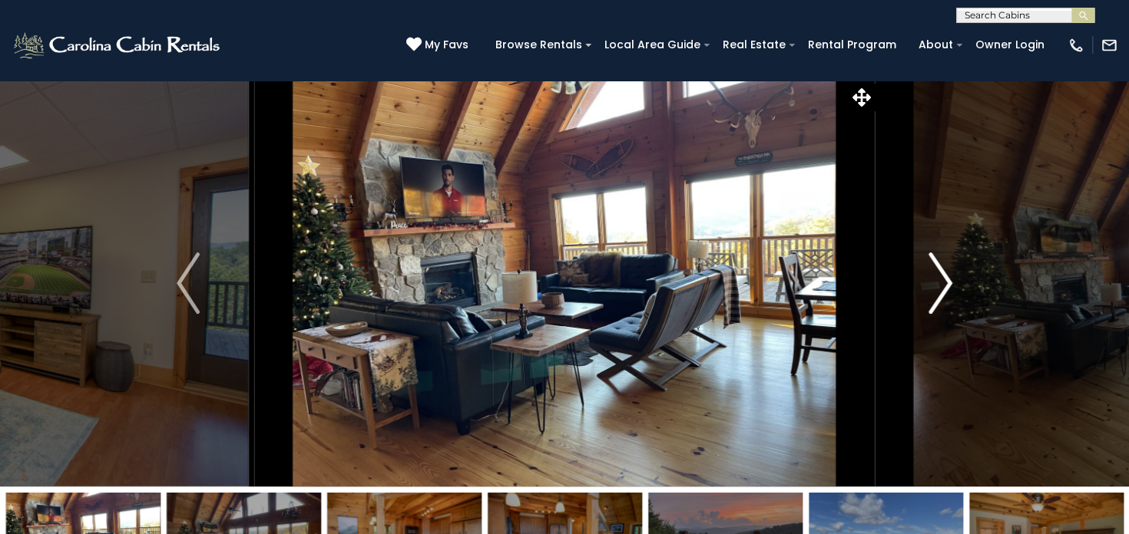
click at [940, 280] on img "Next" at bounding box center [940, 283] width 23 height 61
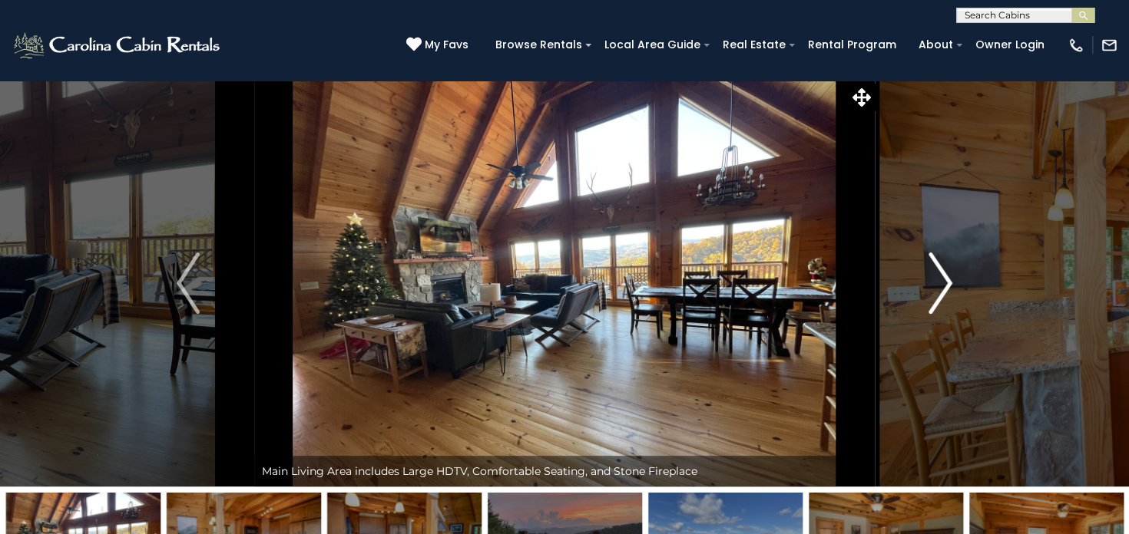
click at [940, 280] on img "Next" at bounding box center [940, 283] width 23 height 61
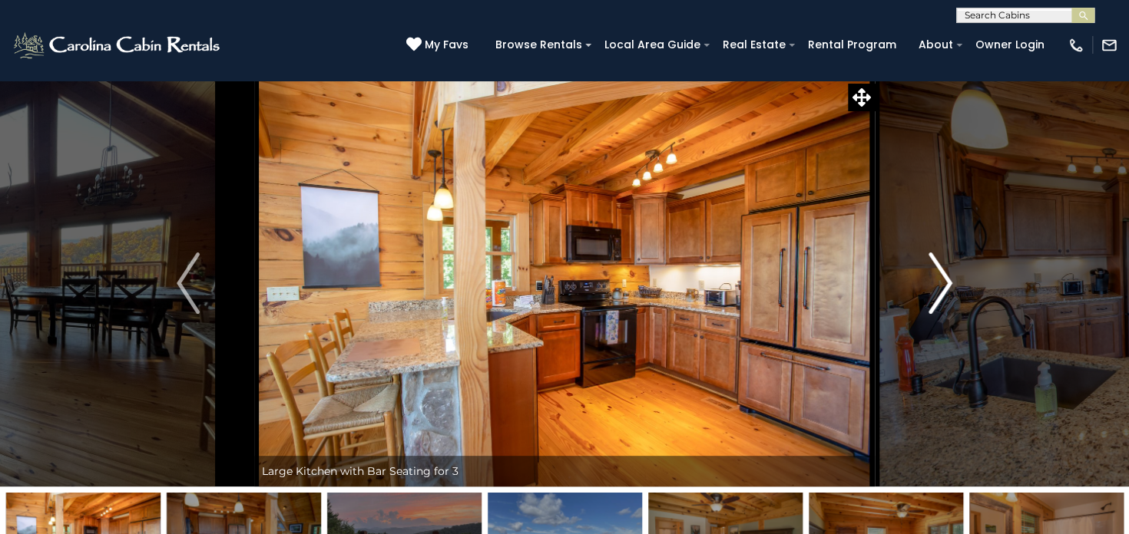
click at [940, 280] on img "Next" at bounding box center [940, 283] width 23 height 61
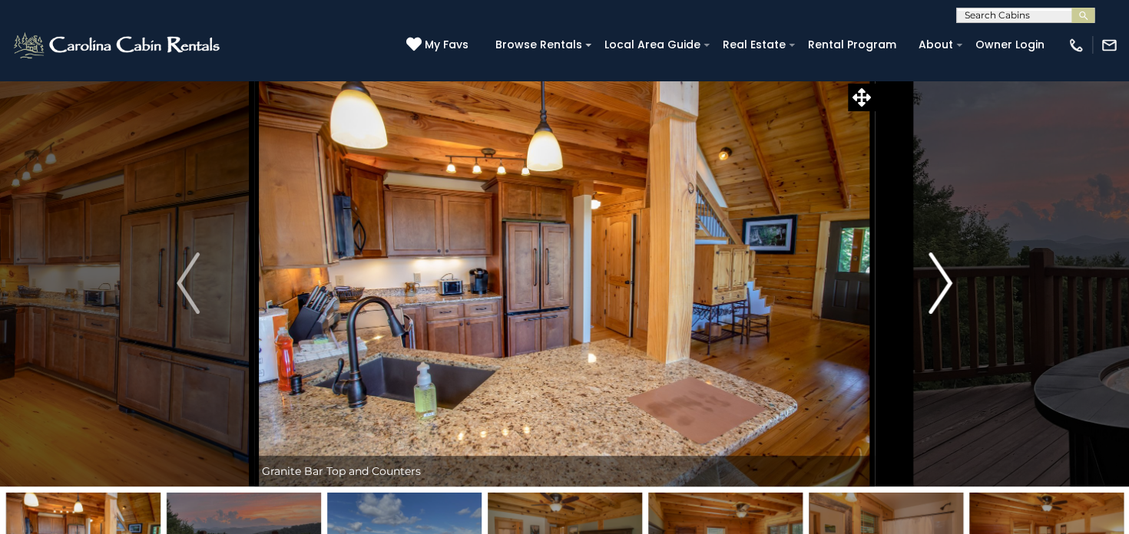
click at [940, 280] on img "Next" at bounding box center [940, 283] width 23 height 61
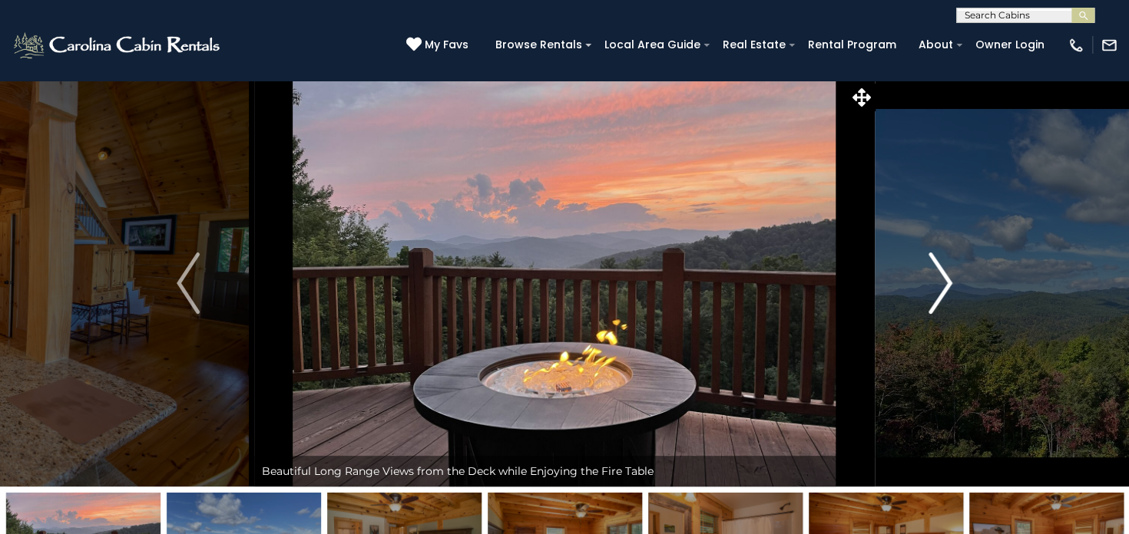
click at [940, 280] on img "Next" at bounding box center [940, 283] width 23 height 61
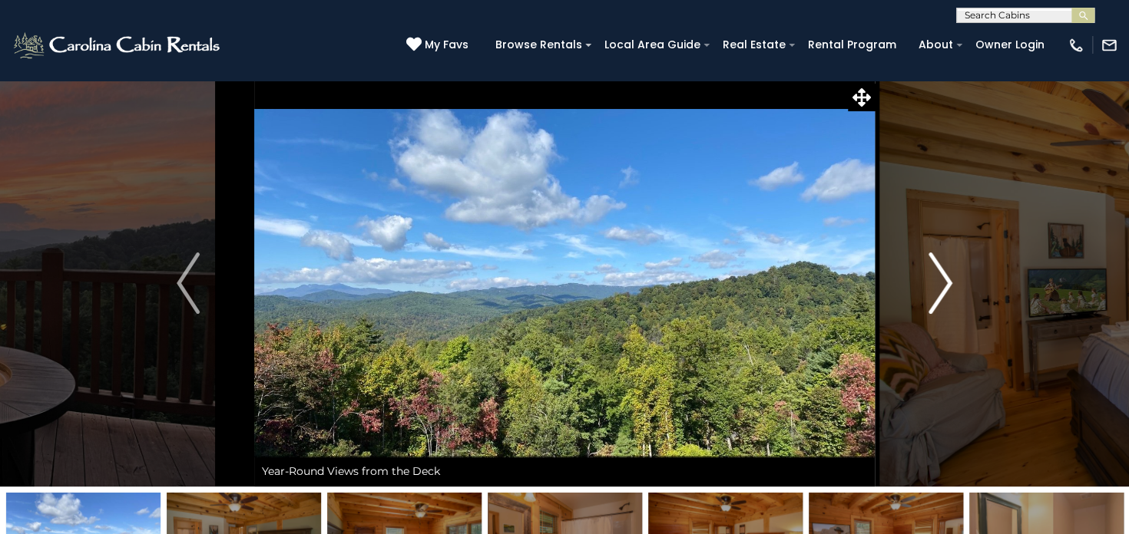
click at [940, 280] on img "Next" at bounding box center [940, 283] width 23 height 61
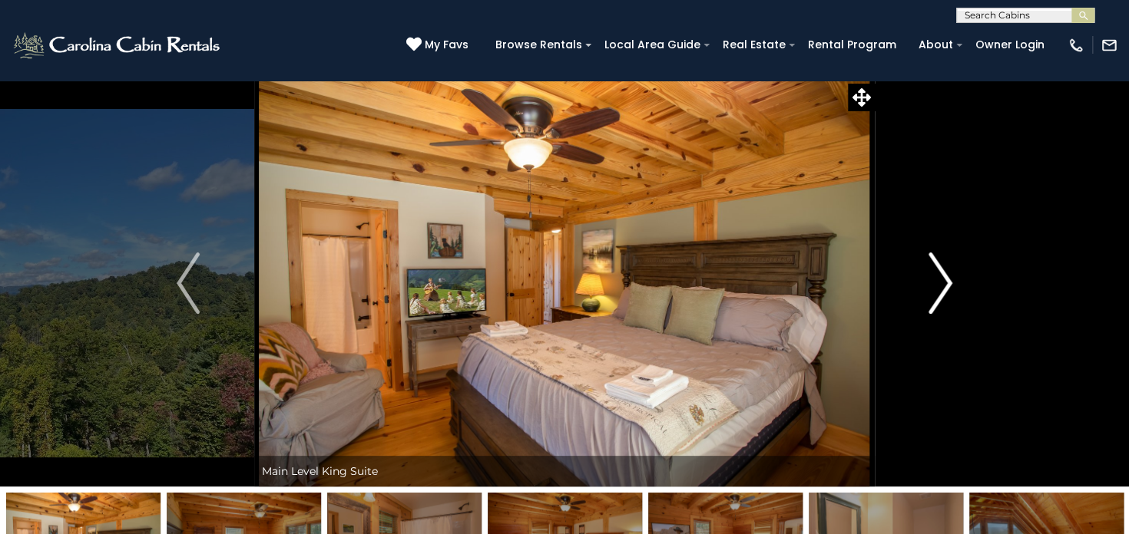
click at [940, 280] on img "Next" at bounding box center [940, 283] width 23 height 61
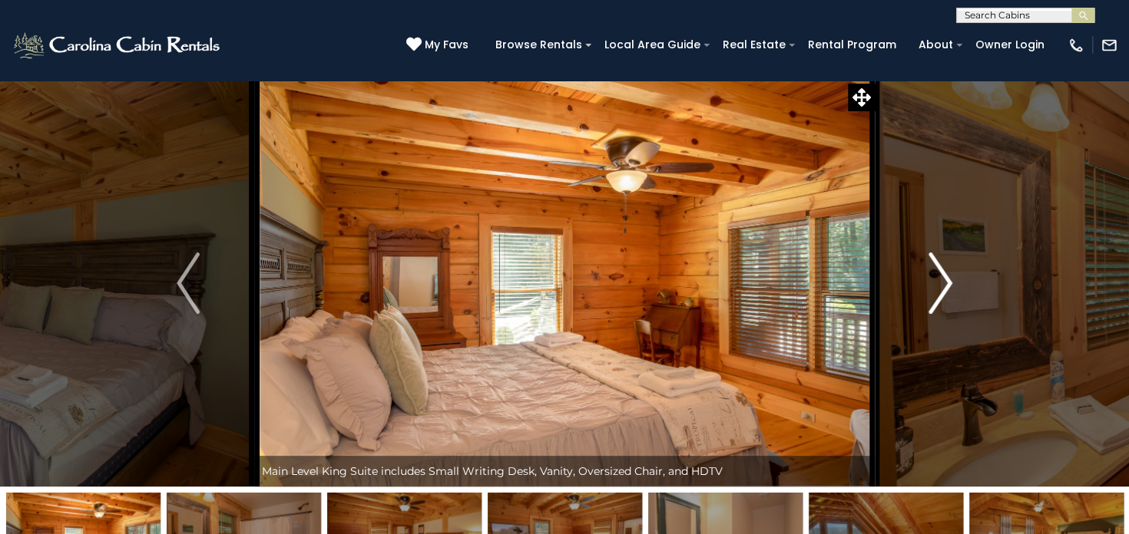
click at [940, 280] on img "Next" at bounding box center [940, 283] width 23 height 61
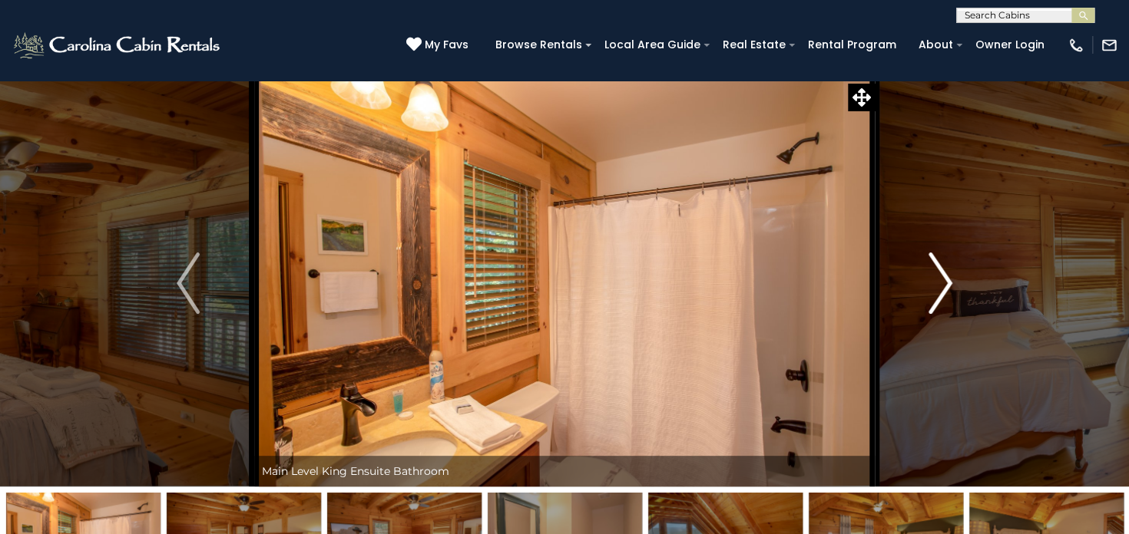
click at [940, 280] on img "Next" at bounding box center [940, 283] width 23 height 61
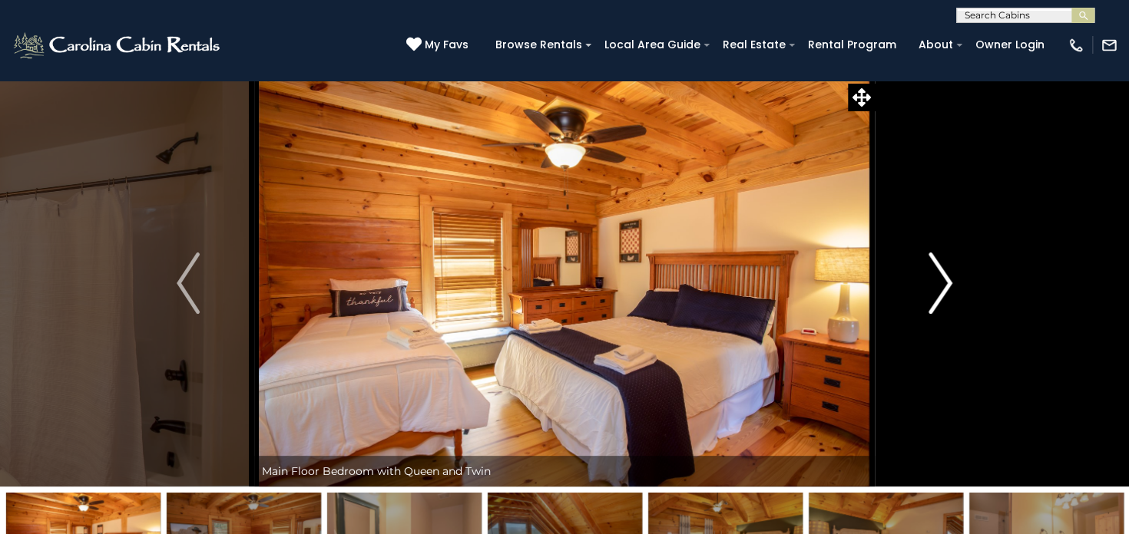
click at [940, 280] on img "Next" at bounding box center [940, 283] width 23 height 61
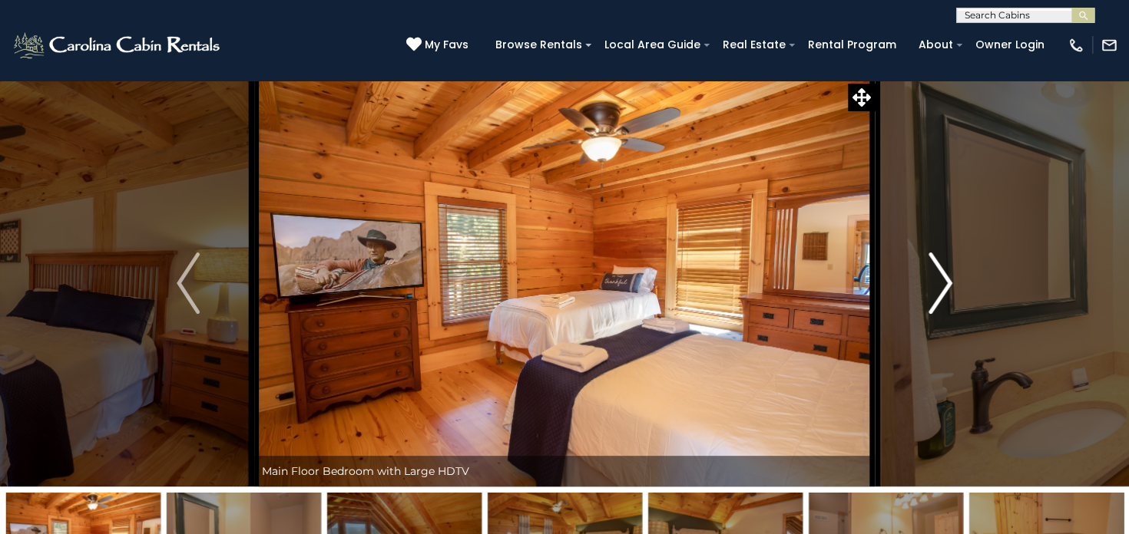
click at [940, 280] on img "Next" at bounding box center [940, 283] width 23 height 61
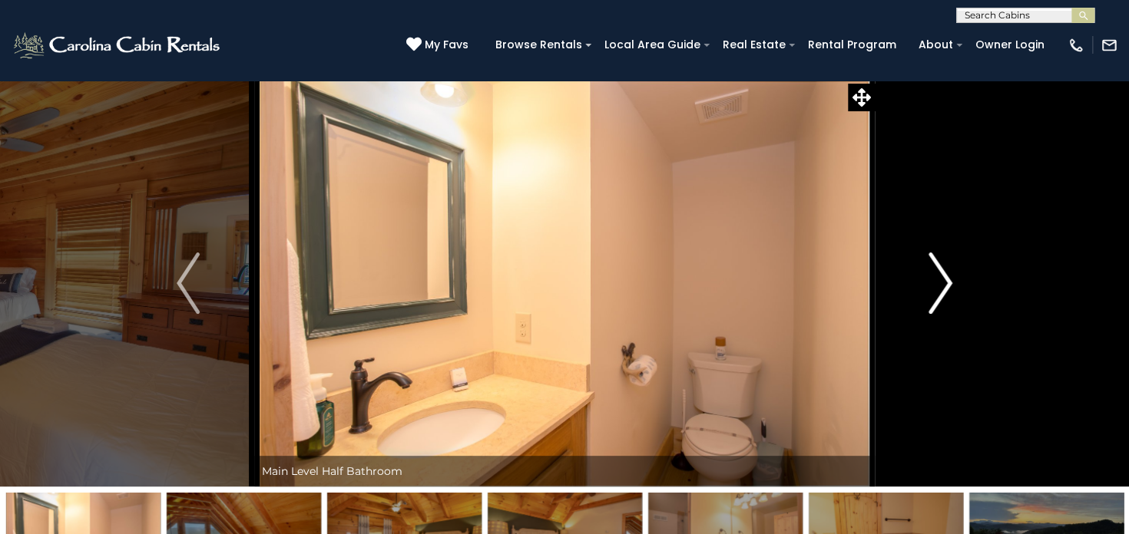
click at [940, 280] on img "Next" at bounding box center [940, 283] width 23 height 61
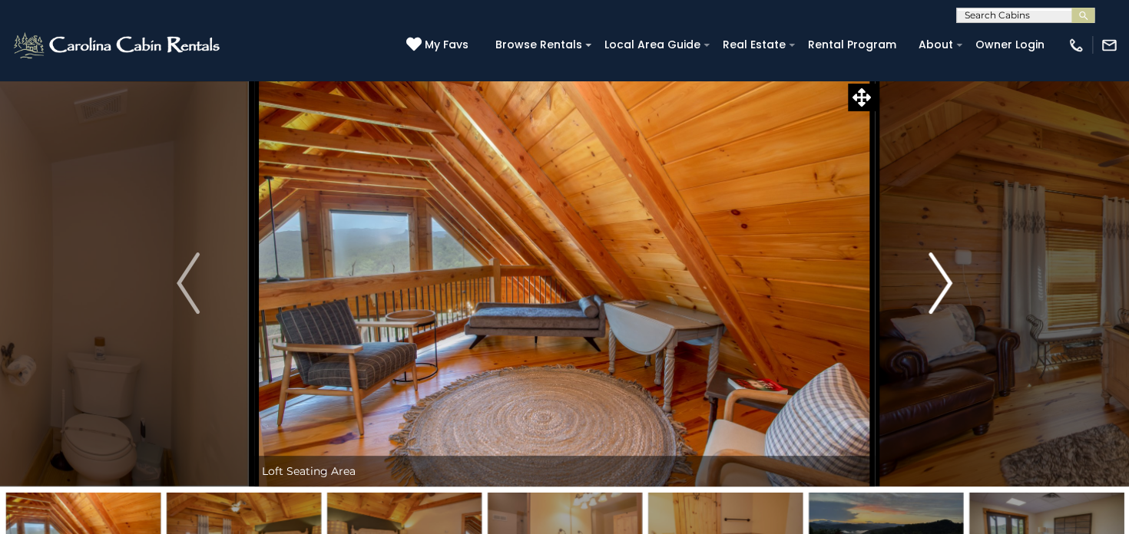
click at [940, 280] on img "Next" at bounding box center [940, 283] width 23 height 61
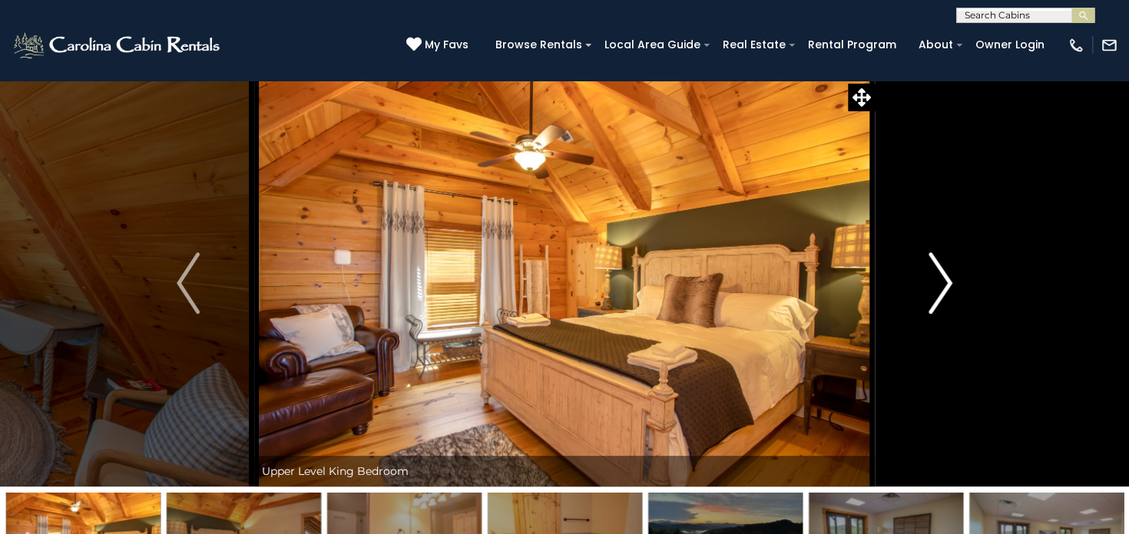
click at [940, 280] on img "Next" at bounding box center [940, 283] width 23 height 61
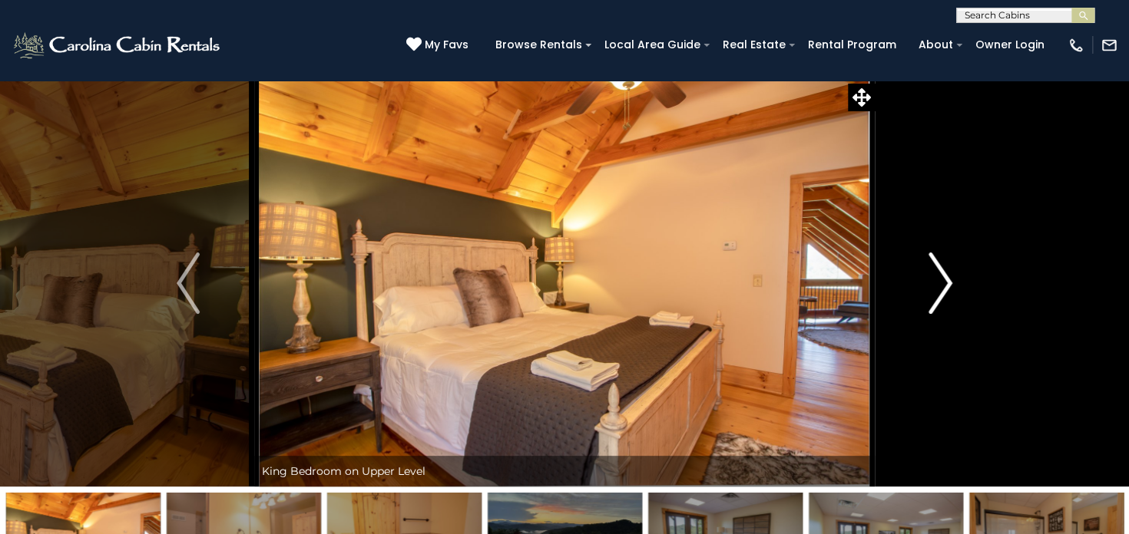
click at [940, 280] on img "Next" at bounding box center [940, 283] width 23 height 61
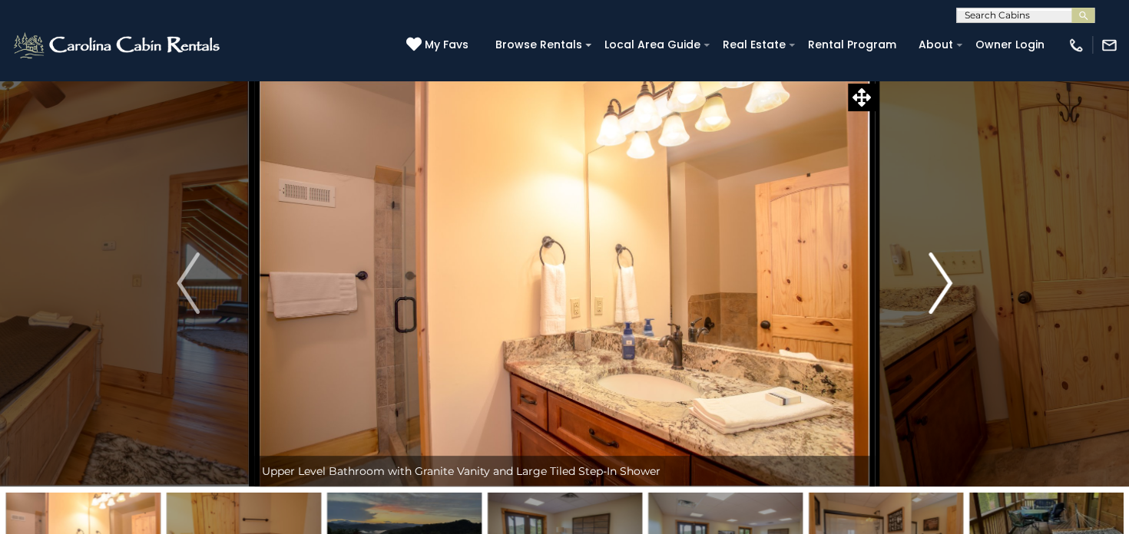
click at [940, 280] on img "Next" at bounding box center [940, 283] width 23 height 61
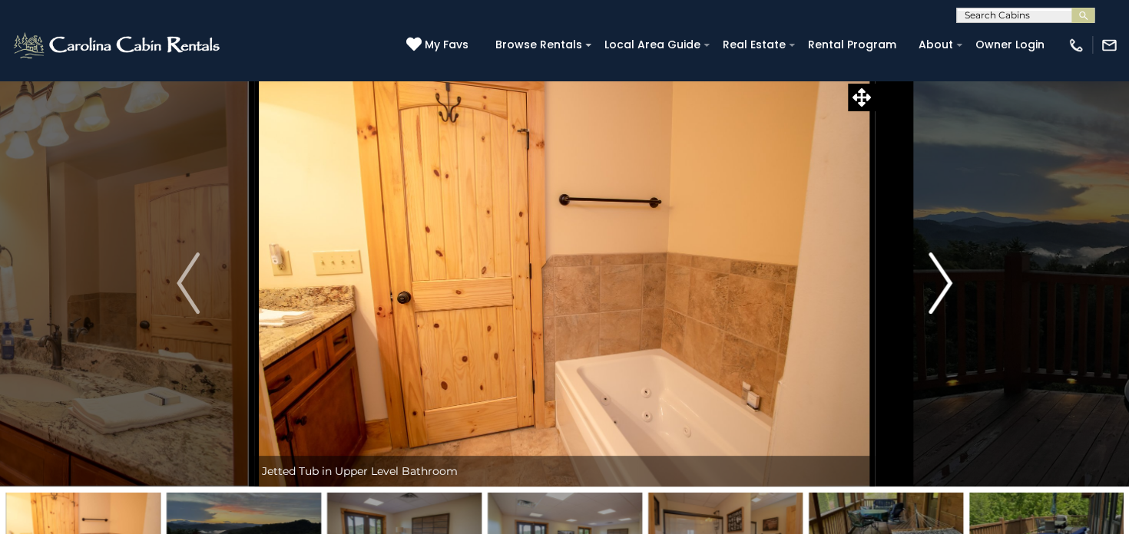
click at [940, 280] on img "Next" at bounding box center [940, 283] width 23 height 61
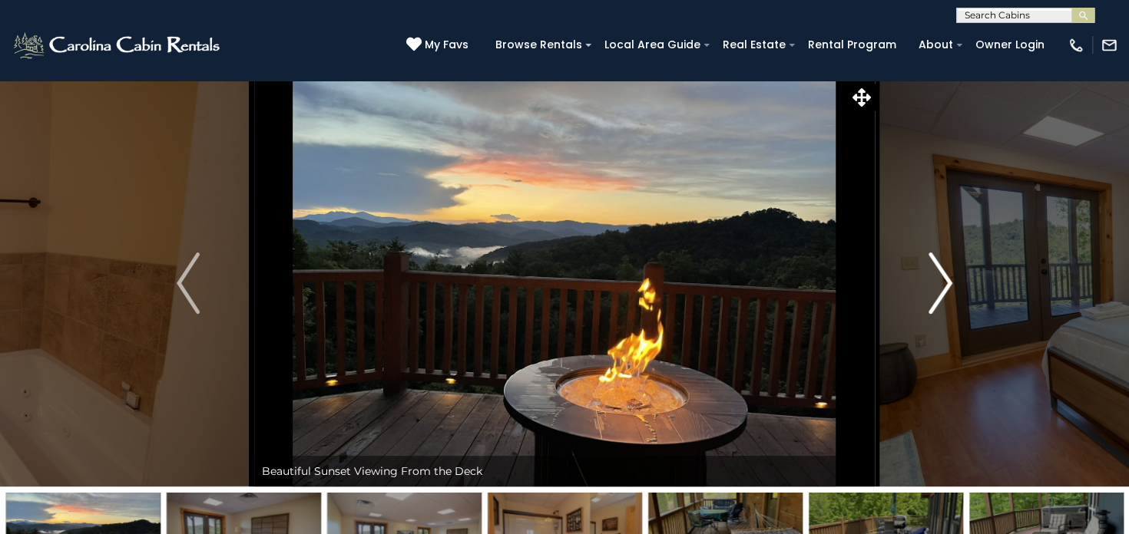
click at [940, 280] on img "Next" at bounding box center [940, 283] width 23 height 61
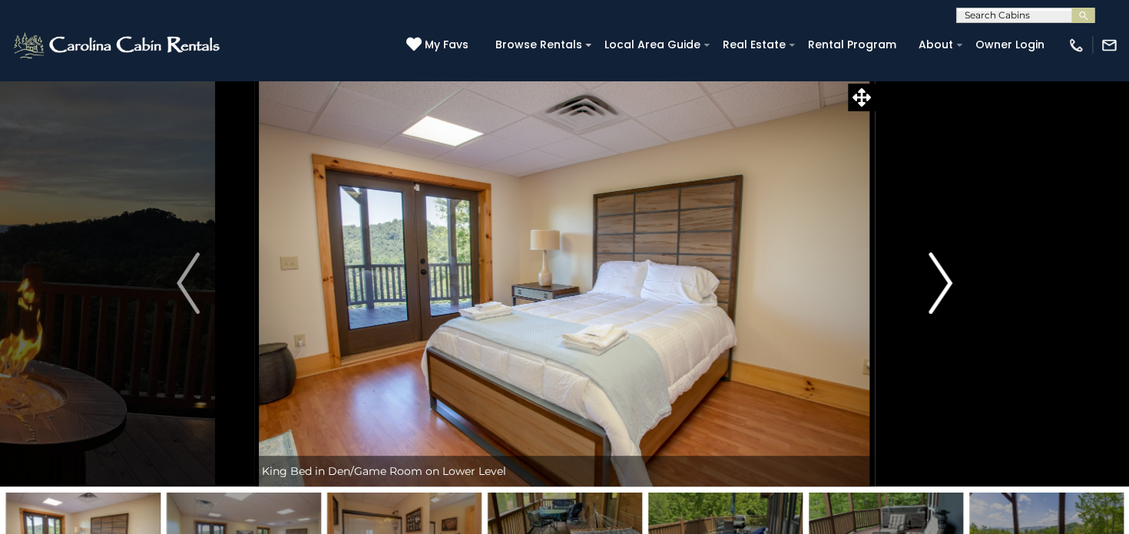
click at [940, 280] on img "Next" at bounding box center [940, 283] width 23 height 61
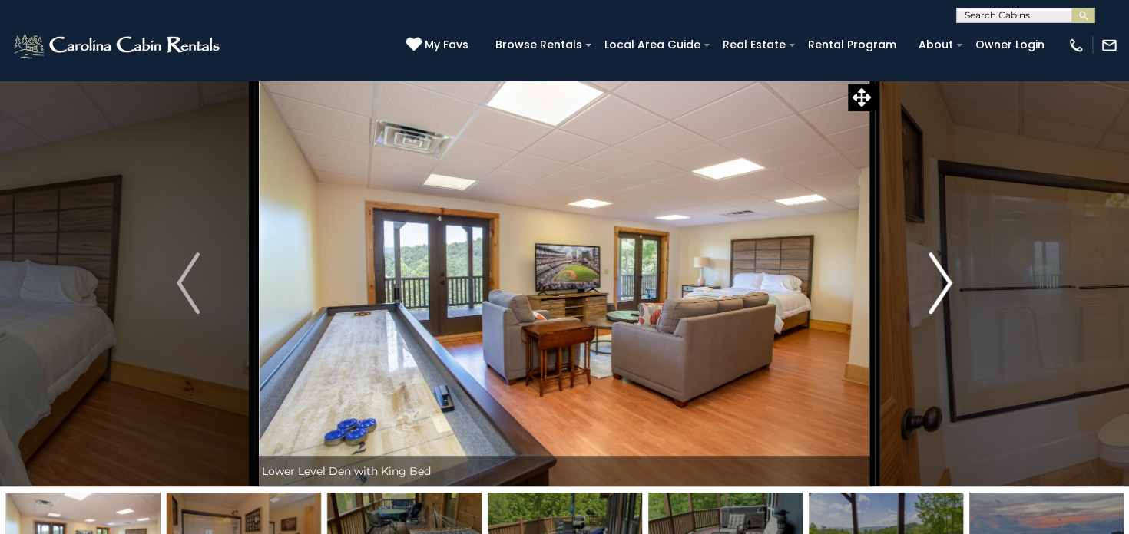
click at [940, 280] on img "Next" at bounding box center [940, 283] width 23 height 61
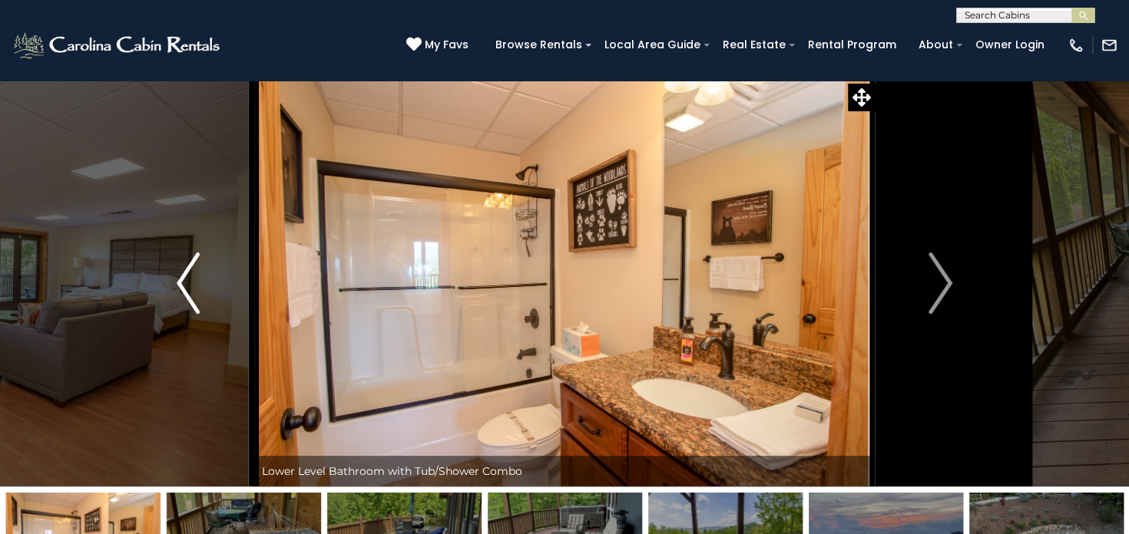
click at [188, 294] on img "Previous" at bounding box center [188, 283] width 23 height 61
